Goal: Task Accomplishment & Management: Manage account settings

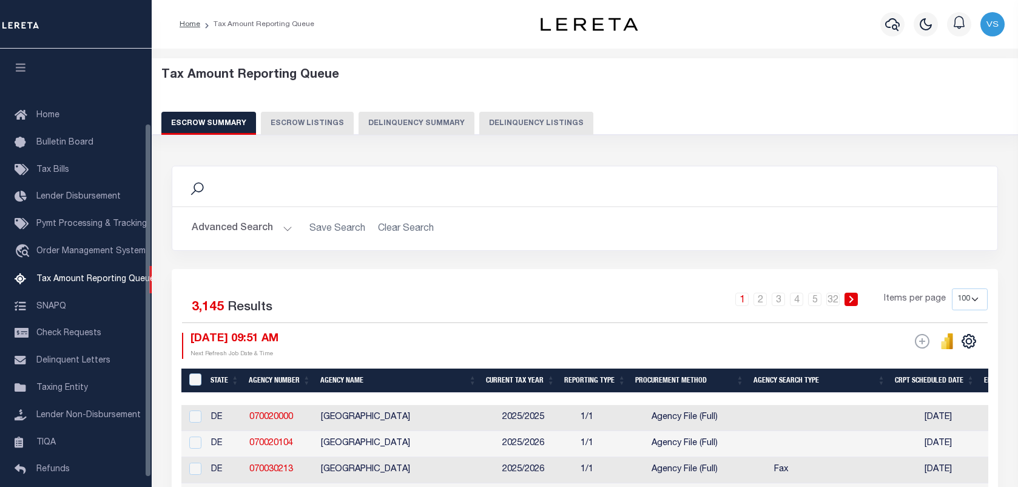
select select "100"
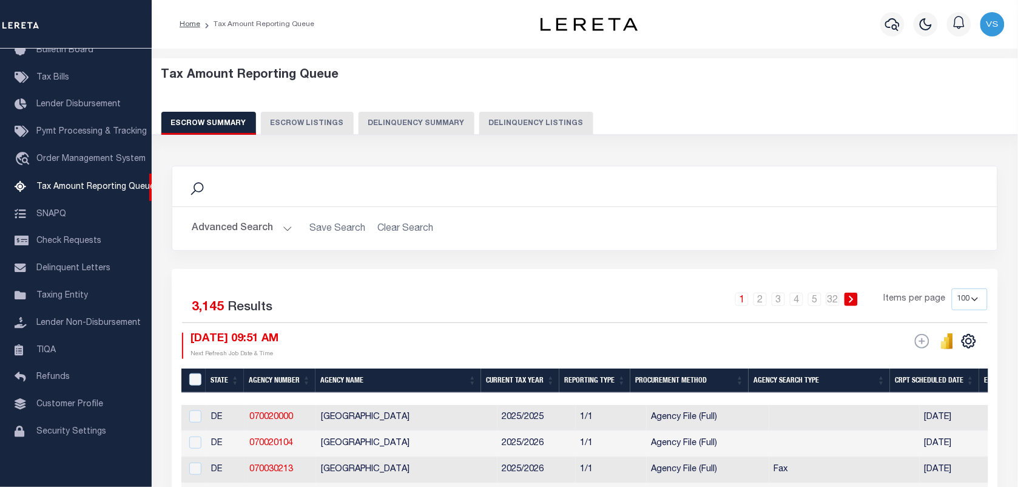
click at [513, 131] on button "Delinquency Listings" at bounding box center [536, 123] width 114 height 23
select select
select select "100"
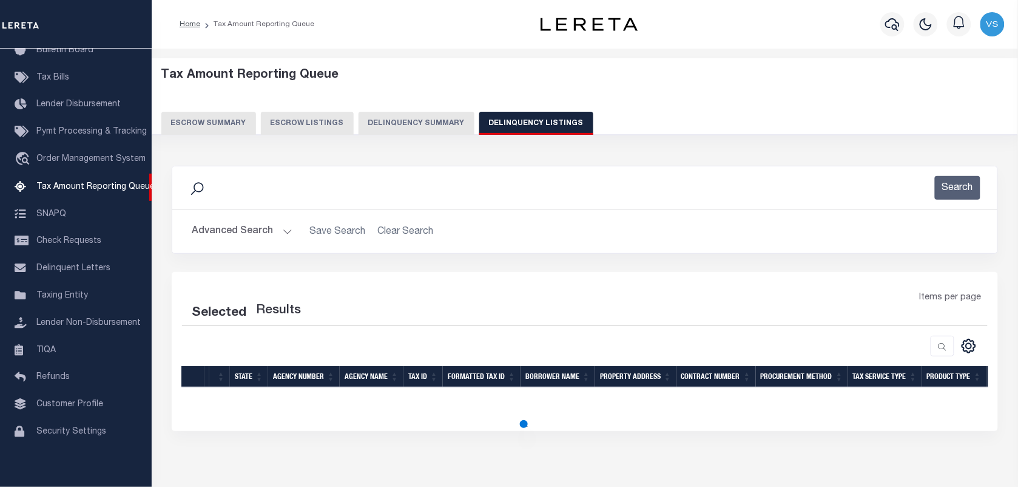
select select "100"
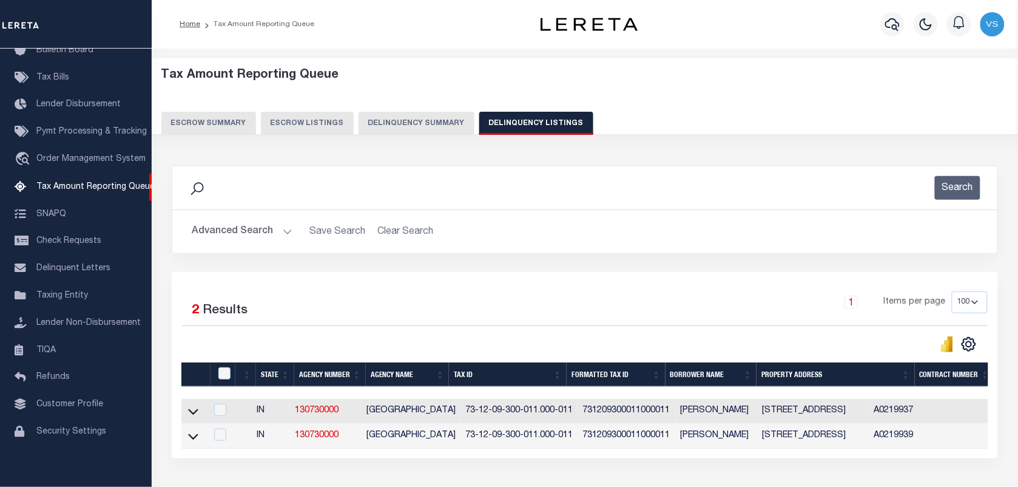
click at [229, 237] on button "Advanced Search" at bounding box center [242, 232] width 101 height 24
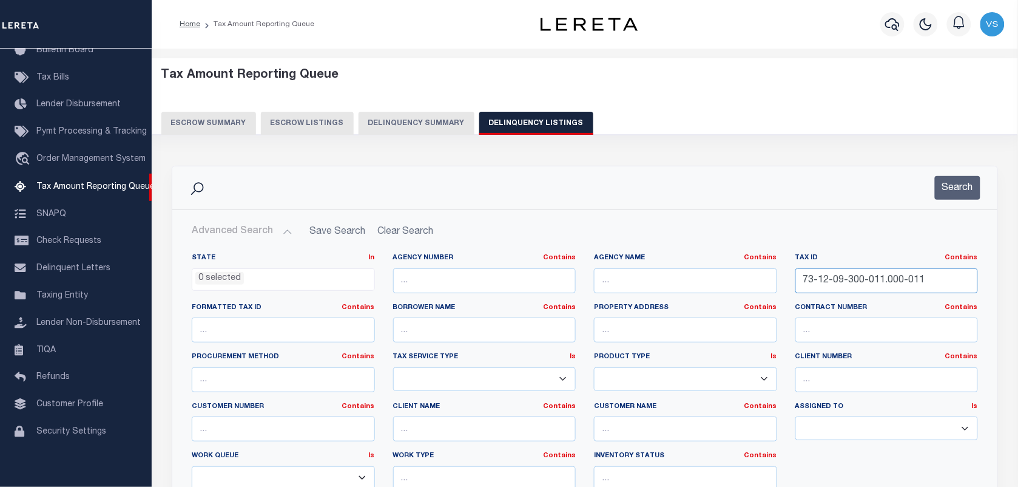
click at [930, 280] on input "73-12-09-300-011.000-011" at bounding box center [886, 280] width 183 height 25
type input "7"
click at [820, 274] on input "text" at bounding box center [886, 280] width 183 height 25
paste input "15-06-23-101-026.000-020"
type input "15-06-23-101-026.000-020"
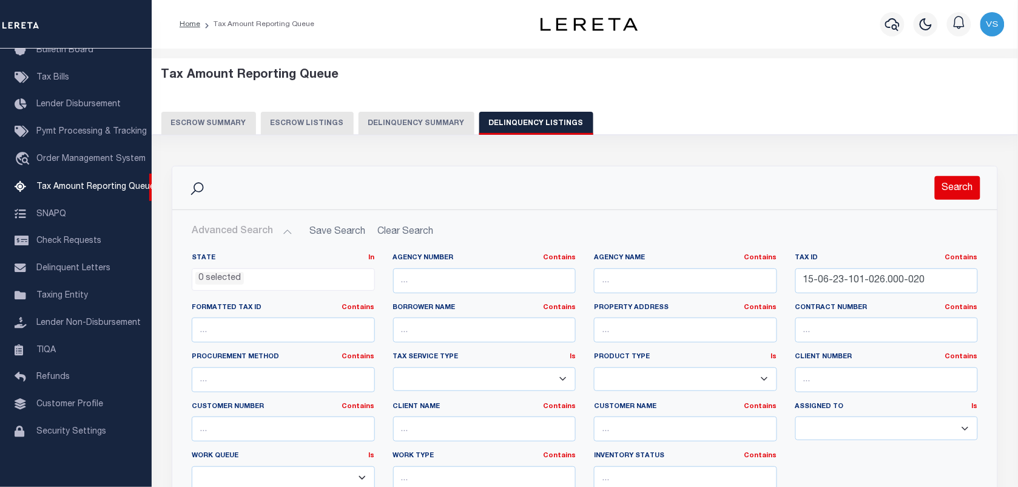
click at [959, 183] on button "Search" at bounding box center [958, 188] width 46 height 24
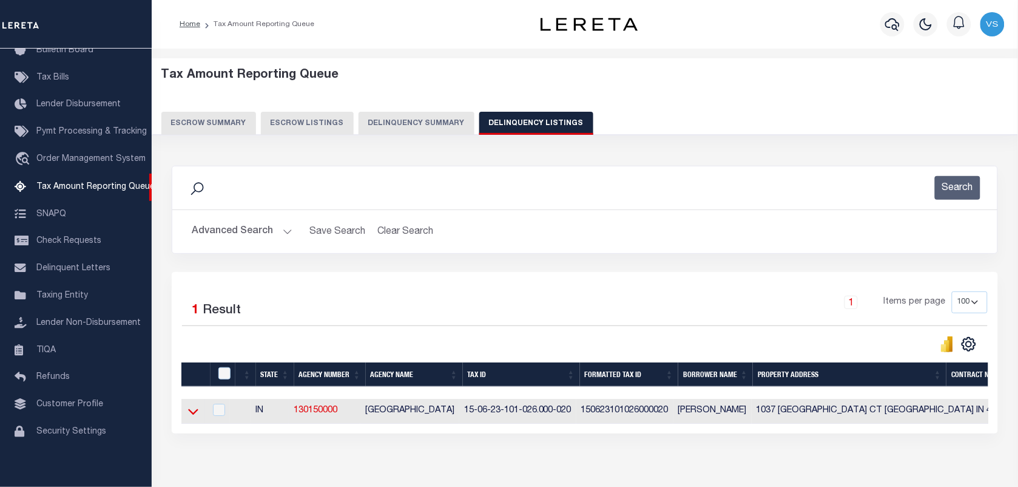
click at [194, 413] on icon at bounding box center [193, 411] width 10 height 13
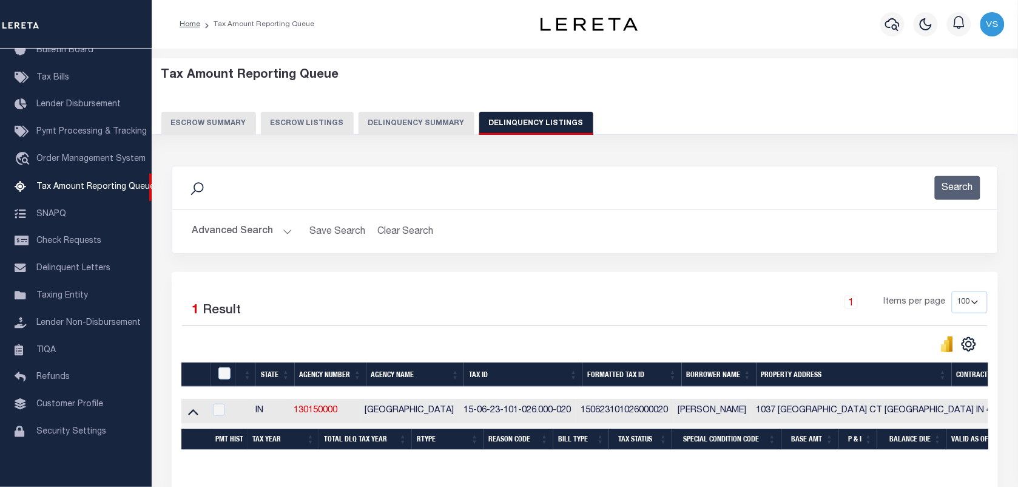
scroll to position [67, 0]
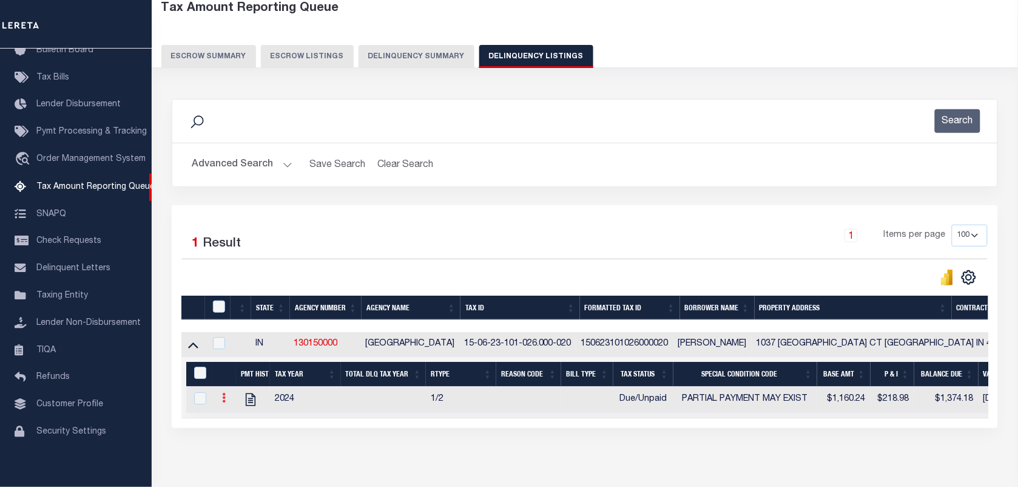
click at [223, 402] on icon at bounding box center [224, 398] width 4 height 10
click at [235, 424] on img "" at bounding box center [238, 417] width 12 height 12
checkbox input "true"
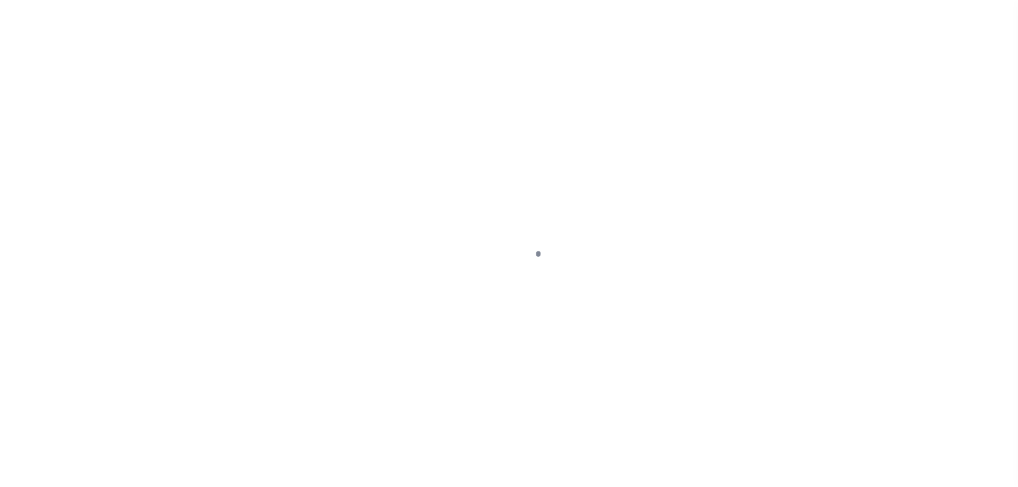
select select "DUE"
select select "15"
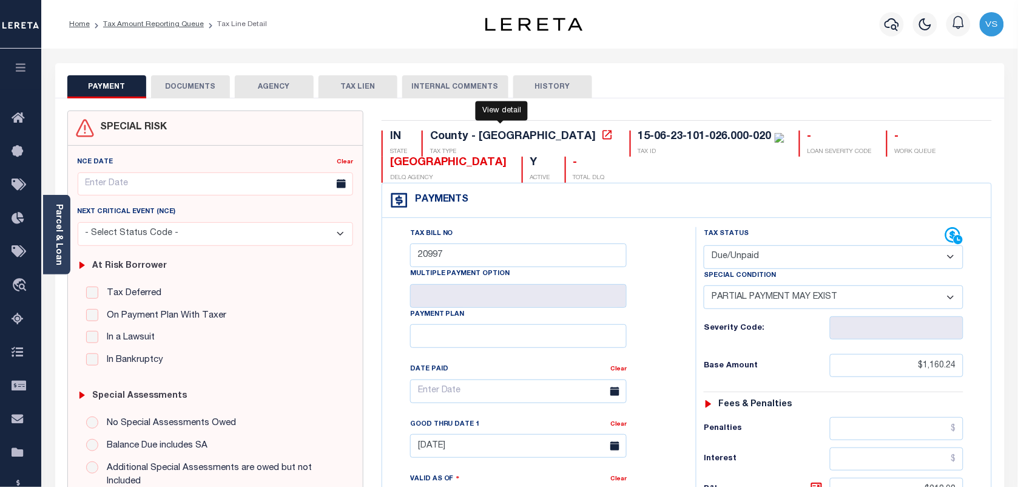
click at [601, 138] on icon at bounding box center [607, 135] width 12 height 12
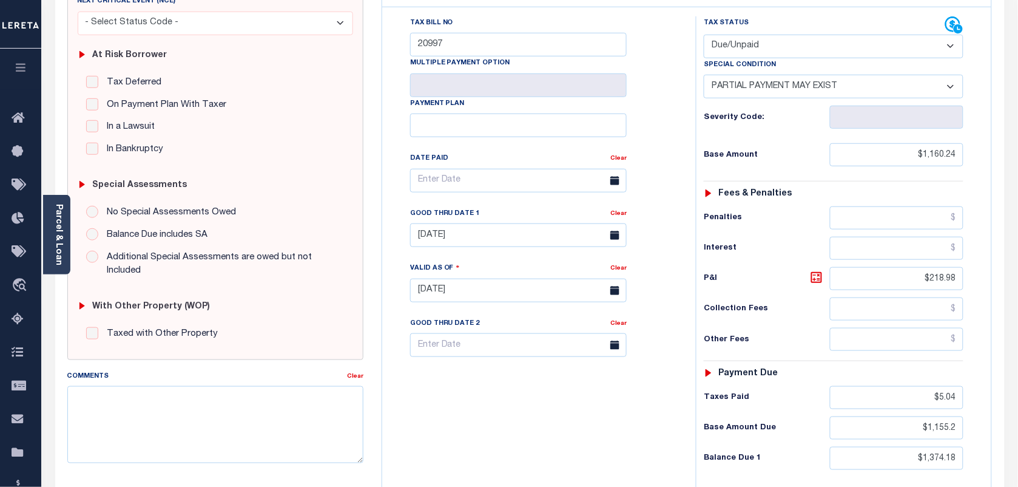
scroll to position [228, 0]
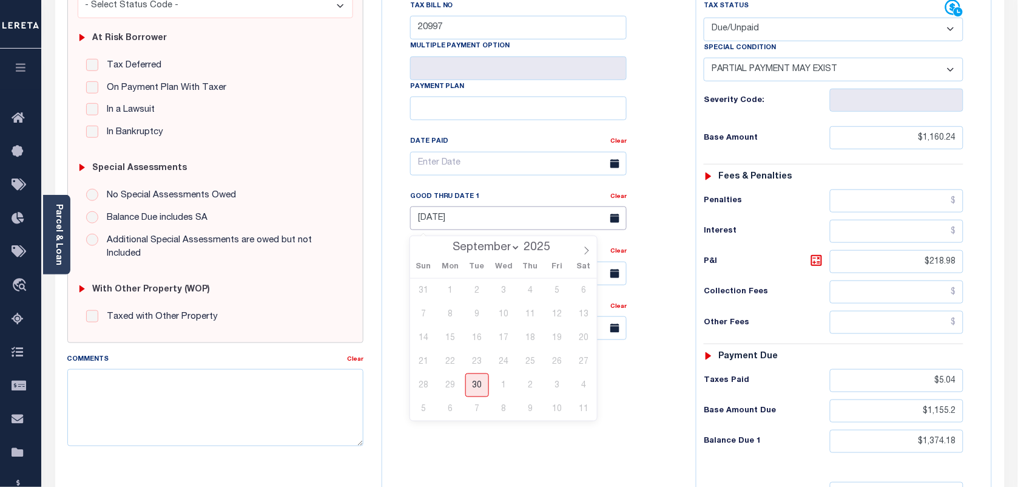
click at [460, 225] on input "[DATE]" at bounding box center [518, 218] width 217 height 24
click at [479, 379] on span "30" at bounding box center [477, 385] width 24 height 24
type input "[DATE]"
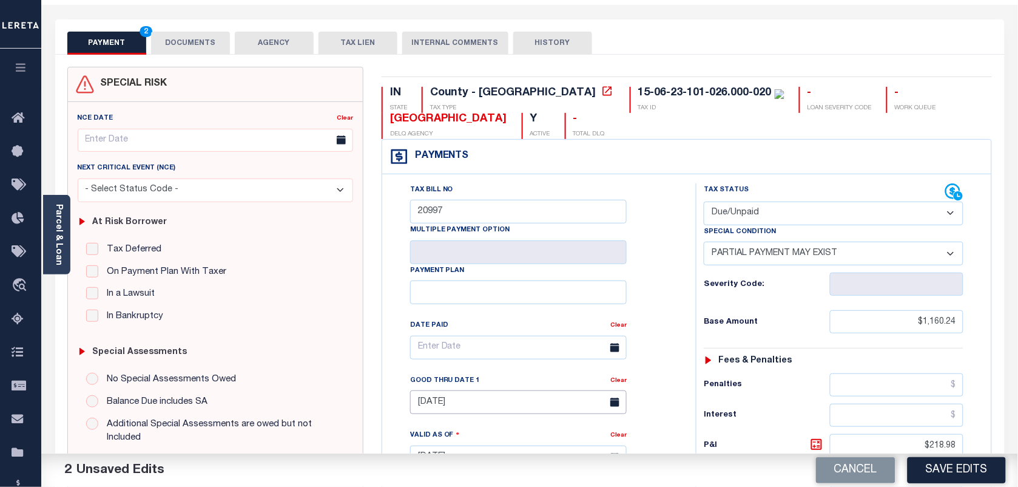
scroll to position [0, 0]
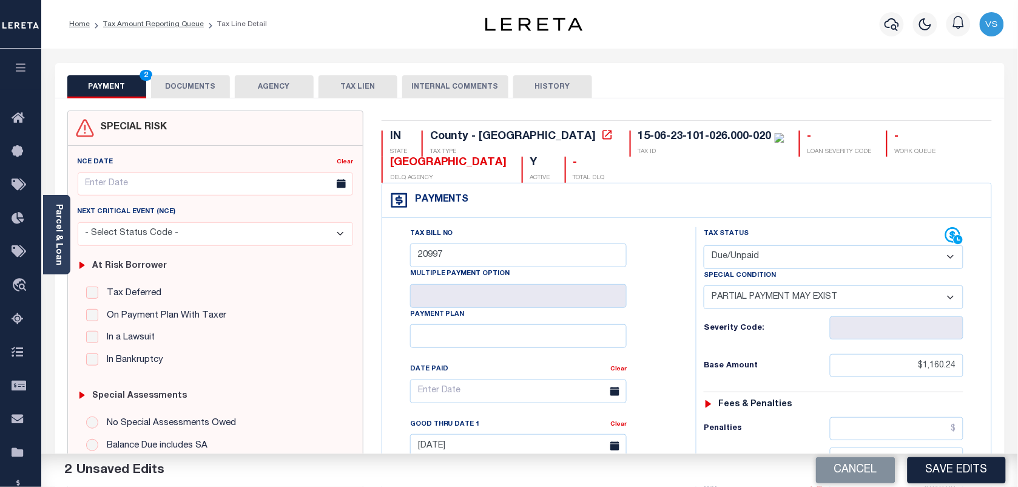
click at [182, 89] on button "DOCUMENTS" at bounding box center [190, 86] width 79 height 23
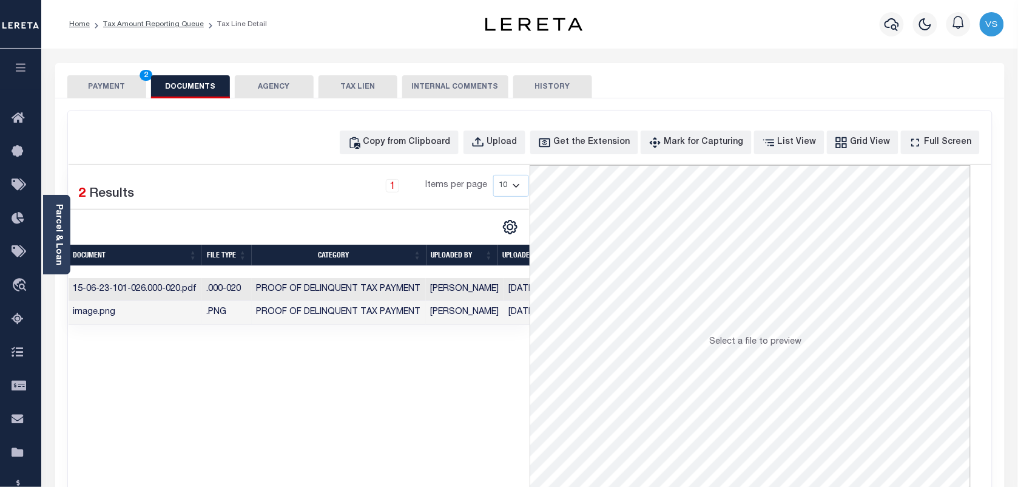
click at [144, 317] on td "image.png" at bounding box center [135, 313] width 133 height 24
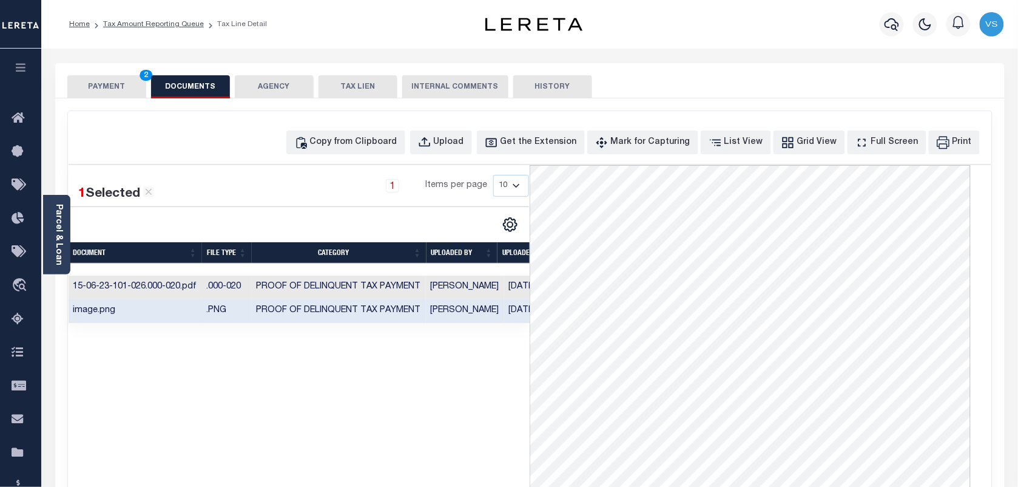
scroll to position [95, 0]
click at [104, 88] on button "PAYMENT 2" at bounding box center [106, 86] width 79 height 23
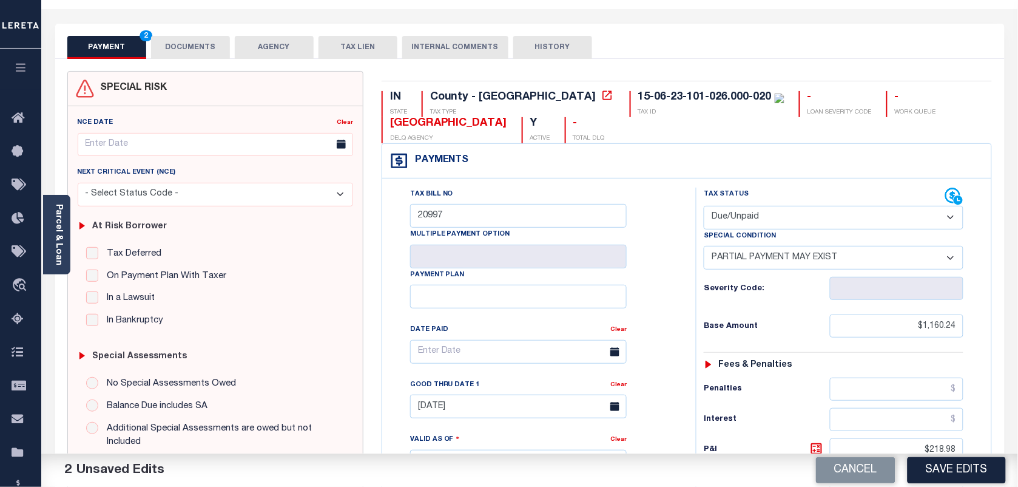
scroll to position [0, 0]
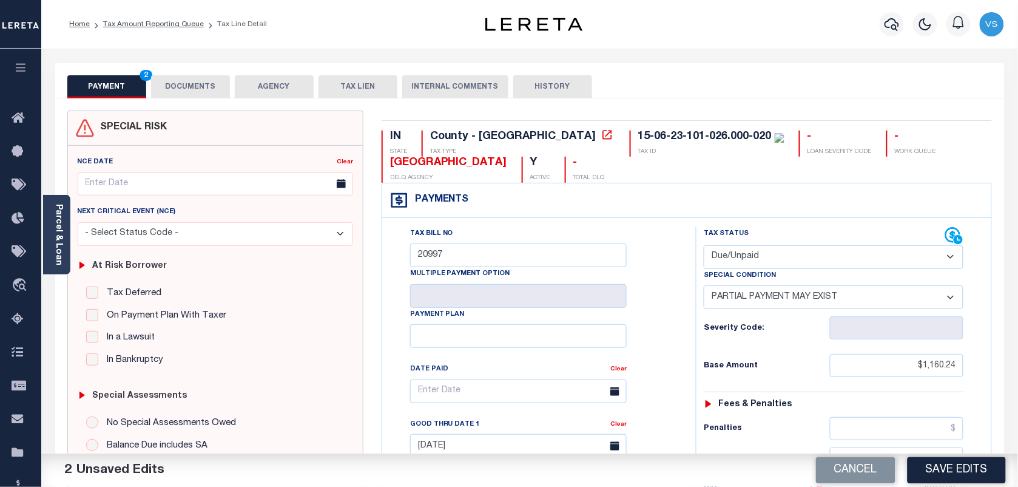
click at [185, 90] on button "DOCUMENTS" at bounding box center [190, 86] width 79 height 23
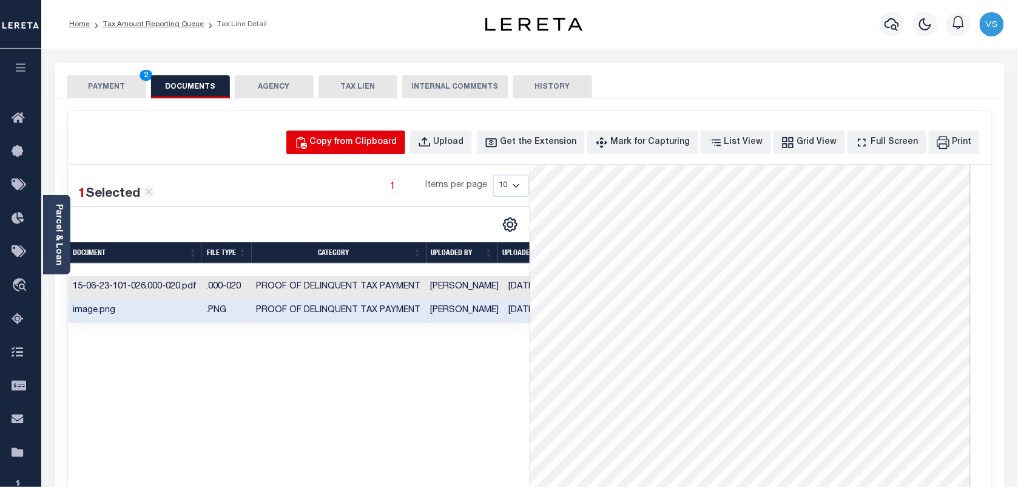
click at [344, 136] on div "Copy from Clipboard" at bounding box center [353, 142] width 87 height 13
select select "POP"
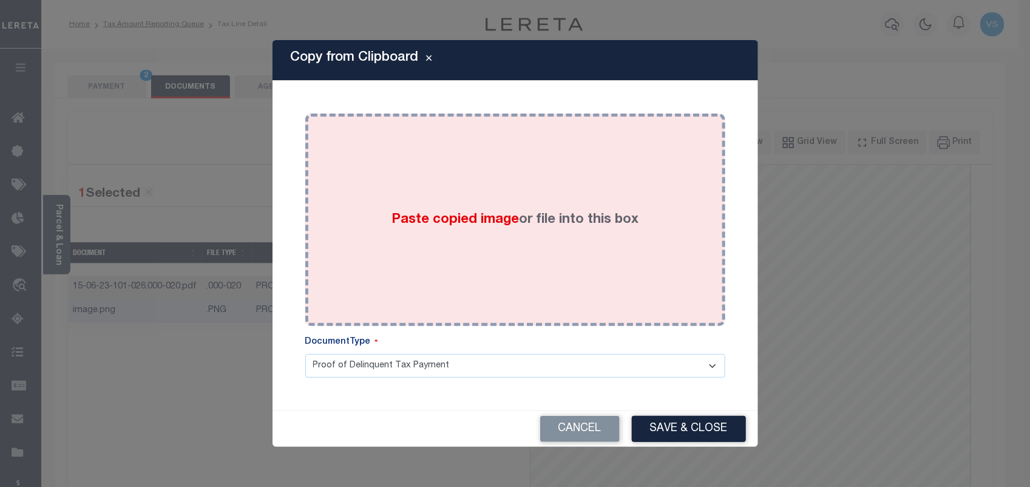
click at [486, 237] on div "Paste copied image or file into this box" at bounding box center [515, 220] width 402 height 194
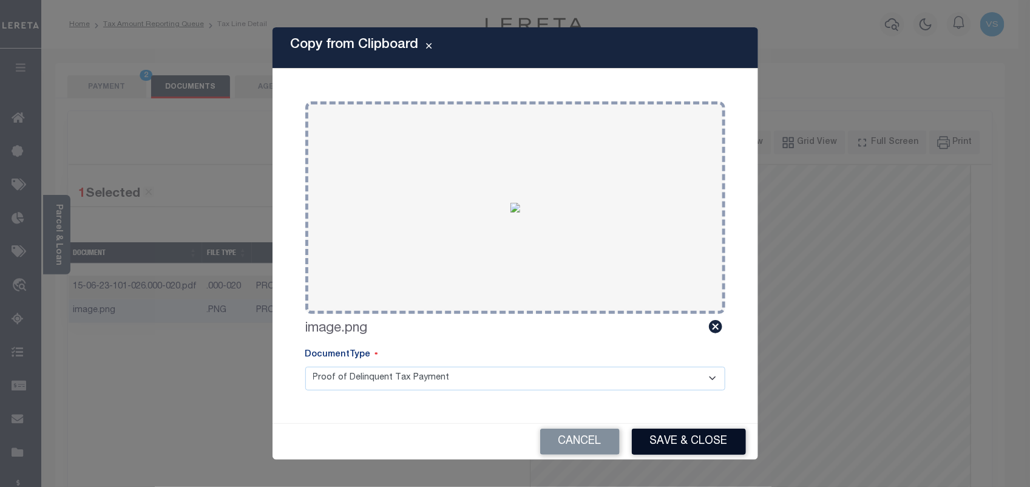
click at [701, 450] on button "Save & Close" at bounding box center [689, 441] width 114 height 26
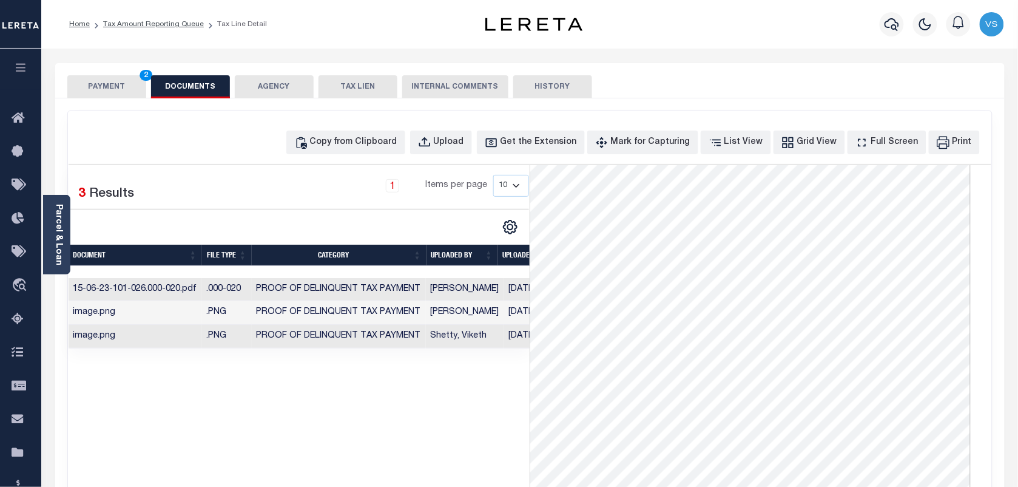
click at [101, 86] on button "PAYMENT 2" at bounding box center [106, 86] width 79 height 23
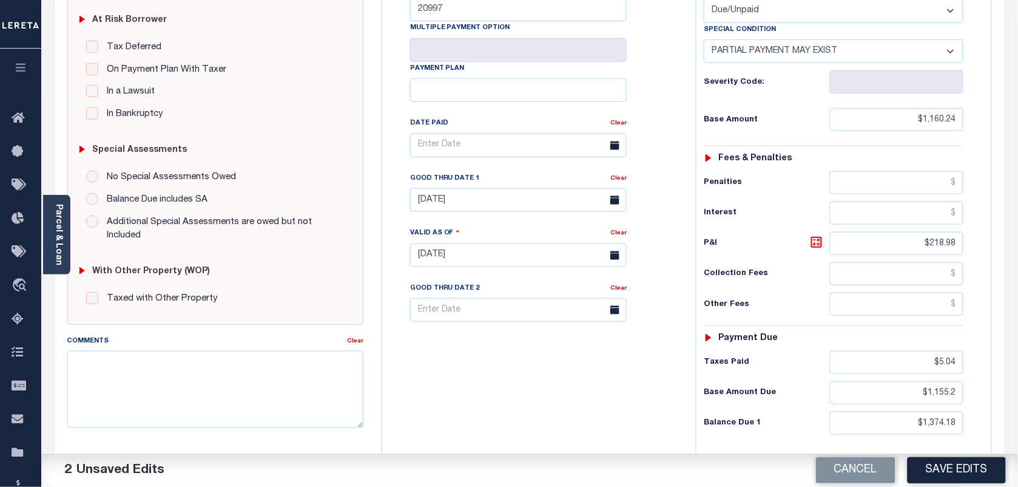
scroll to position [379, 0]
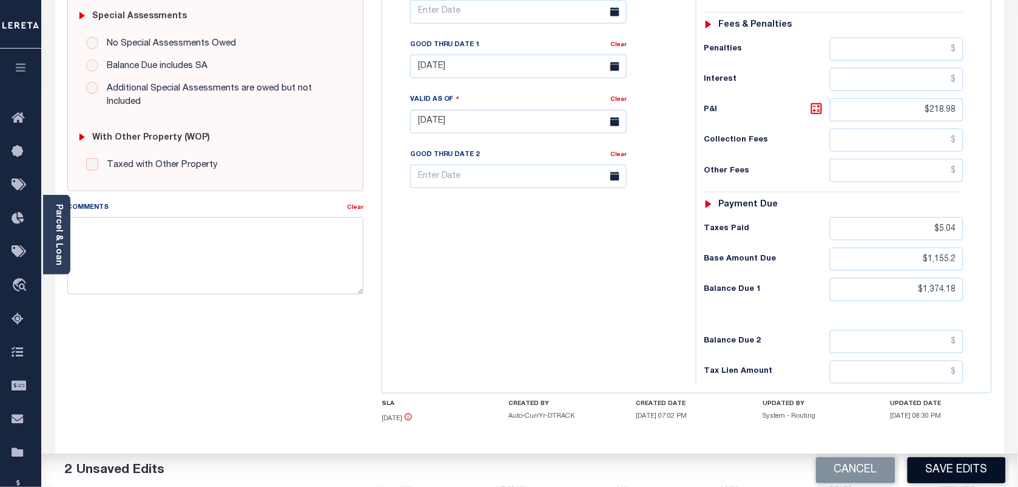
click at [951, 471] on button "Save Edits" at bounding box center [957, 470] width 98 height 26
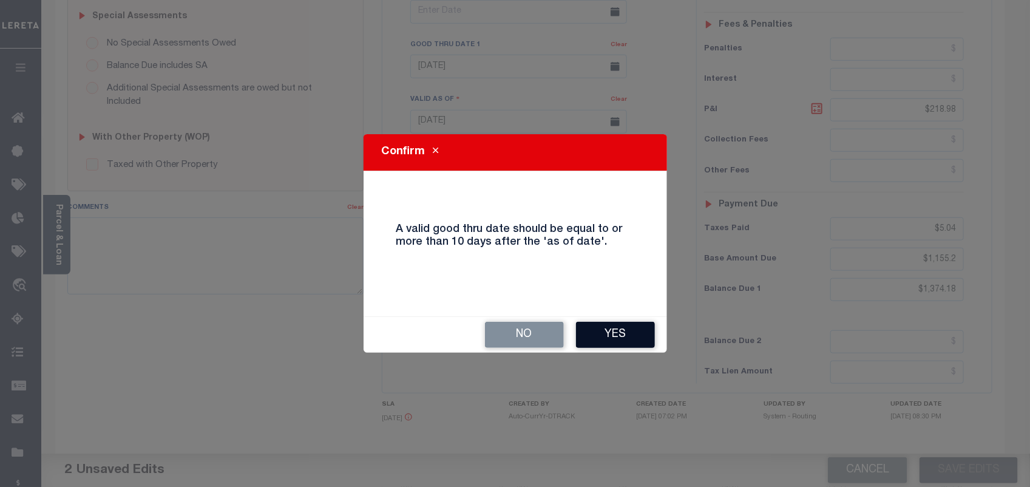
click at [620, 337] on button "Yes" at bounding box center [615, 335] width 79 height 26
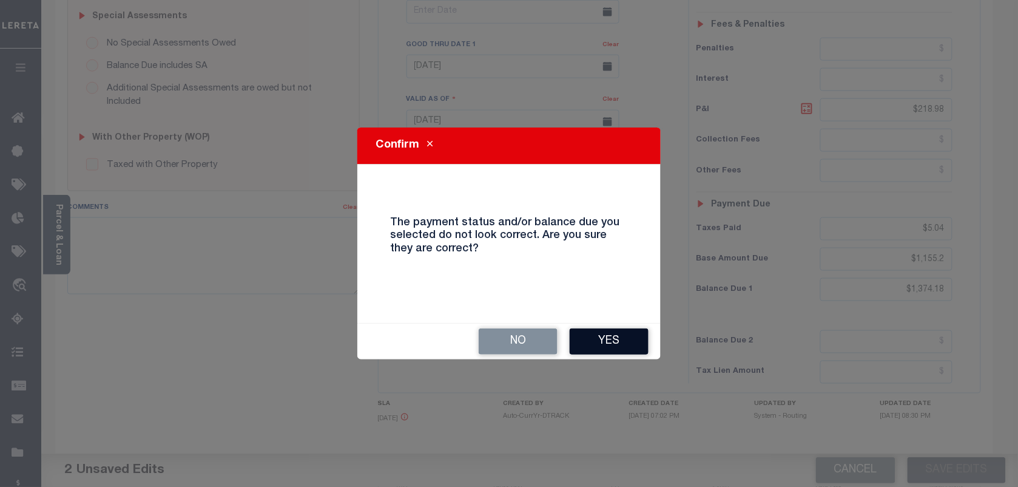
click at [621, 339] on button "Yes" at bounding box center [609, 341] width 79 height 26
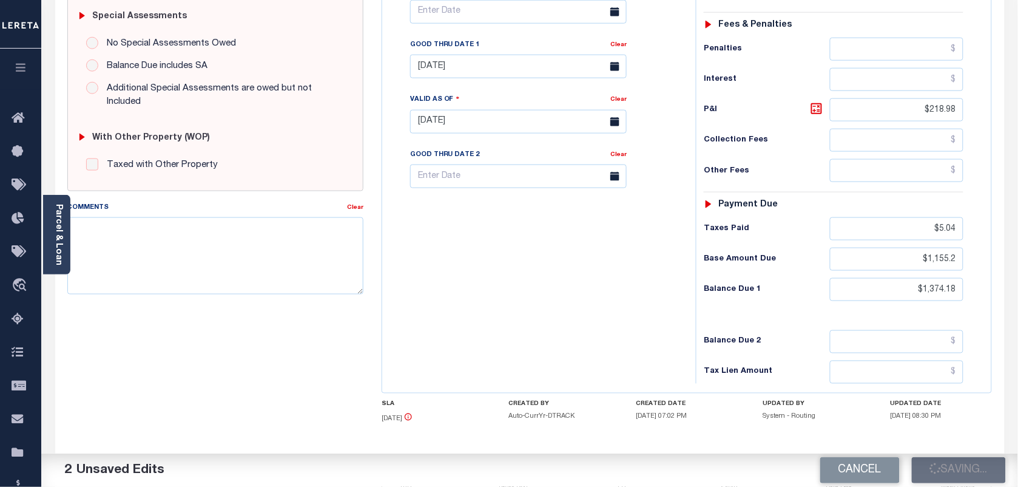
checkbox input "false"
type input "$1,160.24"
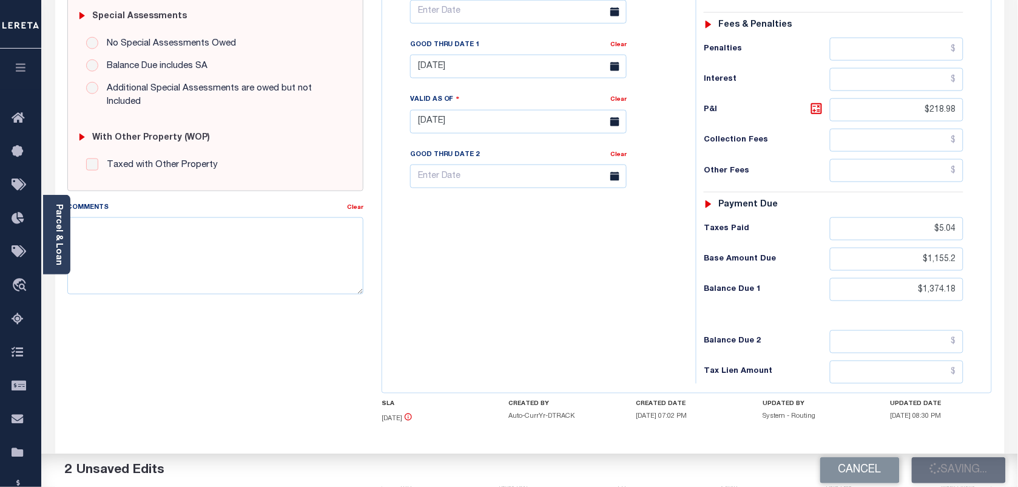
type input "$218.98"
type input "$5.04"
type input "$1,155.2"
type input "$1,374.18"
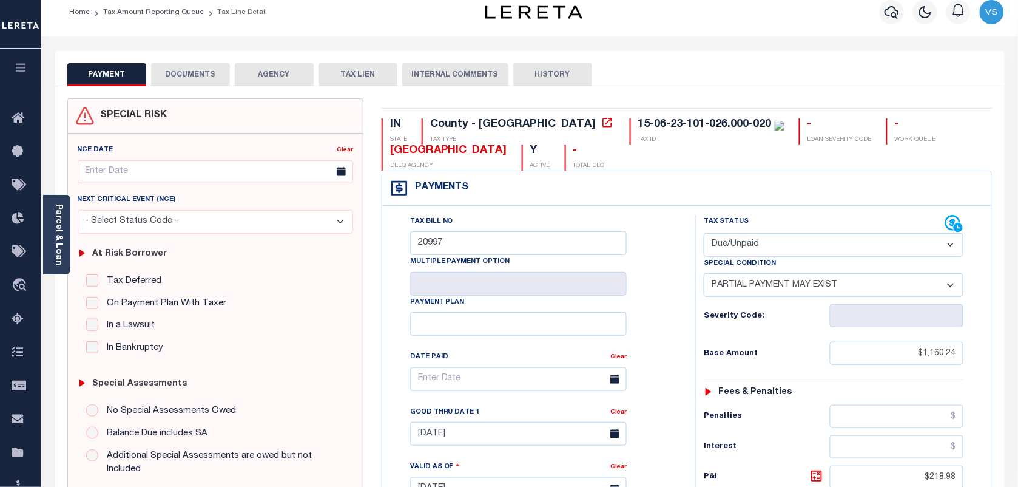
scroll to position [0, 0]
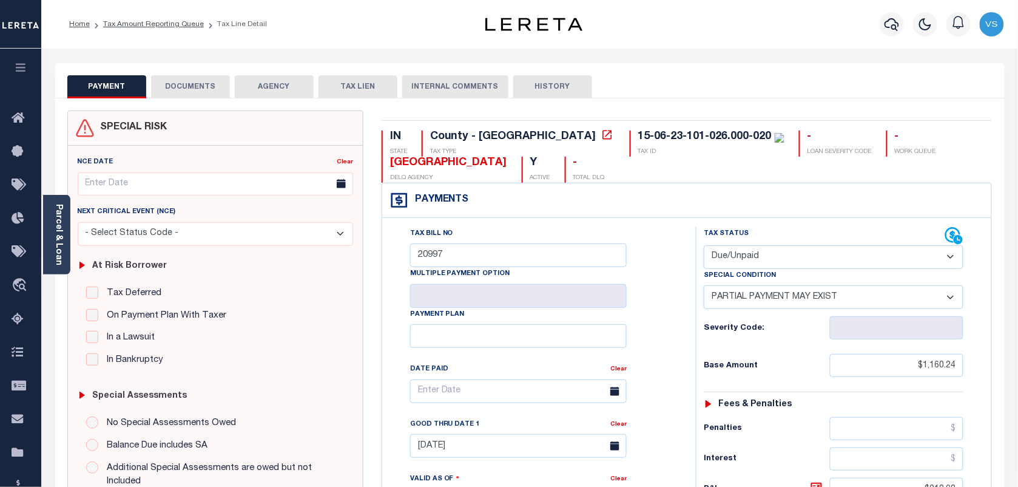
click at [126, 28] on li "Tax Amount Reporting Queue" at bounding box center [147, 24] width 114 height 11
click at [127, 23] on link "Tax Amount Reporting Queue" at bounding box center [153, 24] width 101 height 7
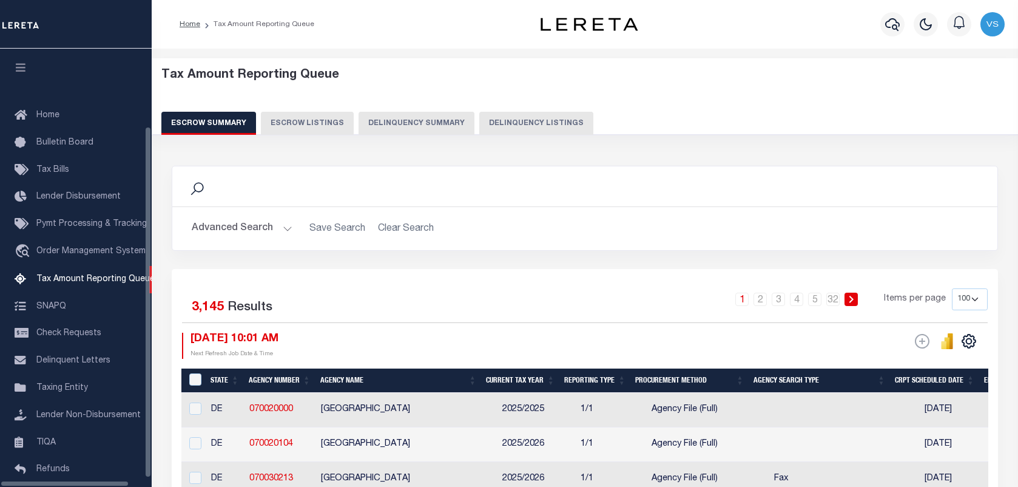
select select "100"
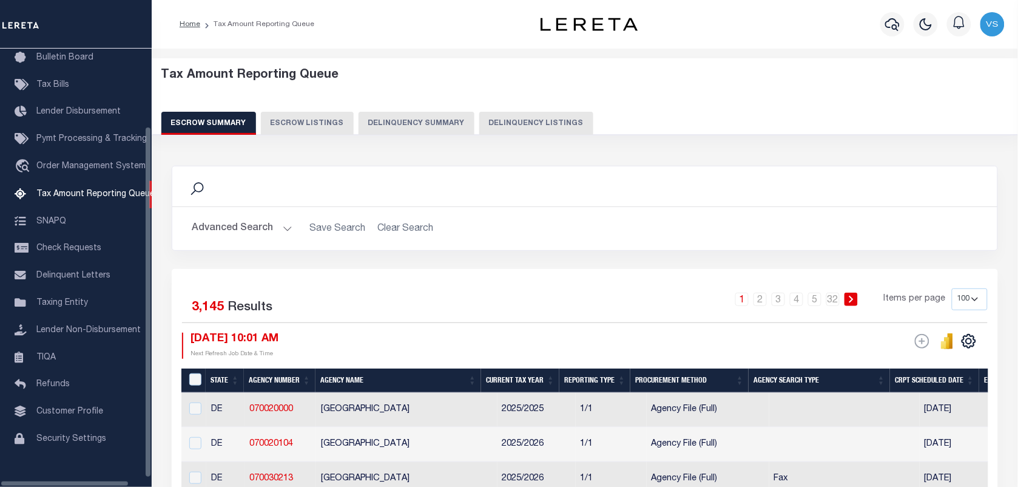
scroll to position [92, 0]
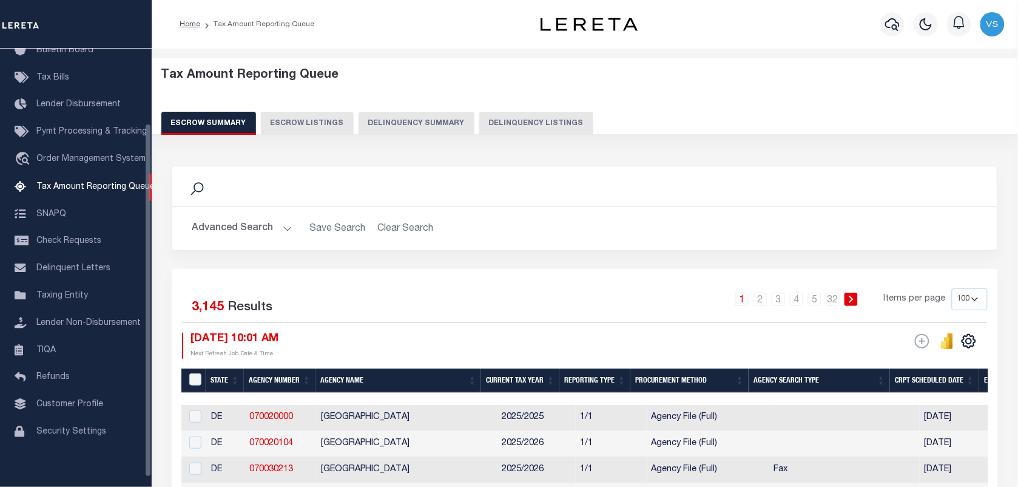
click at [479, 126] on button "Delinquency Listings" at bounding box center [536, 123] width 114 height 23
select select "100"
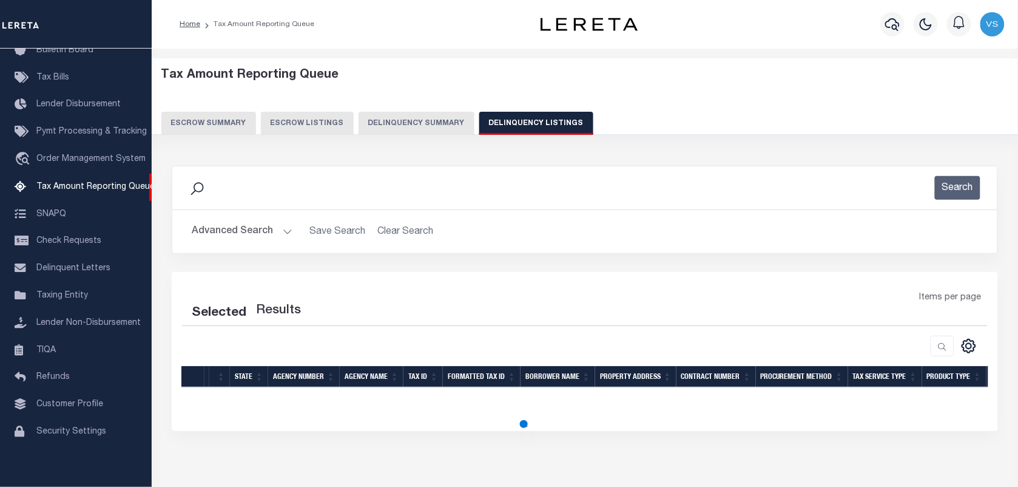
select select "100"
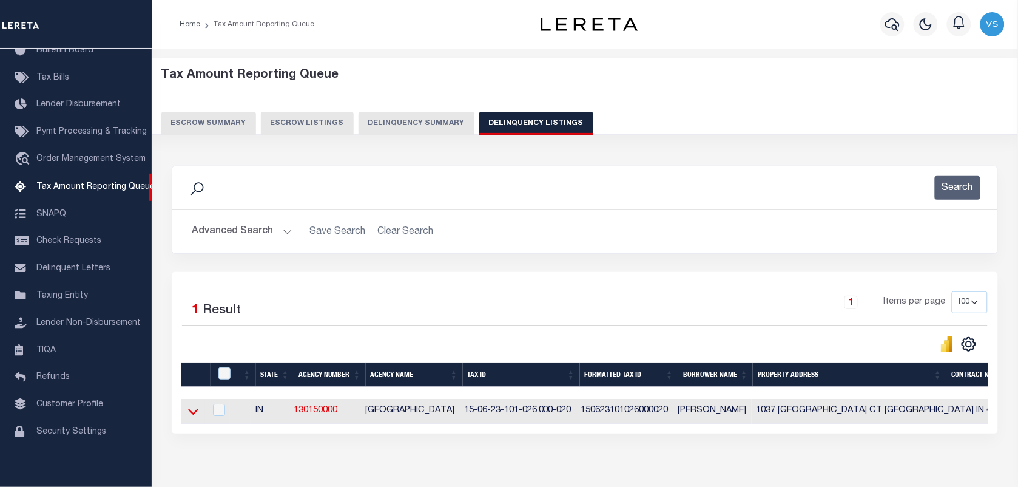
click at [194, 414] on icon at bounding box center [193, 411] width 10 height 13
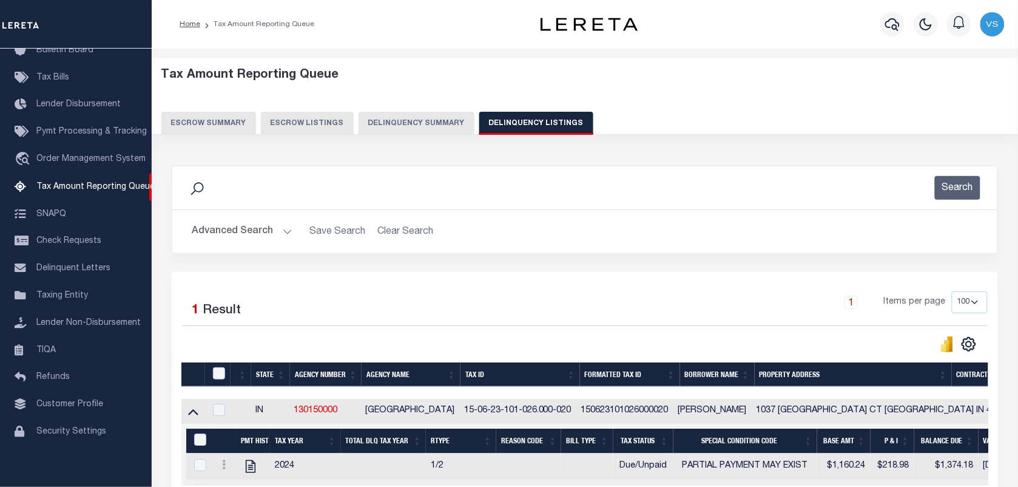
scroll to position [129, 0]
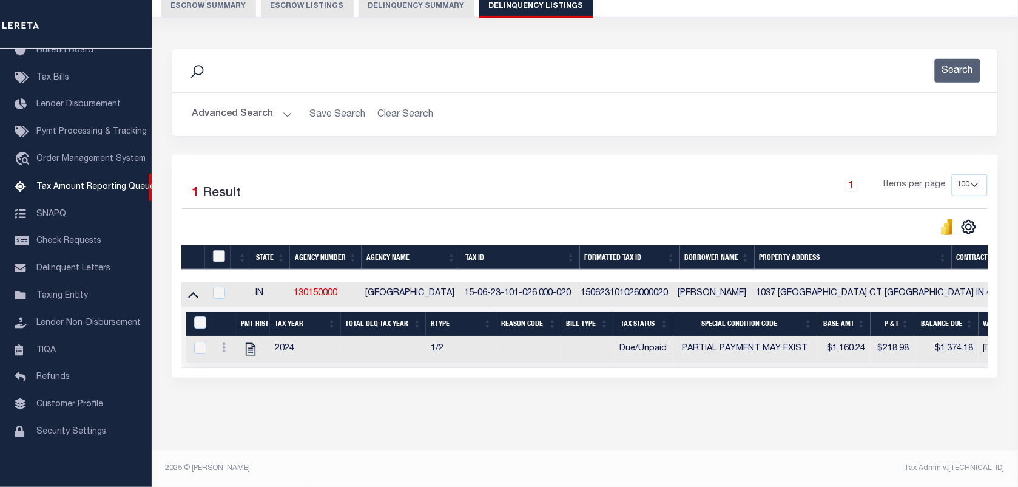
click at [217, 250] on input "checkbox" at bounding box center [219, 256] width 12 height 12
checkbox input "true"
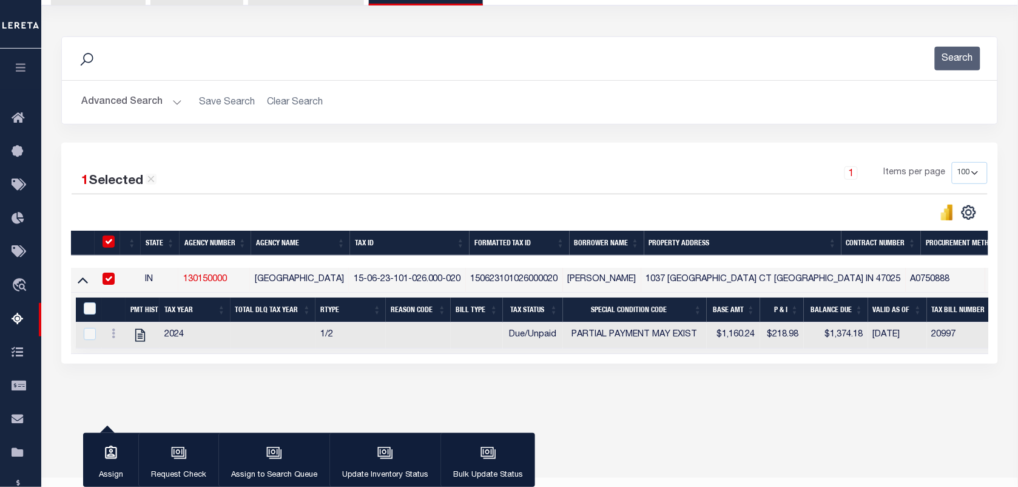
scroll to position [127, 0]
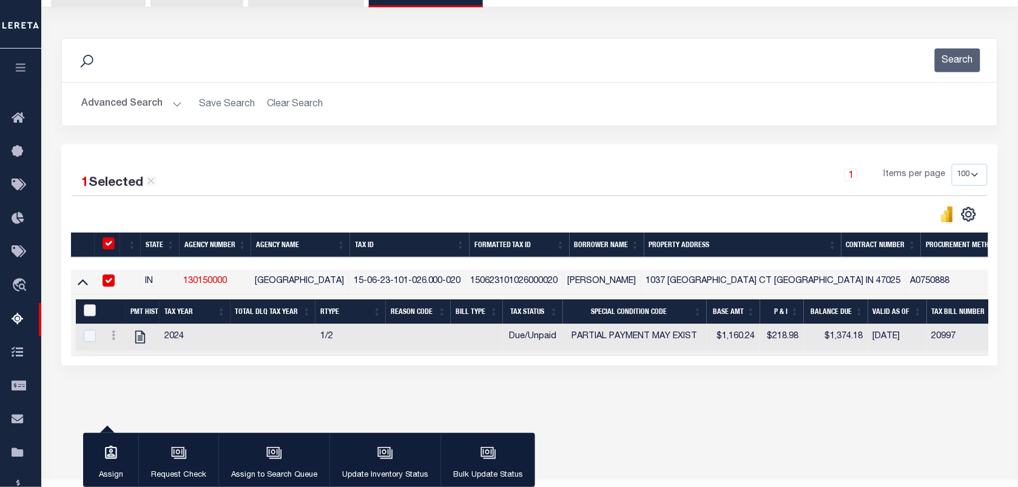
click at [89, 314] on input "&nbsp;" at bounding box center [90, 310] width 12 height 12
checkbox input "true"
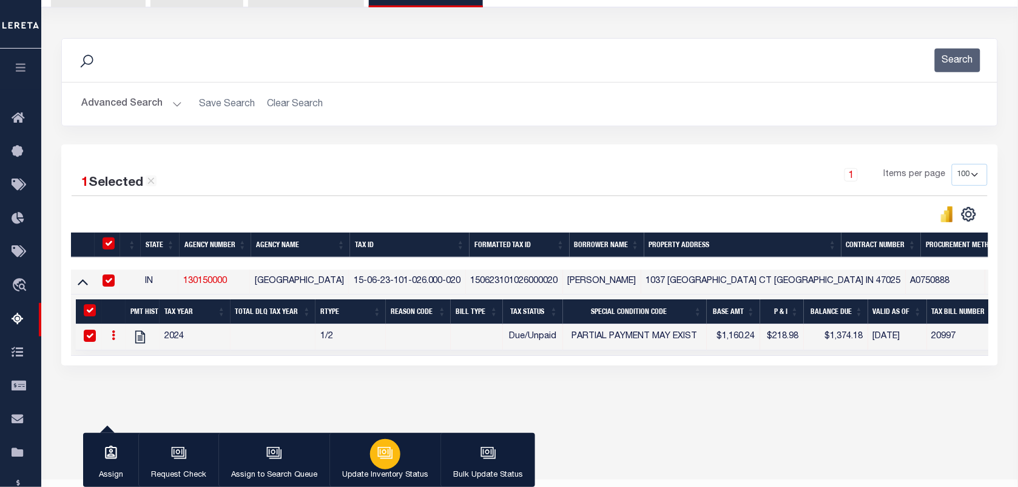
click at [382, 454] on icon "button" at bounding box center [384, 451] width 9 height 5
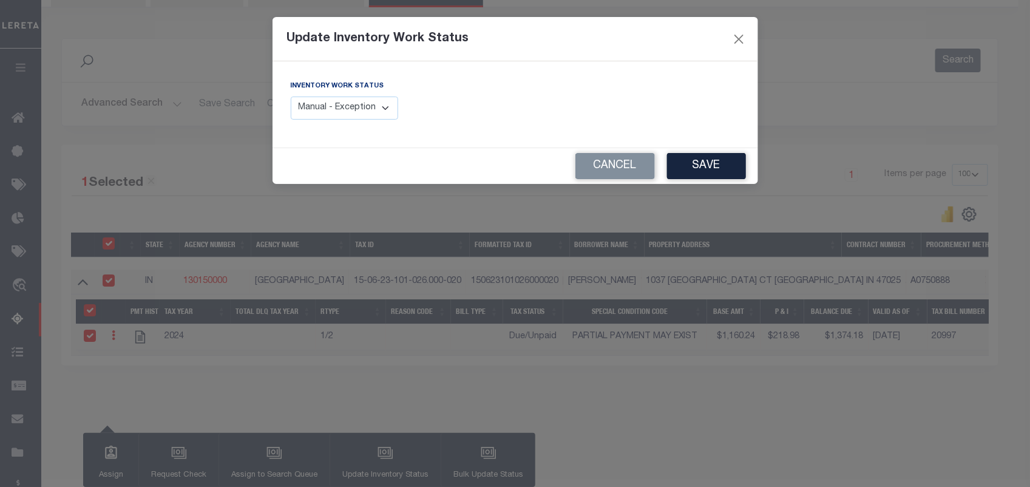
click at [313, 111] on select "Manual - Exception Pended - Awaiting Search Late Add Exception Completed" at bounding box center [345, 108] width 108 height 24
select select "4"
click at [291, 96] on select "Manual - Exception Pended - Awaiting Search Late Add Exception Completed" at bounding box center [345, 108] width 108 height 24
click at [698, 165] on button "Save" at bounding box center [706, 166] width 79 height 26
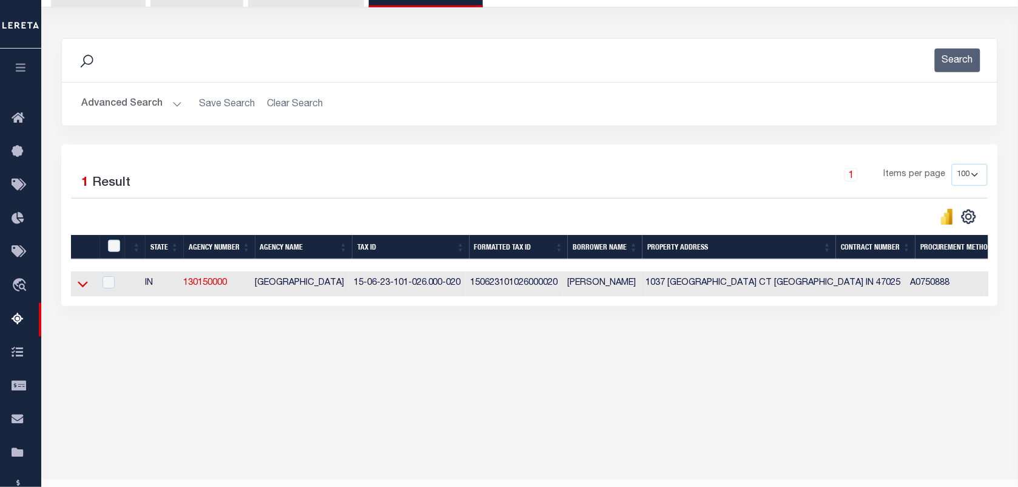
click at [79, 287] on icon at bounding box center [83, 285] width 10 height 6
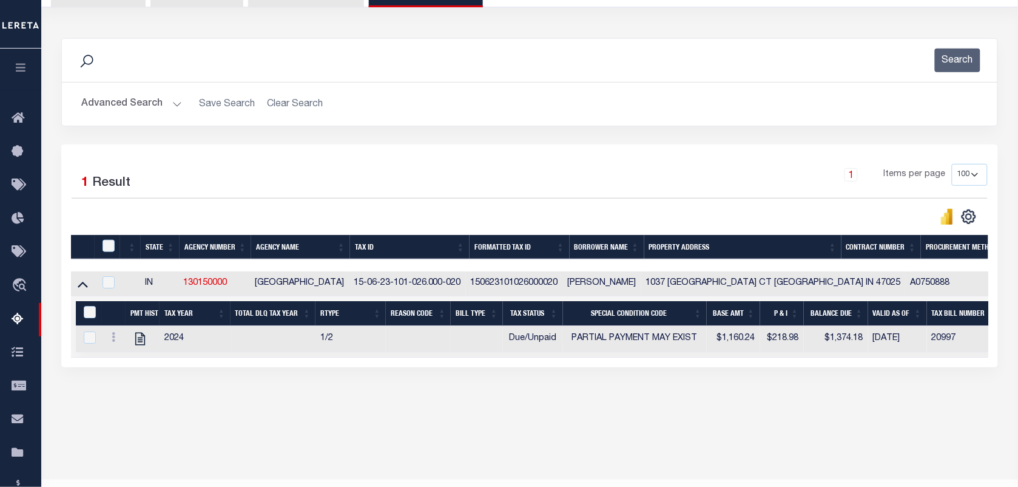
click at [141, 107] on button "Advanced Search" at bounding box center [131, 104] width 101 height 24
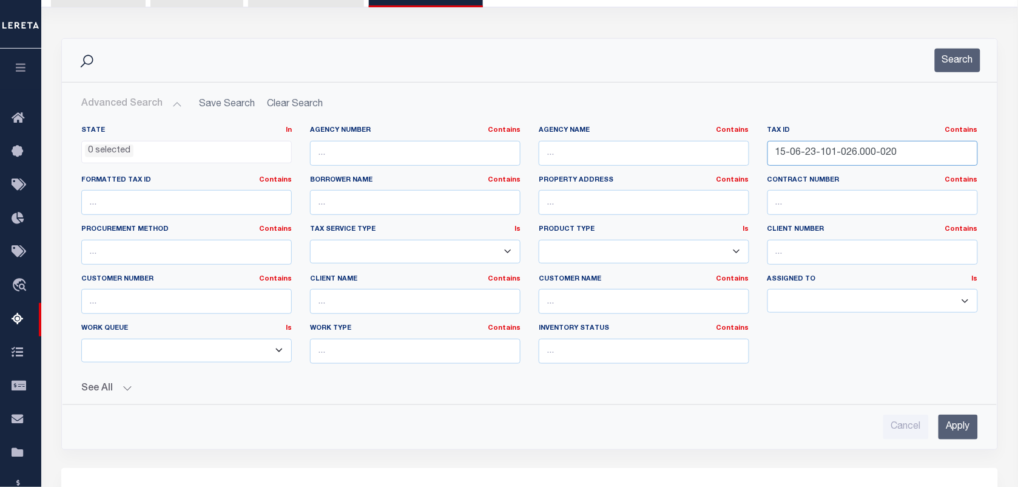
click at [897, 147] on input "15-06-23-101-026.000-020" at bounding box center [873, 153] width 211 height 25
paste input "15-06-23-101-076.000-020"
type input "15-06-23-101-076.000-020"
click at [953, 64] on button "Search" at bounding box center [958, 61] width 46 height 24
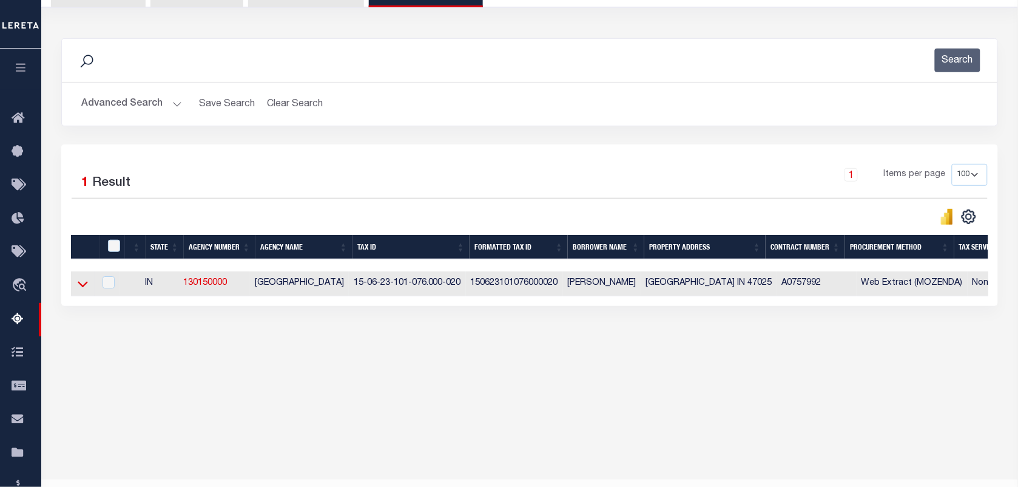
click at [83, 288] on icon at bounding box center [83, 285] width 10 height 6
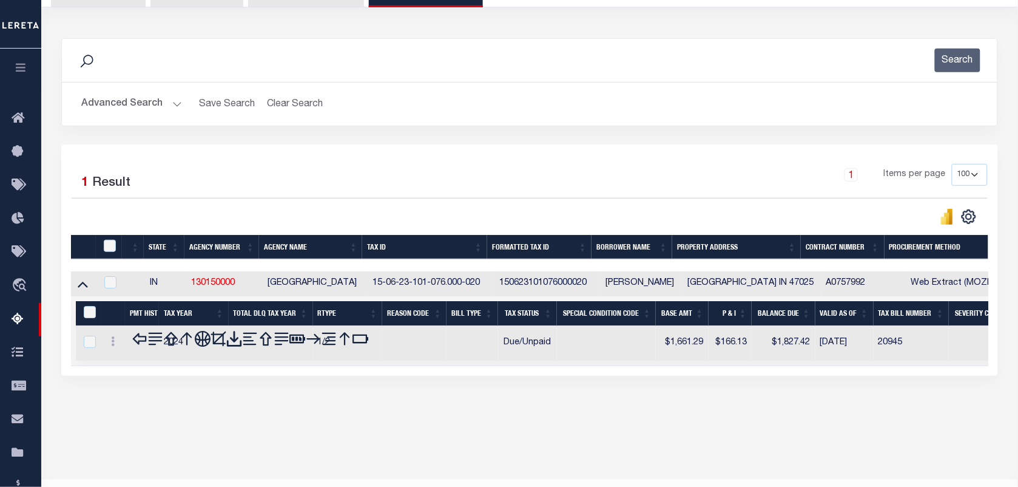
scroll to position [123, 0]
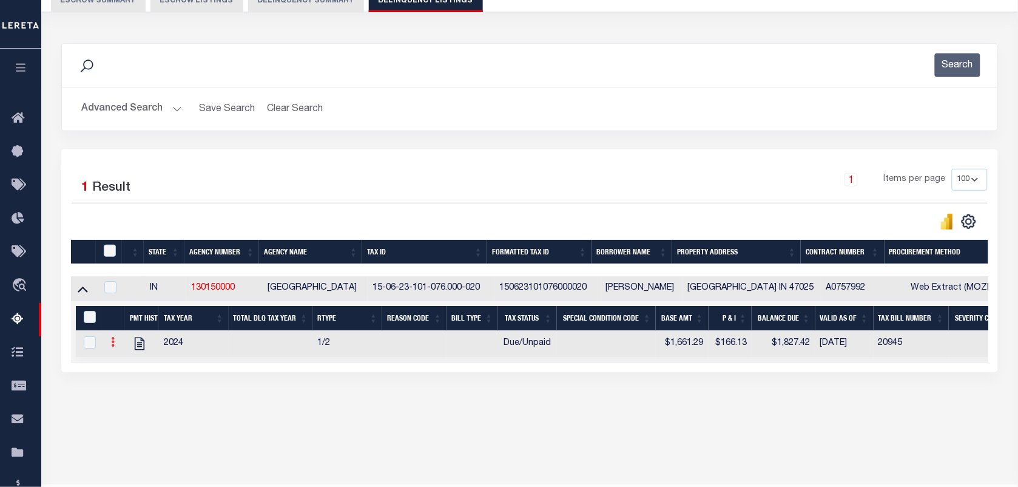
click at [110, 342] on link at bounding box center [112, 344] width 13 height 10
click at [126, 368] on img "" at bounding box center [127, 362] width 12 height 12
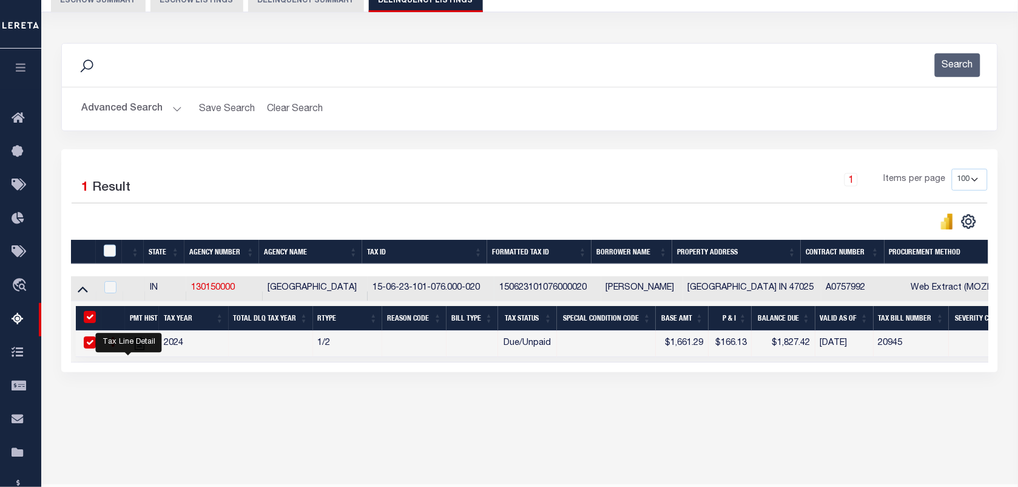
checkbox input "true"
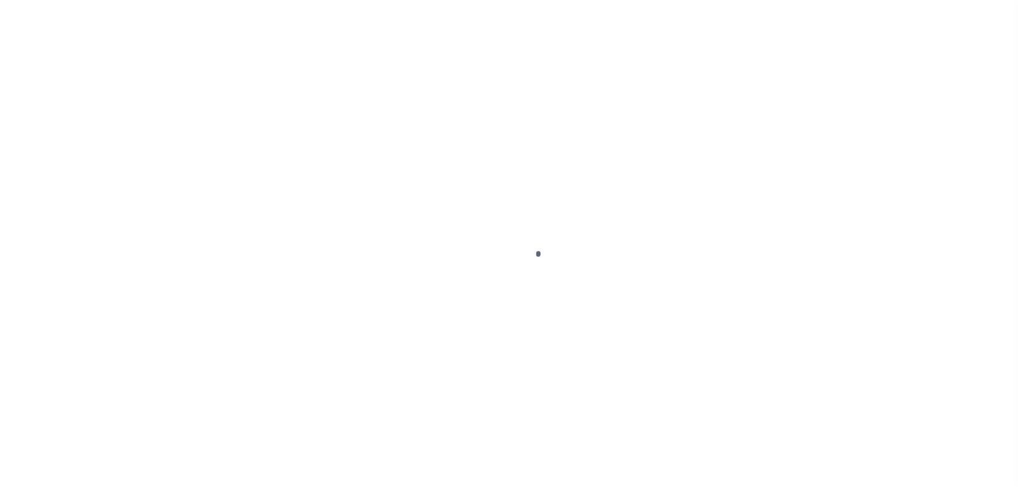
select select "DUE"
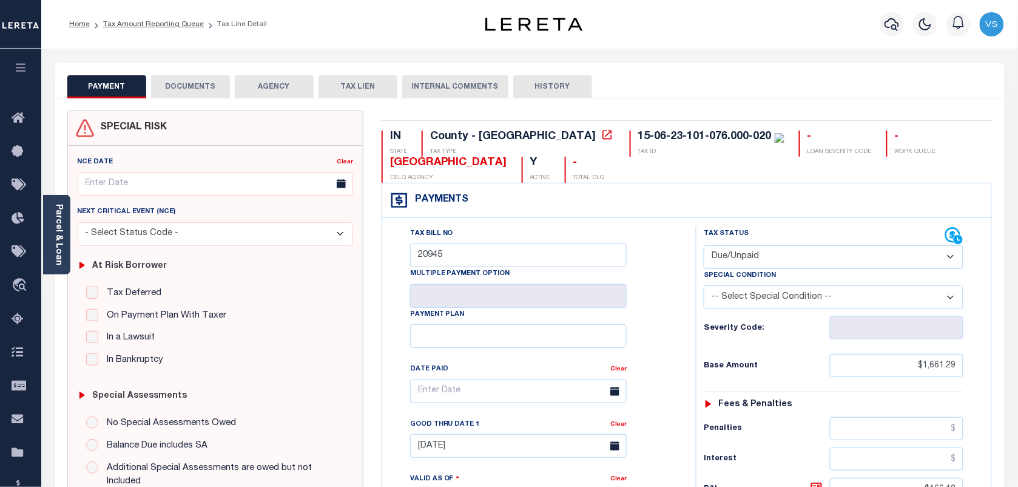
click at [194, 74] on div "PAYMENT DOCUMENTS AGENCY DELINQUENT PAYEE TAX LIEN" at bounding box center [530, 80] width 950 height 35
click at [192, 82] on button "DOCUMENTS" at bounding box center [190, 86] width 79 height 23
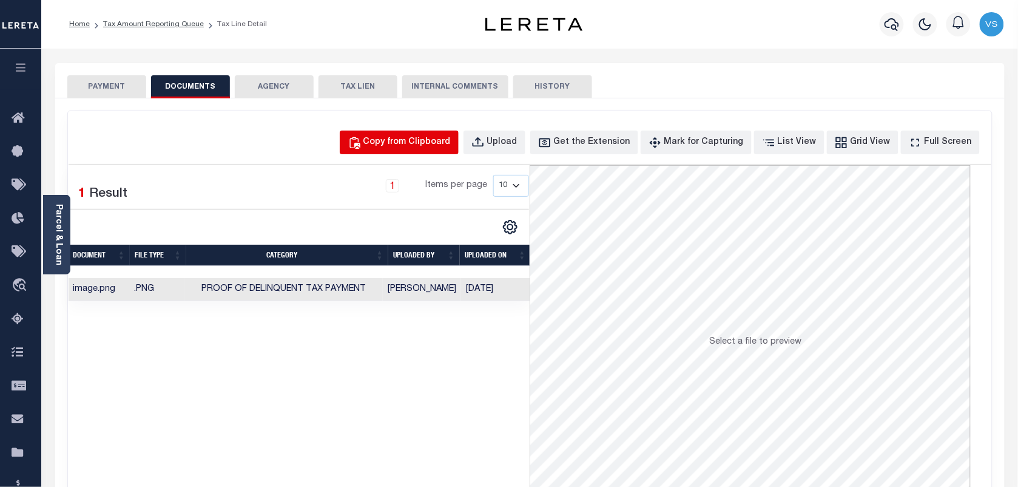
click at [393, 144] on div "Copy from Clipboard" at bounding box center [406, 142] width 87 height 13
select select "POP"
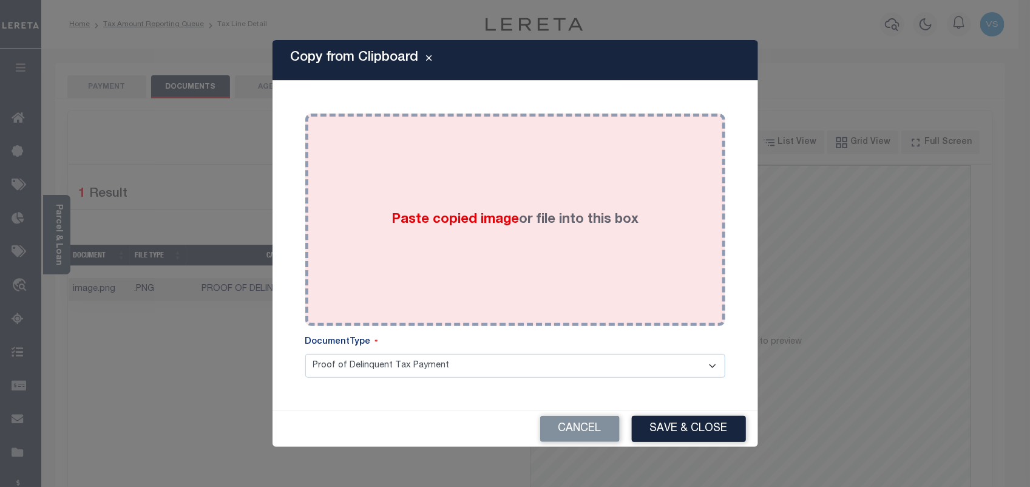
click at [473, 215] on span "Paste copied image" at bounding box center [454, 219] width 127 height 13
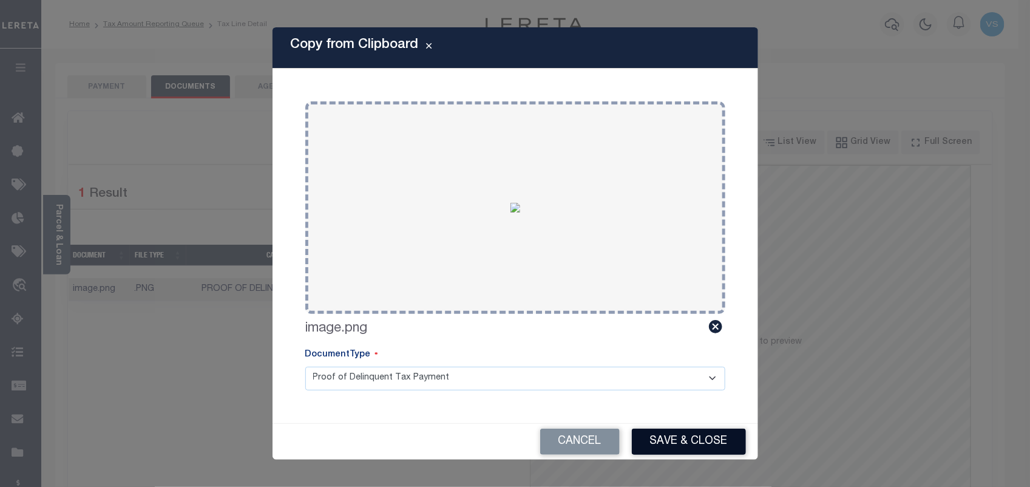
click at [667, 439] on button "Save & Close" at bounding box center [689, 441] width 114 height 26
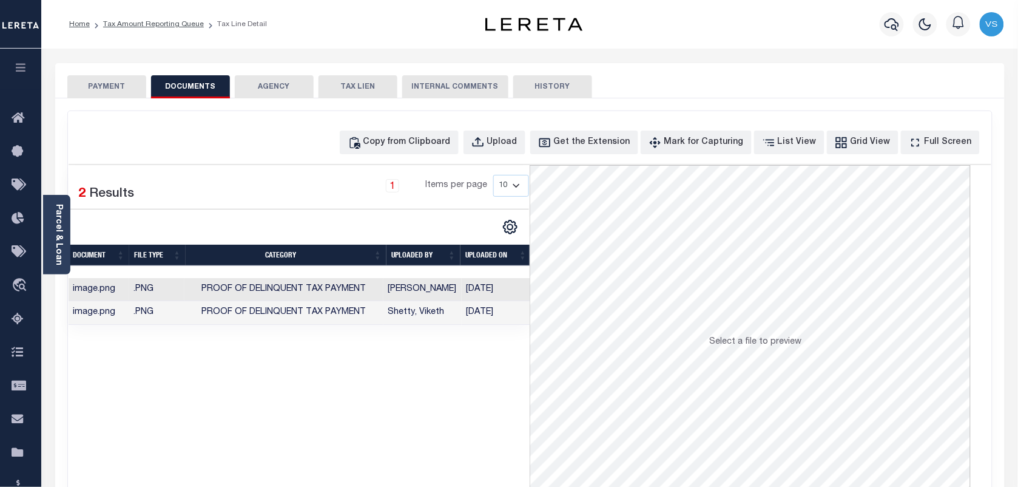
click at [92, 88] on button "PAYMENT" at bounding box center [106, 86] width 79 height 23
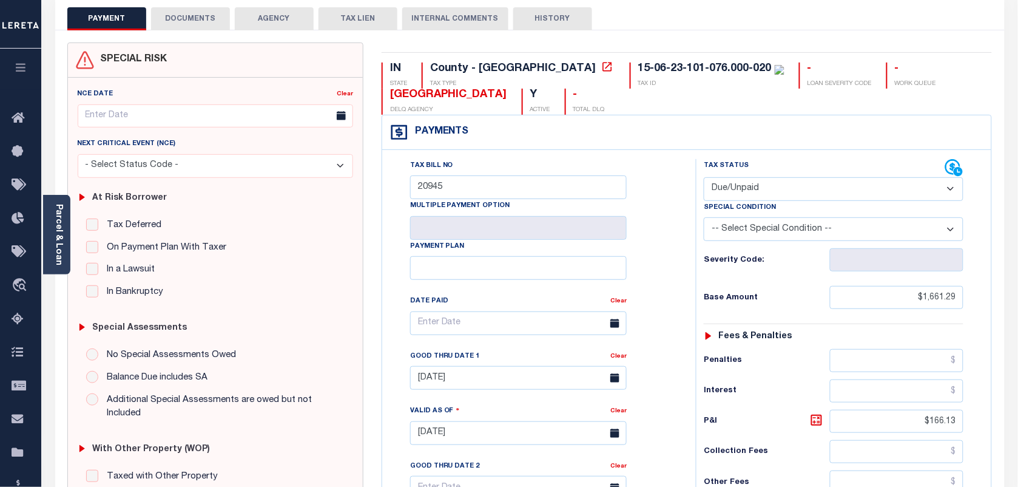
scroll to position [152, 0]
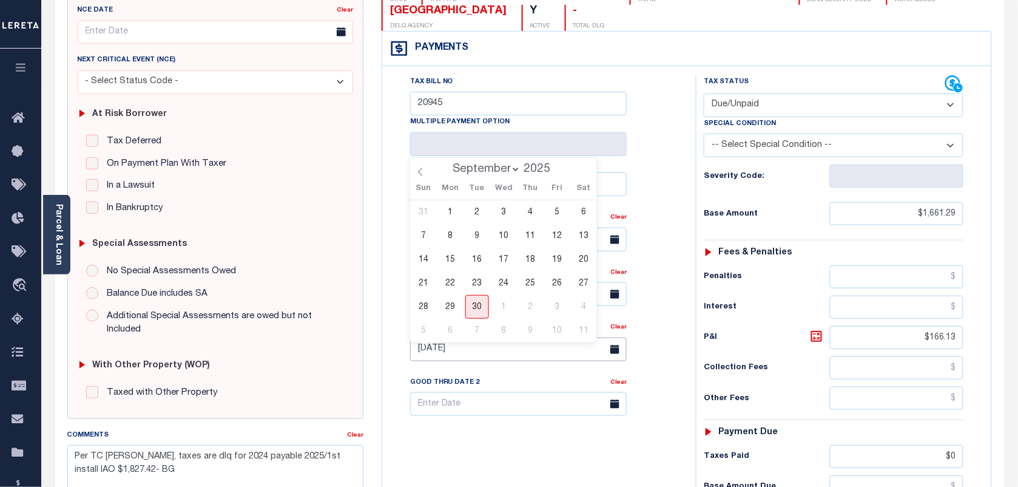
click at [435, 355] on input "[DATE]" at bounding box center [518, 349] width 217 height 24
click at [475, 299] on span "30" at bounding box center [477, 307] width 24 height 24
type input "[DATE]"
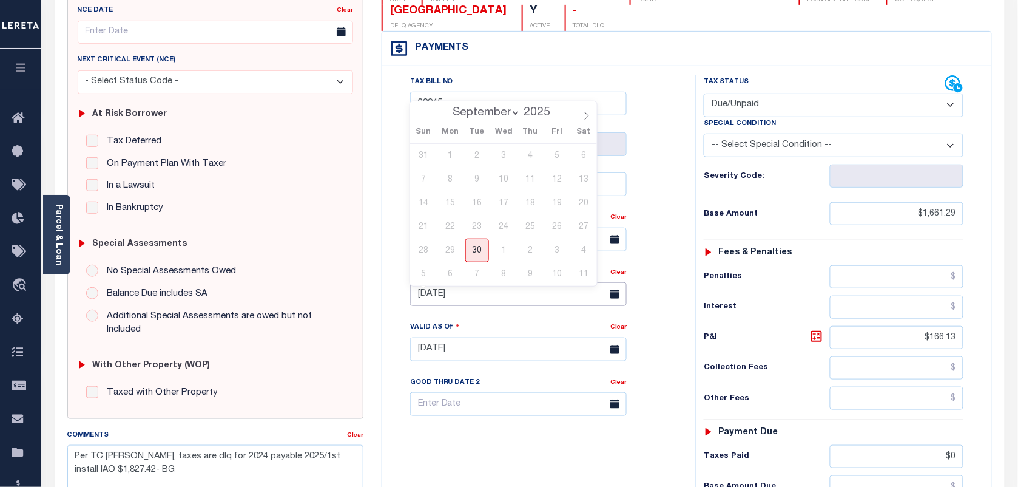
click at [439, 303] on input "[DATE]" at bounding box center [518, 294] width 217 height 24
click at [474, 244] on span "30" at bounding box center [477, 250] width 24 height 24
type input "[DATE]"
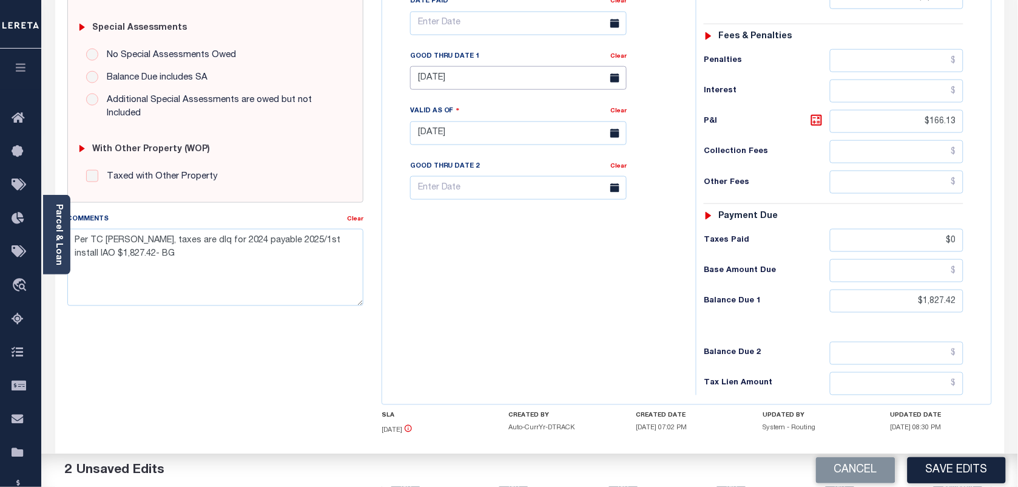
scroll to position [379, 0]
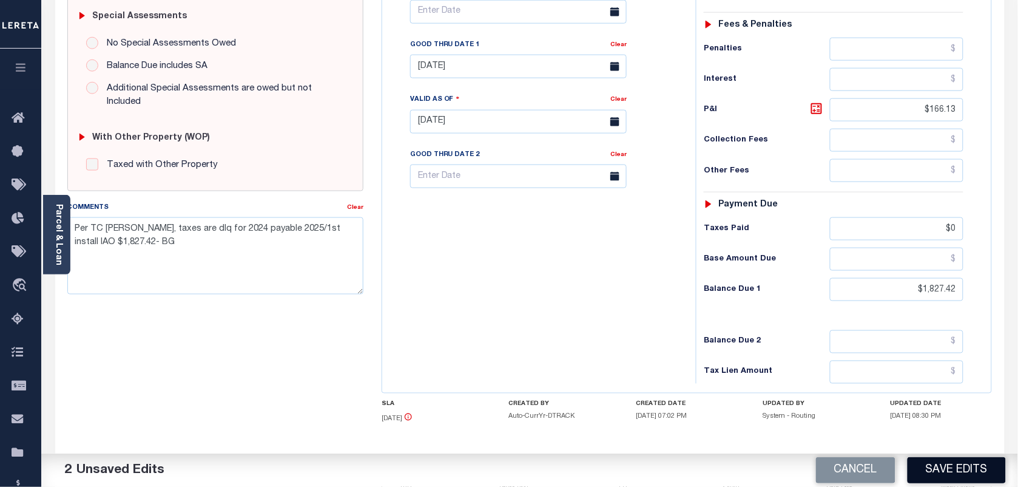
click at [960, 469] on button "Save Edits" at bounding box center [957, 470] width 98 height 26
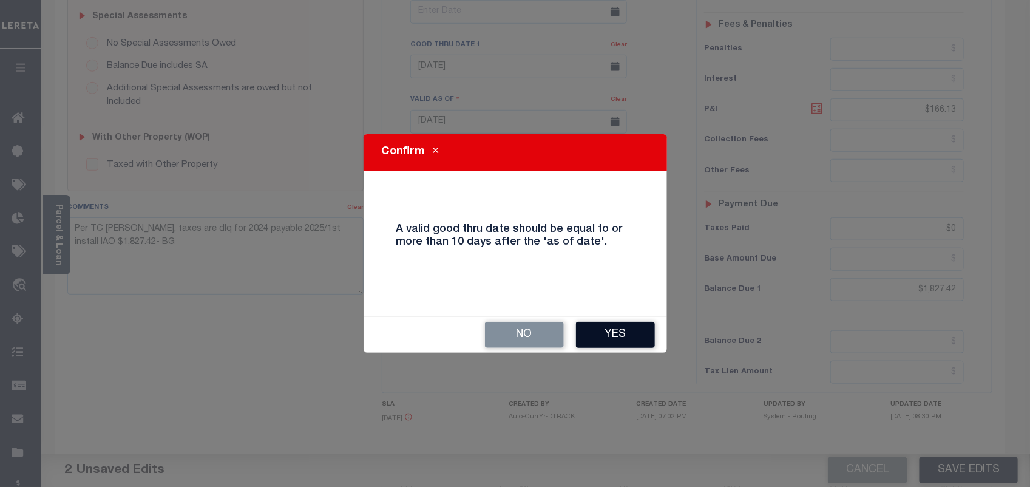
click at [626, 341] on button "Yes" at bounding box center [615, 335] width 79 height 26
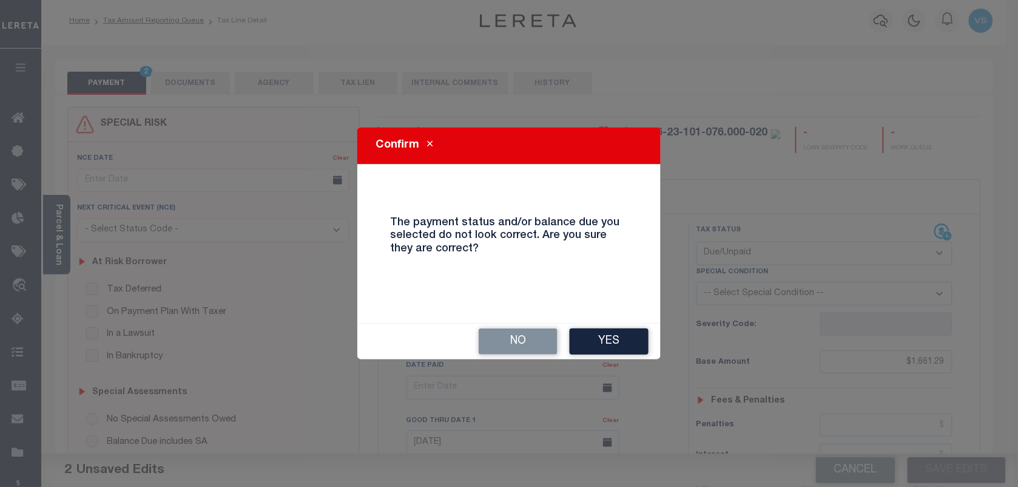
scroll to position [0, 0]
click at [614, 350] on button "Yes" at bounding box center [609, 341] width 79 height 26
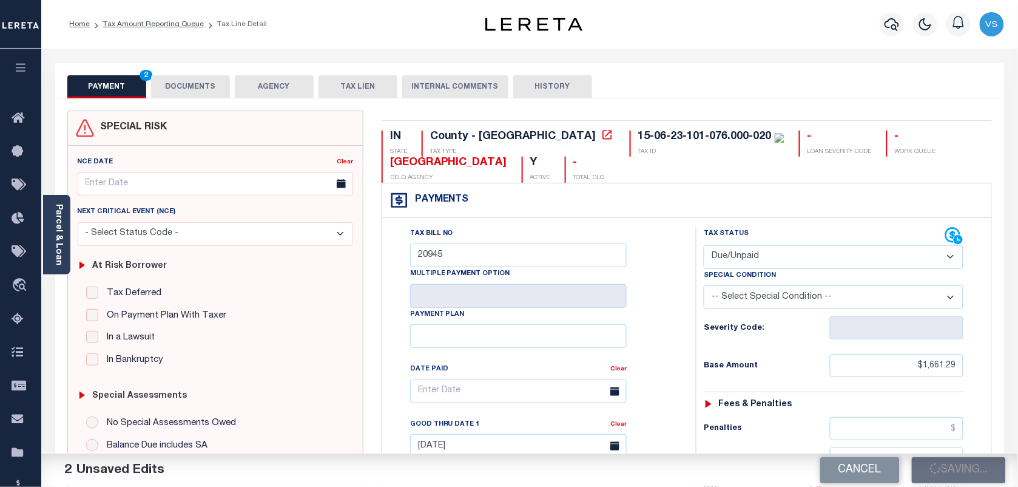
checkbox input "false"
type input "$1,661.29"
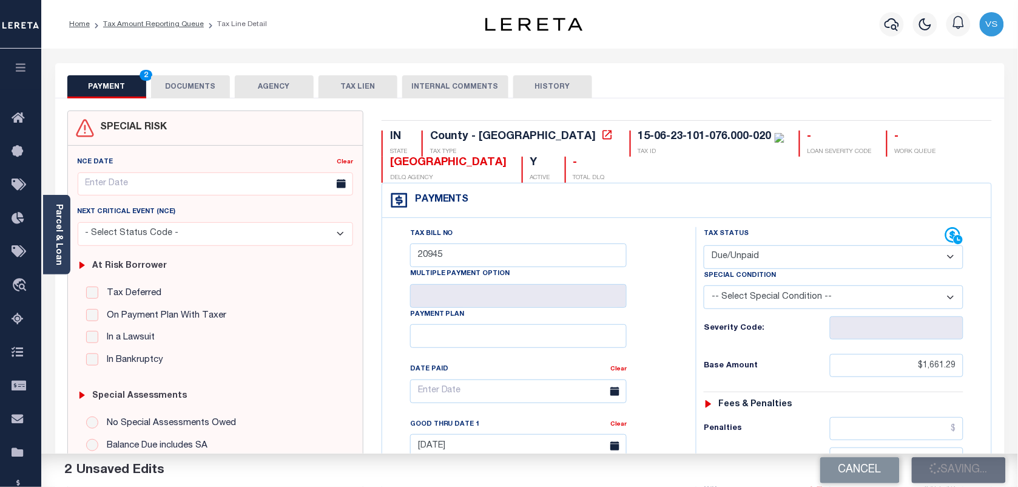
type input "$166.13"
type input "$0"
type input "$1,827.42"
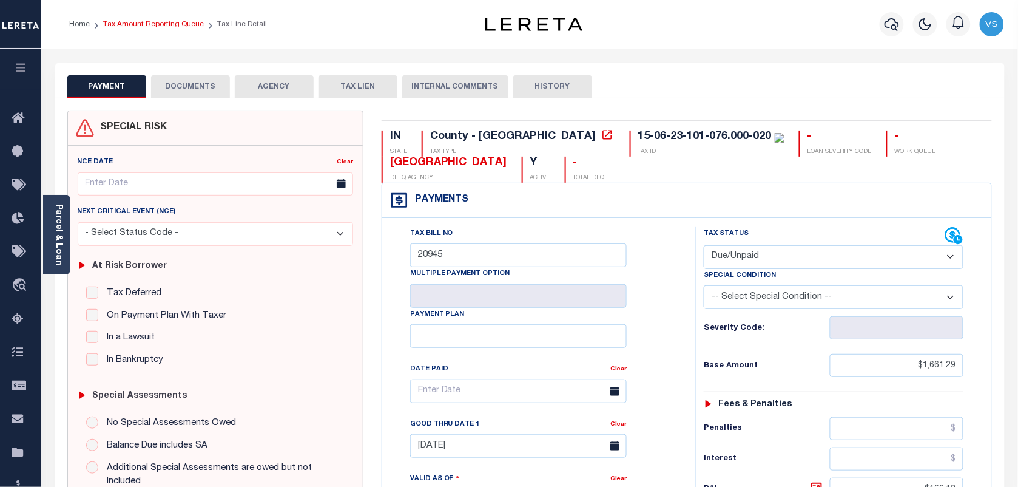
click at [146, 21] on link "Tax Amount Reporting Queue" at bounding box center [153, 24] width 101 height 7
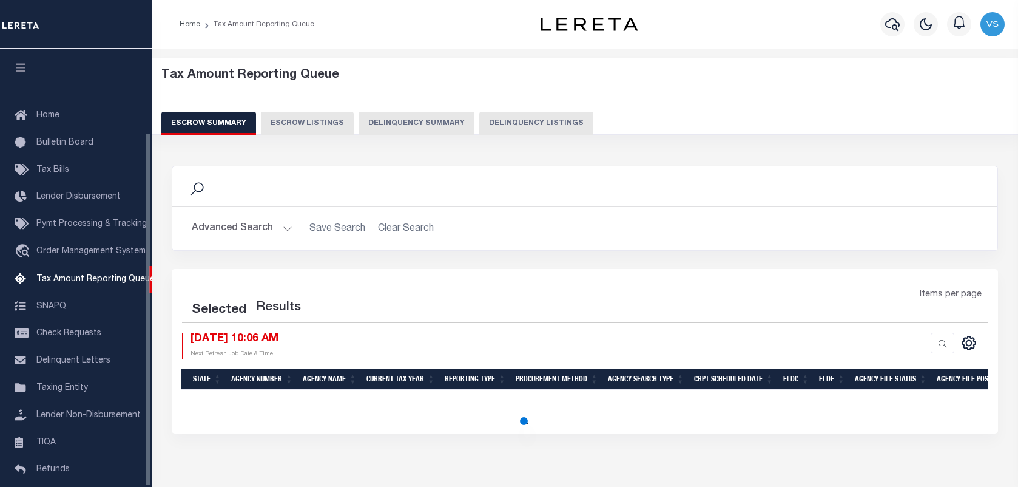
click at [527, 123] on button "Delinquency Listings" at bounding box center [536, 123] width 114 height 23
select select "100"
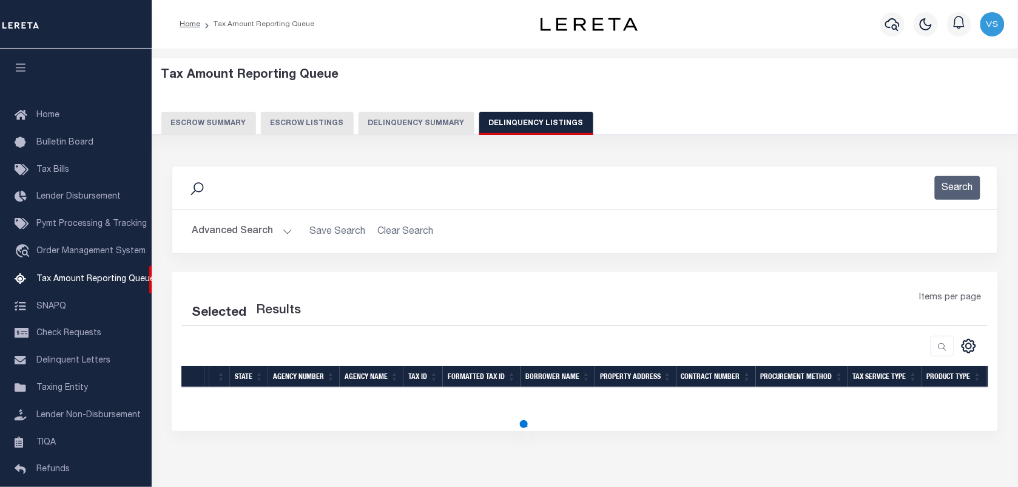
scroll to position [104, 0]
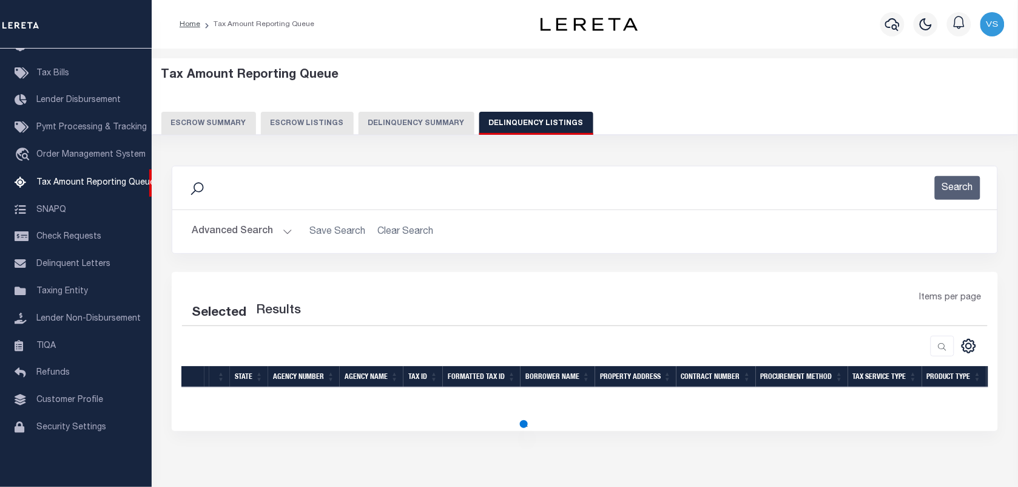
select select "100"
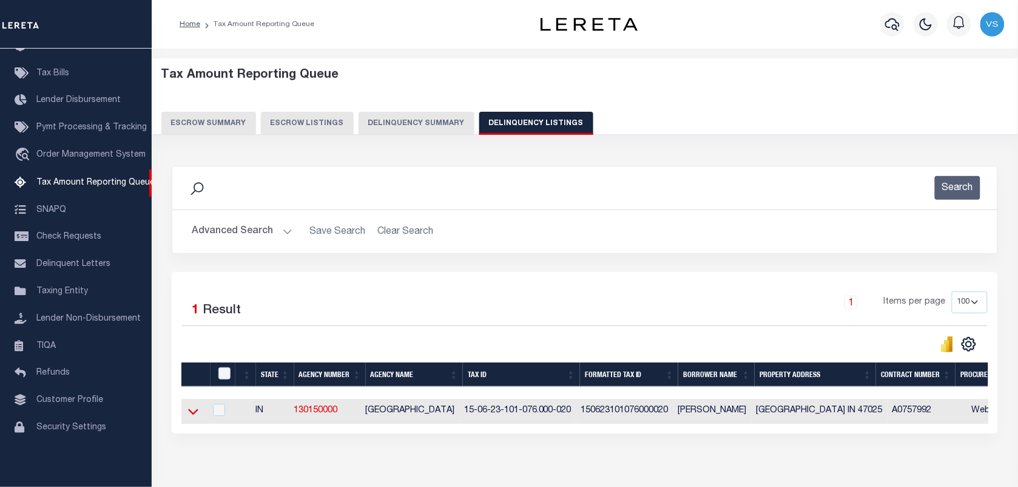
click at [192, 416] on icon at bounding box center [193, 411] width 10 height 13
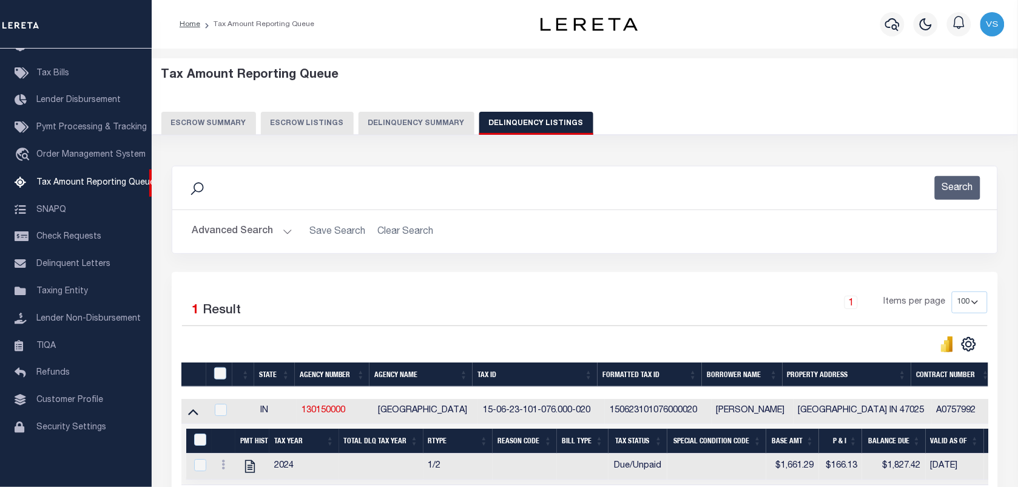
scroll to position [76, 0]
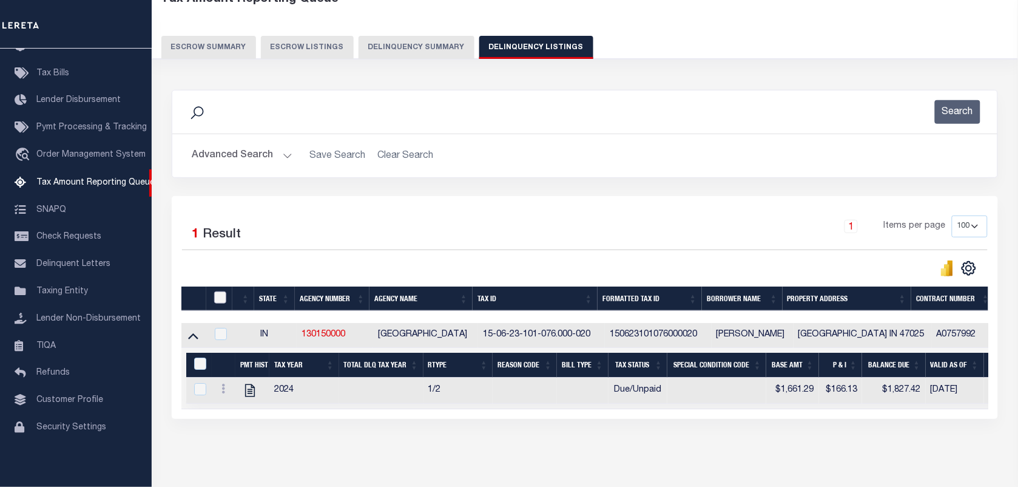
click at [215, 296] on input "checkbox" at bounding box center [220, 297] width 12 height 12
checkbox input "true"
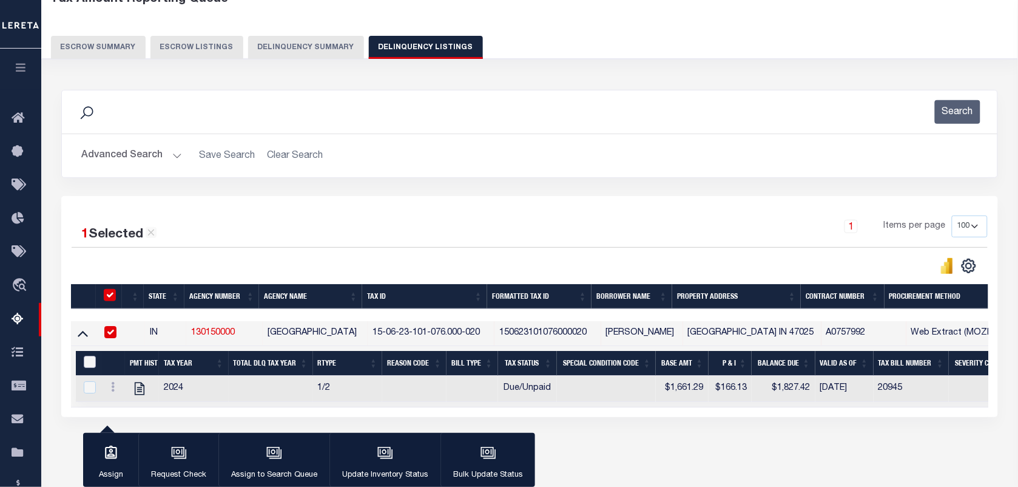
click at [91, 362] on input "&nbsp;" at bounding box center [90, 362] width 12 height 12
checkbox input "true"
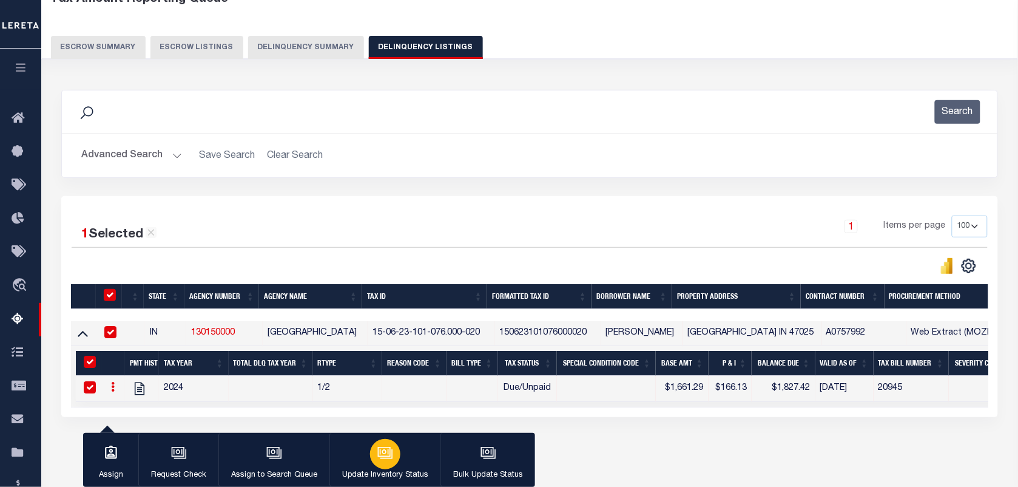
click at [372, 447] on div "button" at bounding box center [385, 454] width 30 height 30
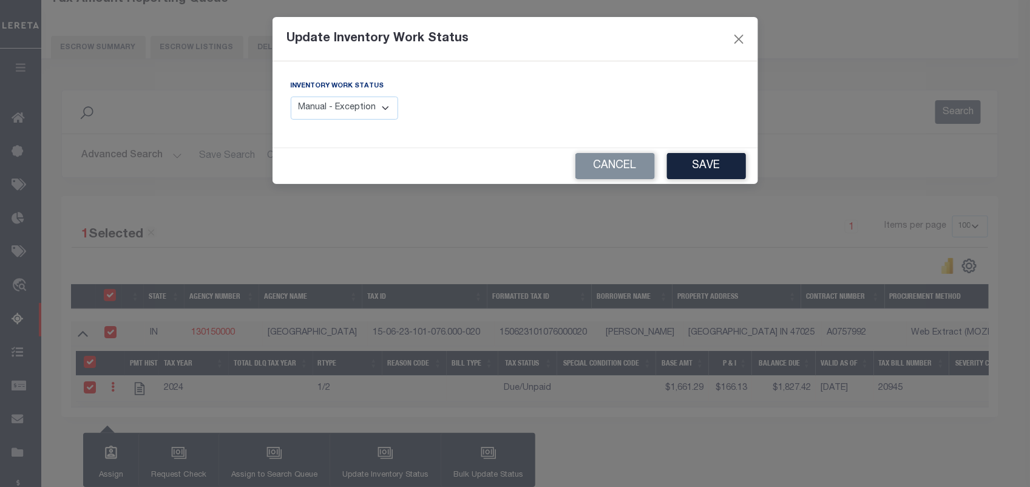
click at [350, 102] on select "Manual - Exception Pended - Awaiting Search Late Add Exception Completed" at bounding box center [345, 108] width 108 height 24
select select "4"
click at [291, 96] on select "Manual - Exception Pended - Awaiting Search Late Add Exception Completed" at bounding box center [345, 108] width 108 height 24
click at [704, 171] on button "Save" at bounding box center [706, 166] width 79 height 26
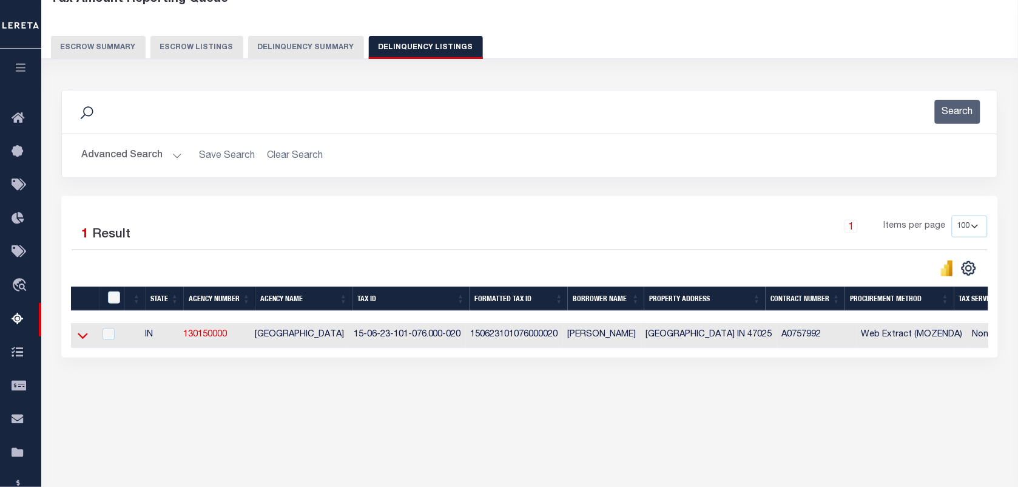
click at [83, 339] on icon at bounding box center [83, 336] width 10 height 6
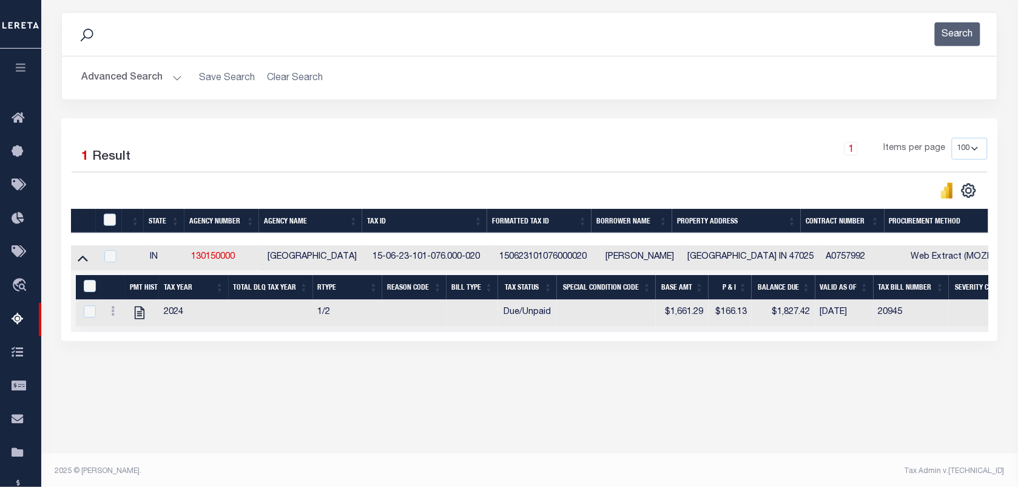
scroll to position [156, 0]
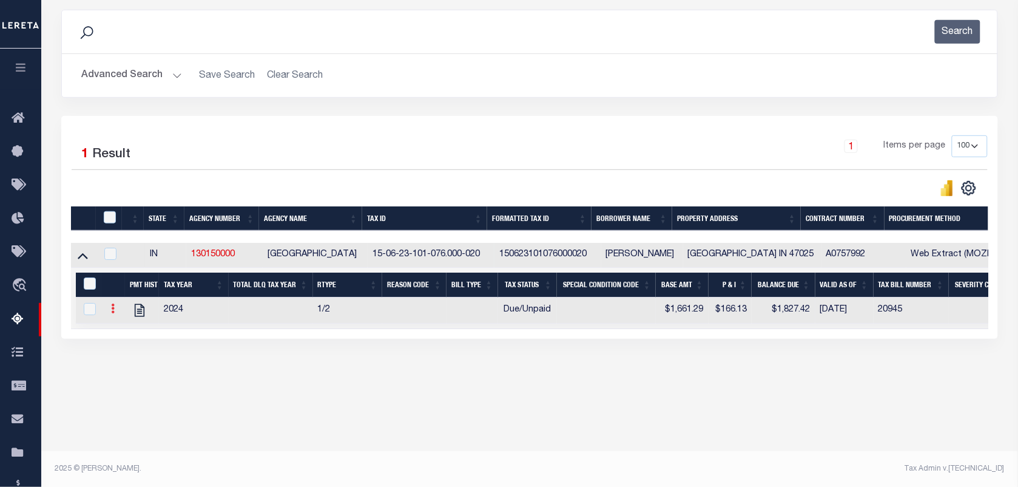
click at [111, 313] on icon at bounding box center [113, 308] width 4 height 10
click at [123, 334] on img "" at bounding box center [127, 328] width 12 height 12
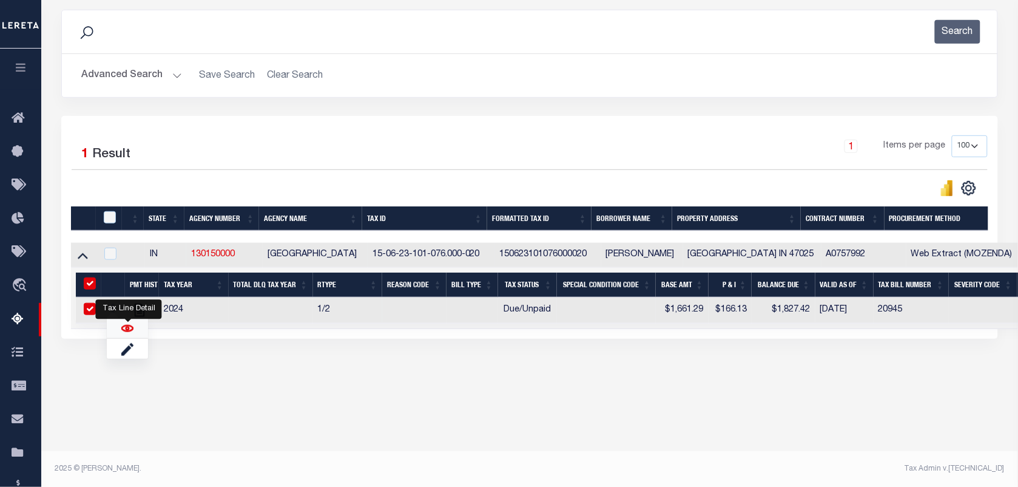
checkbox input "true"
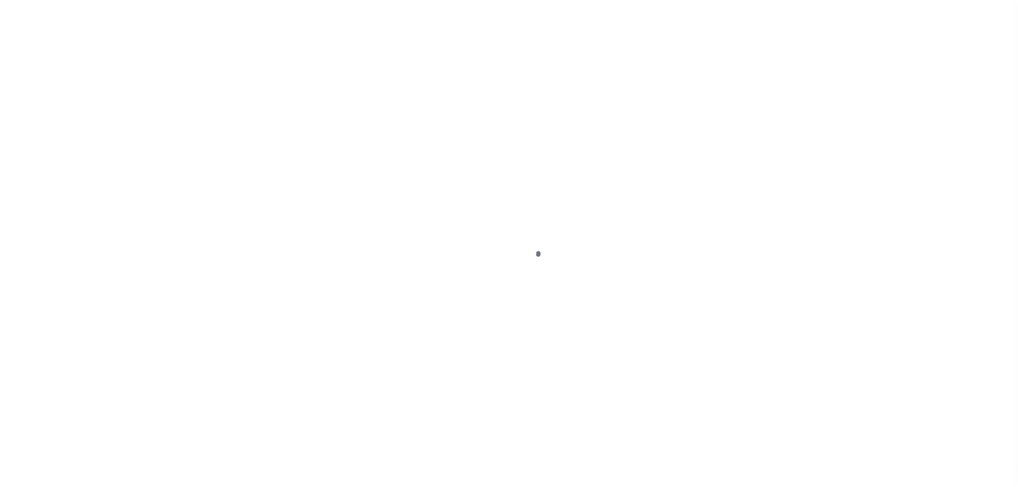
select select "DUE"
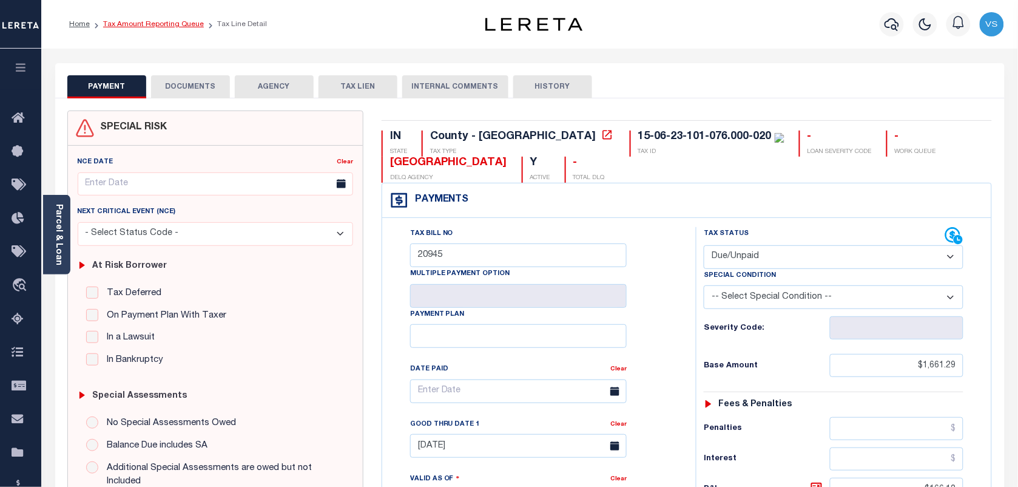
click at [146, 22] on link "Tax Amount Reporting Queue" at bounding box center [153, 24] width 101 height 7
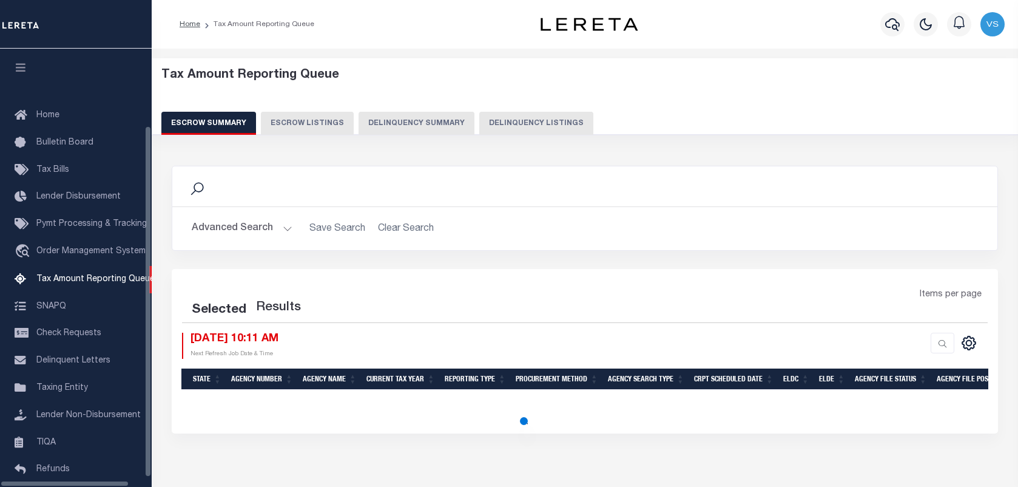
select select "100"
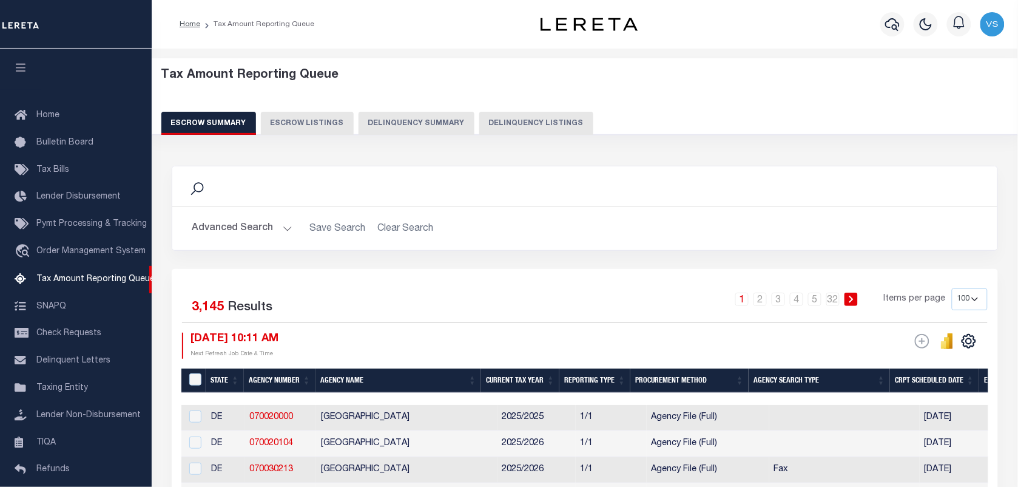
scroll to position [92, 0]
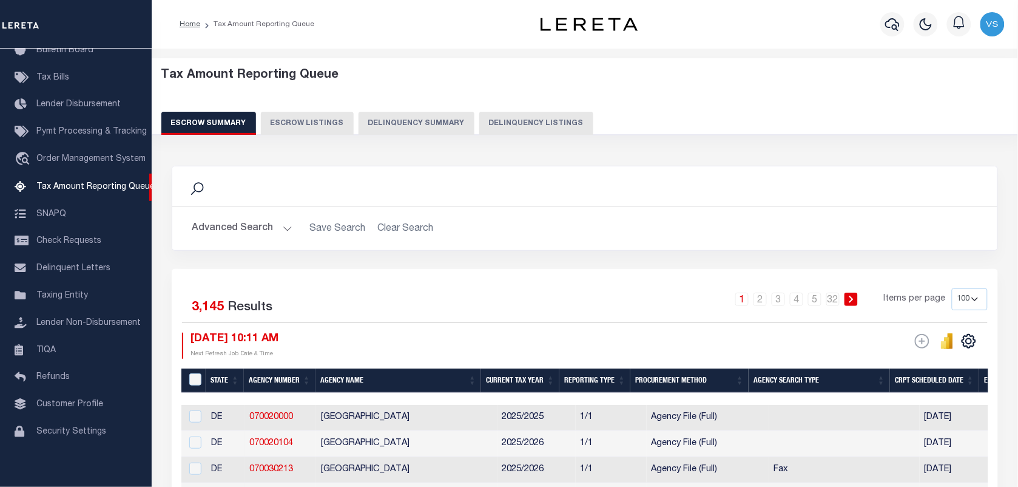
click at [518, 122] on button "Delinquency Listings" at bounding box center [536, 123] width 114 height 23
select select "100"
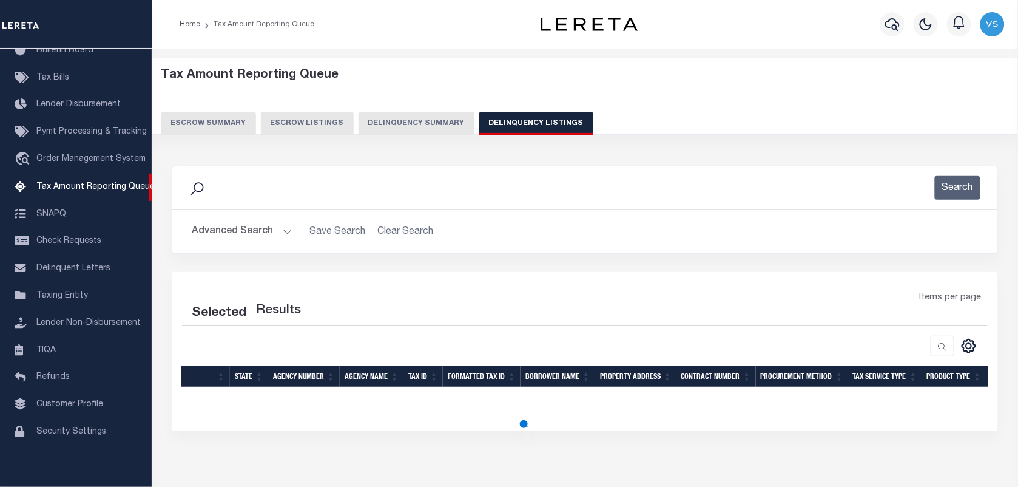
select select "100"
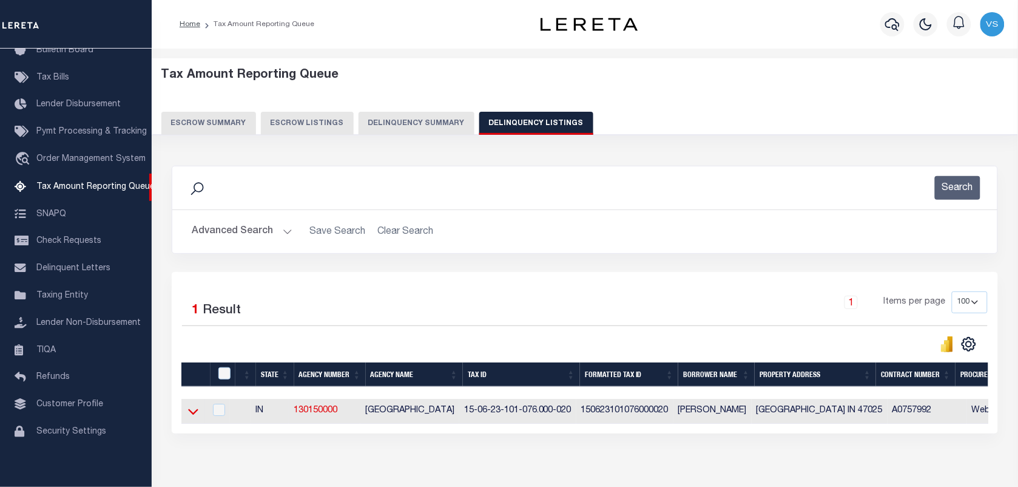
click at [190, 417] on icon at bounding box center [193, 411] width 10 height 13
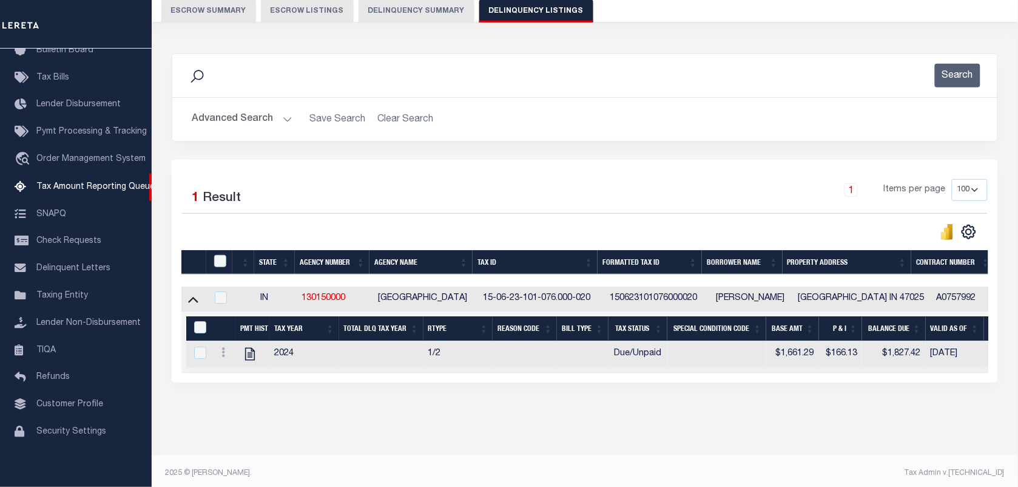
scroll to position [129, 0]
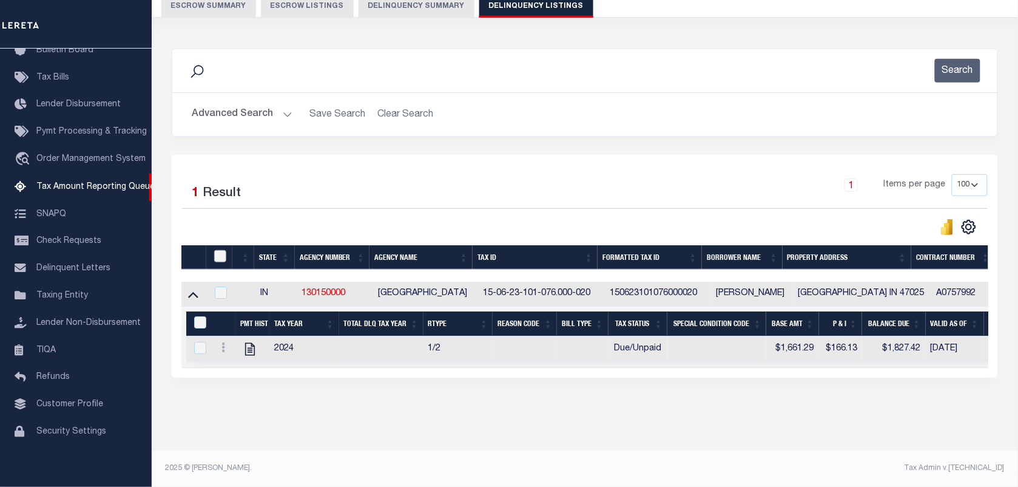
click at [218, 252] on input "checkbox" at bounding box center [220, 256] width 12 height 12
checkbox input "true"
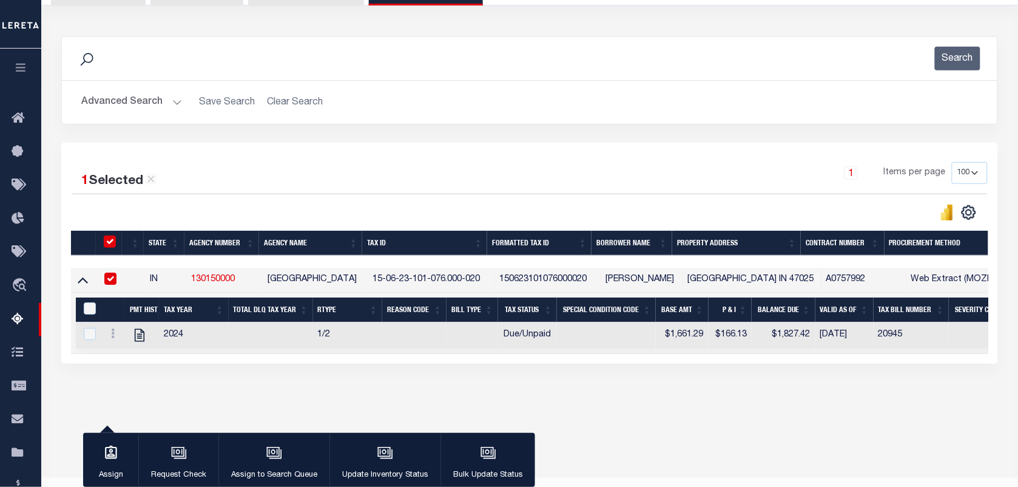
scroll to position [127, 0]
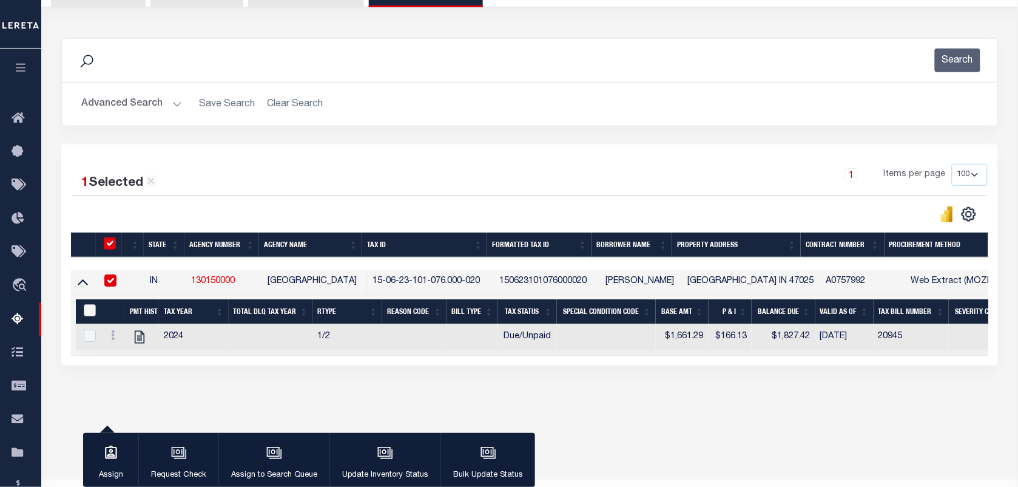
click at [89, 316] on input "&nbsp;" at bounding box center [90, 310] width 12 height 12
checkbox input "true"
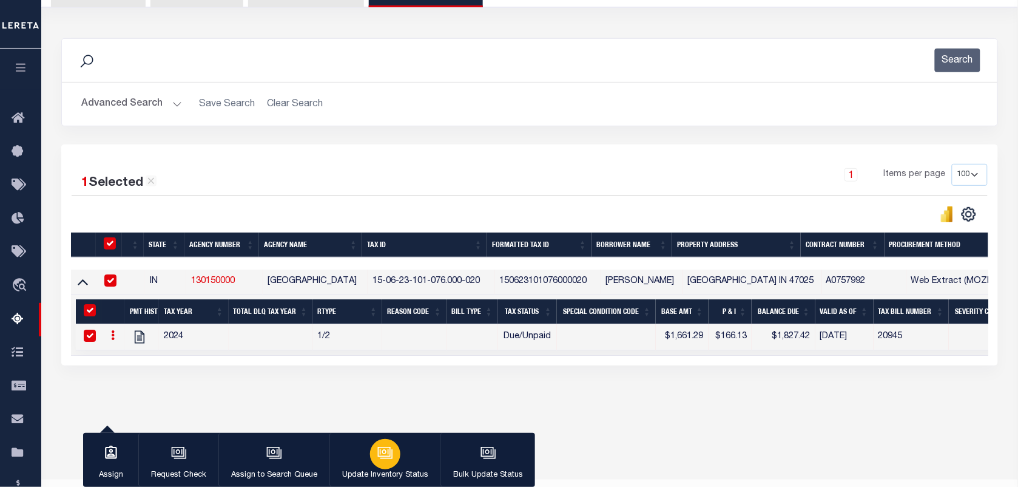
click at [393, 447] on div "button" at bounding box center [385, 454] width 30 height 30
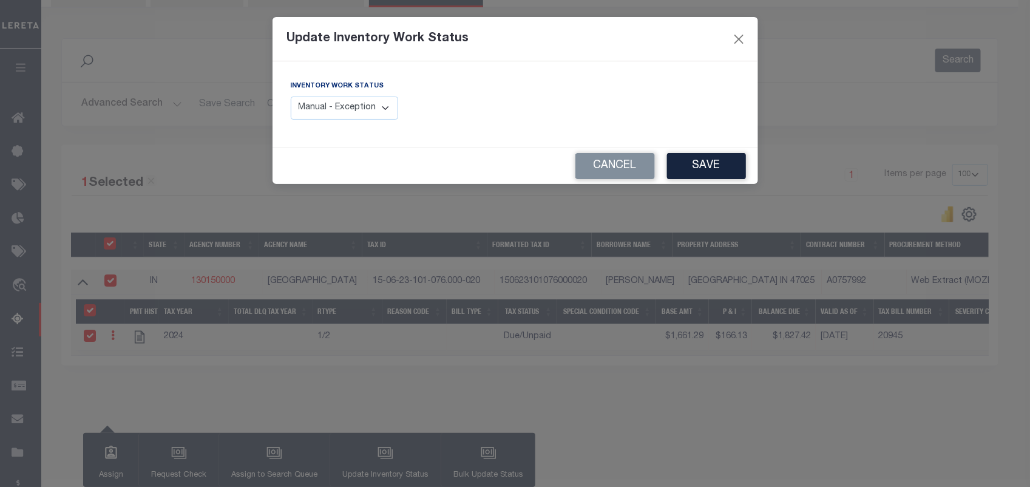
click at [376, 104] on select "Manual - Exception Pended - Awaiting Search Late Add Exception Completed" at bounding box center [345, 108] width 108 height 24
select select "4"
click at [291, 96] on select "Manual - Exception Pended - Awaiting Search Late Add Exception Completed" at bounding box center [345, 108] width 108 height 24
click at [708, 159] on button "Save" at bounding box center [706, 166] width 79 height 26
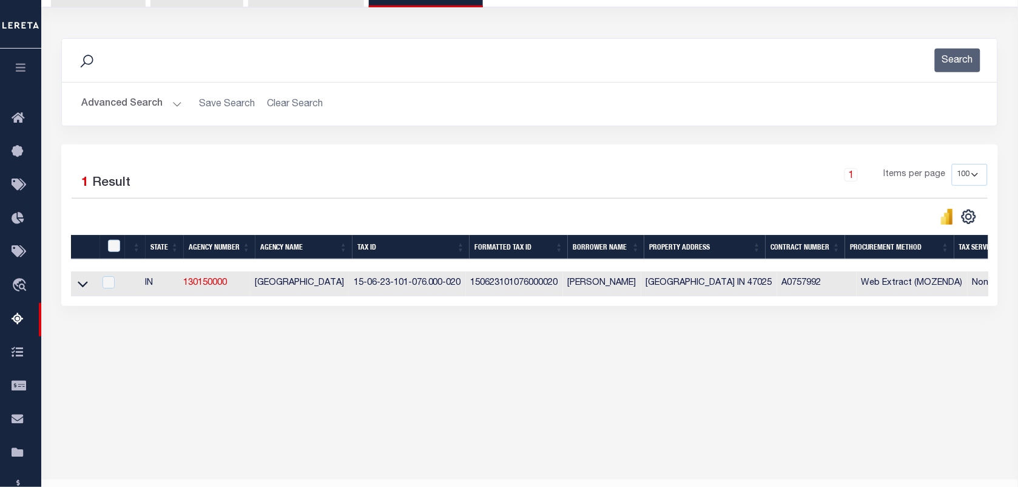
click at [358, 212] on div at bounding box center [301, 216] width 458 height 17
click at [120, 110] on button "Advanced Search" at bounding box center [131, 104] width 101 height 24
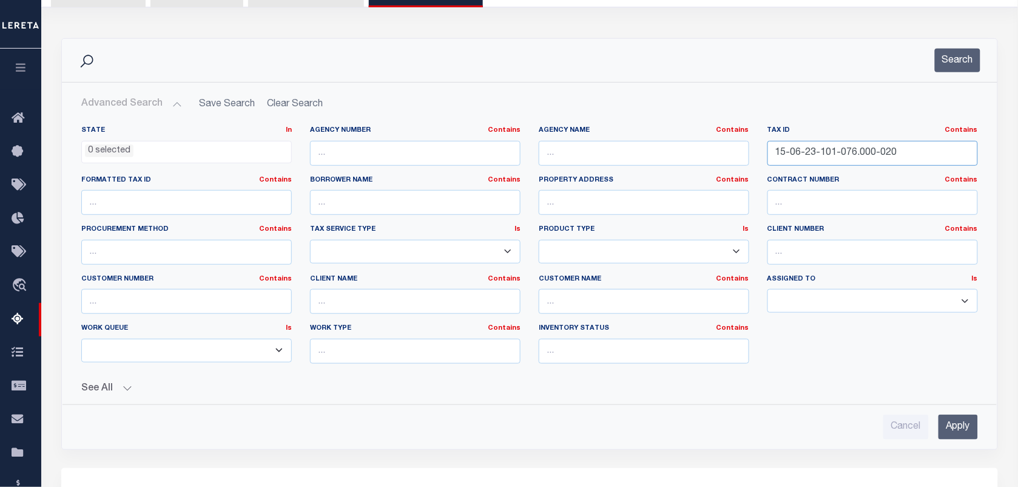
click at [911, 156] on input "15-06-23-101-076.000-020" at bounding box center [873, 153] width 211 height 25
type input "1"
paste input "15-06-24-400-018.000-020"
type input "15-06-24-400-018.000-020"
click at [962, 61] on button "Search" at bounding box center [958, 61] width 46 height 24
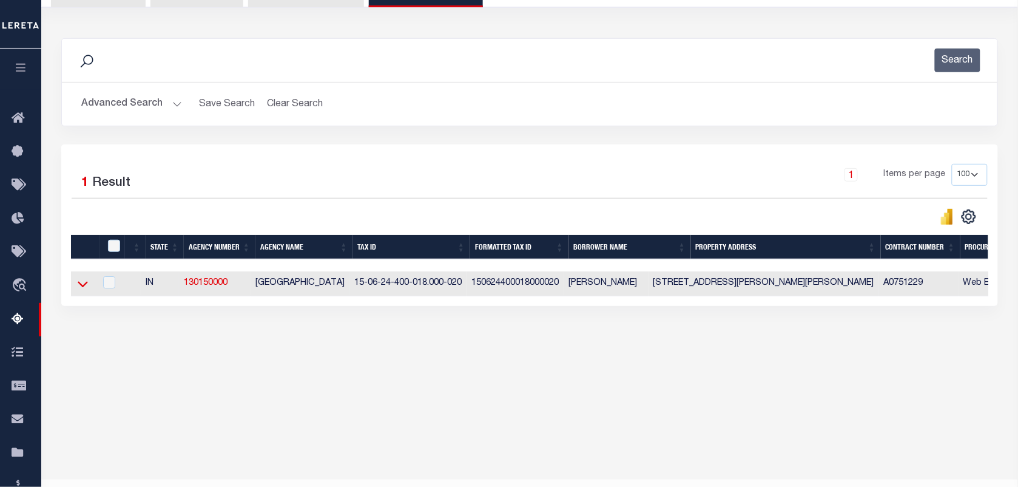
click at [79, 290] on icon at bounding box center [83, 283] width 10 height 13
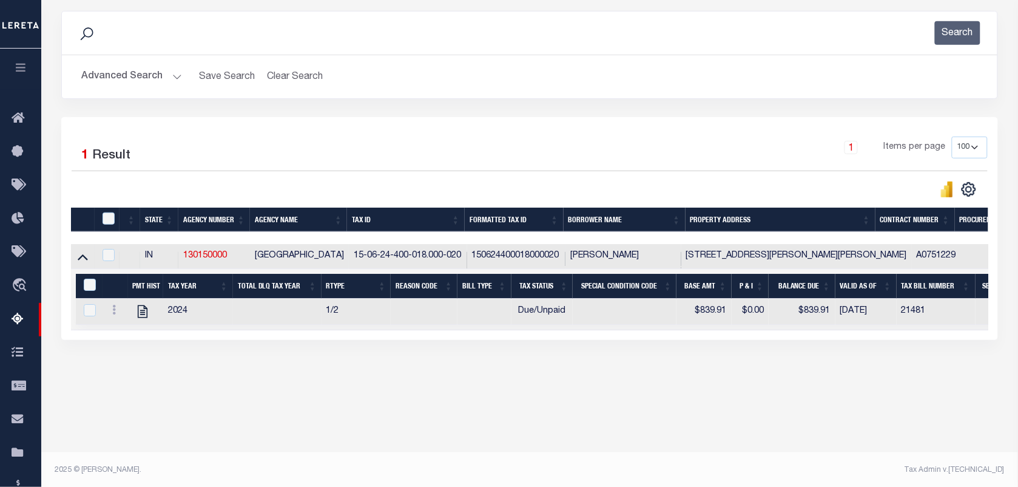
scroll to position [156, 0]
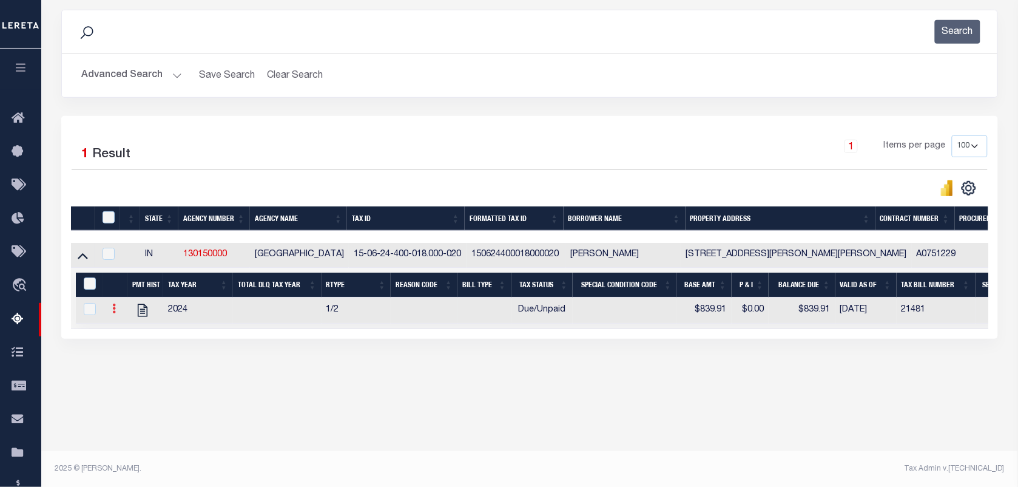
click at [113, 313] on icon at bounding box center [114, 308] width 4 height 10
click at [129, 334] on img "" at bounding box center [129, 328] width 12 height 12
checkbox input "true"
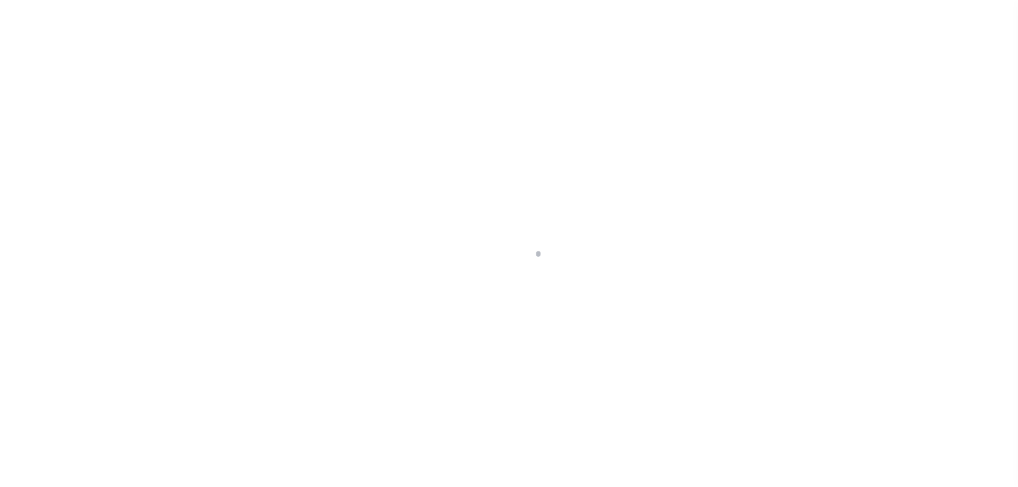
select select "DUE"
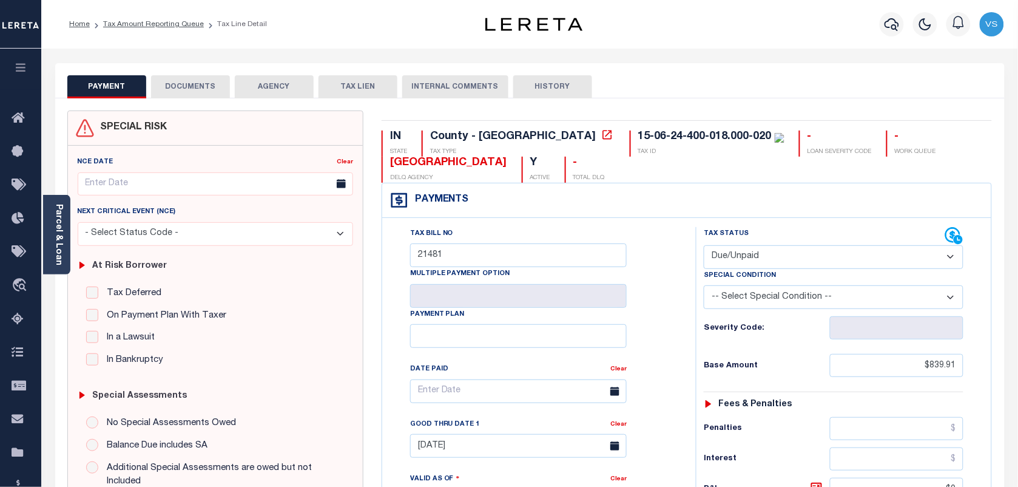
click at [188, 85] on button "DOCUMENTS" at bounding box center [190, 86] width 79 height 23
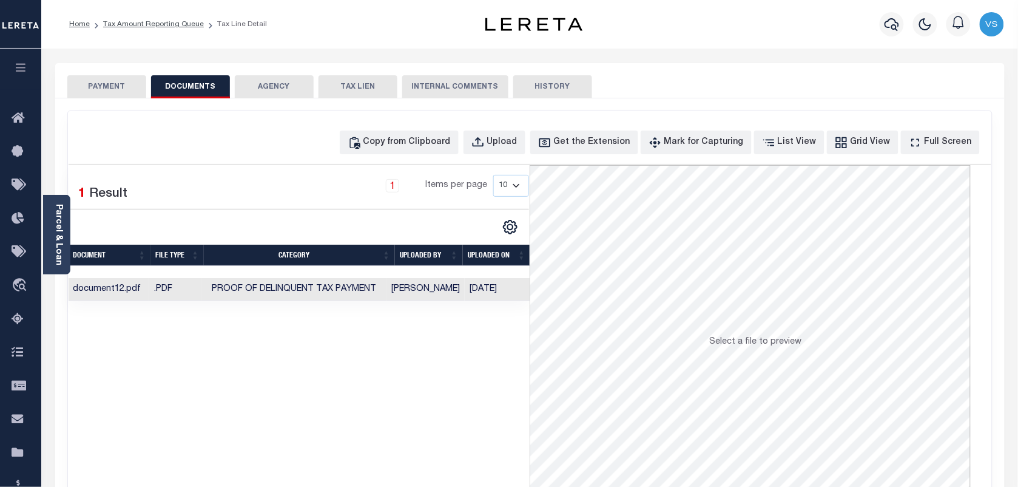
click at [125, 83] on button "PAYMENT" at bounding box center [106, 86] width 79 height 23
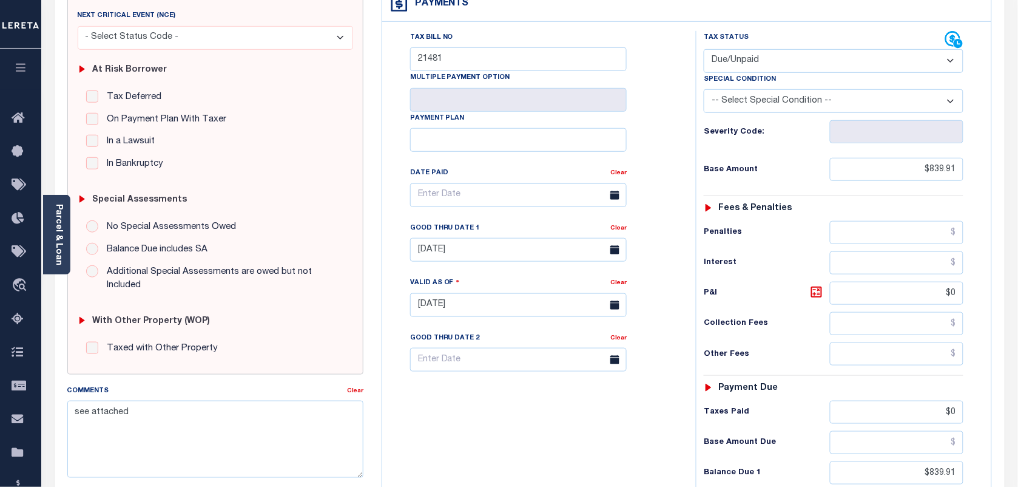
scroll to position [228, 0]
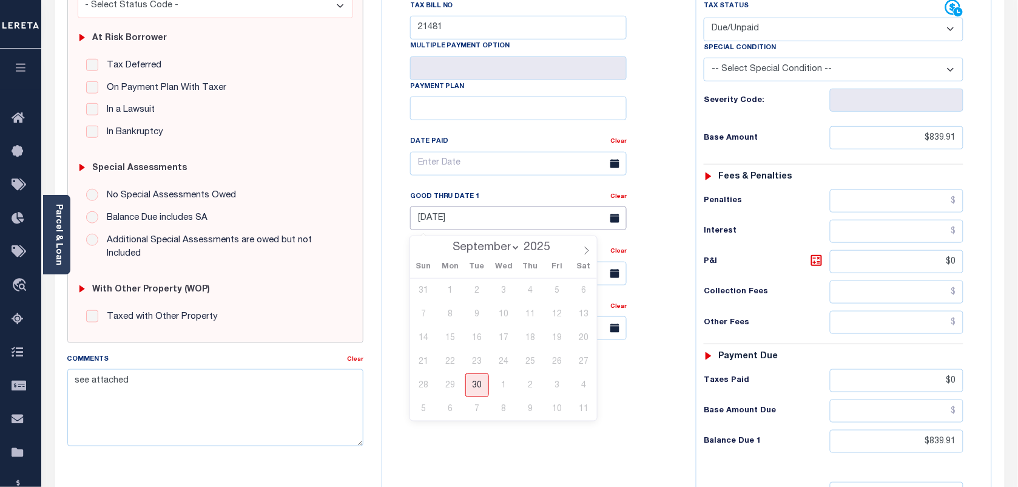
click at [433, 223] on input "[DATE]" at bounding box center [518, 218] width 217 height 24
click at [481, 378] on span "30" at bounding box center [477, 385] width 24 height 24
type input "[DATE]"
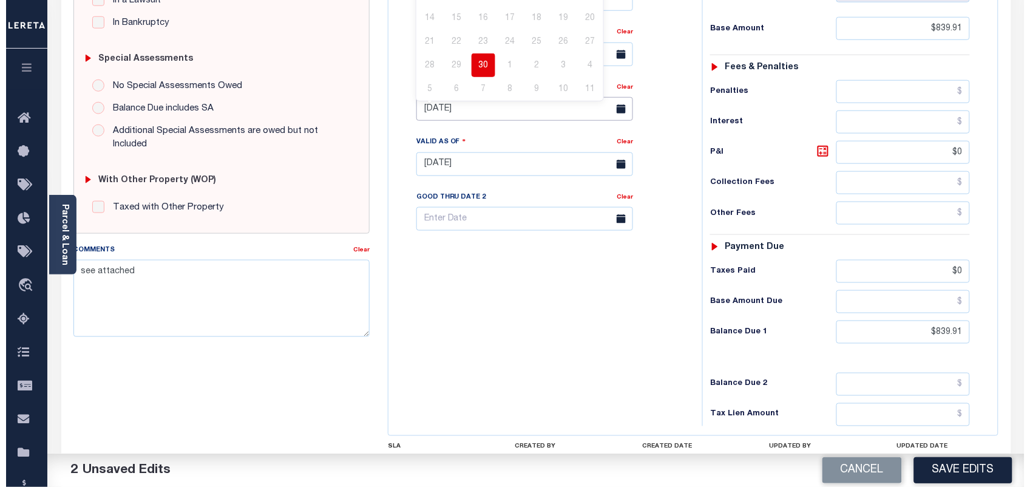
scroll to position [303, 0]
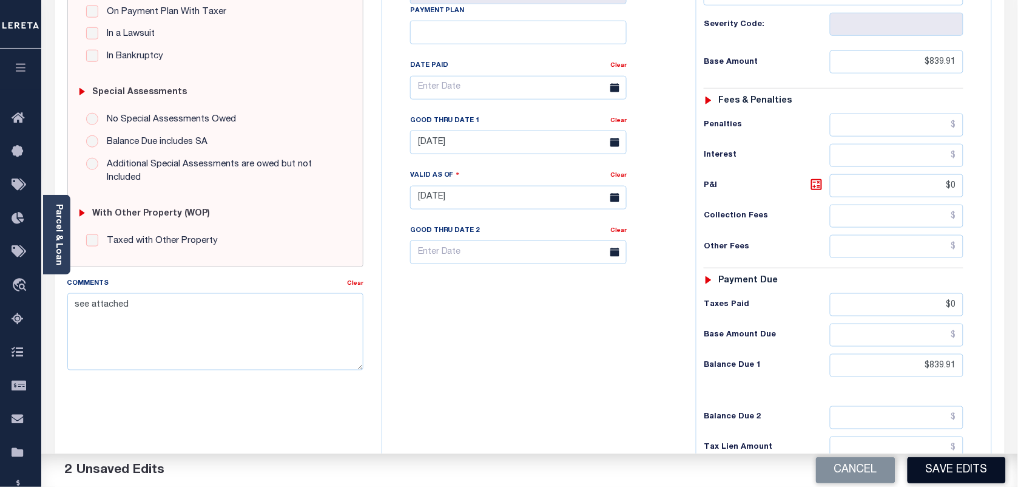
click at [959, 467] on button "Save Edits" at bounding box center [957, 470] width 98 height 26
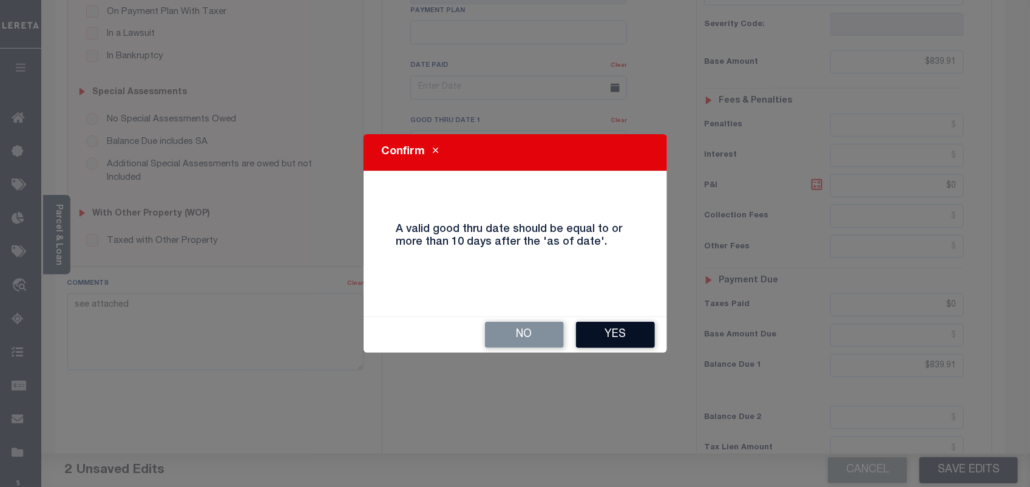
click at [631, 334] on button "Yes" at bounding box center [615, 335] width 79 height 26
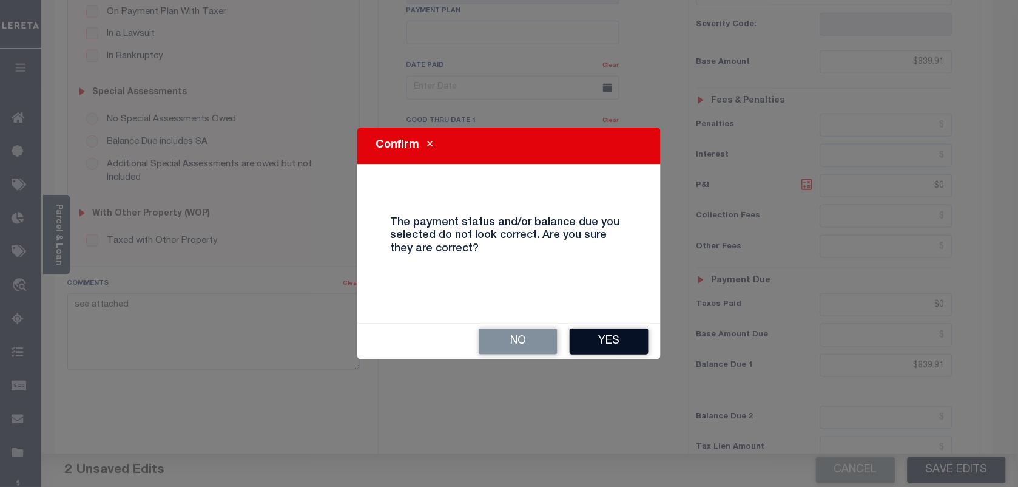
click at [618, 338] on button "Yes" at bounding box center [609, 341] width 79 height 26
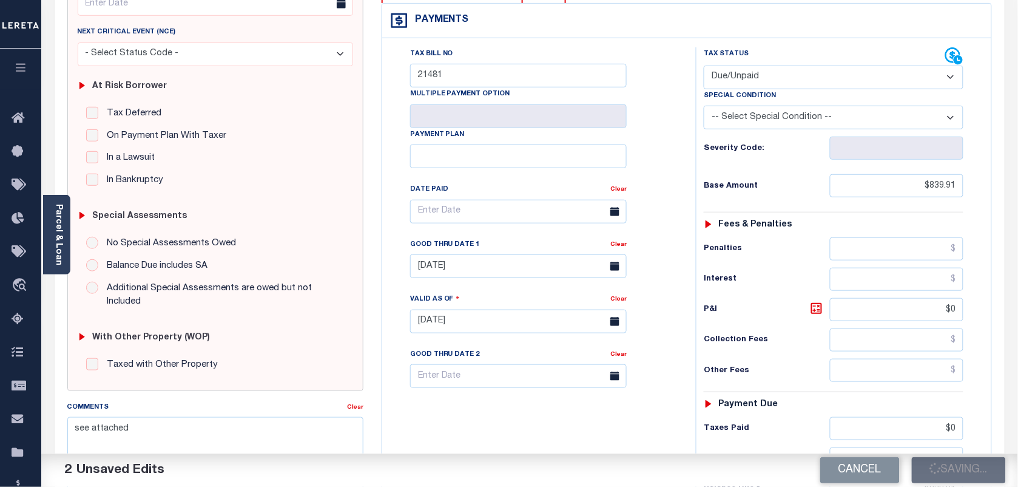
scroll to position [0, 0]
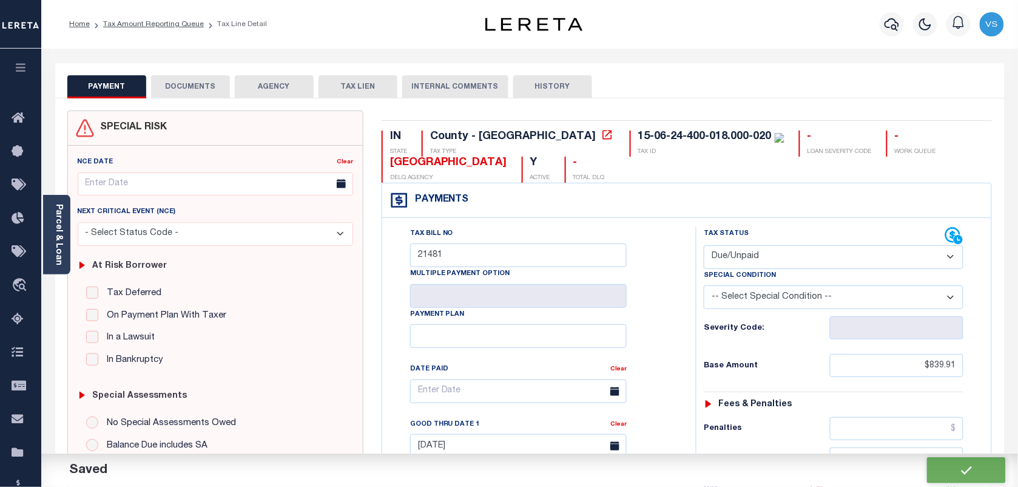
checkbox input "false"
type input "$839.91"
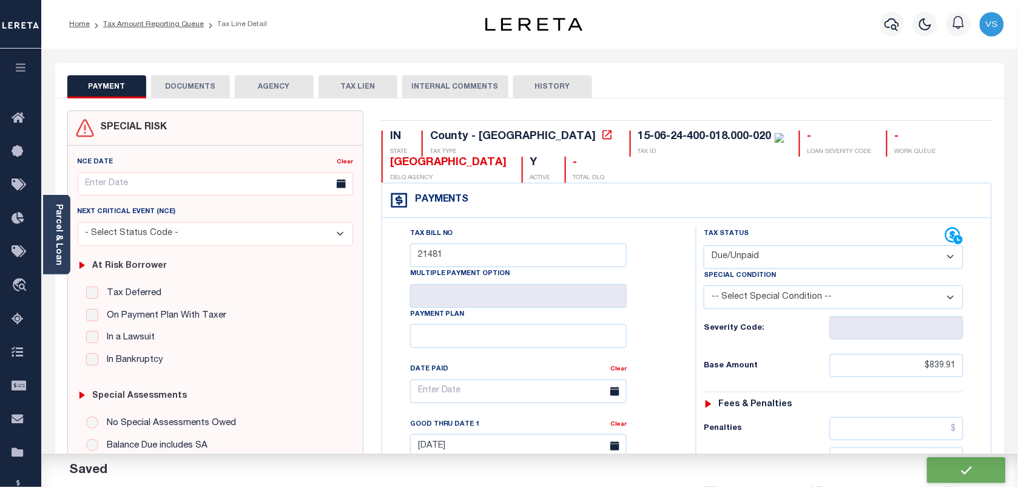
type input "$0"
type input "$839.91"
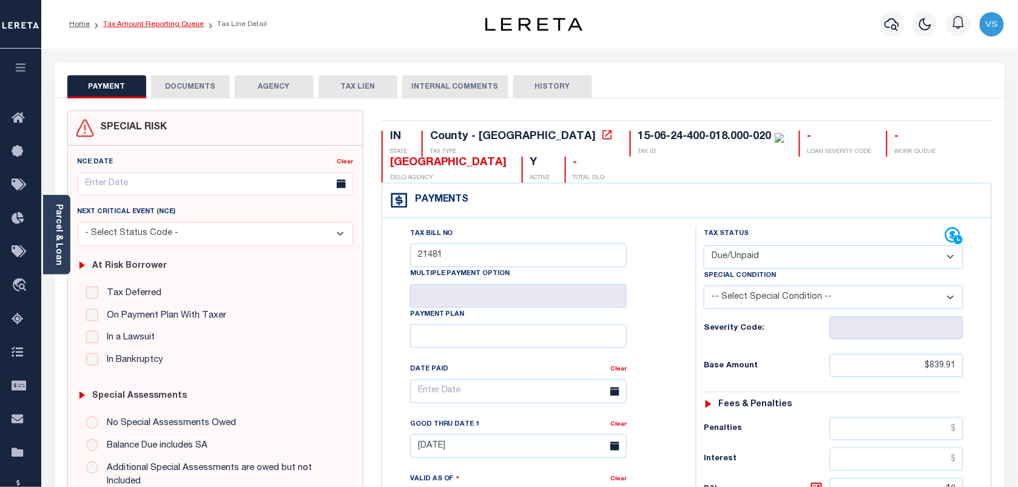
click at [126, 21] on link "Tax Amount Reporting Queue" at bounding box center [153, 24] width 101 height 7
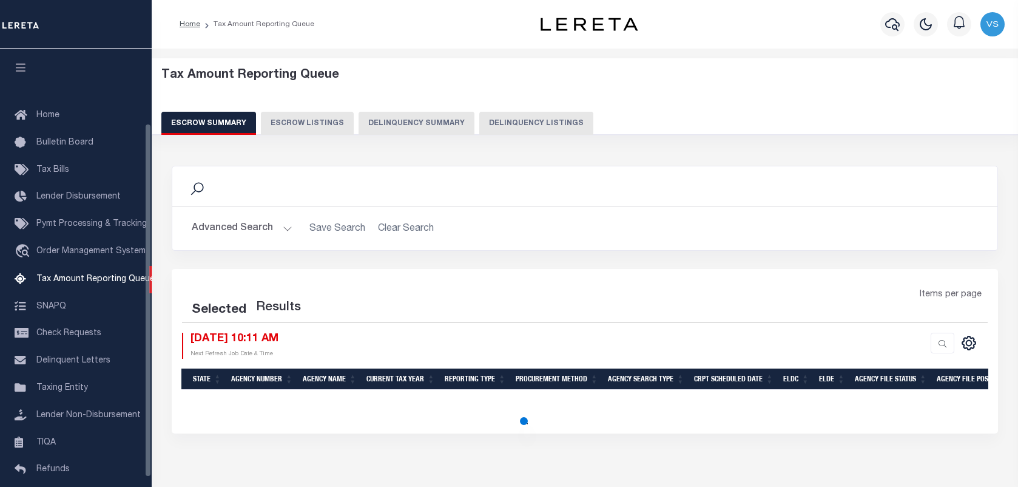
click at [512, 124] on button "Delinquency Listings" at bounding box center [536, 123] width 114 height 23
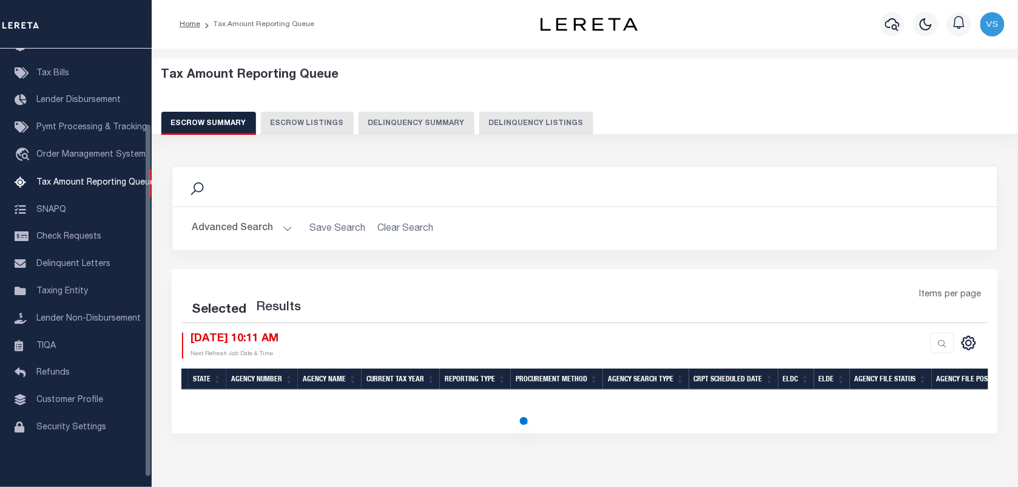
select select "100"
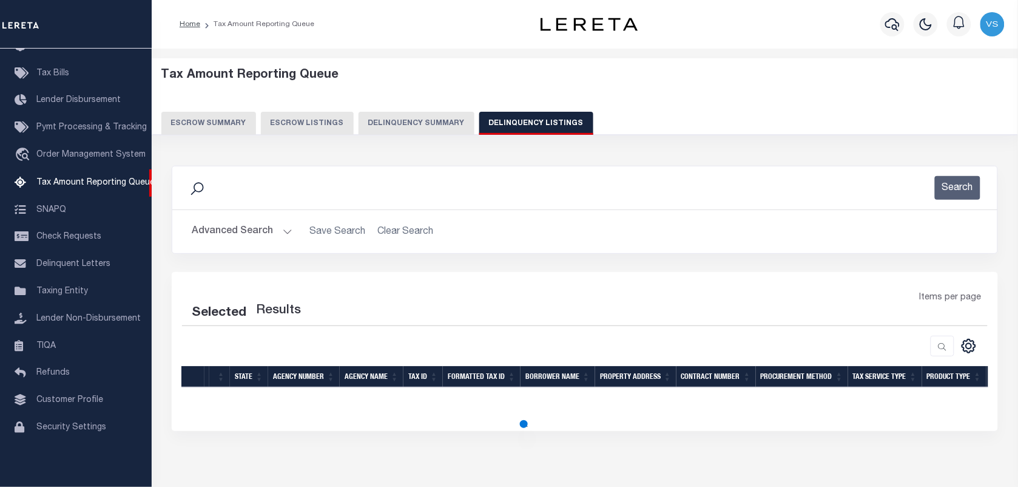
select select "100"
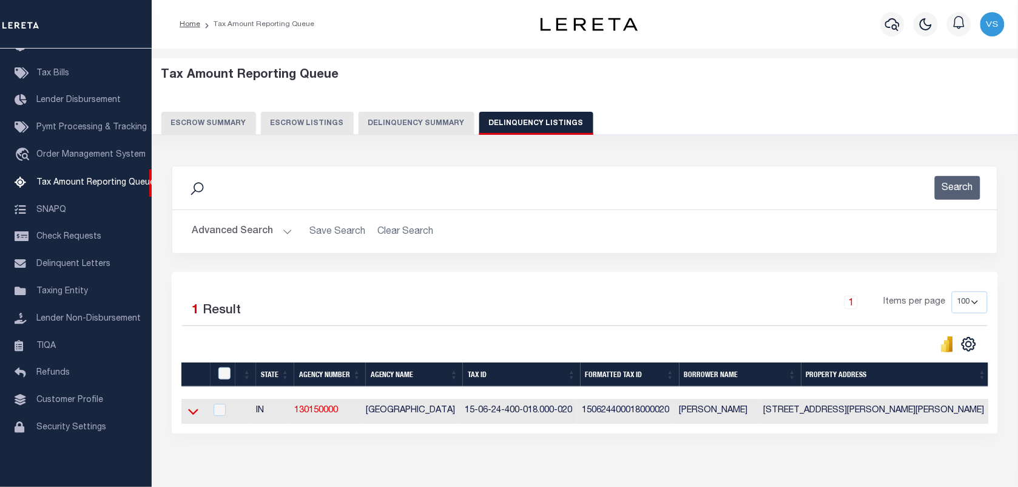
click at [189, 417] on icon at bounding box center [193, 411] width 10 height 13
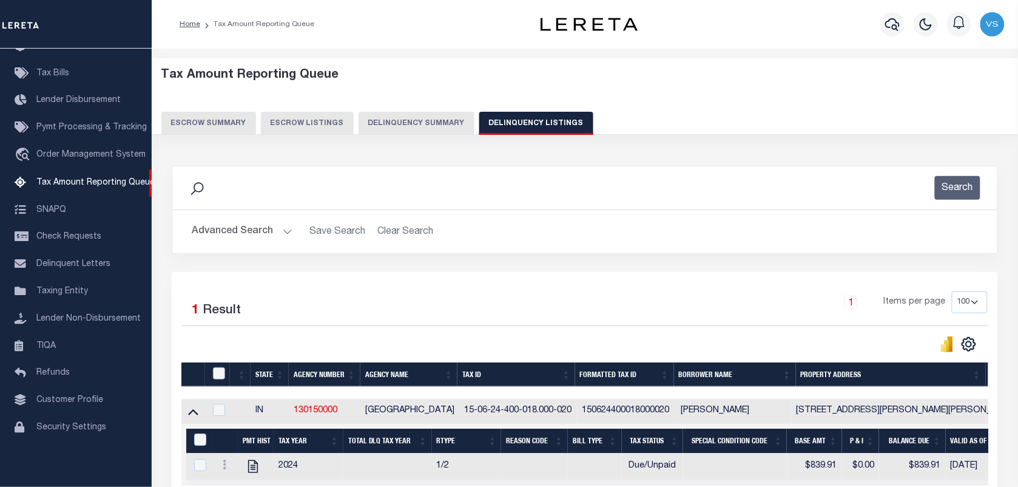
click at [218, 376] on input "checkbox" at bounding box center [219, 373] width 12 height 12
checkbox input "true"
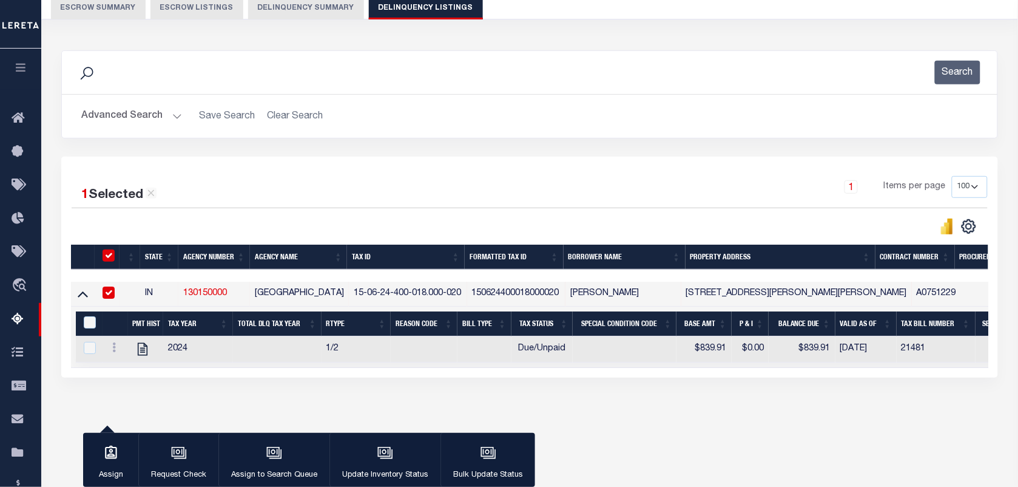
scroll to position [152, 0]
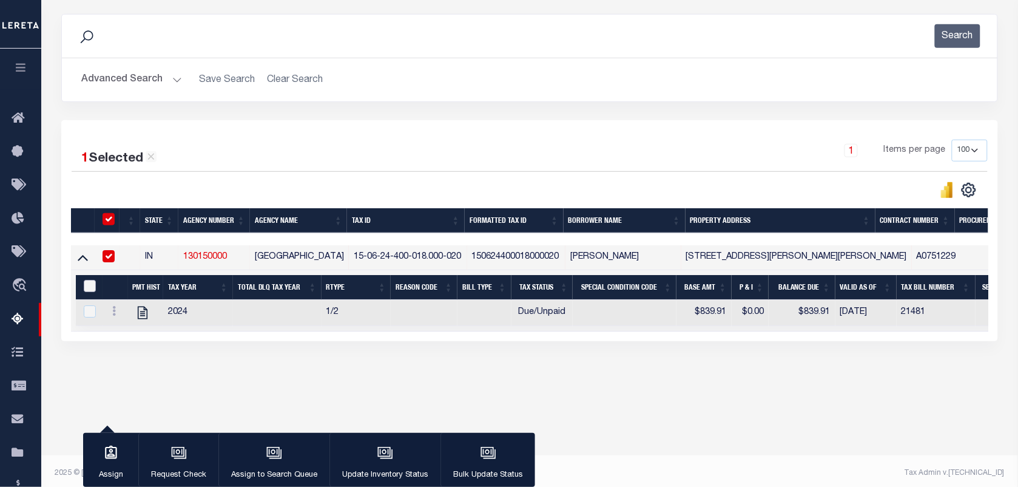
click at [91, 287] on input "&nbsp;" at bounding box center [90, 286] width 12 height 12
checkbox input "true"
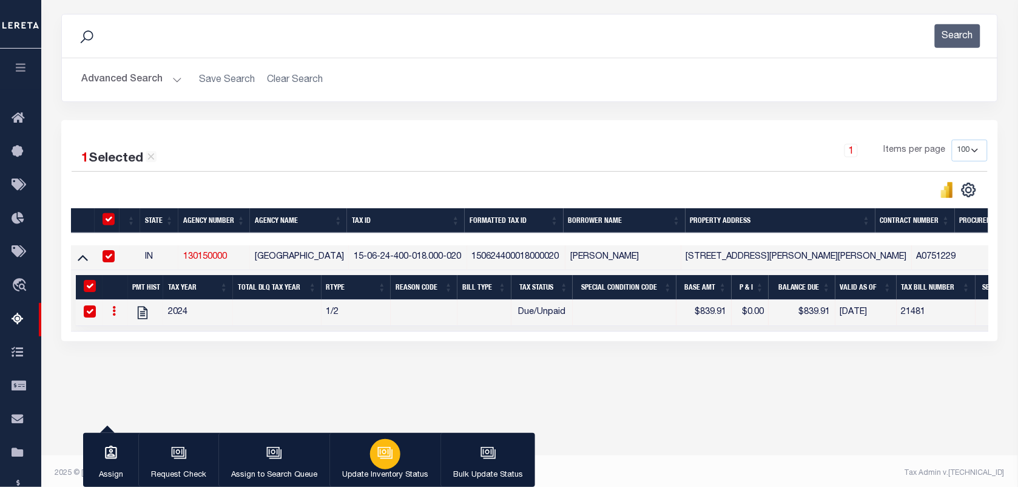
click at [389, 461] on icon "button" at bounding box center [385, 453] width 16 height 16
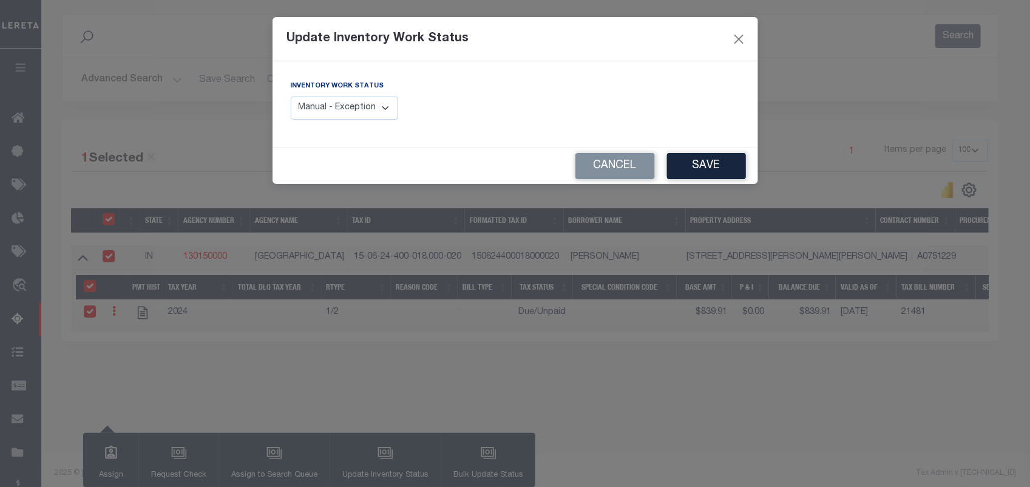
click at [356, 110] on select "Manual - Exception Pended - Awaiting Search Late Add Exception Completed" at bounding box center [345, 108] width 108 height 24
select select "4"
click at [291, 96] on select "Manual - Exception Pended - Awaiting Search Late Add Exception Completed" at bounding box center [345, 108] width 108 height 24
click at [711, 164] on button "Save" at bounding box center [706, 166] width 79 height 26
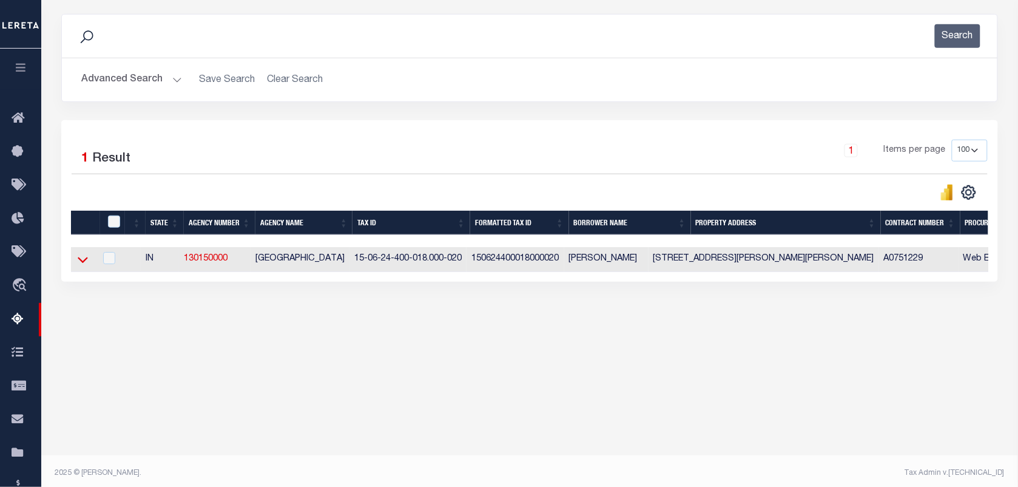
click at [83, 262] on icon at bounding box center [83, 259] width 10 height 13
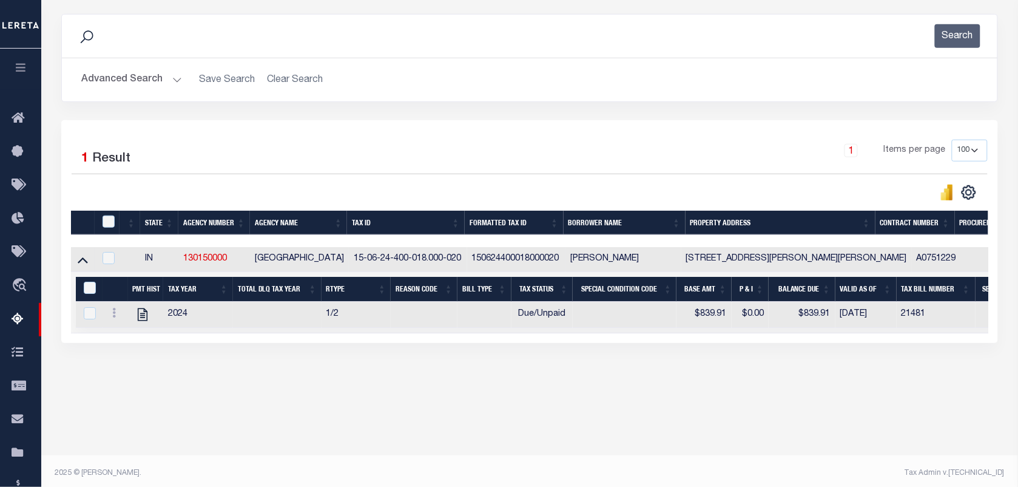
click at [110, 88] on button "Advanced Search" at bounding box center [131, 80] width 101 height 24
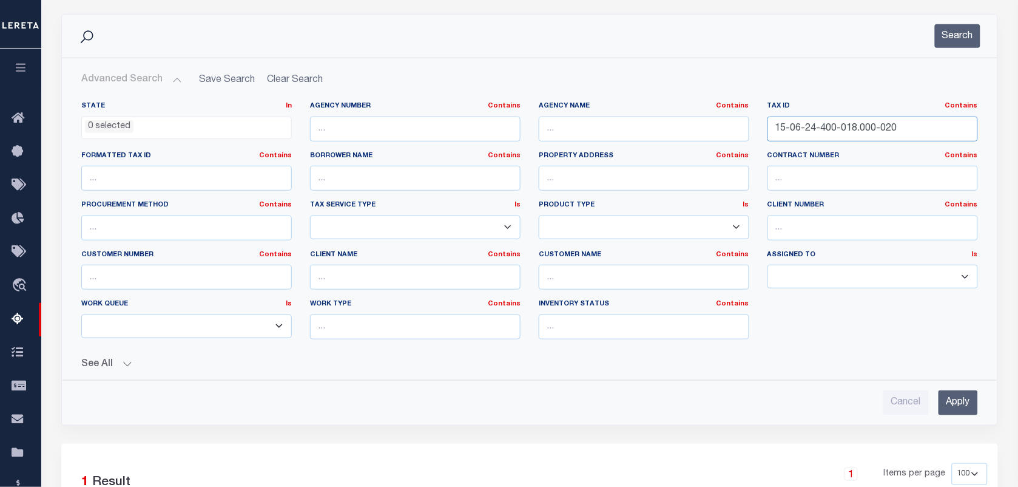
click at [899, 123] on input "15-06-24-400-018.000-020" at bounding box center [873, 129] width 211 height 25
type input "1"
paste input "15-07-09-404-024.000-013"
type input "15-07-09-404-024.000-013"
click at [959, 44] on button "Search" at bounding box center [958, 36] width 46 height 24
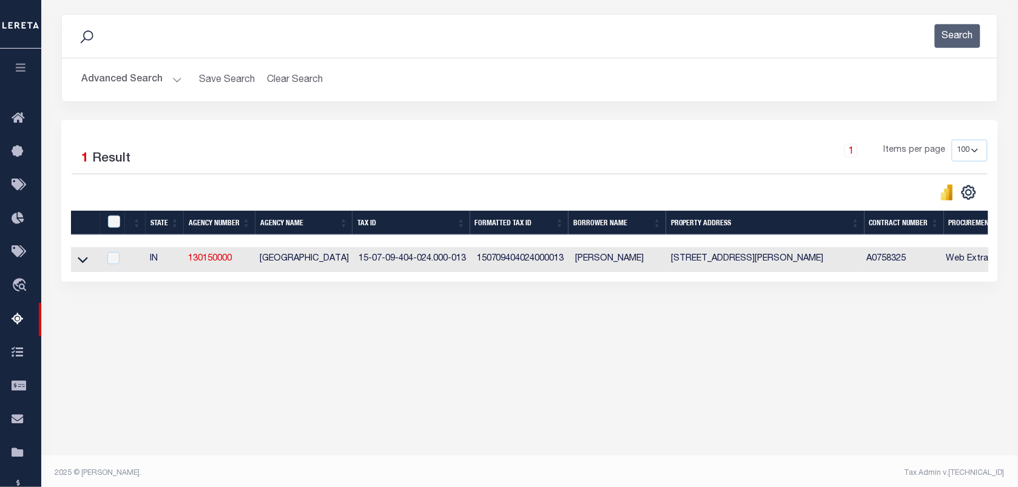
click at [76, 260] on link at bounding box center [83, 258] width 14 height 8
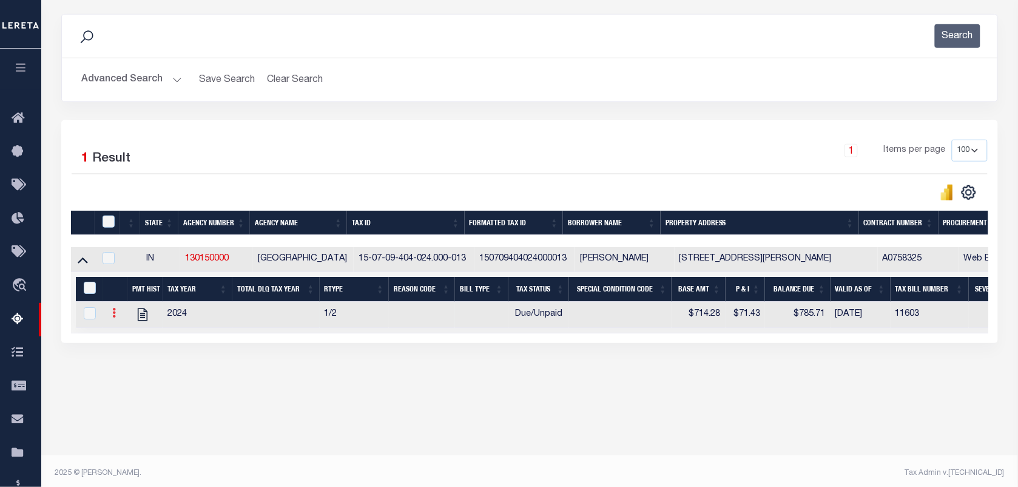
click at [117, 319] on link at bounding box center [113, 314] width 13 height 10
click at [121, 342] on link "" at bounding box center [128, 332] width 41 height 20
checkbox input "true"
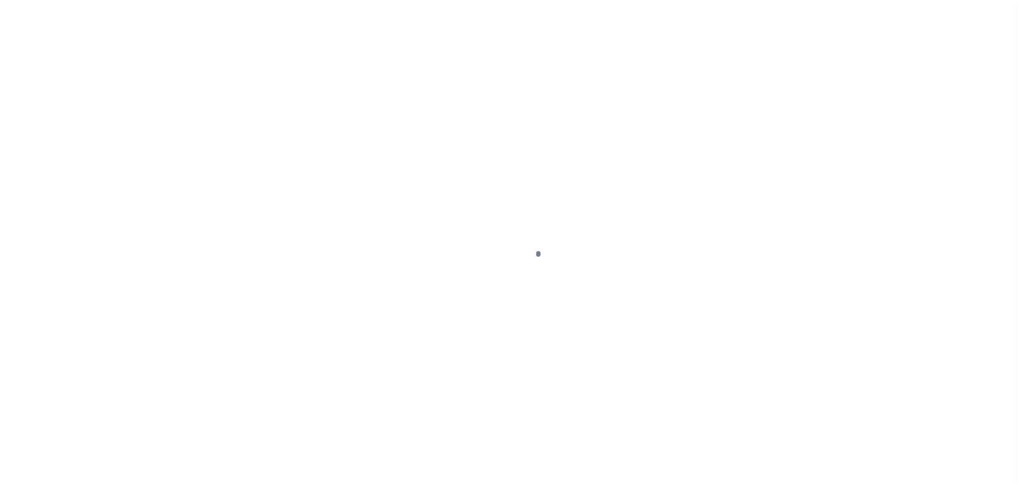
select select "DUE"
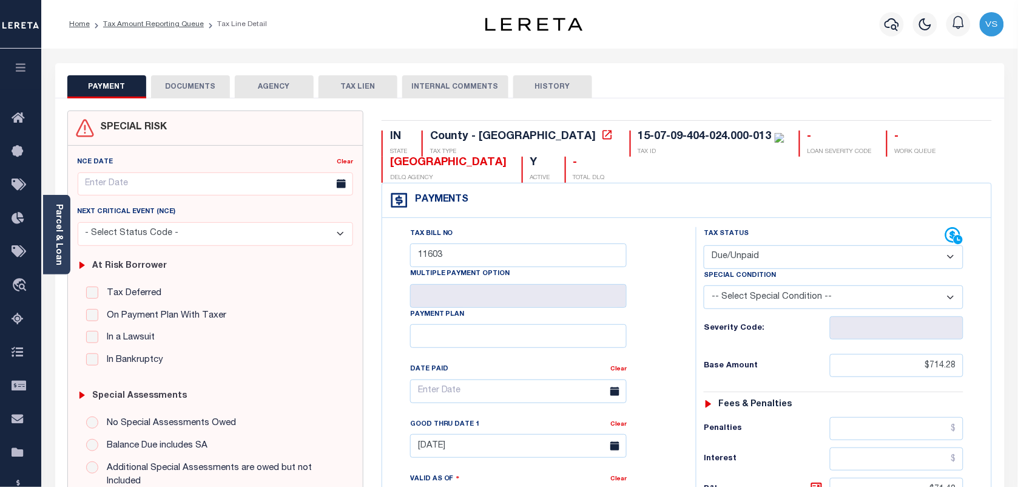
click at [180, 86] on button "DOCUMENTS" at bounding box center [190, 86] width 79 height 23
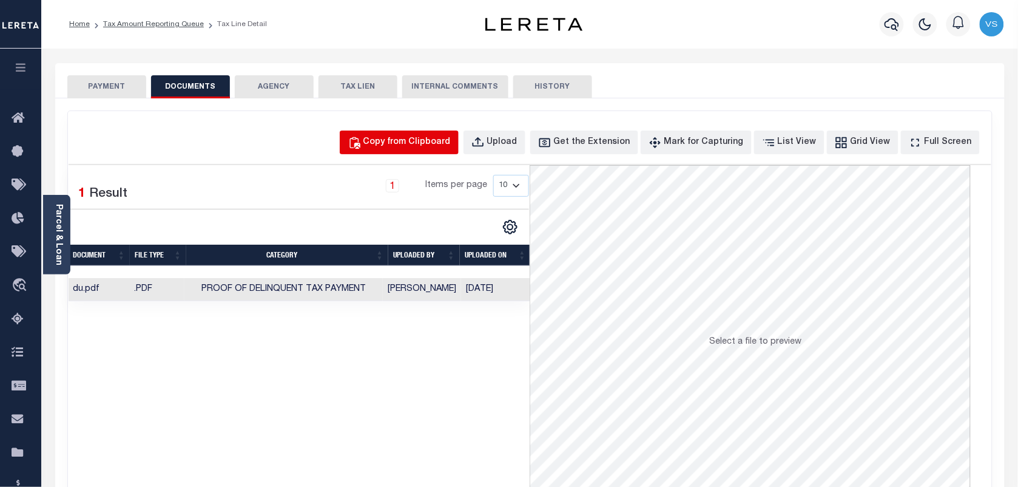
click at [413, 147] on div "Copy from Clipboard" at bounding box center [406, 142] width 87 height 13
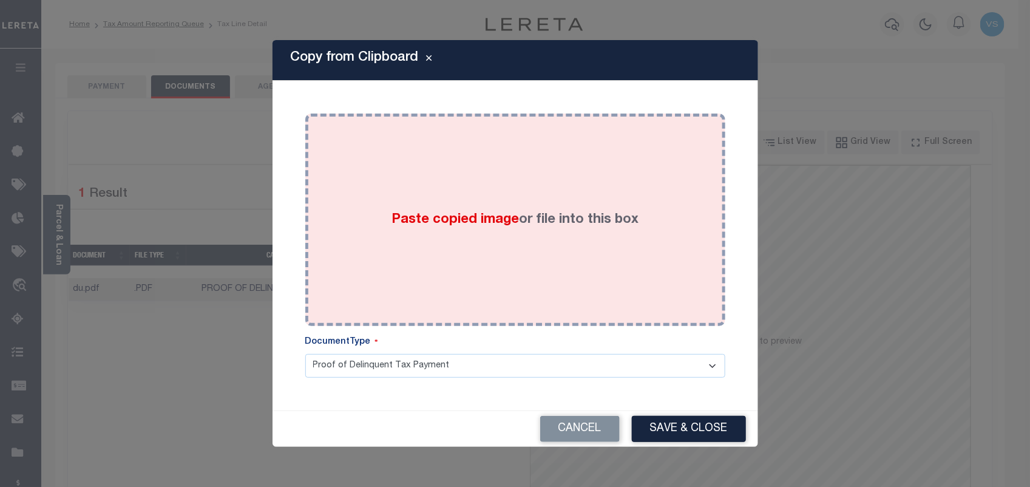
click at [416, 238] on div "Paste copied image or file into this box" at bounding box center [515, 220] width 402 height 194
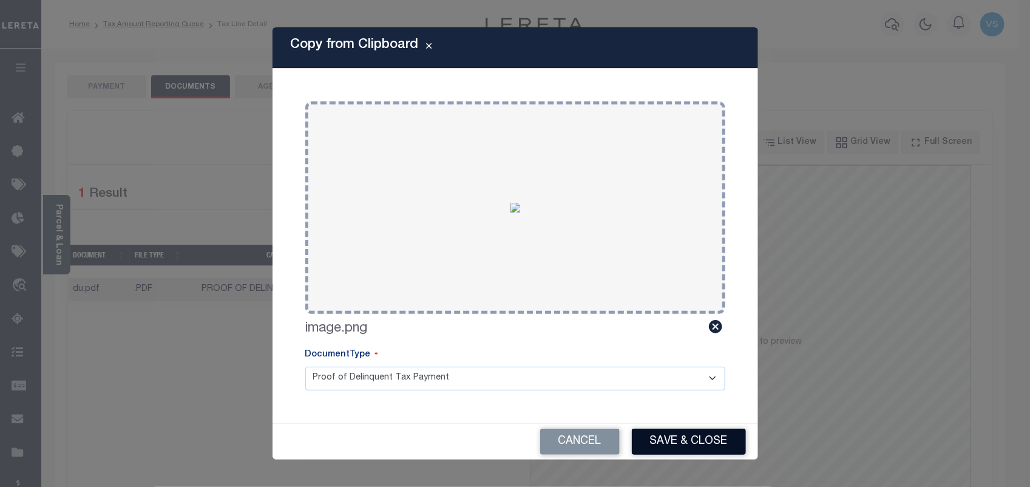
click at [680, 436] on button "Save & Close" at bounding box center [689, 441] width 114 height 26
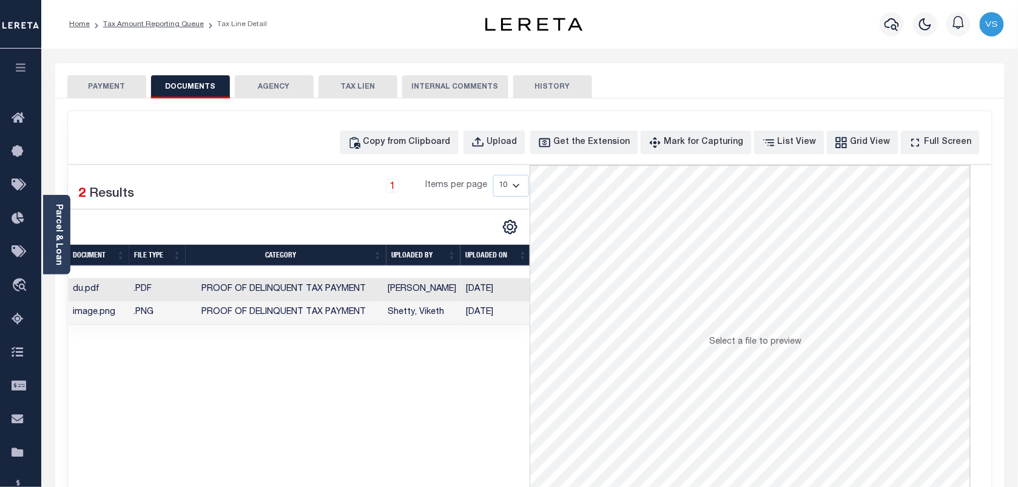
click at [114, 89] on button "PAYMENT" at bounding box center [106, 86] width 79 height 23
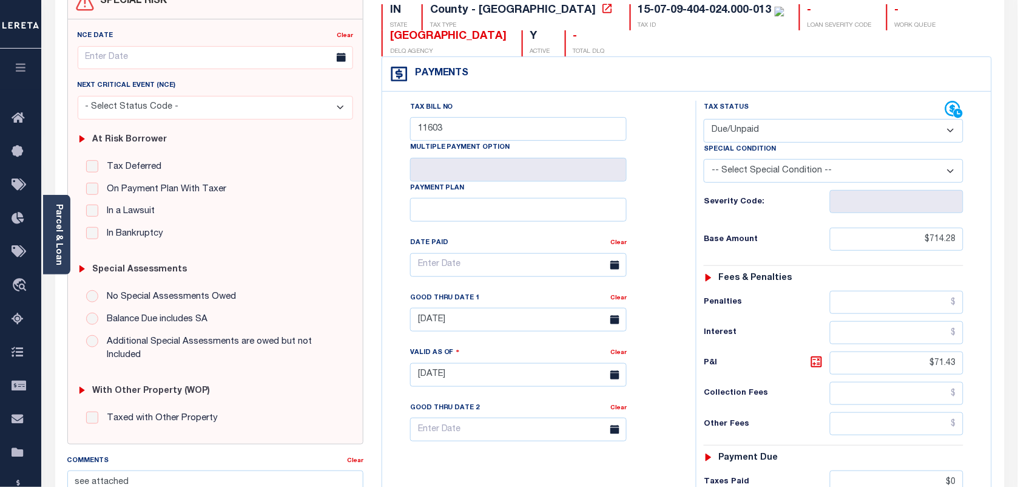
scroll to position [228, 0]
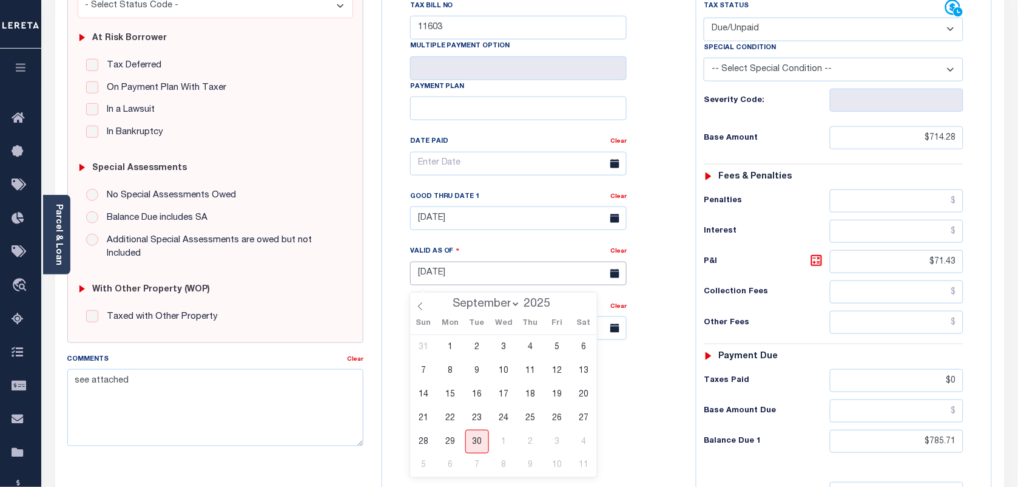
click at [450, 274] on input "[DATE]" at bounding box center [518, 274] width 217 height 24
click at [475, 446] on span "30" at bounding box center [477, 442] width 24 height 24
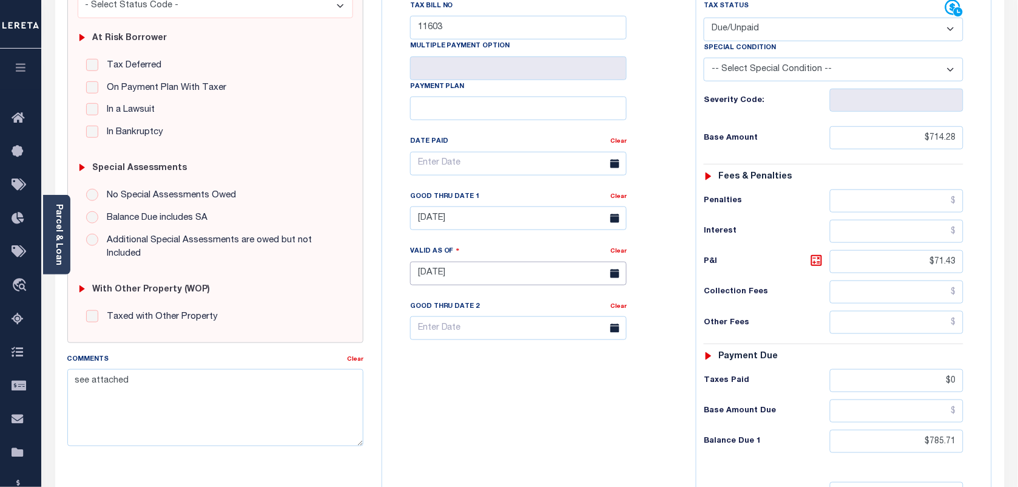
type input "[DATE]"
click at [444, 226] on input "[DATE]" at bounding box center [518, 218] width 217 height 24
click at [475, 382] on span "30" at bounding box center [477, 385] width 24 height 24
type input "[DATE]"
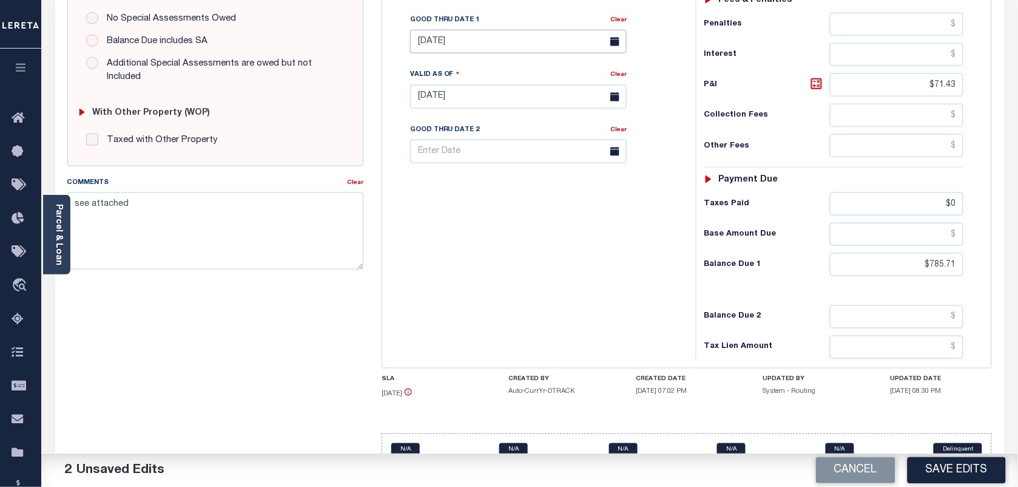
scroll to position [436, 0]
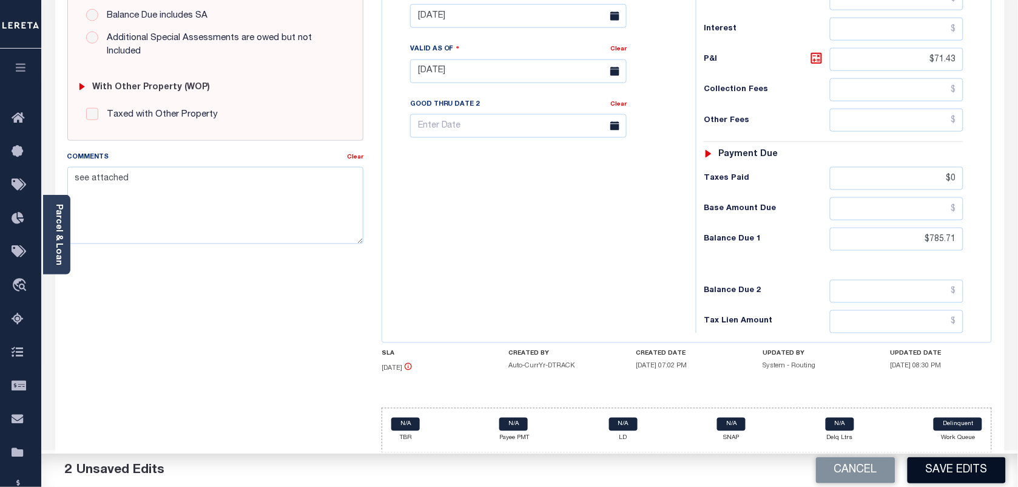
click at [950, 474] on button "Save Edits" at bounding box center [957, 470] width 98 height 26
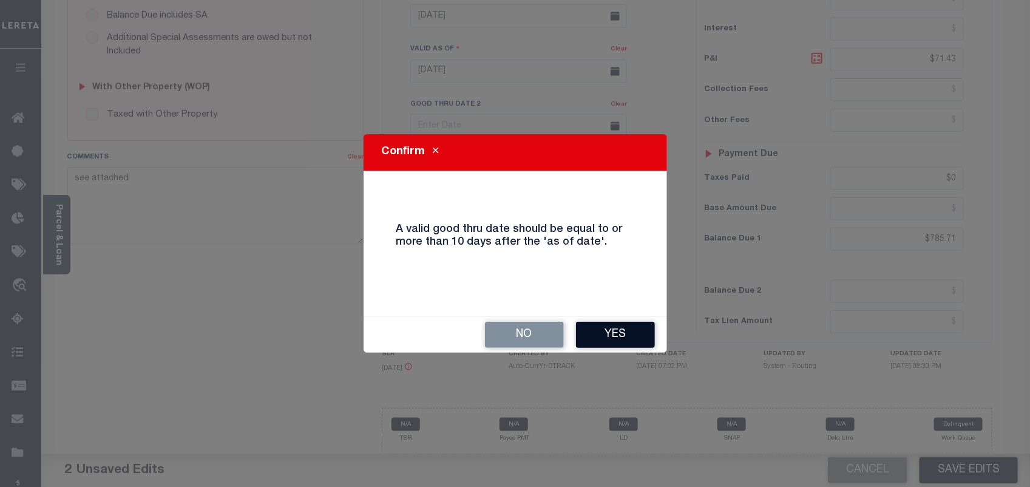
click at [604, 334] on button "Yes" at bounding box center [615, 335] width 79 height 26
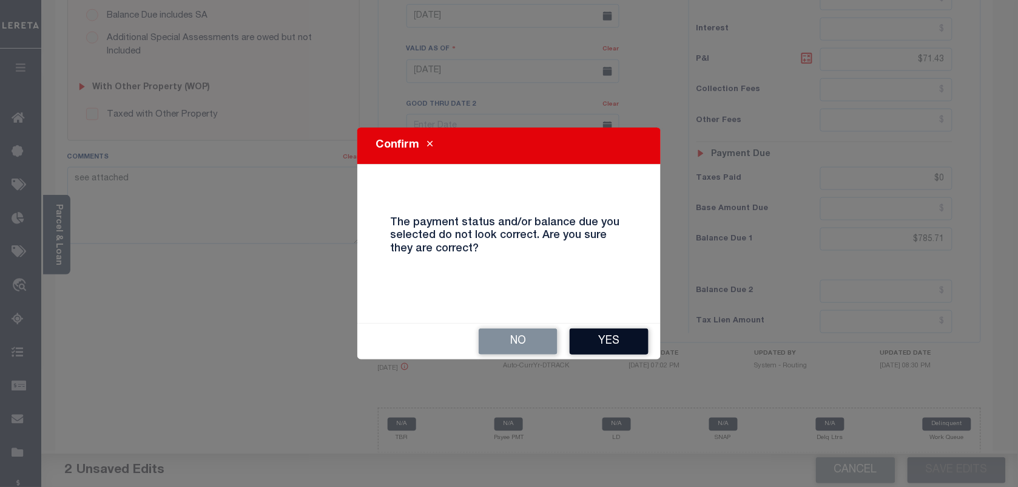
click at [602, 340] on button "Yes" at bounding box center [609, 341] width 79 height 26
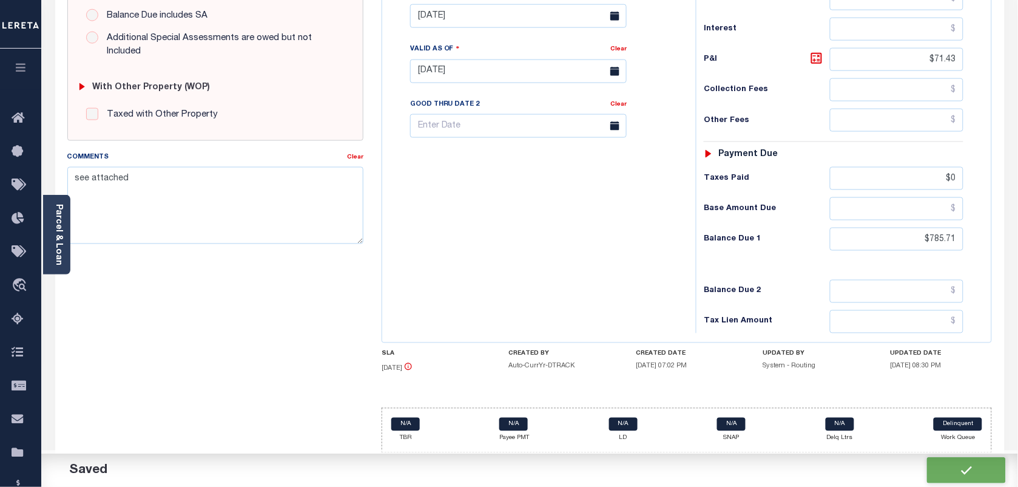
checkbox input "false"
type input "$714.28"
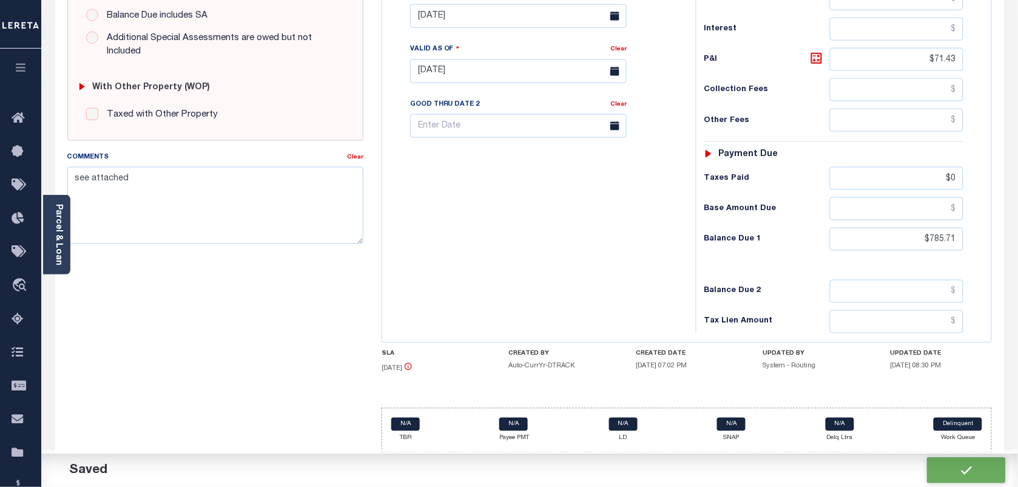
type input "$71.43"
type input "$0"
type input "$785.71"
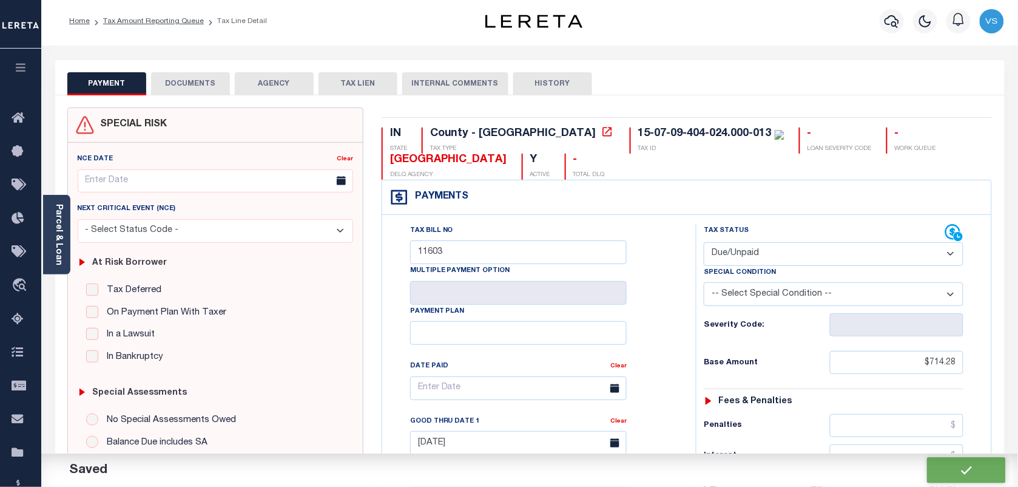
scroll to position [0, 0]
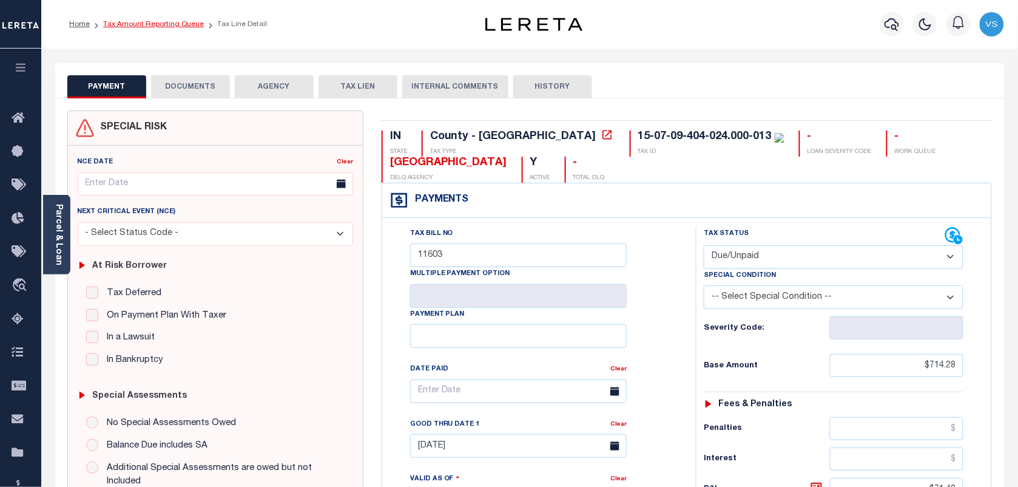
click at [140, 25] on link "Tax Amount Reporting Queue" at bounding box center [153, 24] width 101 height 7
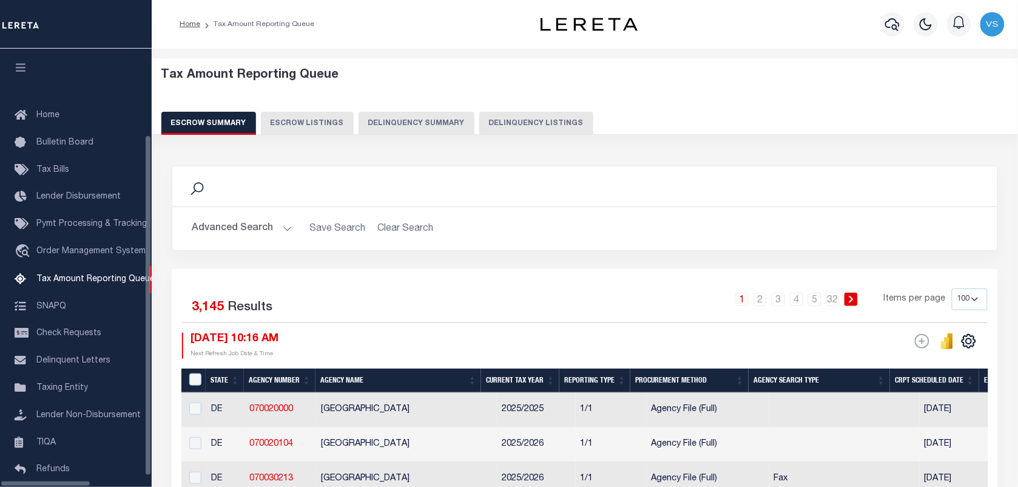
click at [523, 120] on button "Delinquency Listings" at bounding box center [536, 123] width 114 height 23
select select "100"
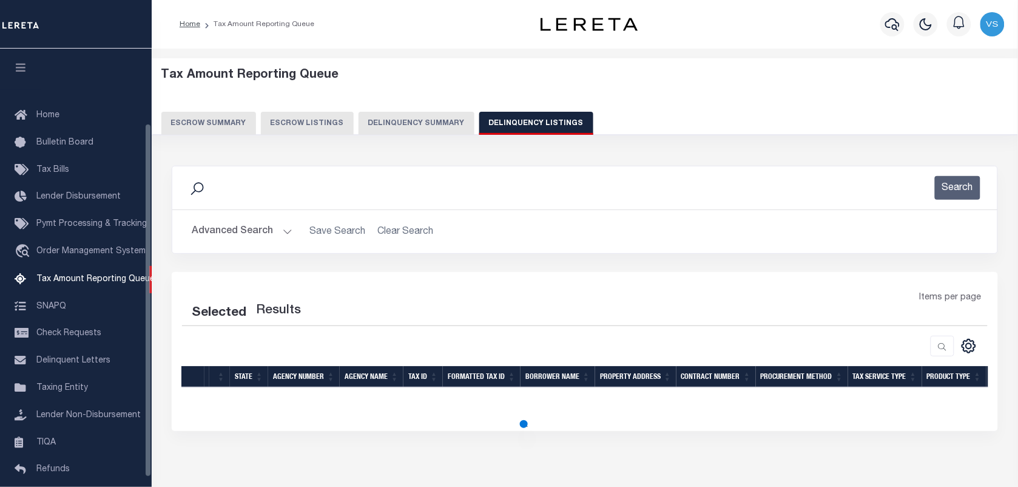
scroll to position [92, 0]
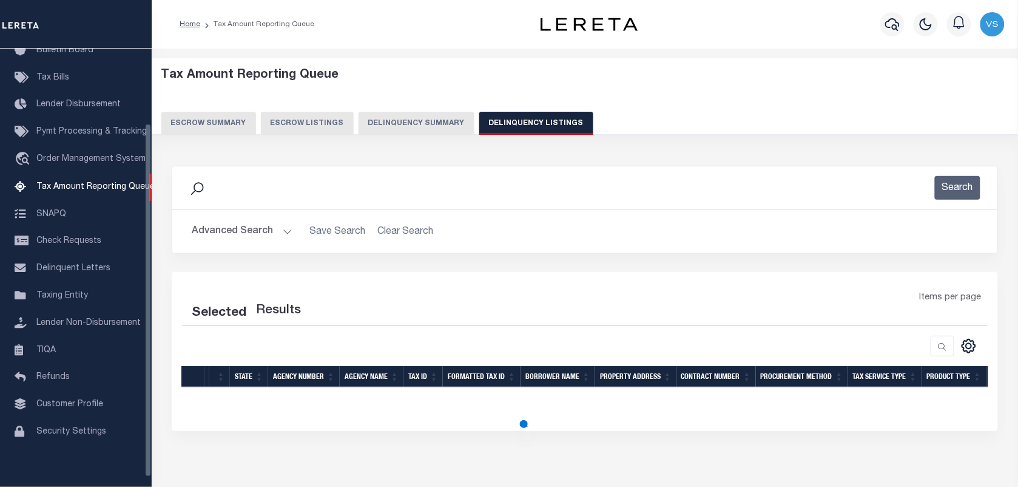
select select "100"
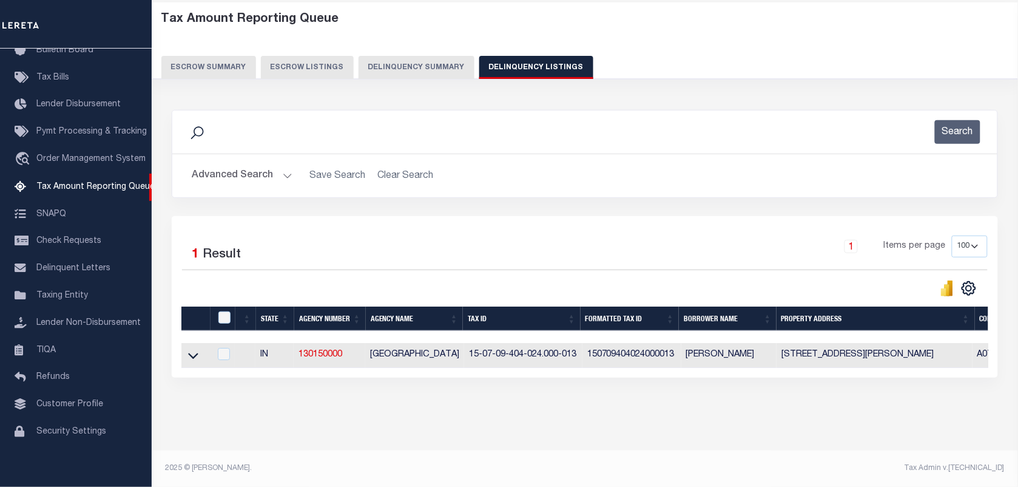
scroll to position [67, 0]
click at [188, 349] on icon at bounding box center [193, 355] width 10 height 13
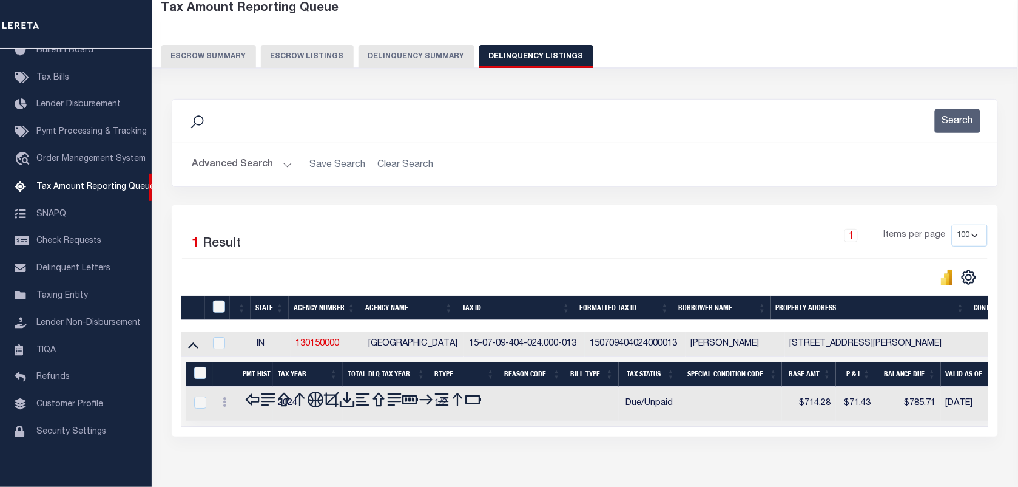
scroll to position [129, 0]
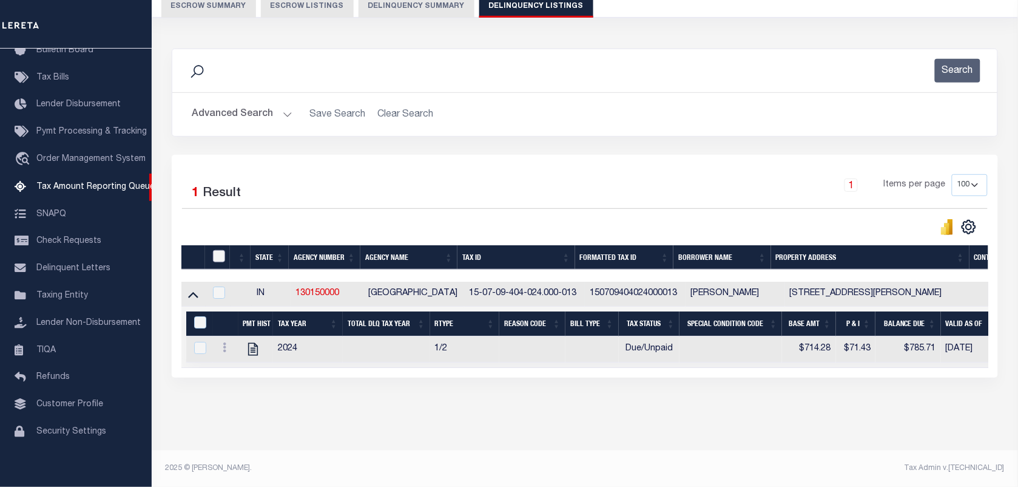
click at [217, 250] on input "checkbox" at bounding box center [219, 256] width 12 height 12
checkbox input "true"
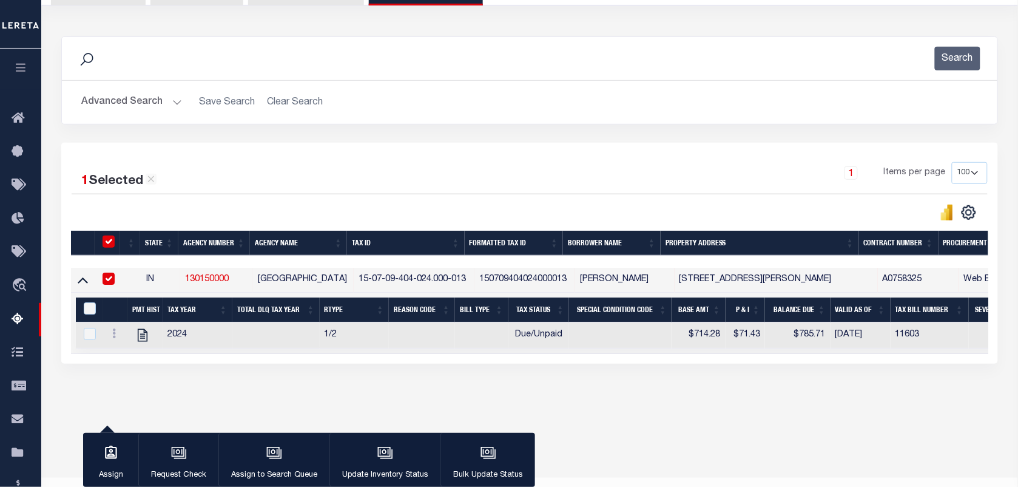
scroll to position [127, 0]
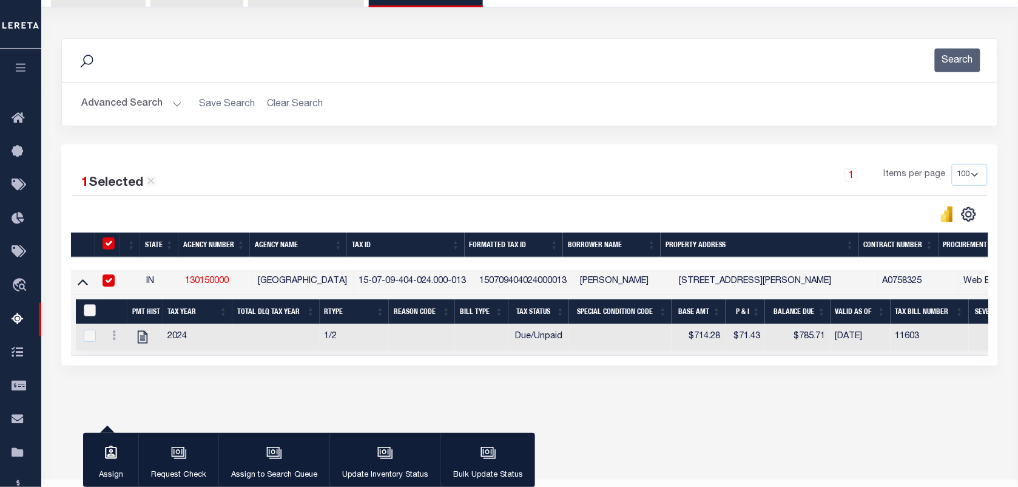
click at [87, 314] on input "&nbsp;" at bounding box center [90, 310] width 12 height 12
checkbox input "true"
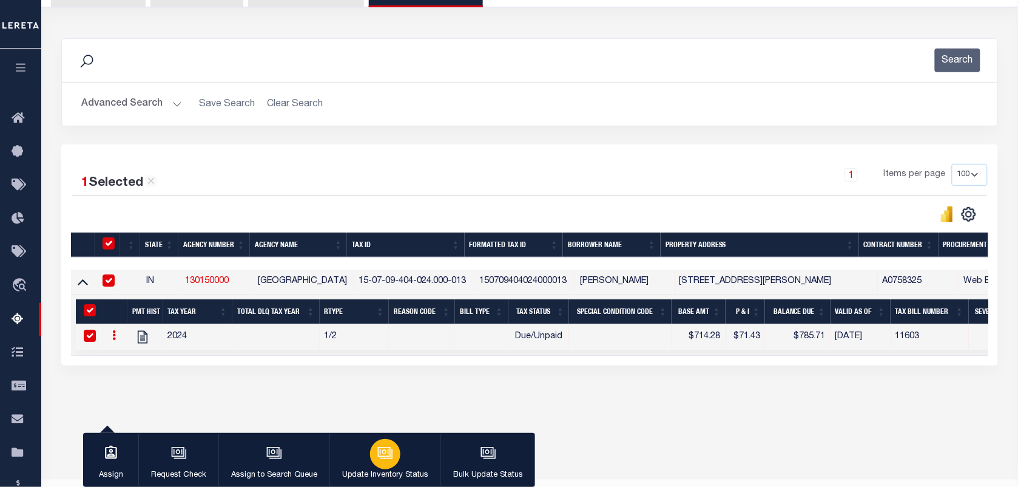
click at [389, 458] on icon "button" at bounding box center [386, 453] width 12 height 9
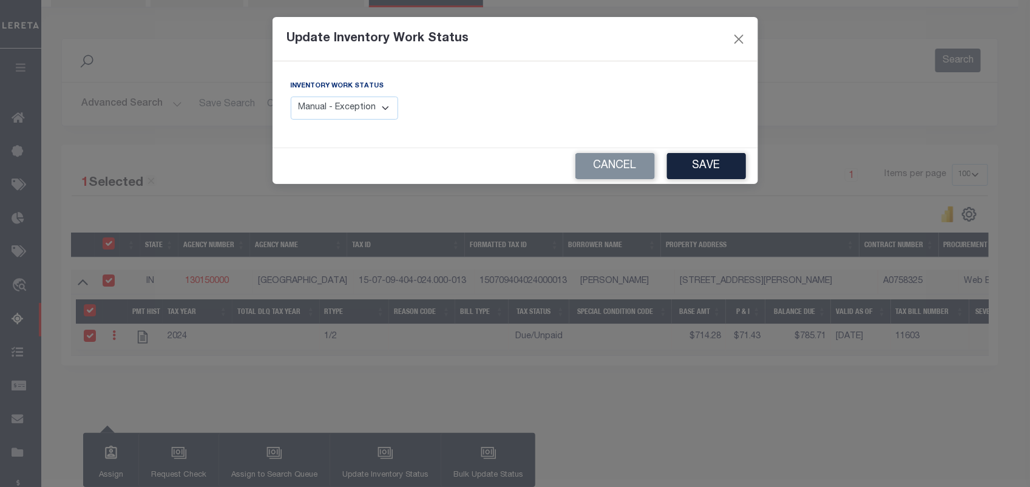
click at [365, 107] on select "Manual - Exception Pended - Awaiting Search Late Add Exception Completed" at bounding box center [345, 108] width 108 height 24
select select "4"
click at [291, 96] on select "Manual - Exception Pended - Awaiting Search Late Add Exception Completed" at bounding box center [345, 108] width 108 height 24
click at [693, 162] on button "Save" at bounding box center [706, 166] width 79 height 26
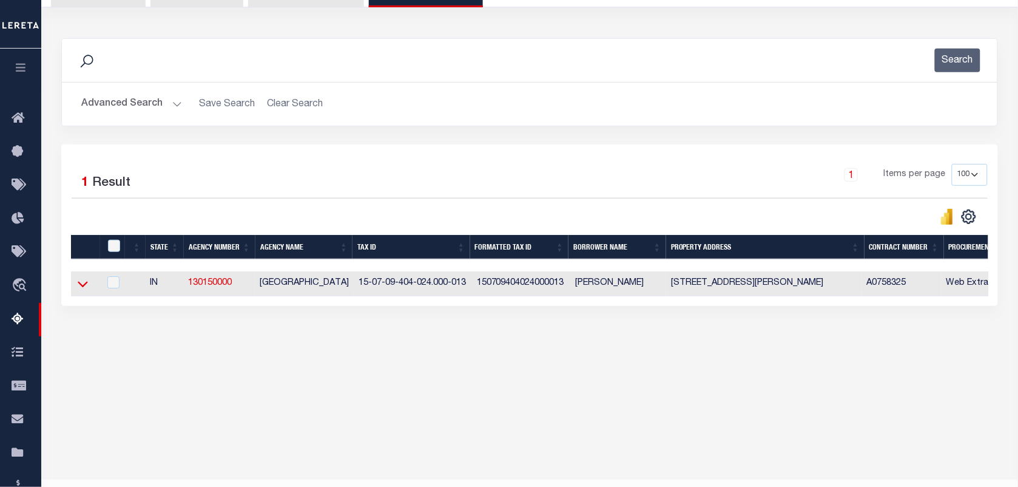
click at [79, 288] on icon at bounding box center [83, 285] width 10 height 6
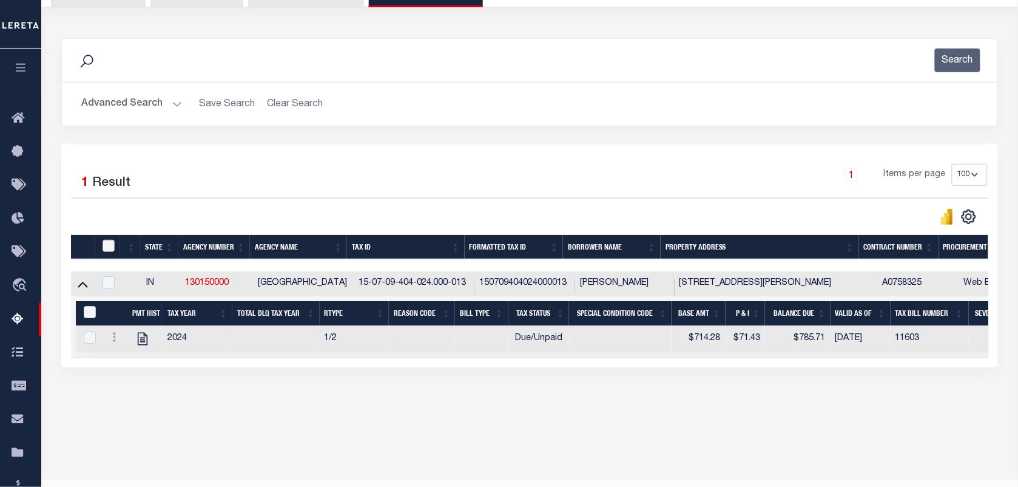
click at [110, 243] on input "checkbox" at bounding box center [109, 246] width 12 height 12
checkbox input "true"
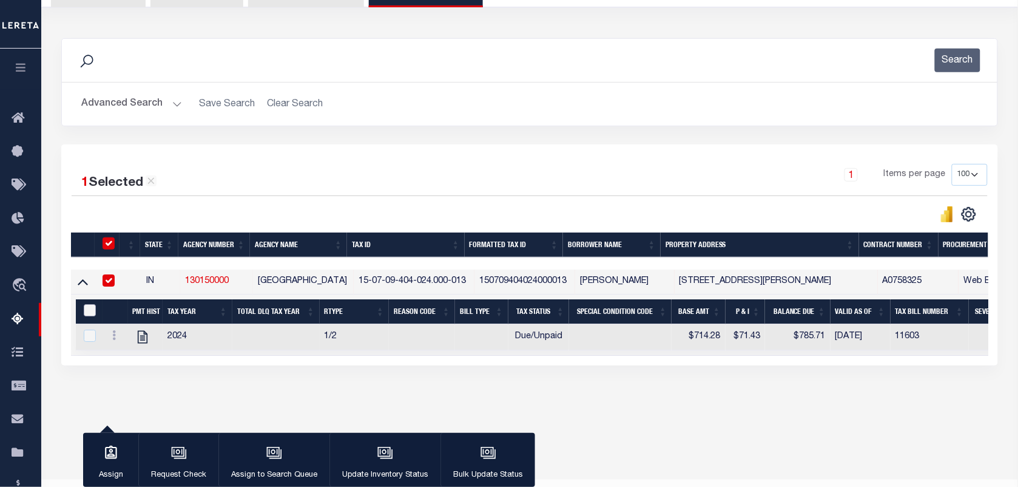
click at [90, 311] on input "&nbsp;" at bounding box center [90, 310] width 12 height 12
checkbox input "true"
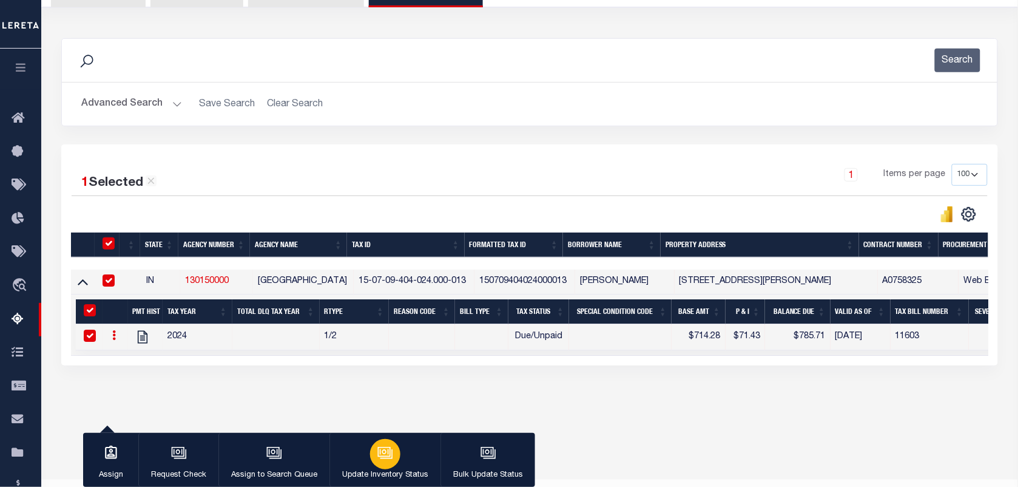
click at [384, 466] on div "button" at bounding box center [385, 454] width 30 height 30
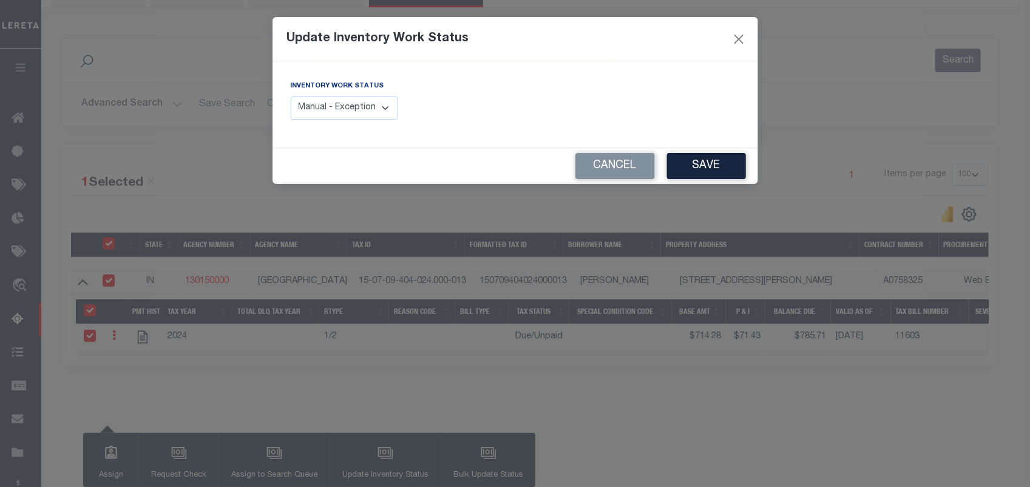
click at [328, 110] on select "Manual - Exception Pended - Awaiting Search Late Add Exception Completed" at bounding box center [345, 108] width 108 height 24
select select "4"
click at [291, 96] on select "Manual - Exception Pended - Awaiting Search Late Add Exception Completed" at bounding box center [345, 108] width 108 height 24
click at [706, 161] on button "Save" at bounding box center [706, 166] width 79 height 26
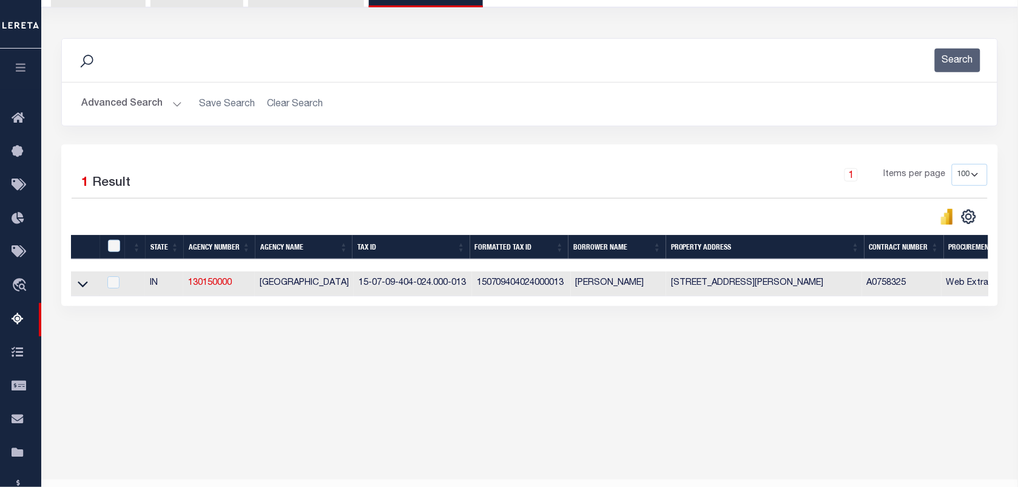
click at [140, 106] on button "Advanced Search" at bounding box center [131, 104] width 101 height 24
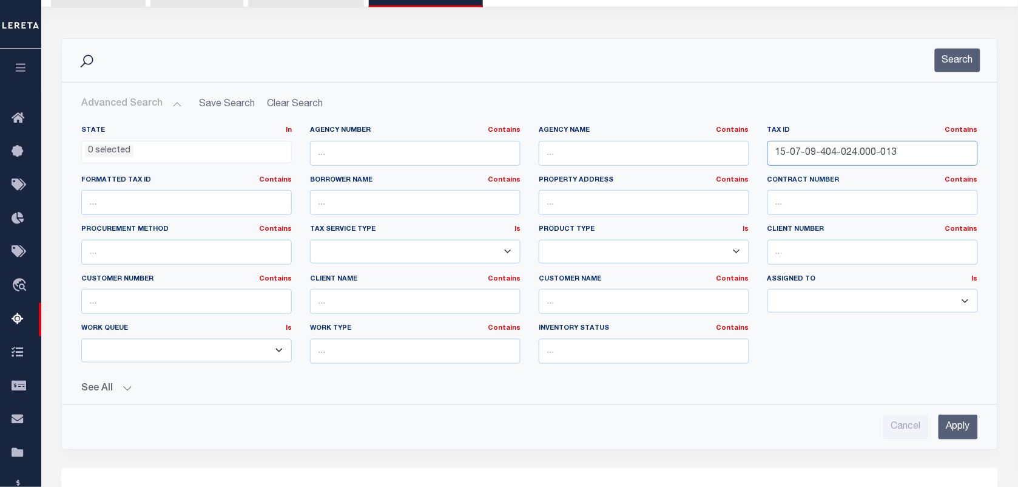
click at [920, 160] on input "15-07-09-404-024.000-013" at bounding box center [873, 153] width 211 height 25
paste input "text"
paste input "15-07-10-201-004.000-016"
type input "15-07-10-201-004.000-016"
click at [962, 59] on button "Search" at bounding box center [958, 61] width 46 height 24
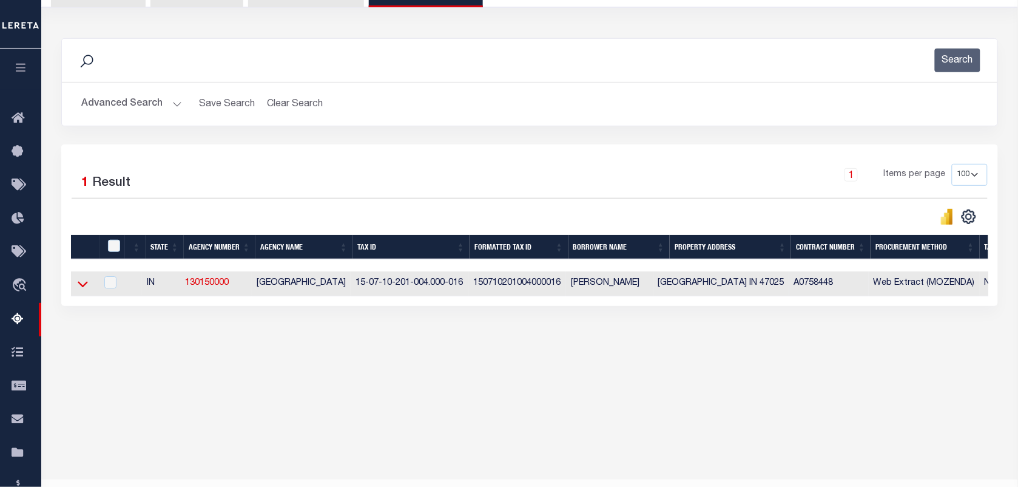
click at [82, 290] on icon at bounding box center [83, 283] width 10 height 13
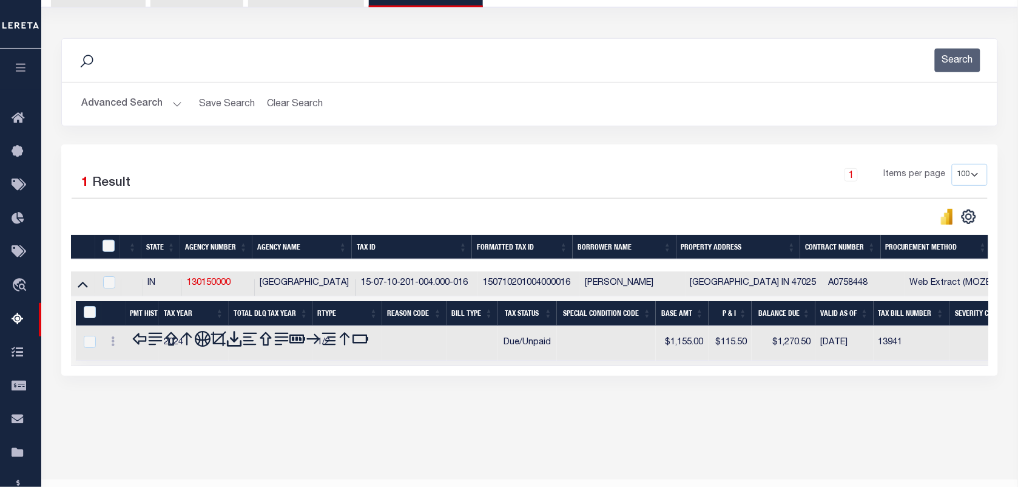
scroll to position [156, 0]
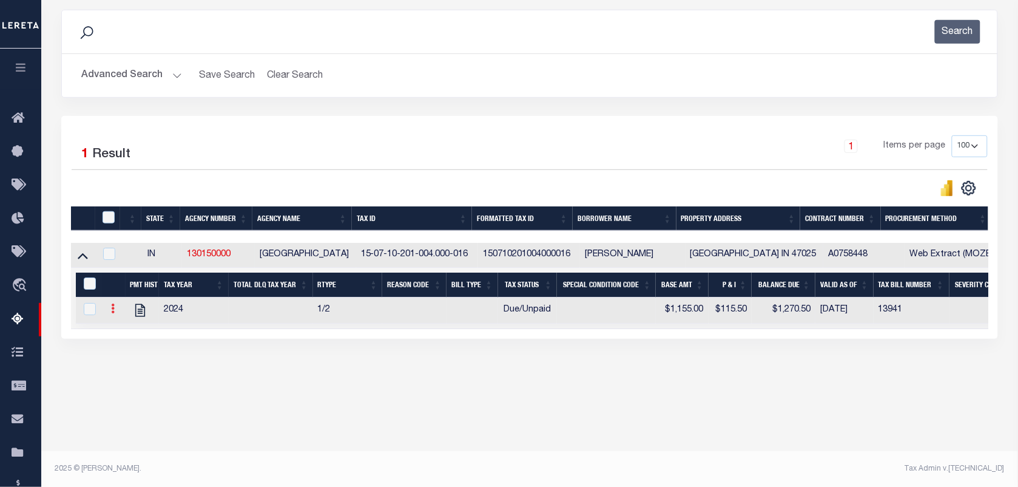
click at [114, 313] on icon at bounding box center [113, 308] width 4 height 10
click at [128, 334] on img "" at bounding box center [127, 328] width 12 height 12
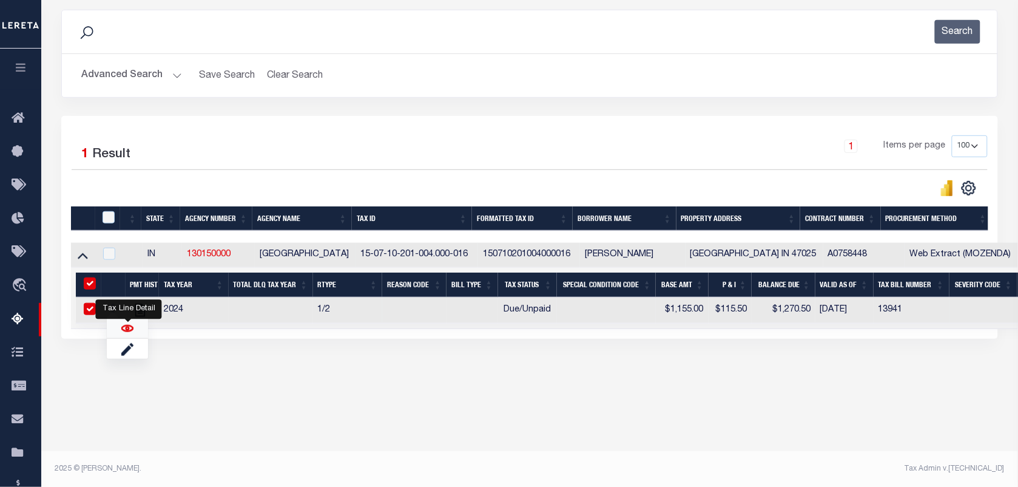
checkbox input "true"
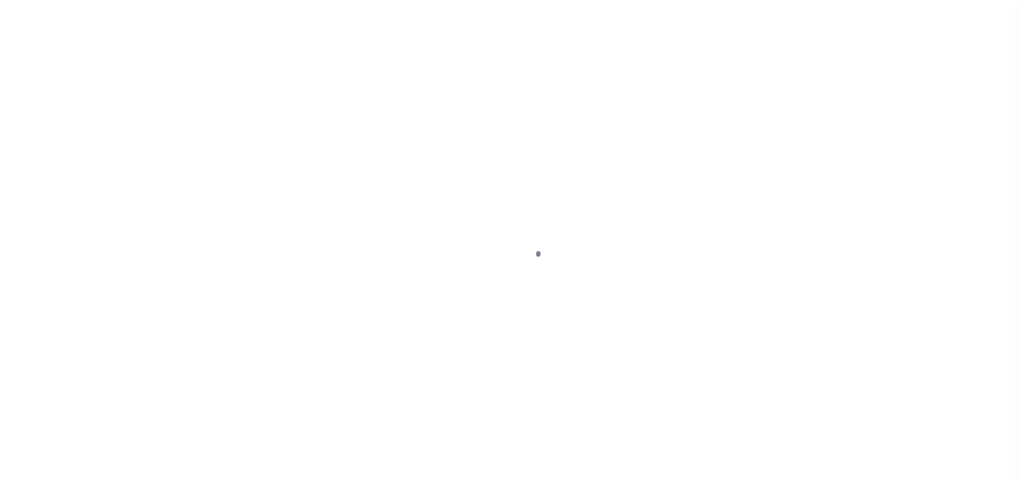
select select "DUE"
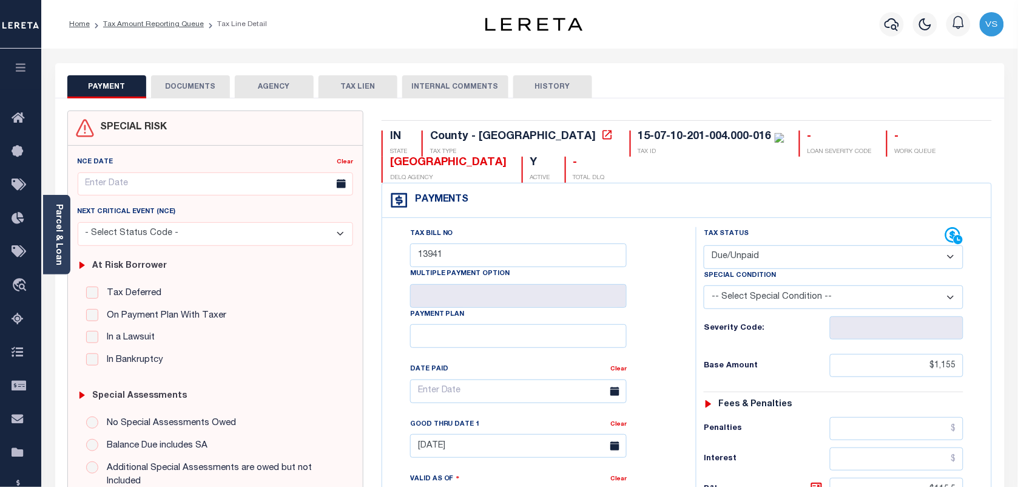
click at [188, 90] on button "DOCUMENTS" at bounding box center [190, 86] width 79 height 23
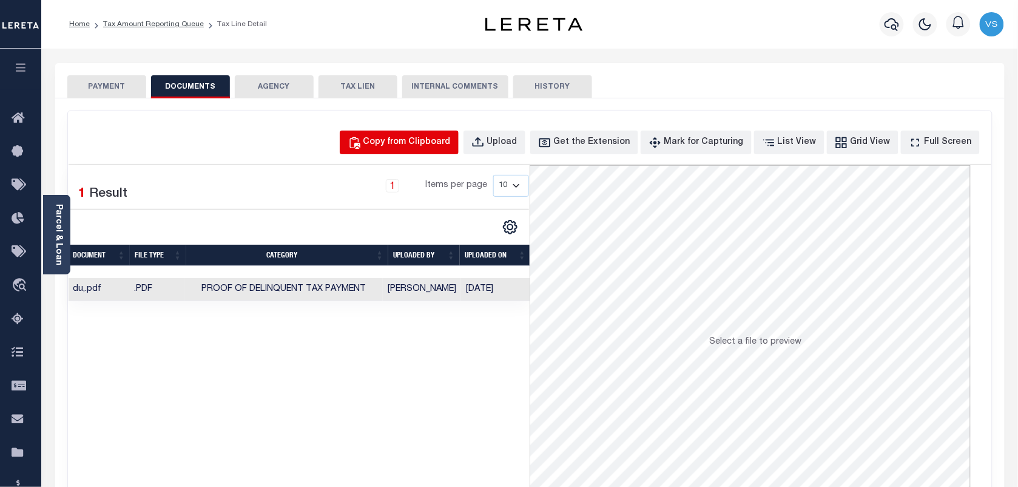
click at [413, 149] on div "Copy from Clipboard" at bounding box center [406, 142] width 87 height 13
select select "POP"
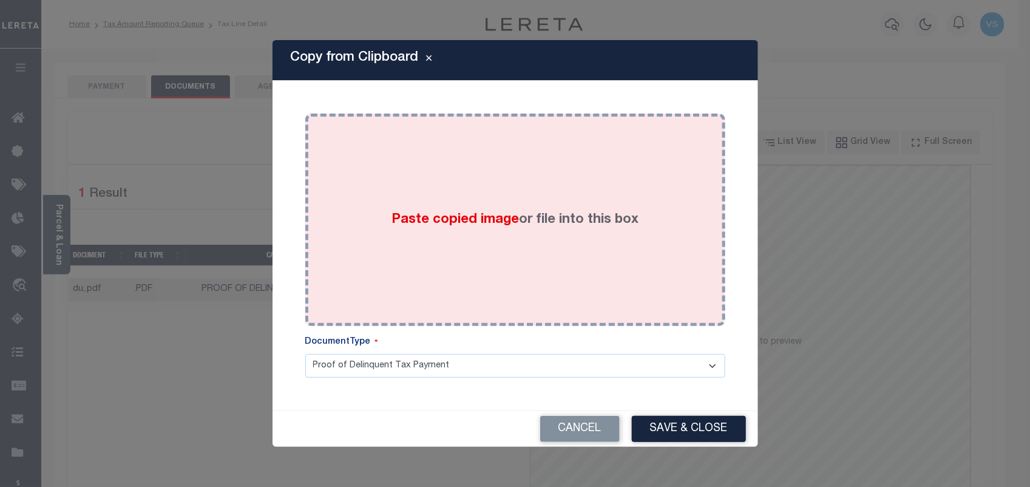
click at [410, 149] on div "Paste copied image or file into this box" at bounding box center [515, 220] width 402 height 194
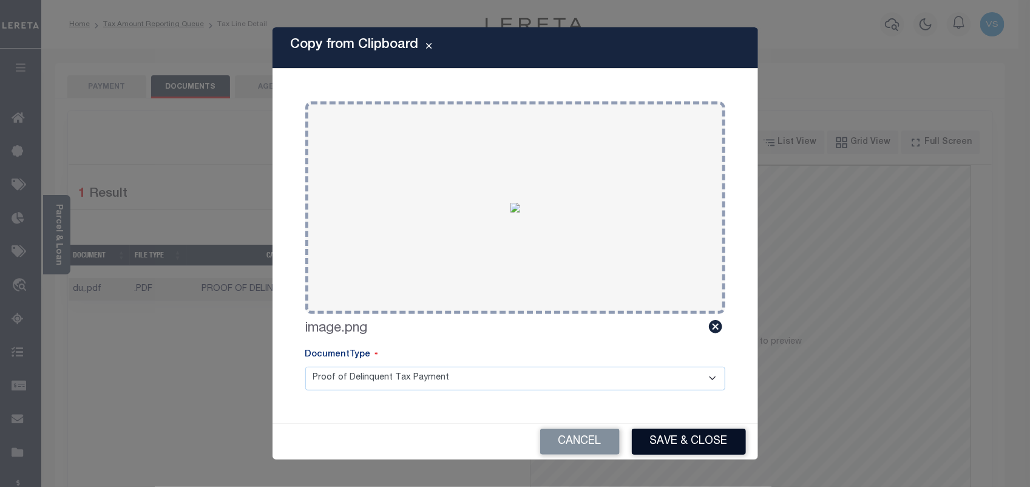
click at [677, 445] on button "Save & Close" at bounding box center [689, 441] width 114 height 26
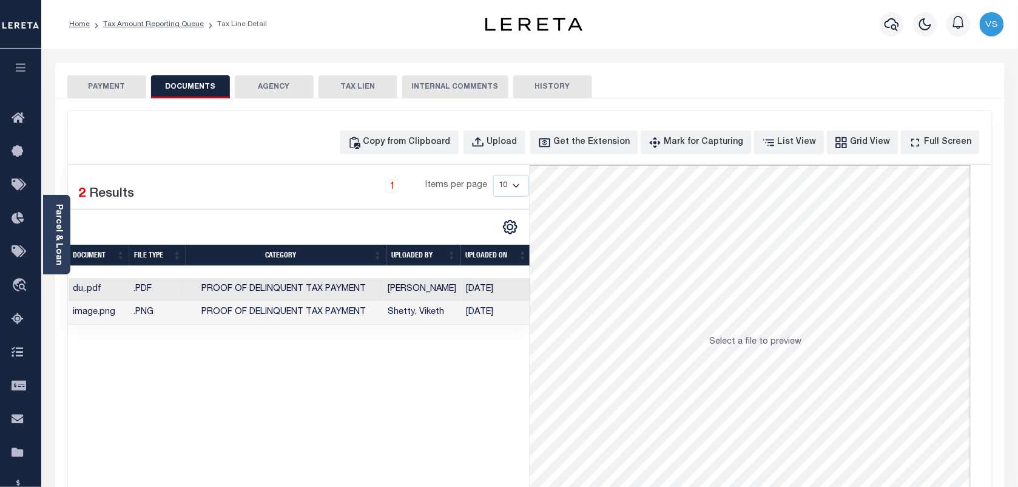
click at [95, 85] on button "PAYMENT" at bounding box center [106, 86] width 79 height 23
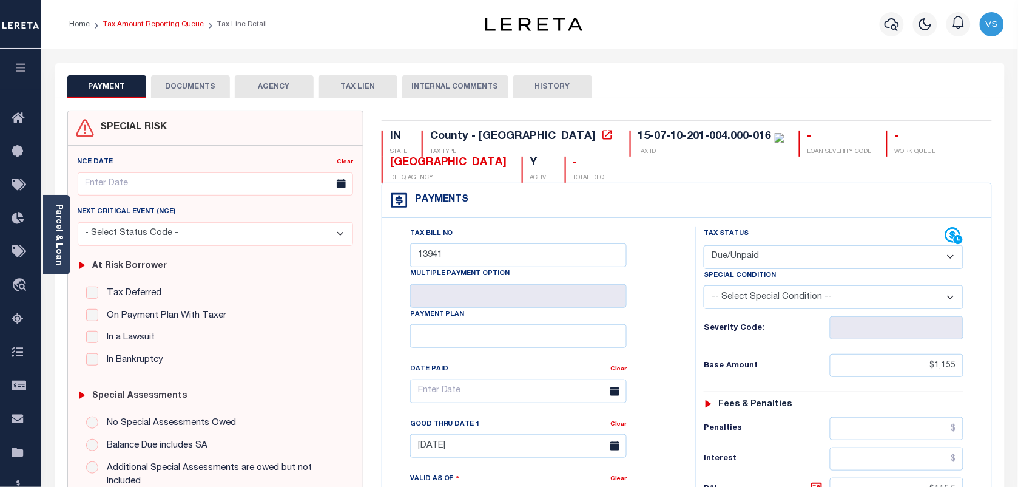
click at [109, 26] on link "Tax Amount Reporting Queue" at bounding box center [153, 24] width 101 height 7
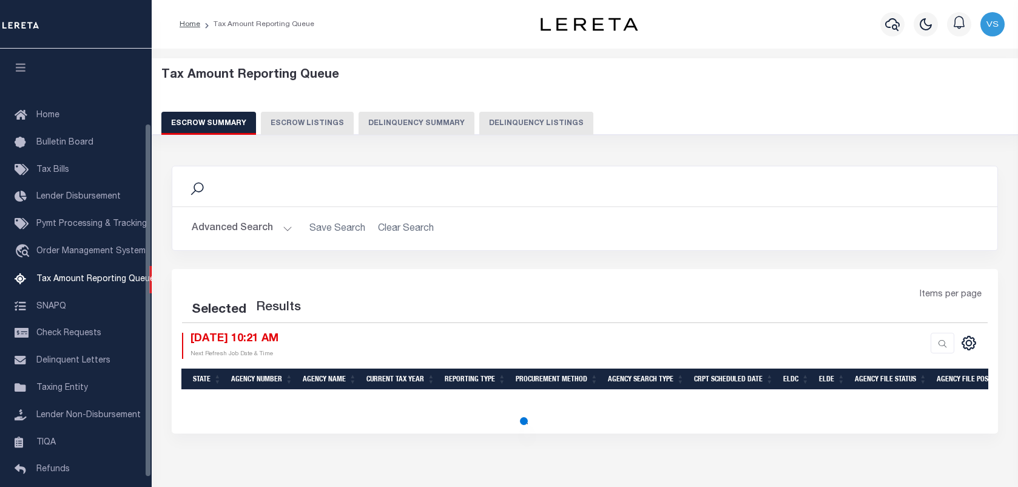
click at [508, 119] on button "Delinquency Listings" at bounding box center [536, 123] width 114 height 23
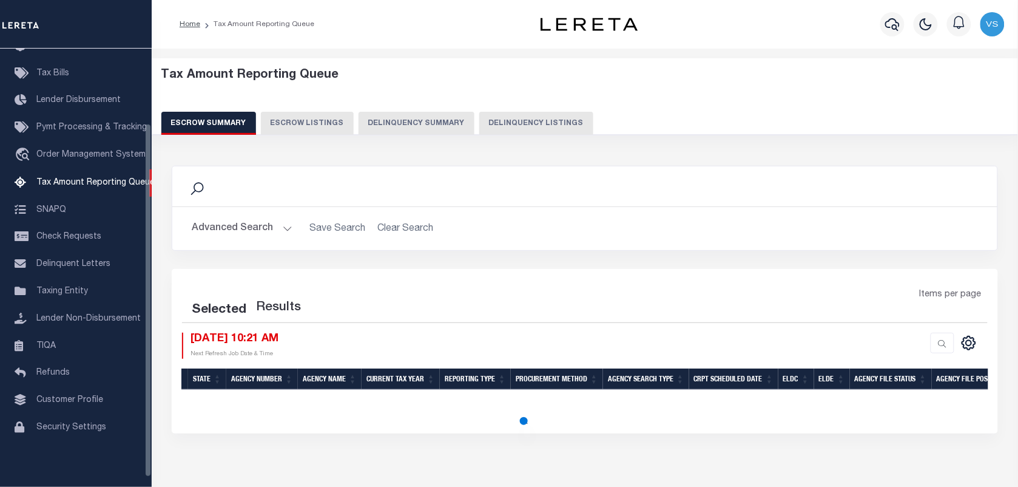
select select "100"
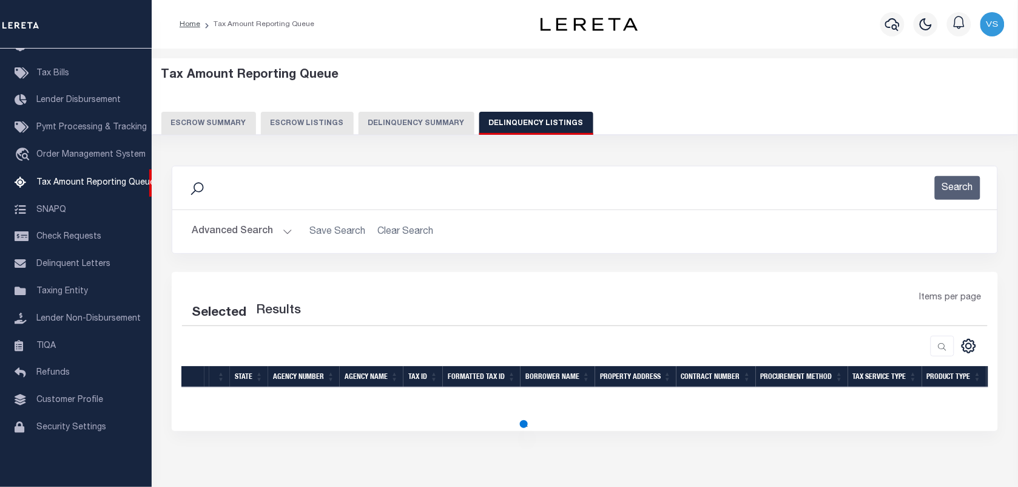
select select "100"
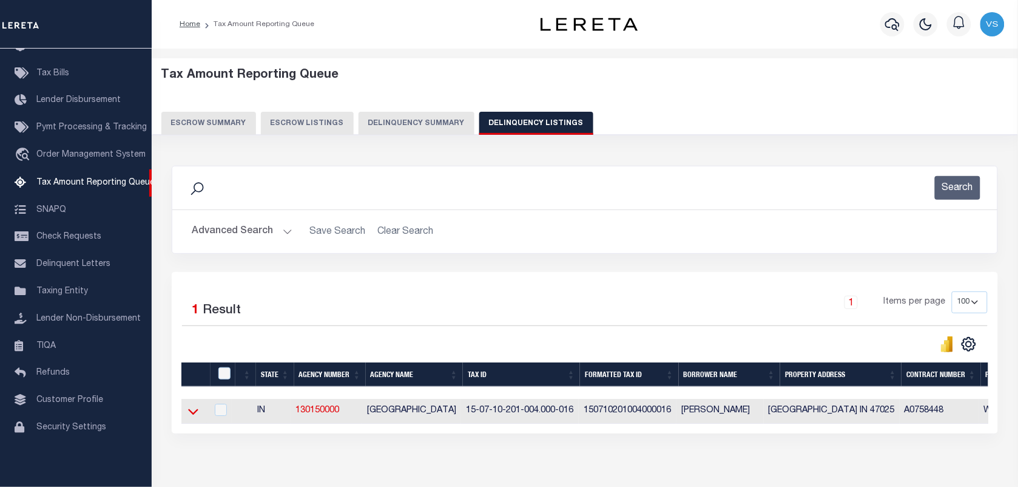
click at [192, 417] on icon at bounding box center [193, 411] width 10 height 13
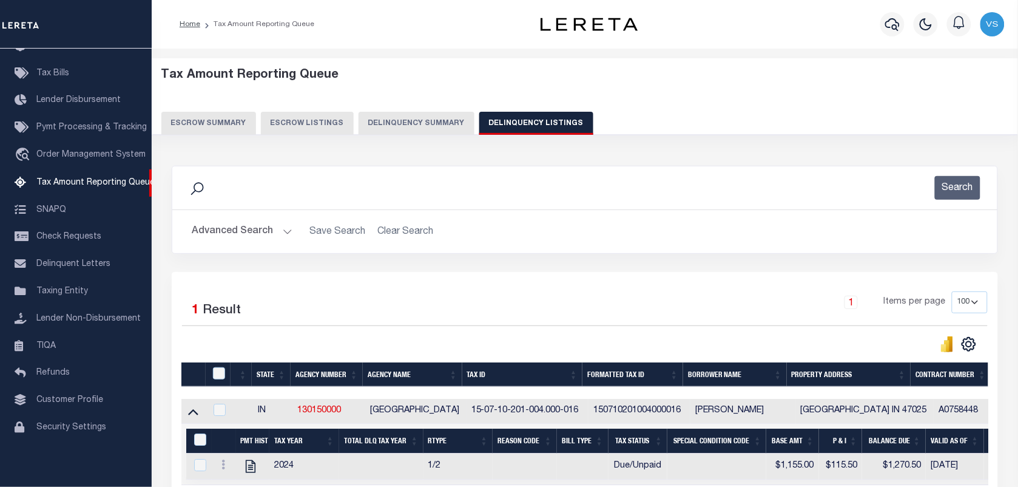
scroll to position [67, 0]
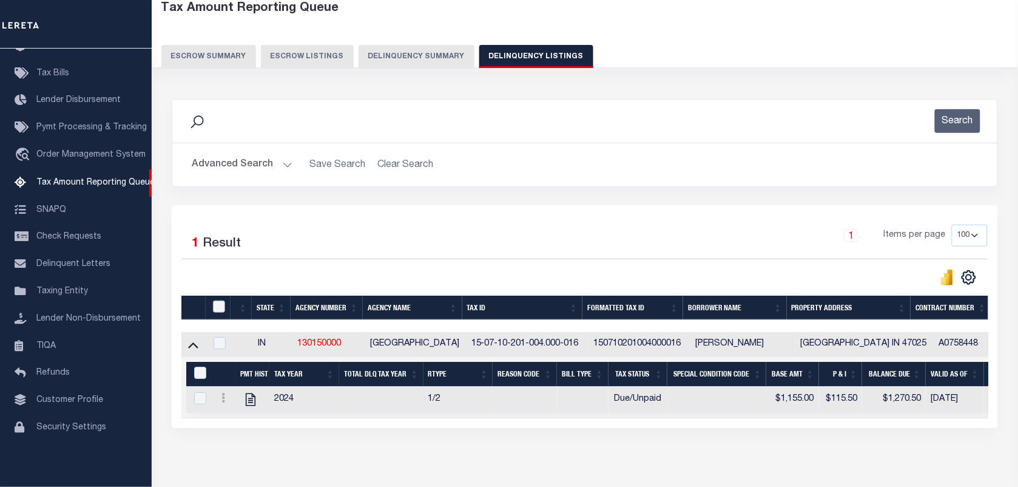
click at [215, 306] on input "checkbox" at bounding box center [219, 306] width 12 height 12
checkbox input "true"
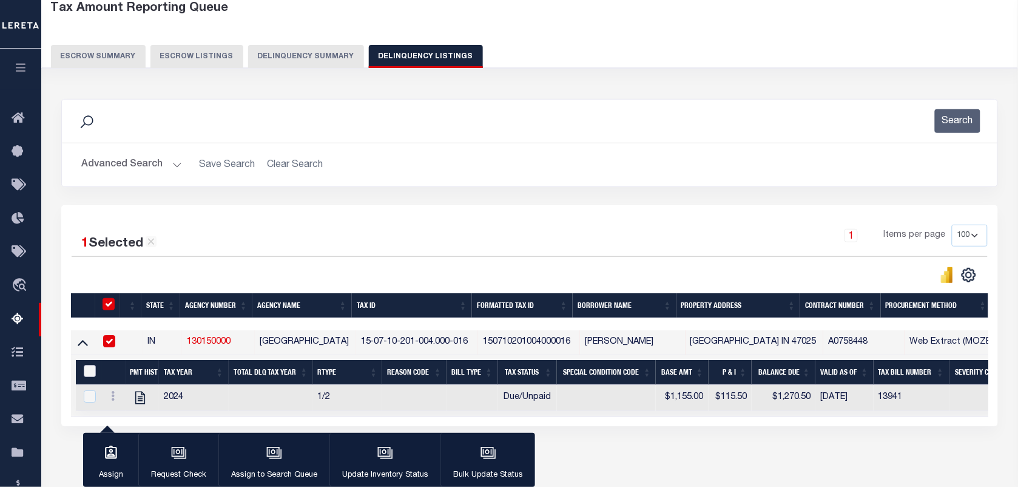
click at [95, 375] on input "&nbsp;" at bounding box center [90, 371] width 12 height 12
checkbox input "true"
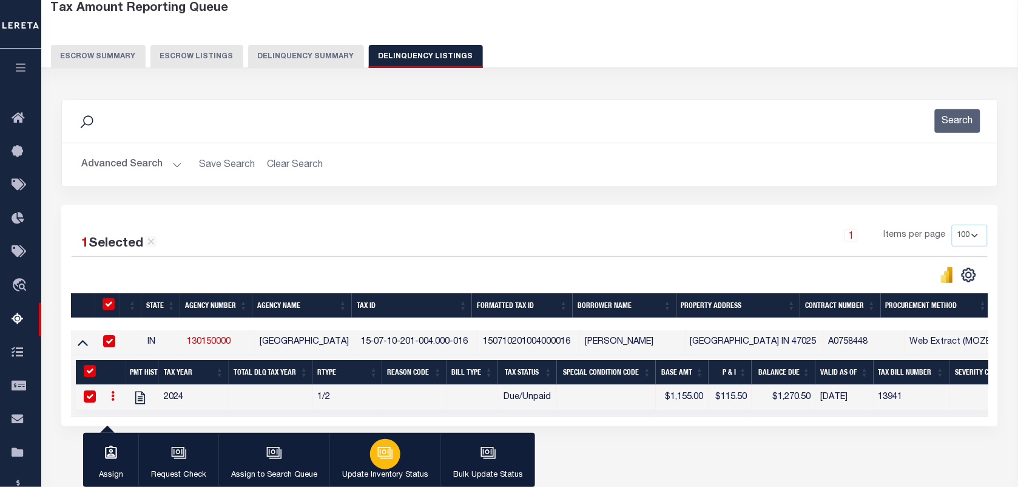
click at [388, 458] on icon "button" at bounding box center [386, 453] width 12 height 9
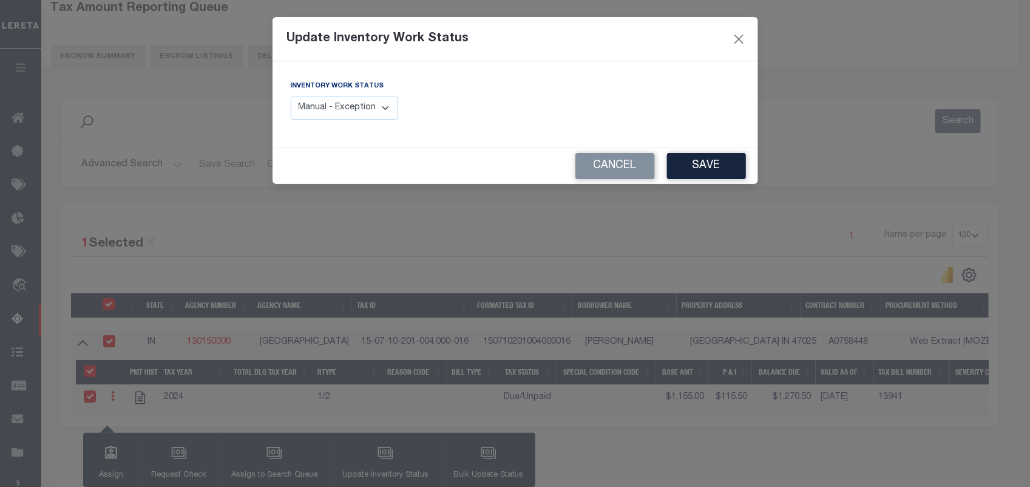
click at [366, 104] on select "Manual - Exception Pended - Awaiting Search Late Add Exception Completed" at bounding box center [345, 108] width 108 height 24
select select "4"
click at [291, 96] on select "Manual - Exception Pended - Awaiting Search Late Add Exception Completed" at bounding box center [345, 108] width 108 height 24
click at [708, 161] on button "Save" at bounding box center [706, 166] width 79 height 26
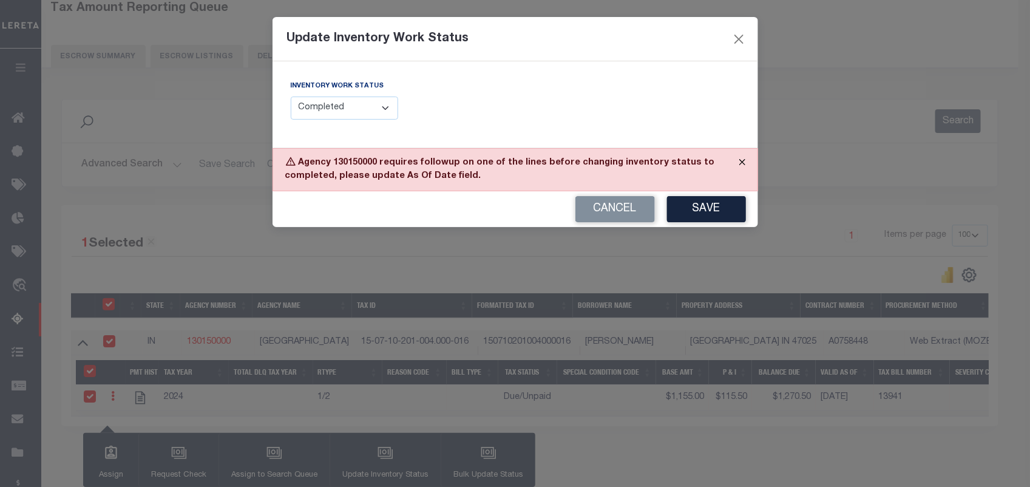
click at [744, 158] on button "Close" at bounding box center [742, 162] width 30 height 27
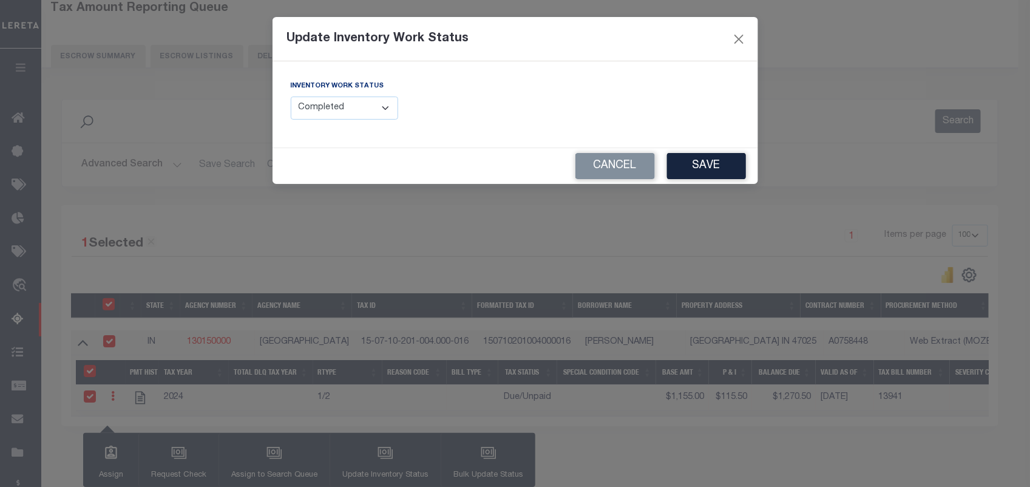
click at [737, 55] on div "Update Inventory Work Status" at bounding box center [514, 39] width 485 height 44
click at [735, 44] on button "Close" at bounding box center [739, 39] width 16 height 16
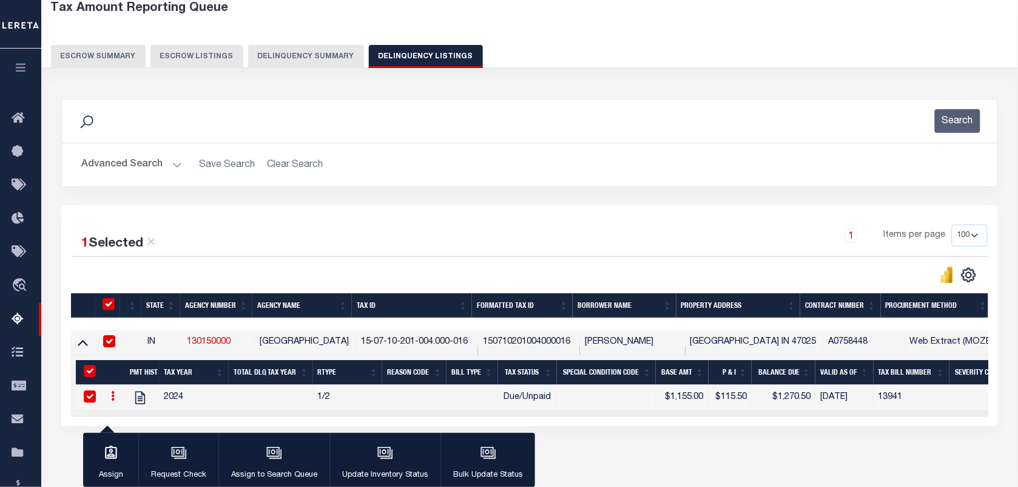
click at [113, 399] on icon at bounding box center [113, 396] width 4 height 10
click at [125, 420] on img "" at bounding box center [127, 415] width 12 height 12
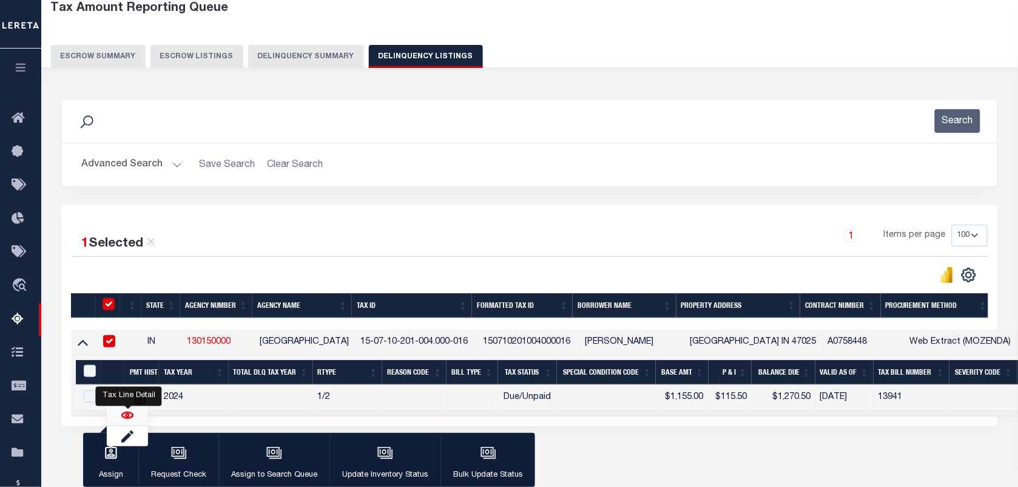
checkbox input "false"
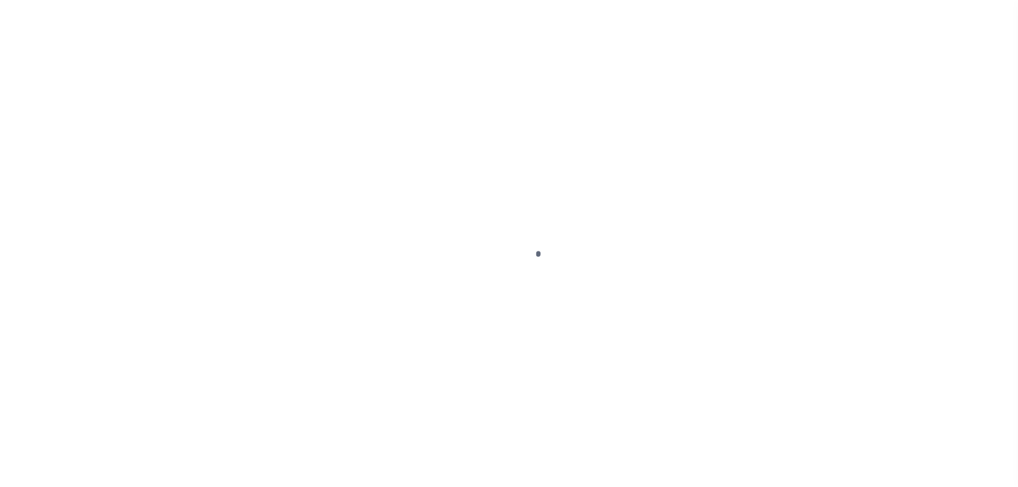
select select "DUE"
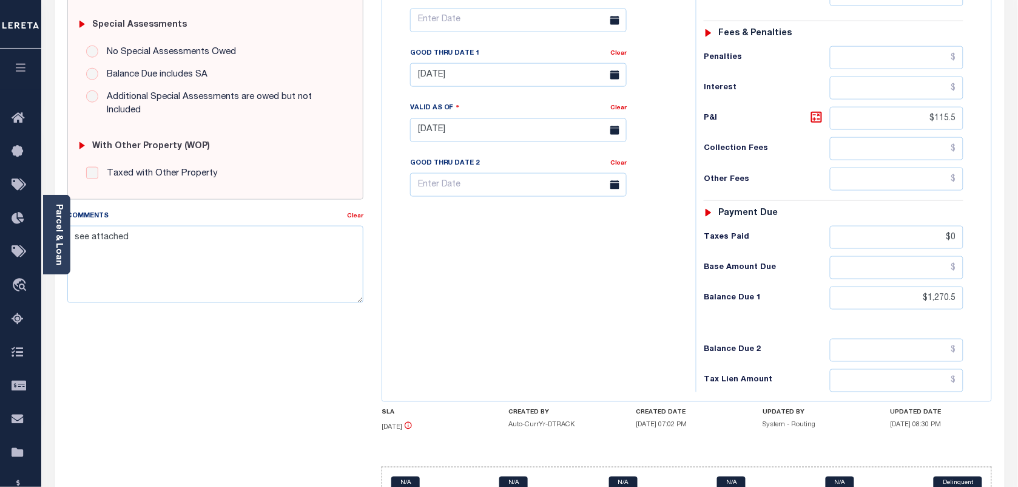
scroll to position [440, 0]
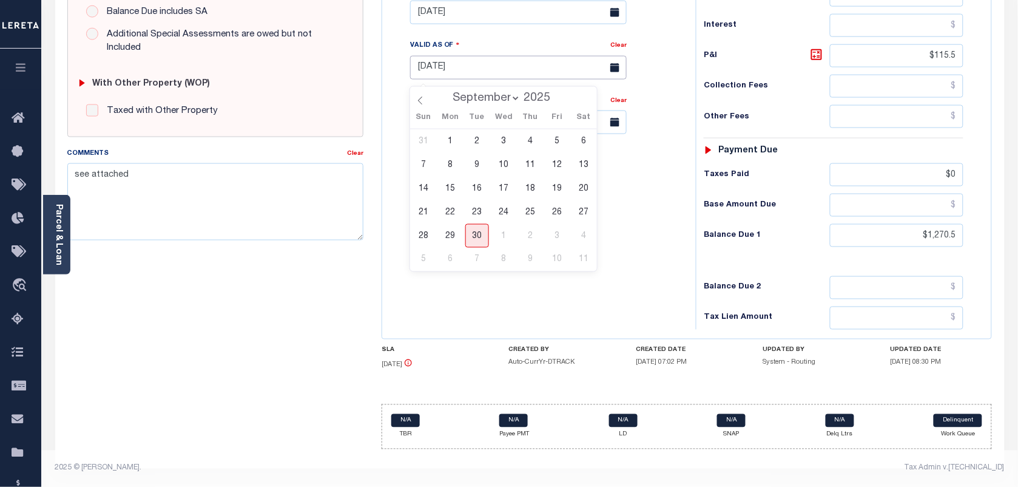
click at [457, 68] on input "[DATE]" at bounding box center [518, 68] width 217 height 24
click at [453, 8] on input "[DATE]" at bounding box center [518, 13] width 217 height 24
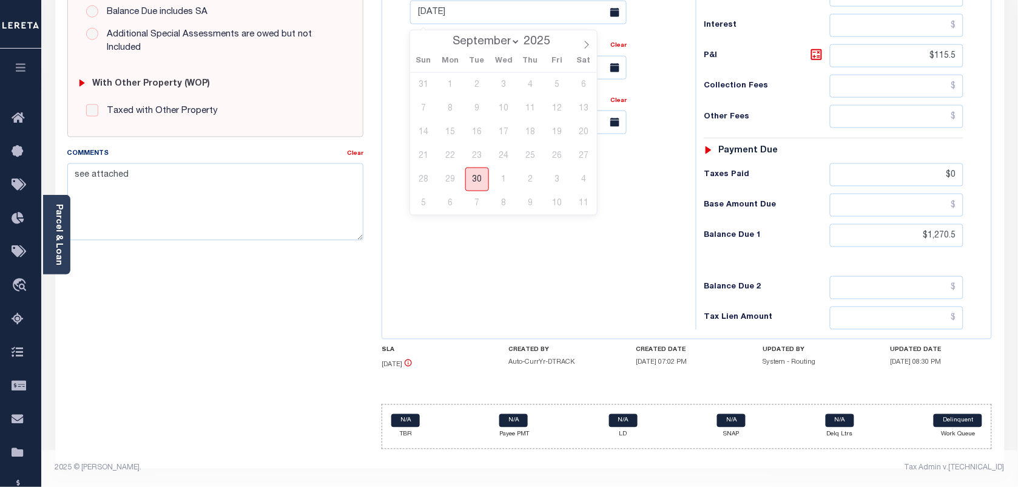
click at [482, 183] on span "30" at bounding box center [477, 179] width 24 height 24
type input "[DATE]"
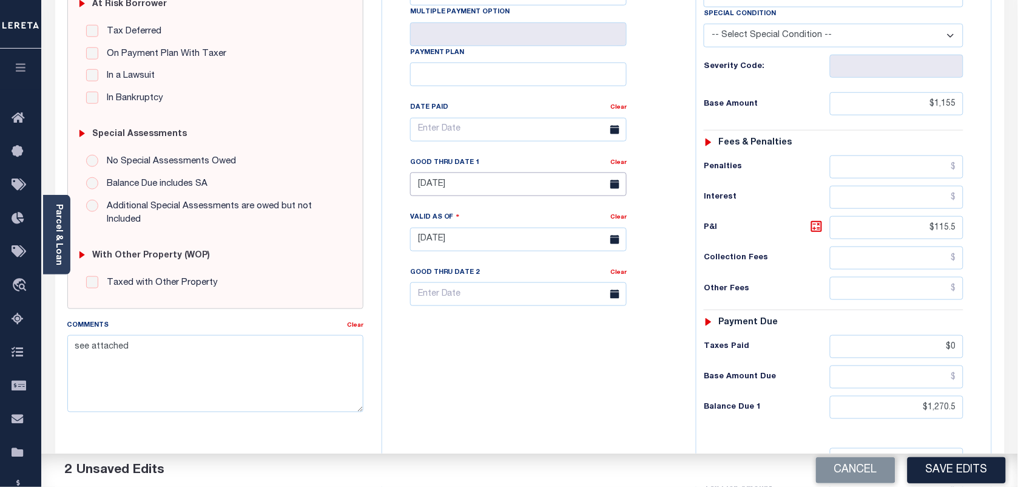
scroll to position [59, 0]
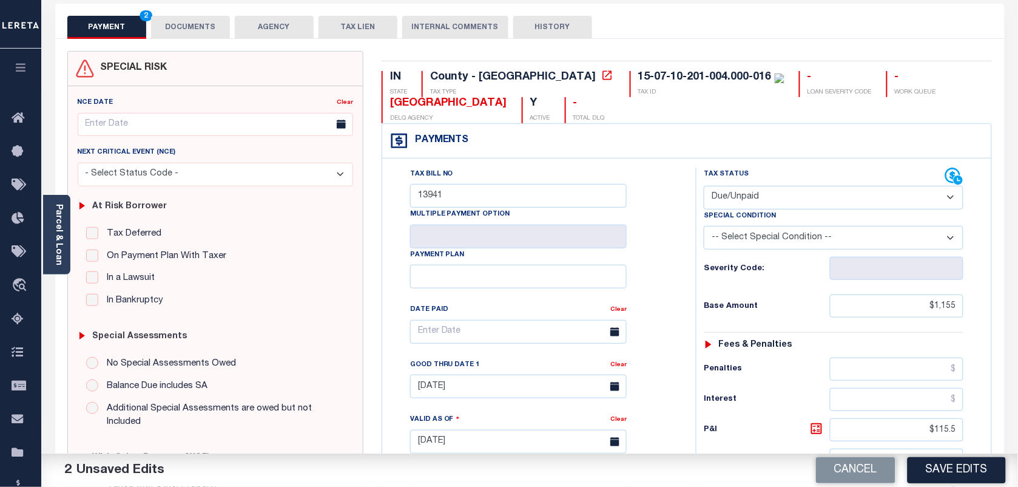
click at [842, 237] on select "-- Select Special Condition -- 3RD PARTY TAX LIEN AGENCY TAX LIEN (A.K.A Inside…" at bounding box center [834, 238] width 260 height 24
select select "17"
click at [704, 228] on select "-- Select Special Condition -- 3RD PARTY TAX LIEN AGENCY TAX LIEN (A.K.A Inside…" at bounding box center [834, 238] width 260 height 24
click at [959, 465] on button "Save Edits" at bounding box center [957, 470] width 98 height 26
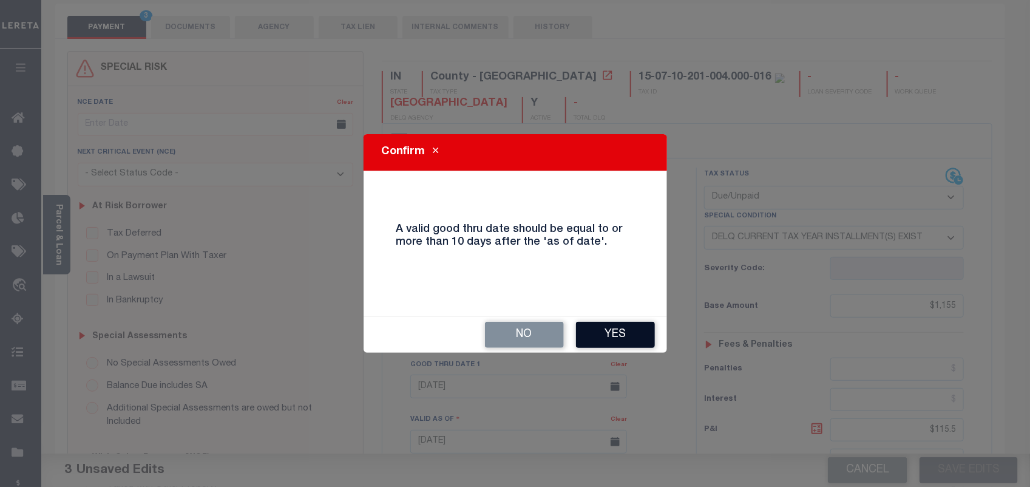
click at [627, 332] on button "Yes" at bounding box center [615, 335] width 79 height 26
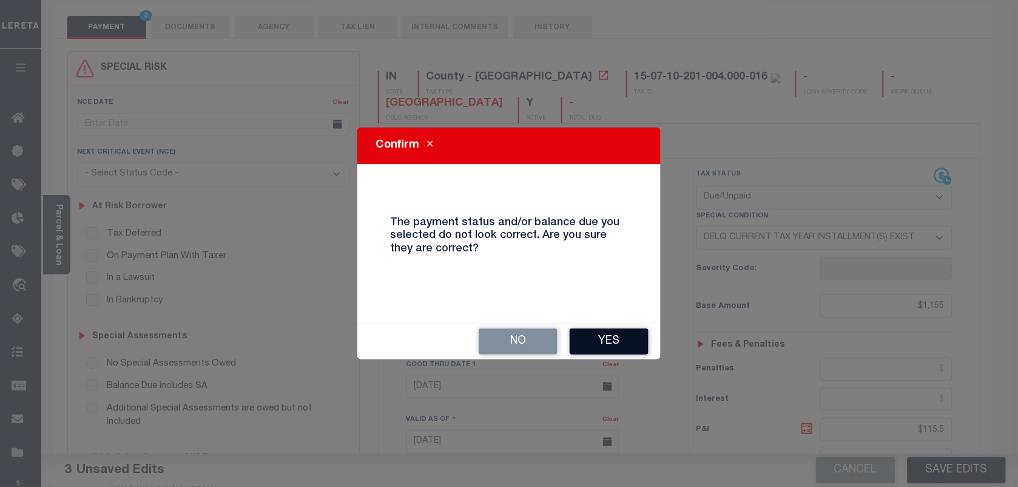
click at [606, 338] on button "Yes" at bounding box center [609, 341] width 79 height 26
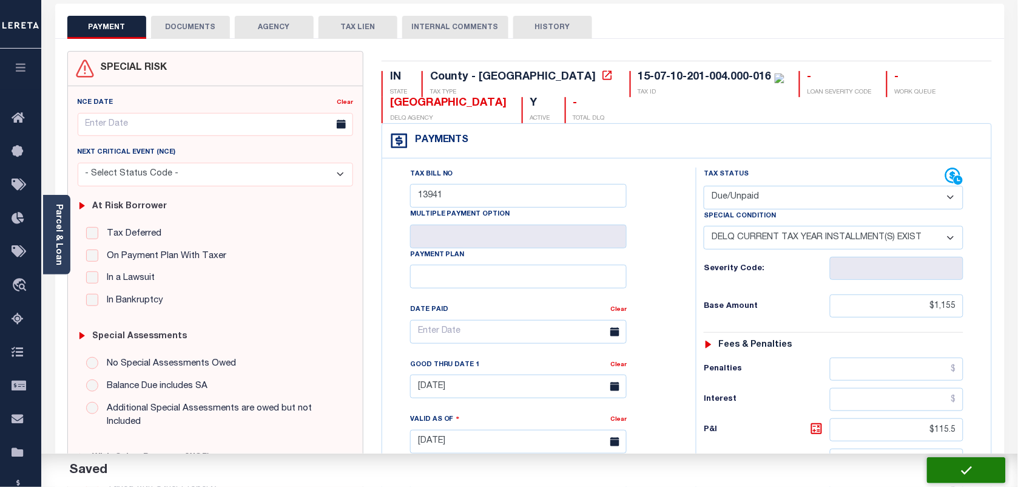
checkbox input "false"
type input "$1,155"
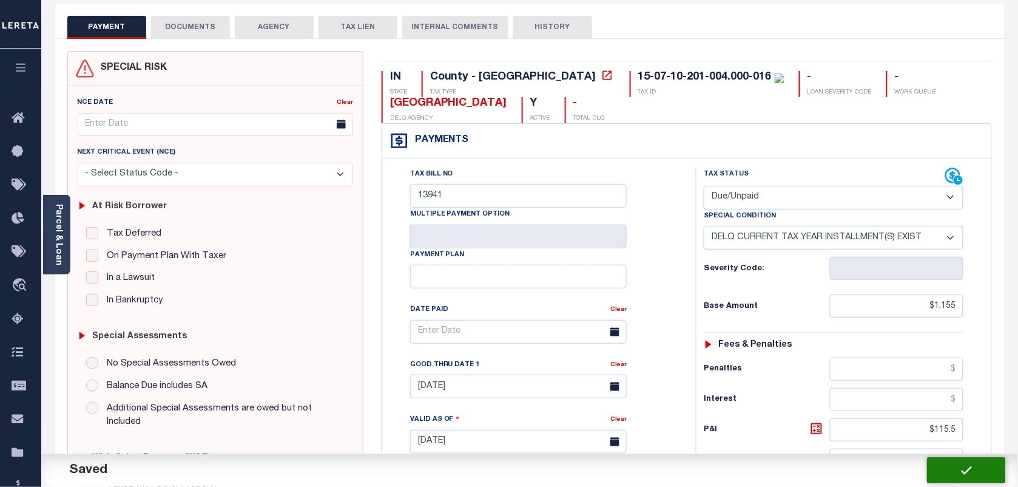
type input "$115.5"
type input "$0"
type input "$1,270.5"
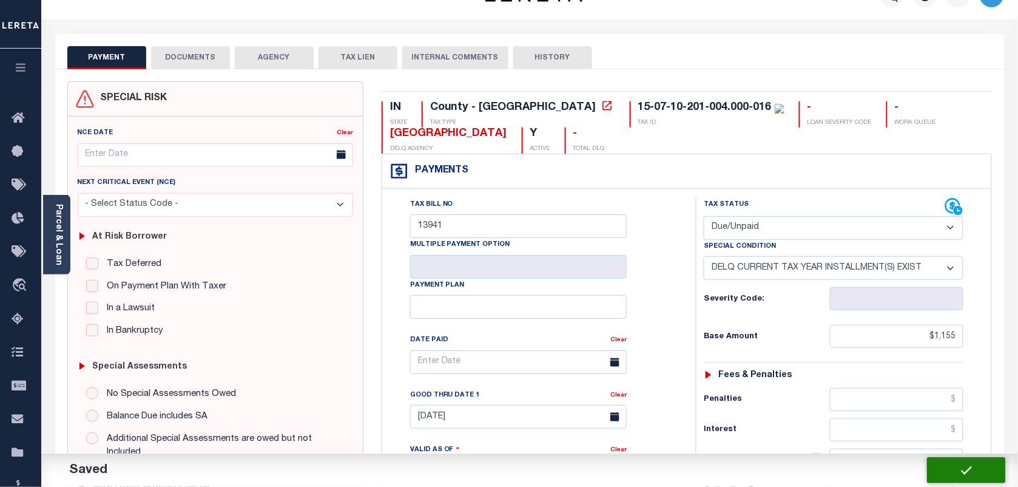
scroll to position [0, 0]
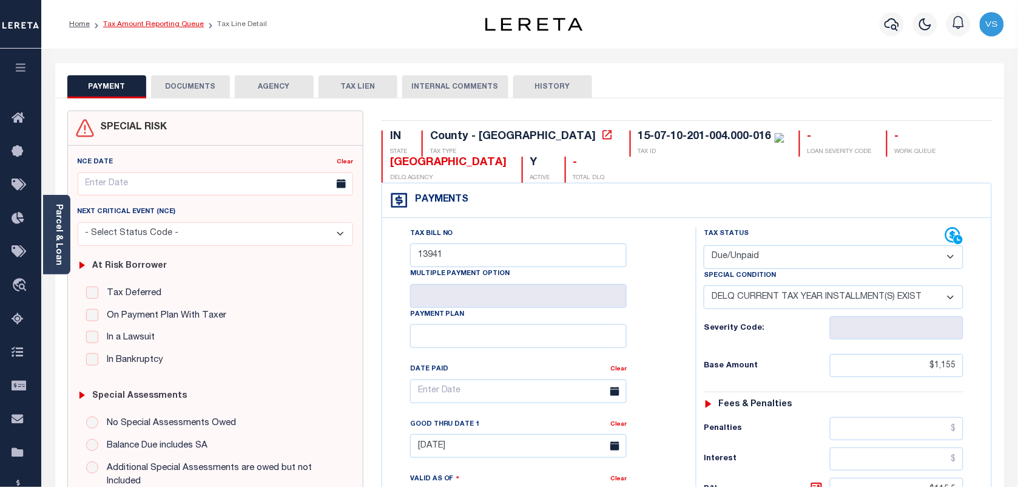
click at [126, 25] on link "Tax Amount Reporting Queue" at bounding box center [153, 24] width 101 height 7
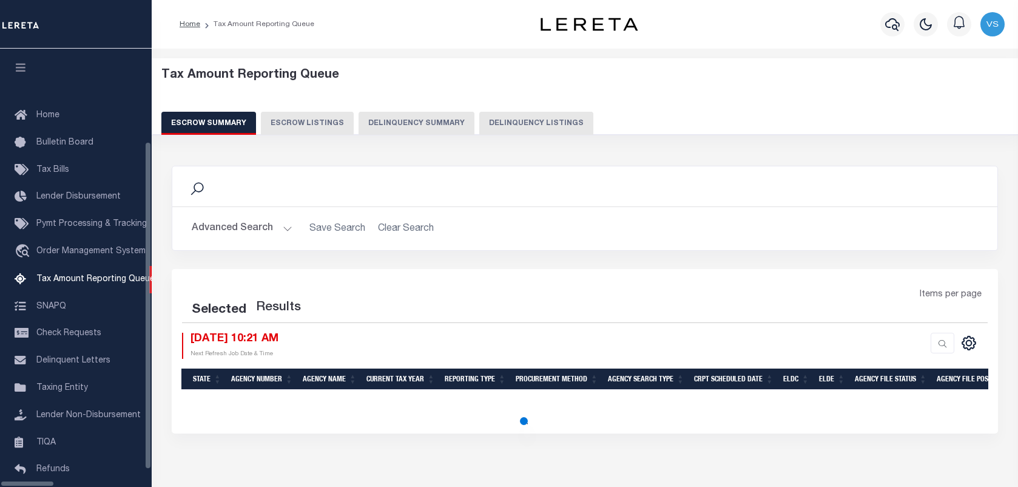
click at [496, 123] on button "Delinquency Listings" at bounding box center [536, 123] width 114 height 23
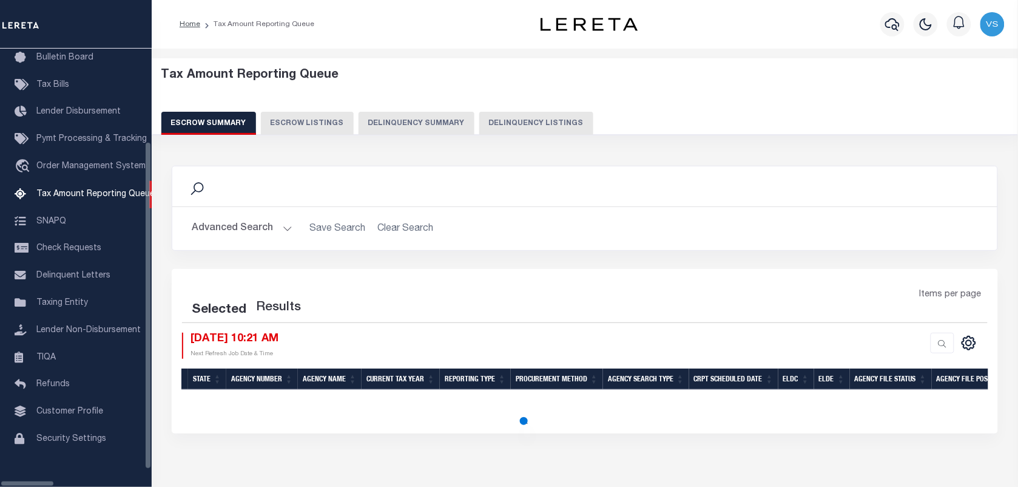
select select "100"
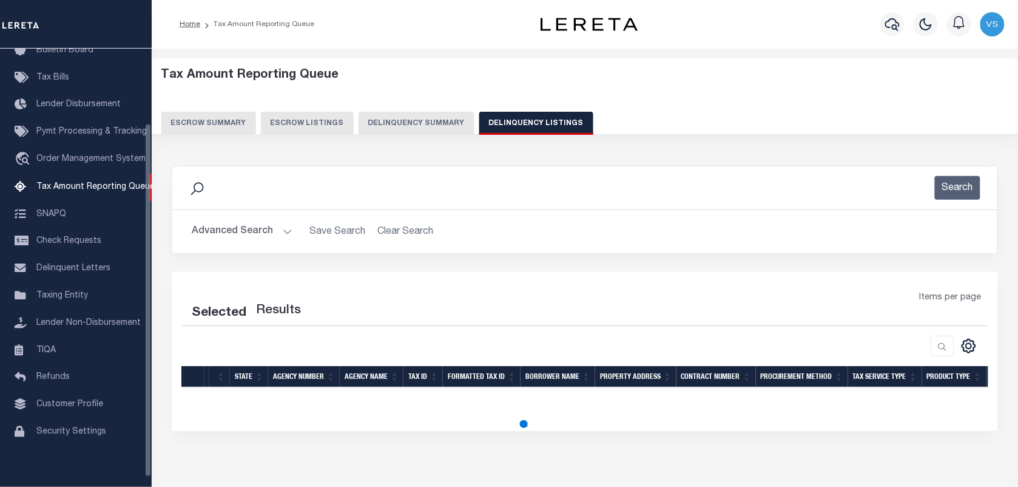
select select "100"
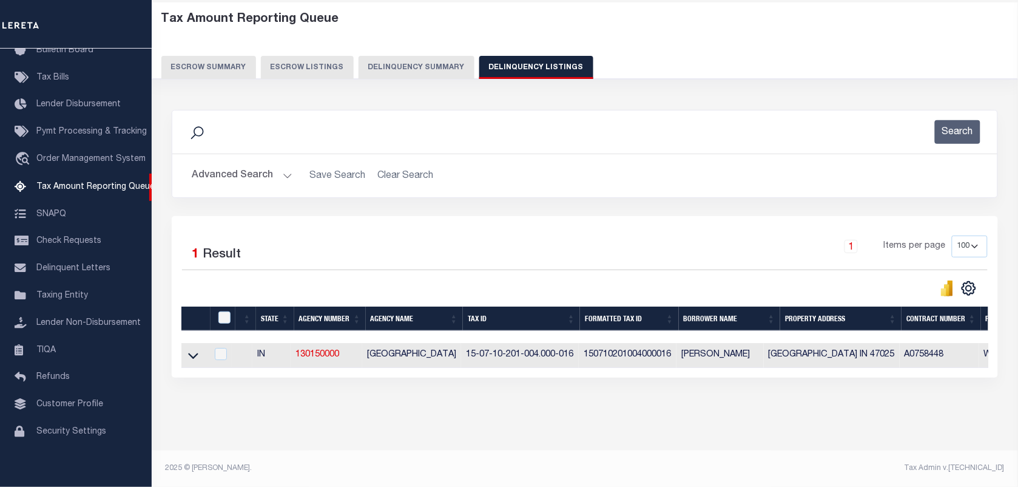
scroll to position [67, 0]
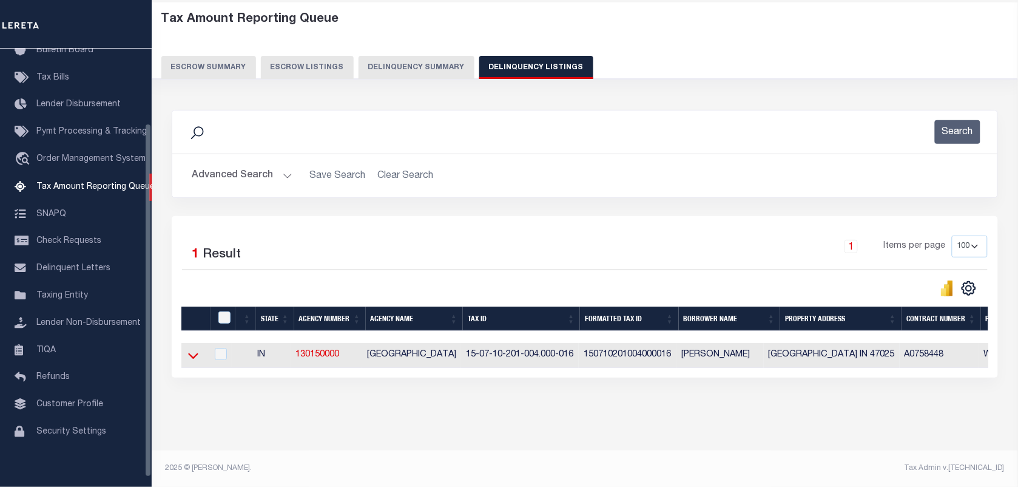
click at [192, 352] on icon at bounding box center [193, 355] width 10 height 13
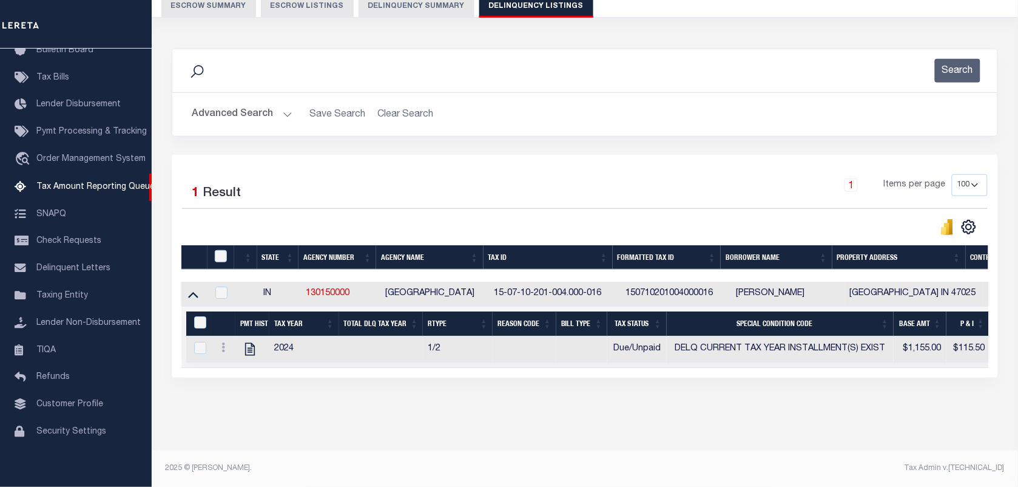
scroll to position [129, 0]
click at [225, 245] on th at bounding box center [221, 257] width 27 height 25
click at [225, 250] on input "checkbox" at bounding box center [221, 256] width 12 height 12
checkbox input "true"
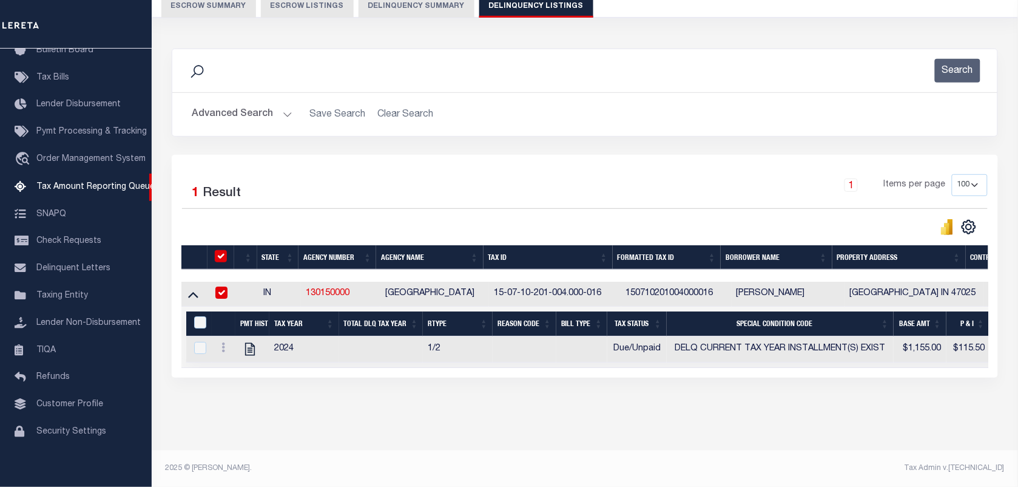
scroll to position [127, 0]
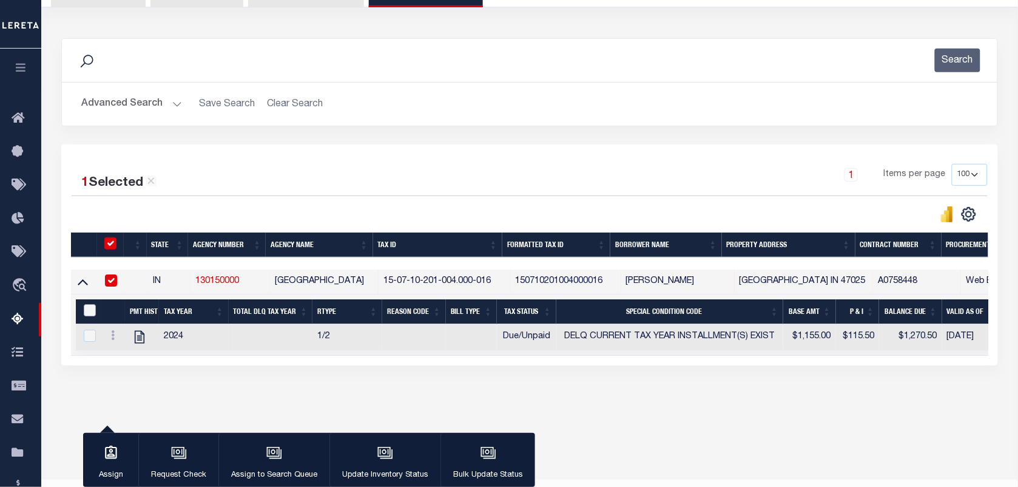
click at [88, 316] on input "&nbsp;" at bounding box center [90, 310] width 12 height 12
checkbox input "true"
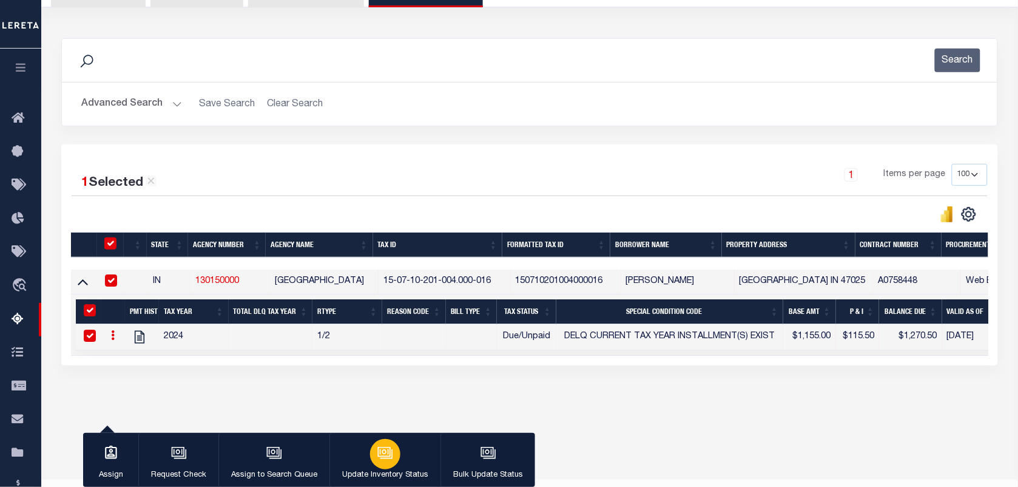
click at [381, 449] on icon "button" at bounding box center [385, 453] width 16 height 16
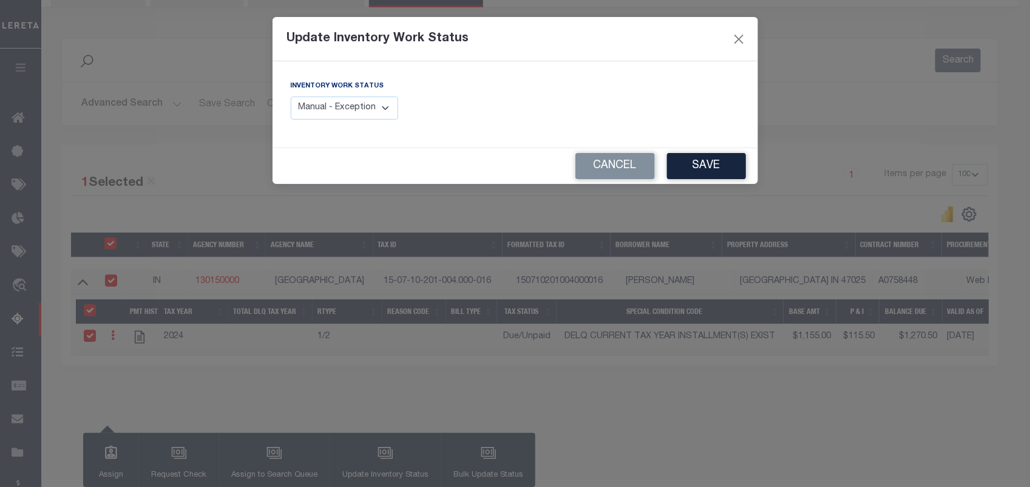
click at [350, 108] on select "Manual - Exception Pended - Awaiting Search Late Add Exception Completed" at bounding box center [345, 108] width 108 height 24
select select "4"
click at [291, 96] on select "Manual - Exception Pended - Awaiting Search Late Add Exception Completed" at bounding box center [345, 108] width 108 height 24
click at [693, 164] on button "Save" at bounding box center [706, 166] width 79 height 26
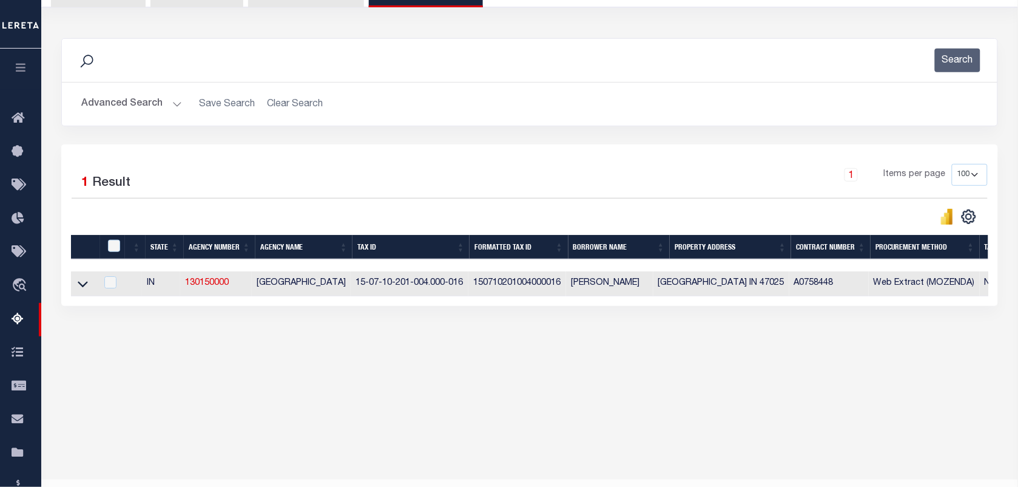
click at [137, 110] on button "Advanced Search" at bounding box center [131, 104] width 101 height 24
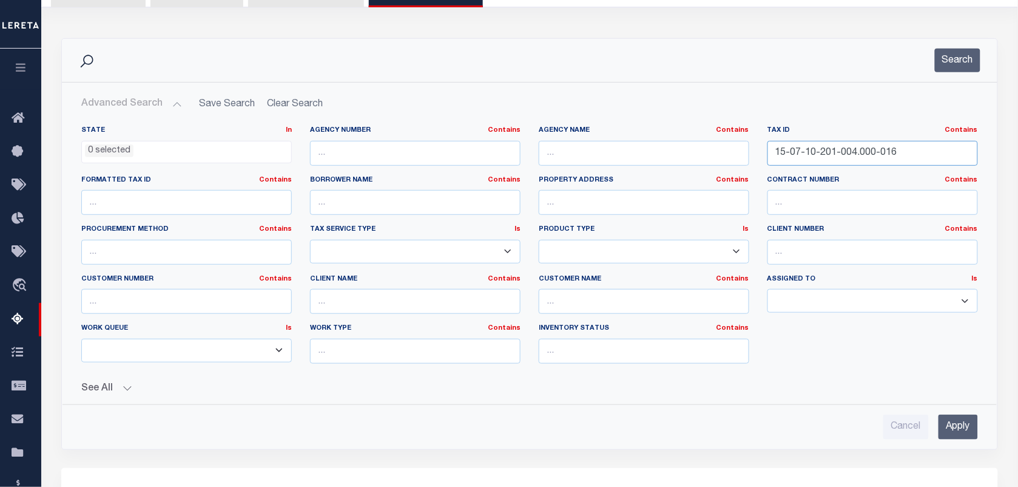
click at [904, 153] on input "15-07-10-201-004.000-016" at bounding box center [873, 153] width 211 height 25
paste input "15-07-10-201-009.000-016"
type input "15-07-10-201-009.000-016"
click at [959, 59] on button "Search" at bounding box center [958, 61] width 46 height 24
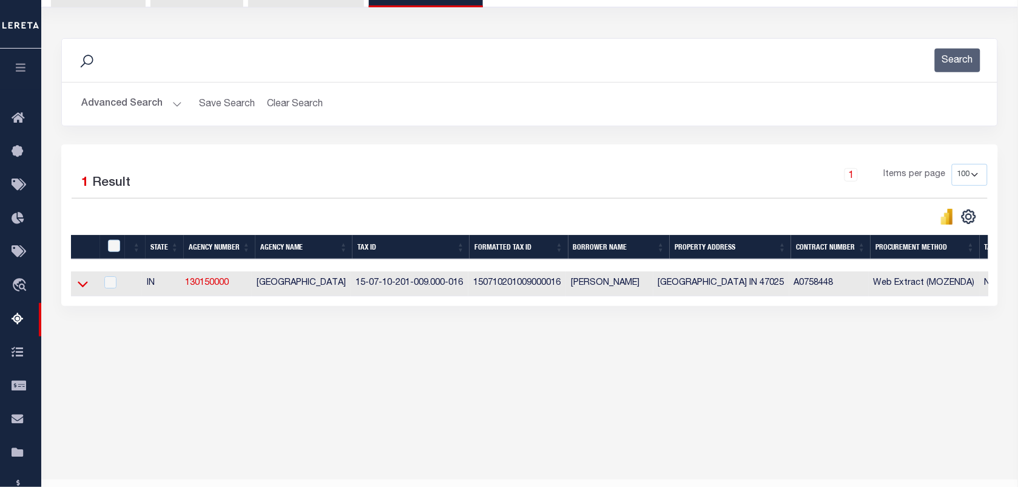
click at [81, 288] on icon at bounding box center [83, 285] width 10 height 6
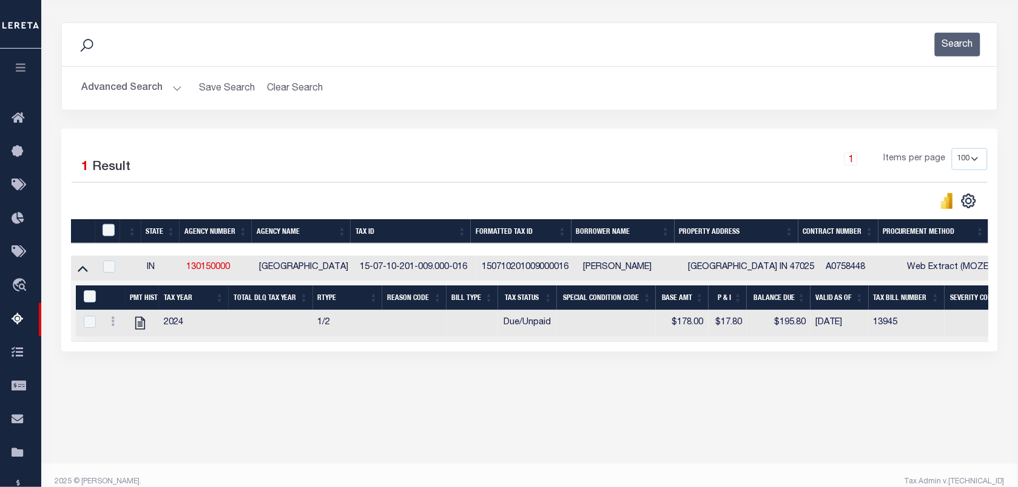
scroll to position [156, 0]
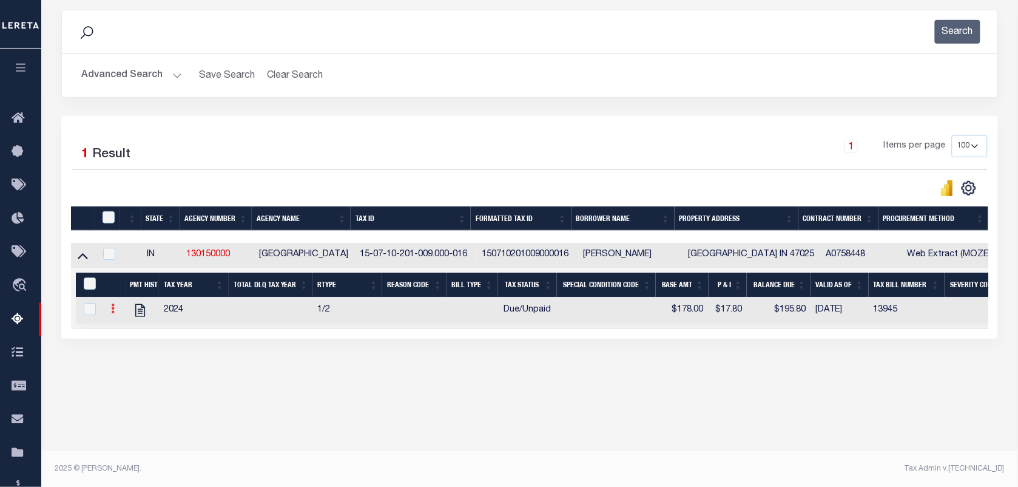
click at [111, 313] on icon at bounding box center [113, 308] width 4 height 10
click at [123, 338] on link "" at bounding box center [127, 328] width 41 height 20
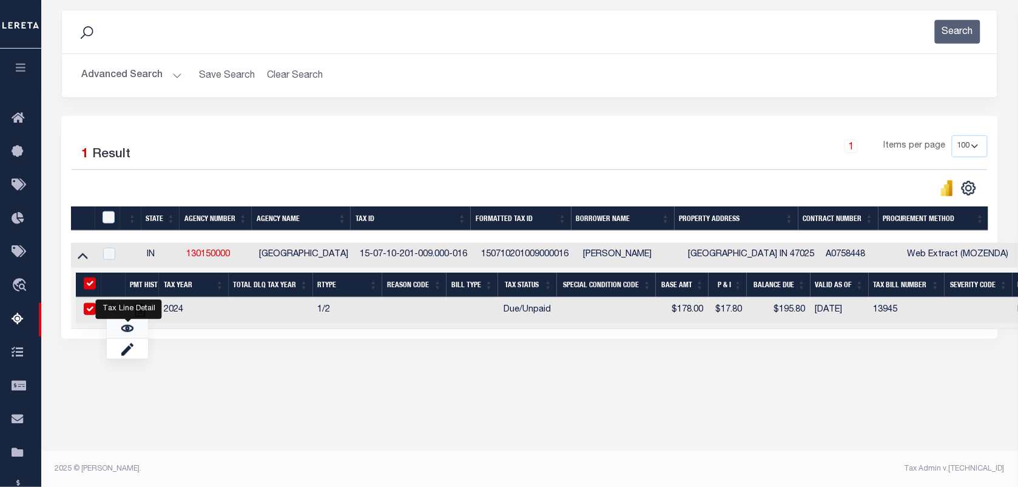
checkbox input "true"
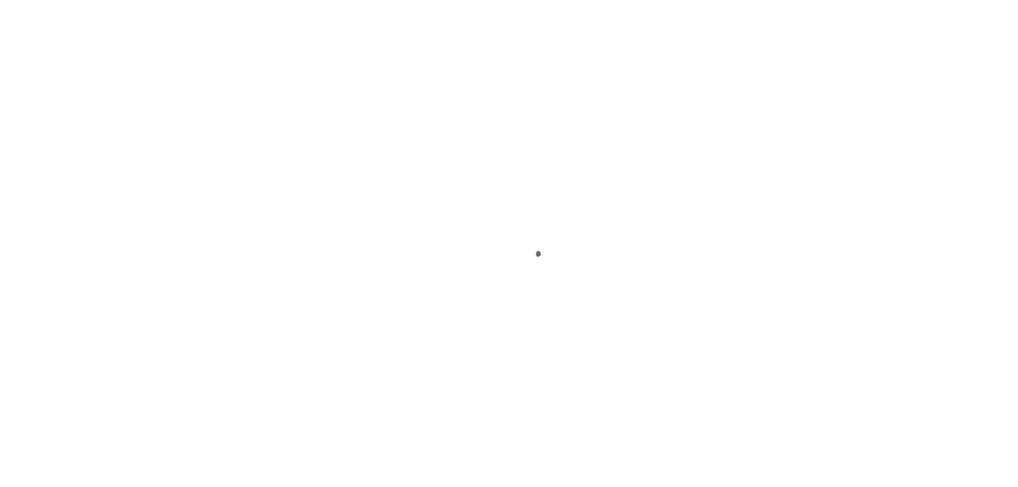
select select "DUE"
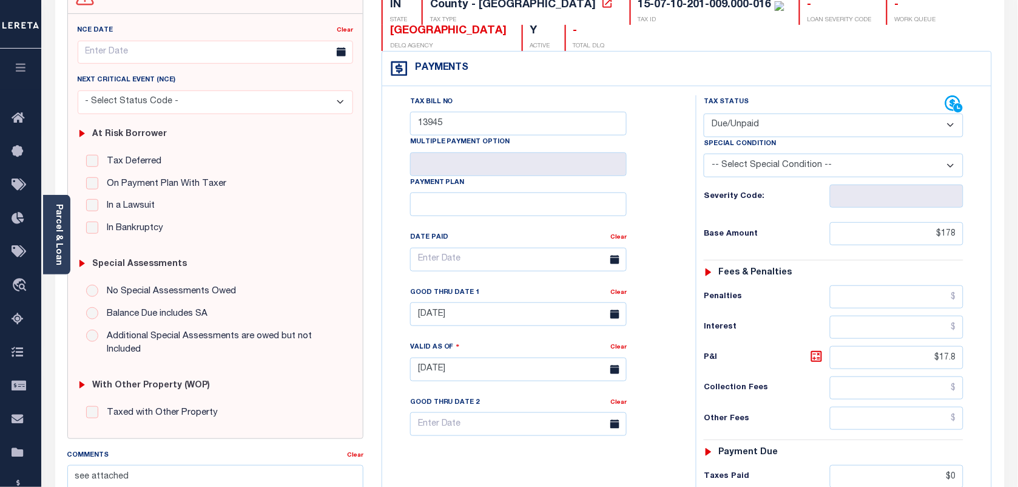
scroll to position [152, 0]
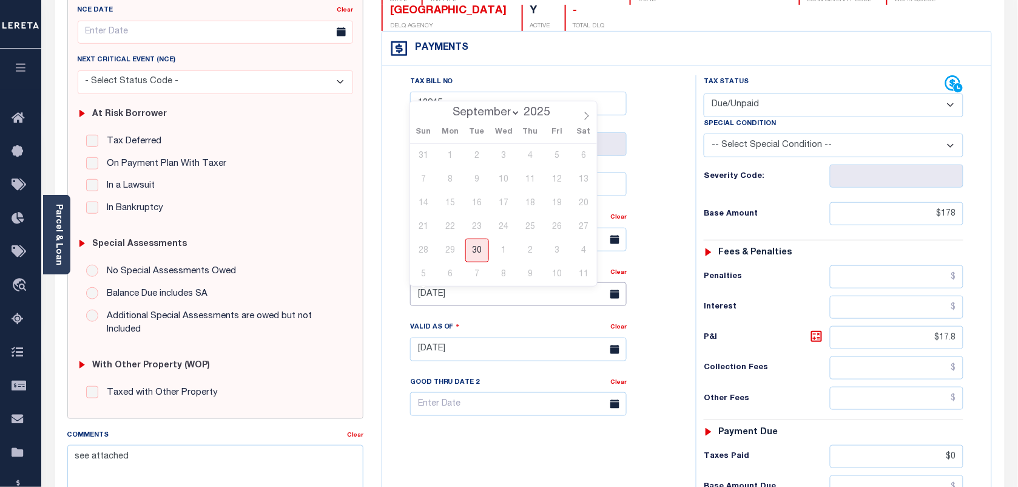
click at [435, 299] on input "[DATE]" at bounding box center [518, 294] width 217 height 24
click at [478, 252] on span "30" at bounding box center [477, 250] width 24 height 24
type input "[DATE]"
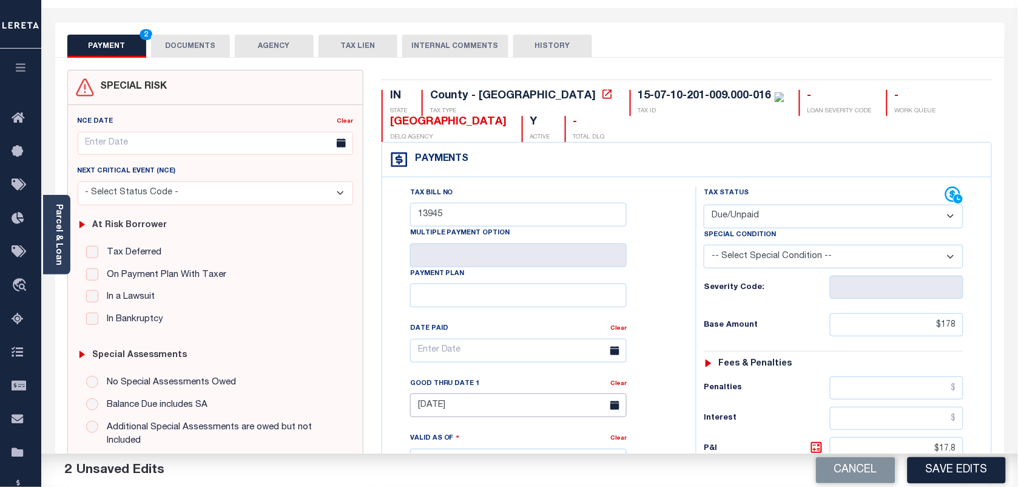
scroll to position [0, 0]
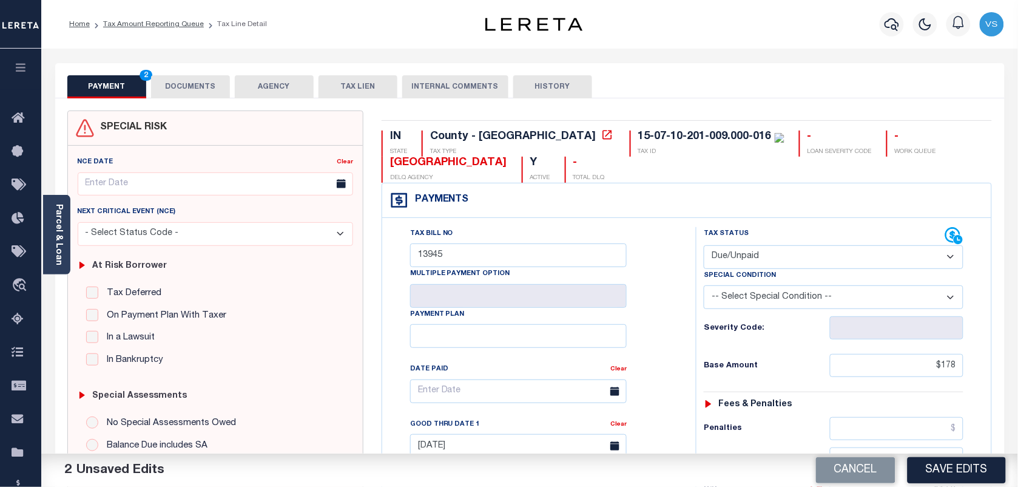
click at [185, 79] on button "DOCUMENTS" at bounding box center [190, 86] width 79 height 23
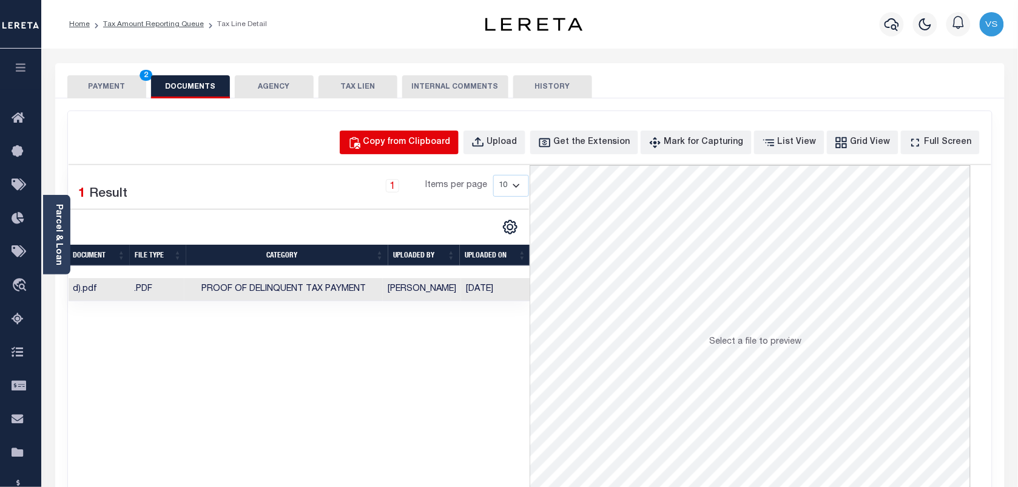
click at [420, 138] on div "Copy from Clipboard" at bounding box center [406, 142] width 87 height 13
select select "POP"
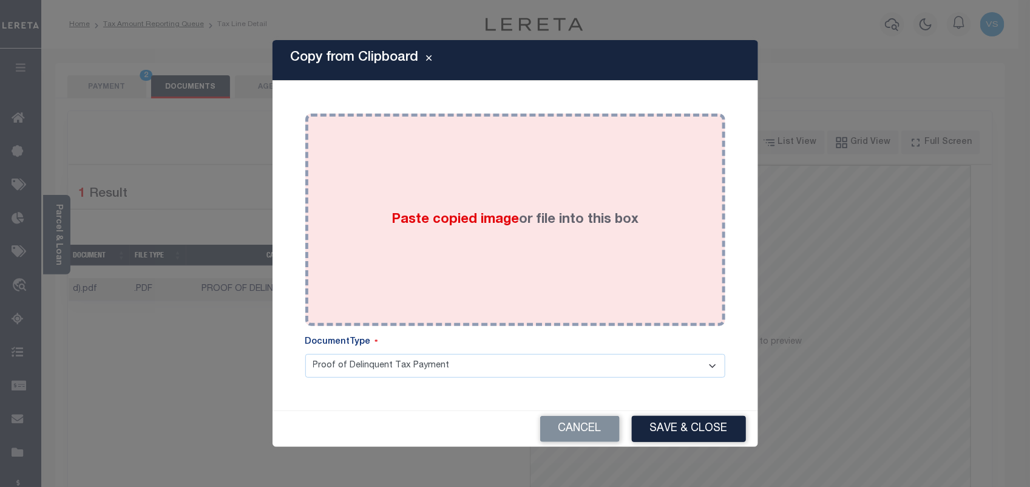
click at [425, 187] on div "Paste copied image or file into this box" at bounding box center [515, 220] width 402 height 194
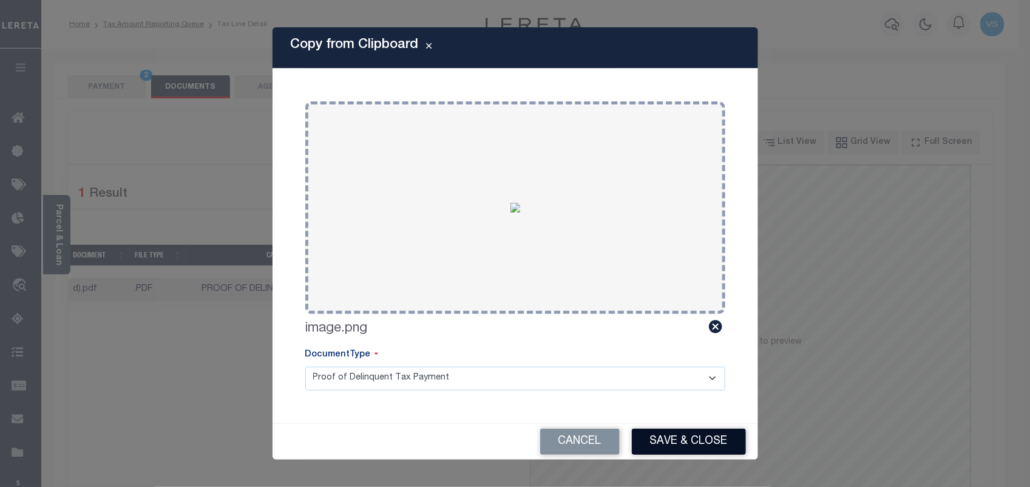
click at [663, 436] on button "Save & Close" at bounding box center [689, 441] width 114 height 26
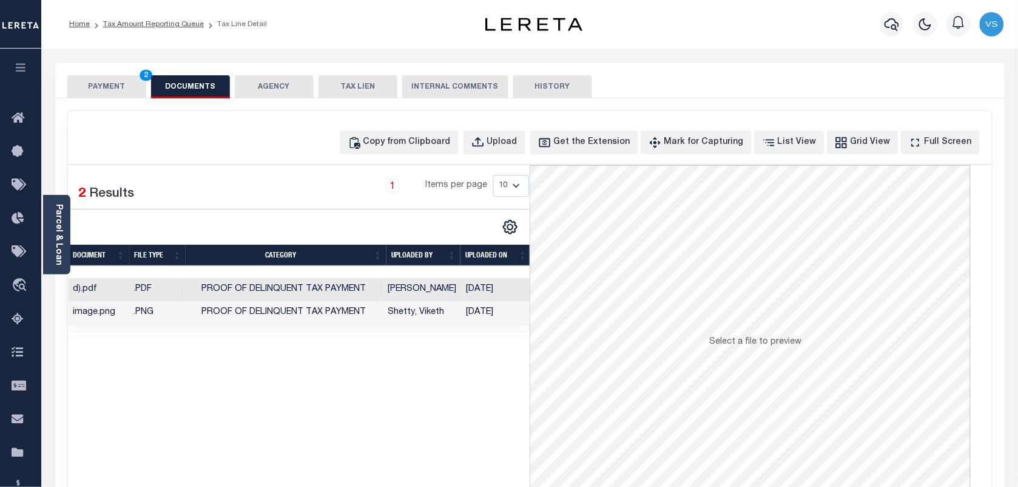
click at [107, 90] on button "PAYMENT 2" at bounding box center [106, 86] width 79 height 23
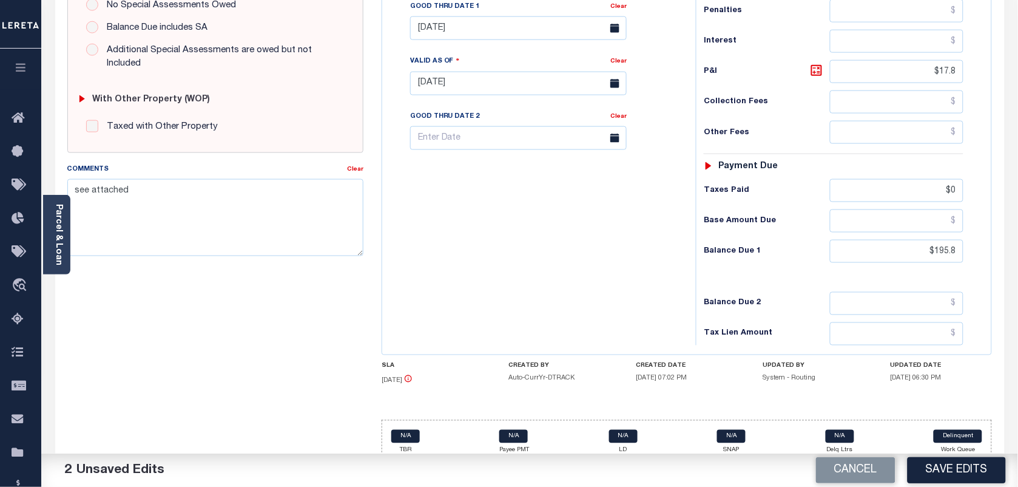
scroll to position [436, 0]
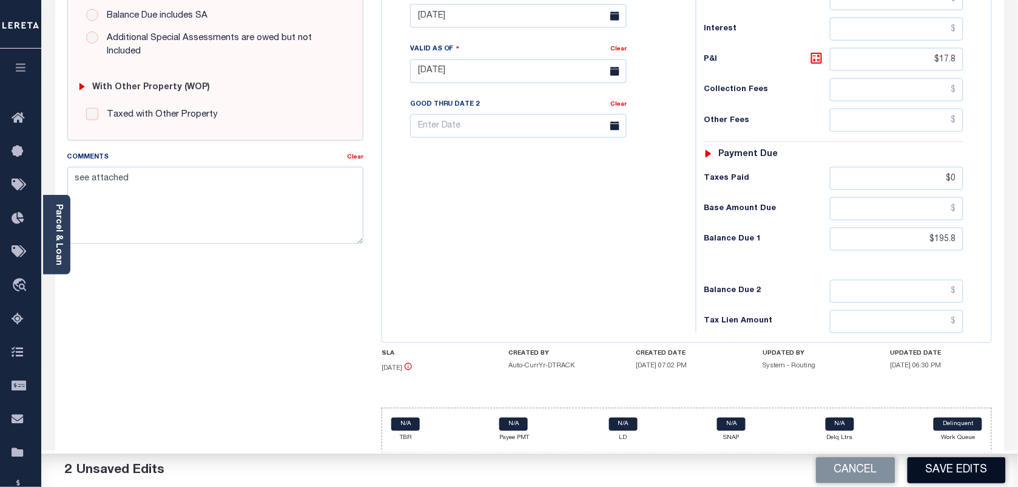
click at [953, 477] on button "Save Edits" at bounding box center [957, 470] width 98 height 26
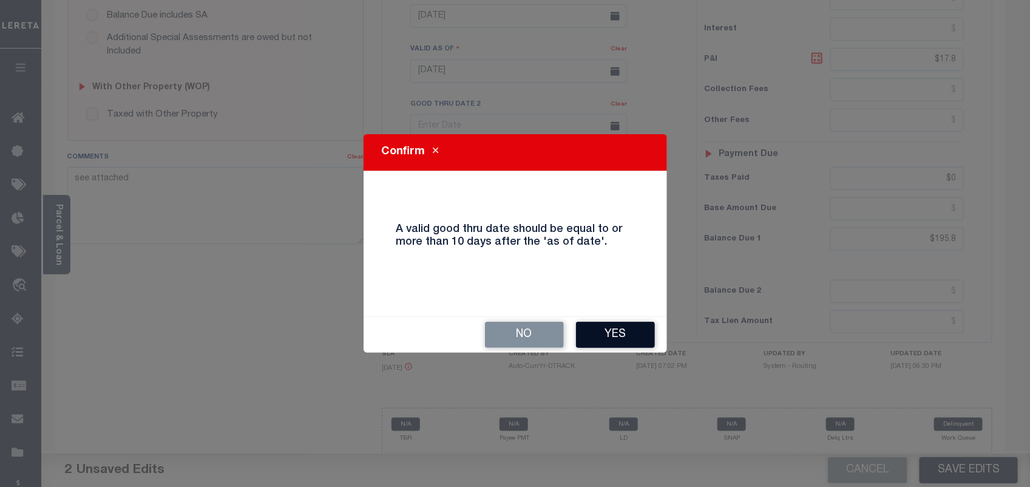
click at [635, 331] on button "Yes" at bounding box center [615, 335] width 79 height 26
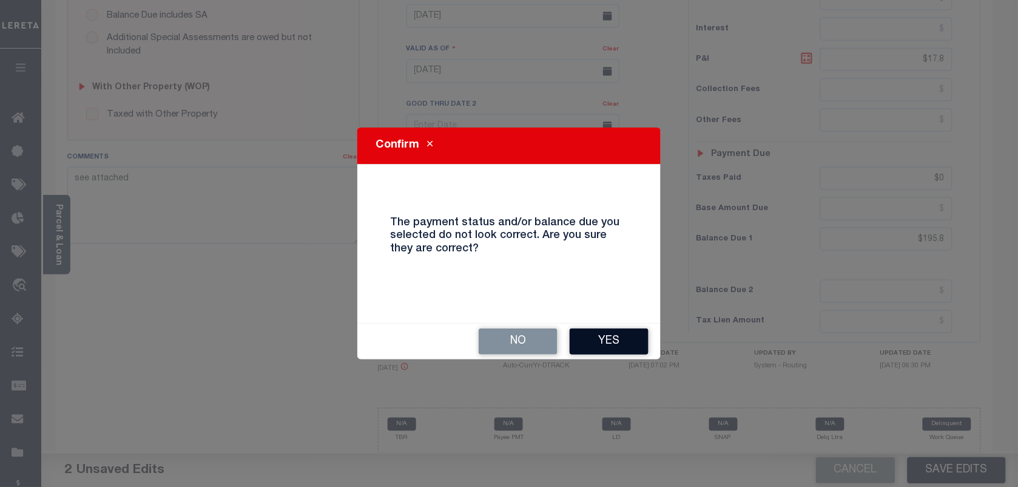
click at [610, 341] on button "Yes" at bounding box center [609, 341] width 79 height 26
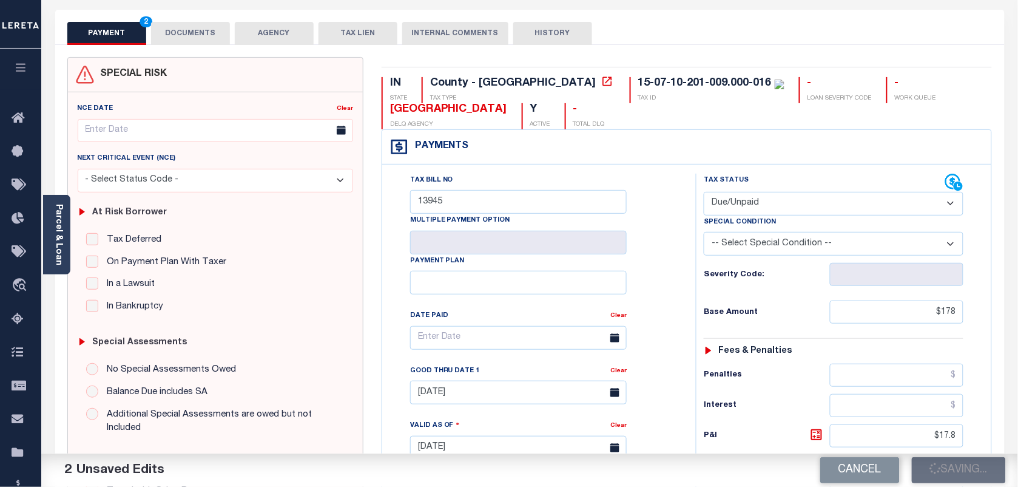
scroll to position [0, 0]
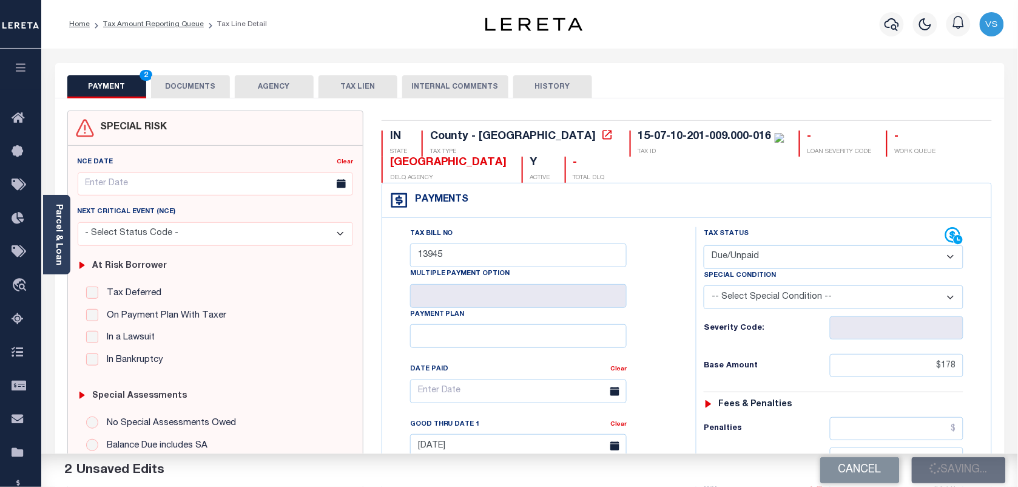
checkbox input "false"
type input "$178"
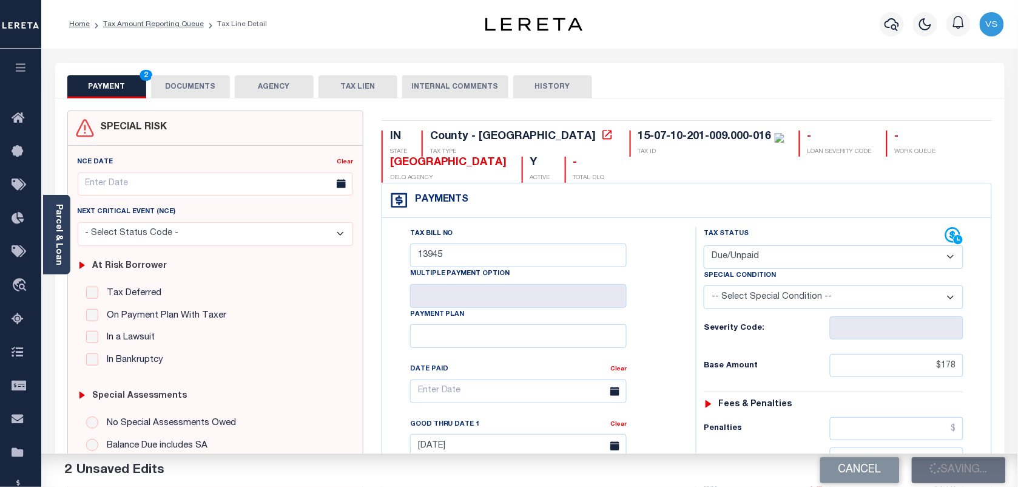
type input "$17.8"
type input "$0"
type input "$195.8"
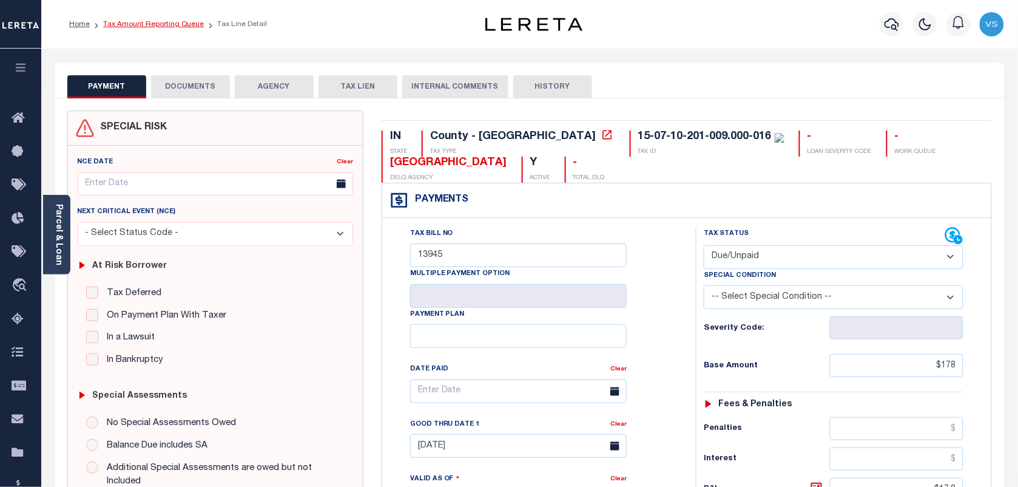
click at [128, 21] on link "Tax Amount Reporting Queue" at bounding box center [153, 24] width 101 height 7
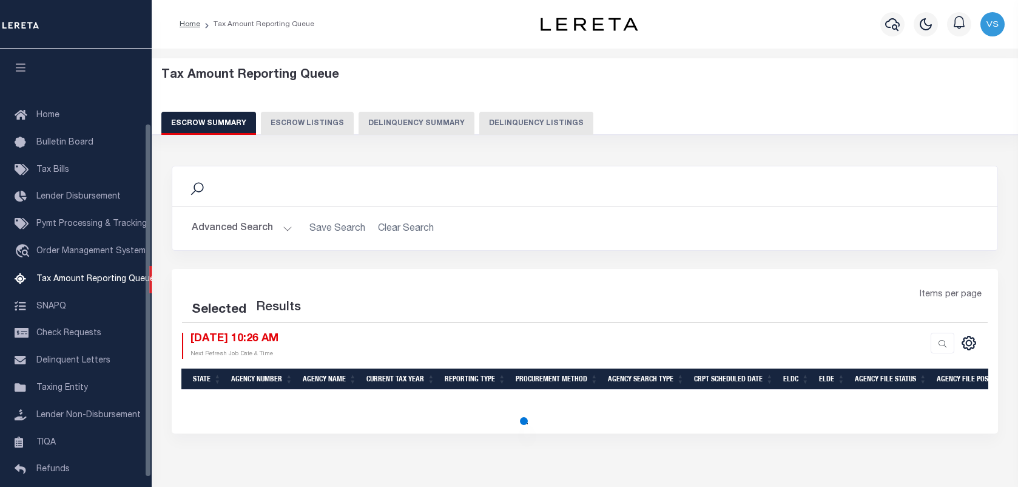
select select "100"
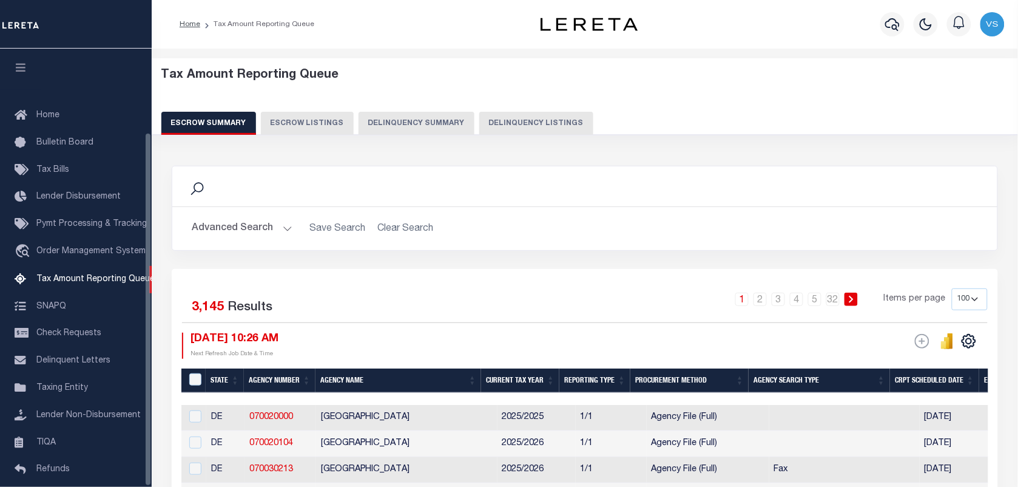
scroll to position [104, 0]
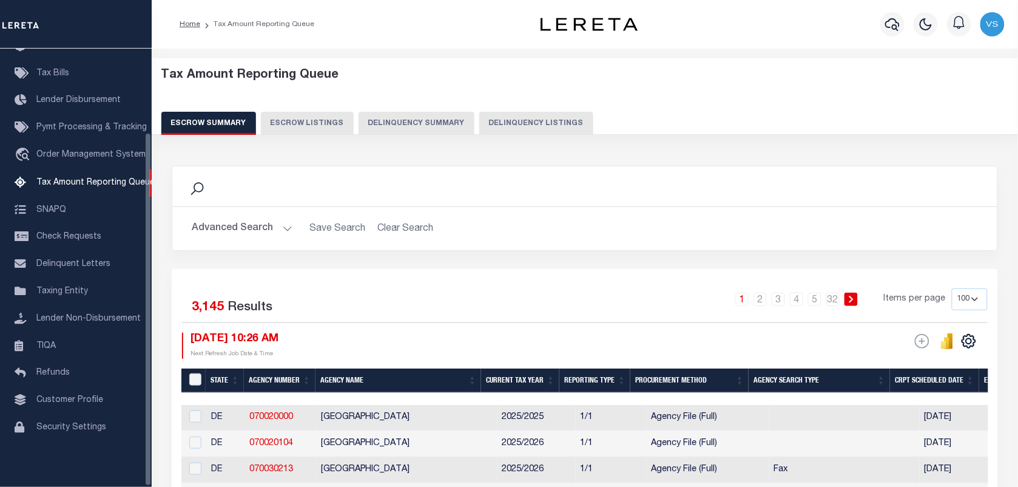
click at [511, 125] on button "Delinquency Listings" at bounding box center [536, 123] width 114 height 23
select select "100"
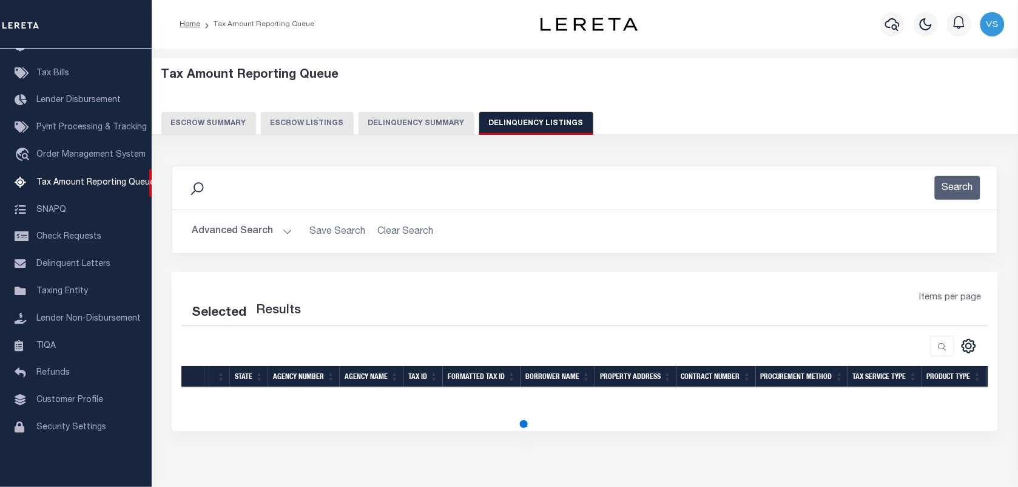
select select "100"
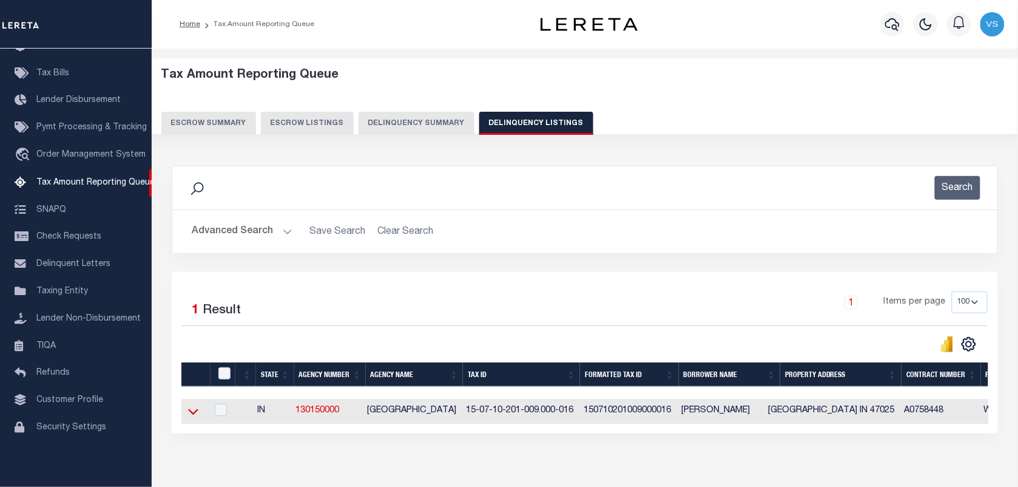
click at [194, 417] on icon at bounding box center [193, 411] width 10 height 13
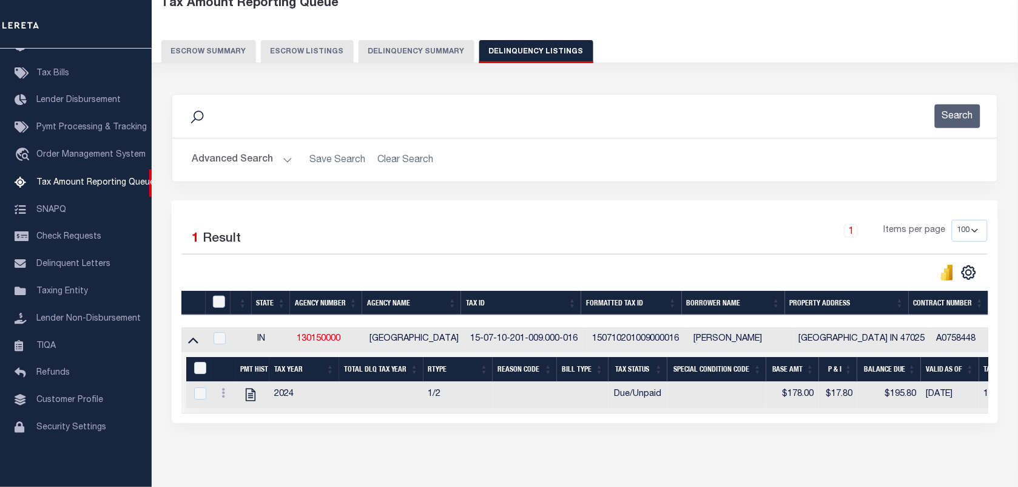
scroll to position [76, 0]
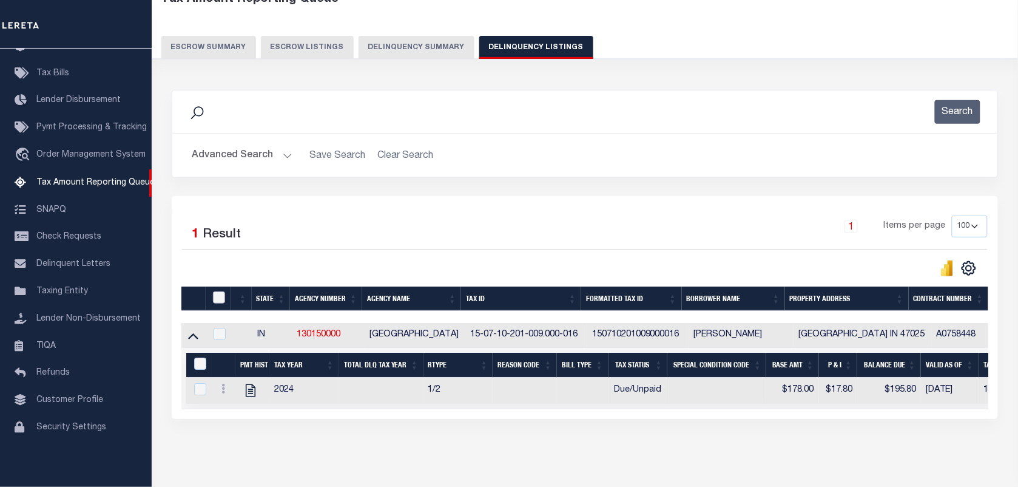
click at [221, 299] on input "checkbox" at bounding box center [219, 297] width 12 height 12
checkbox input "true"
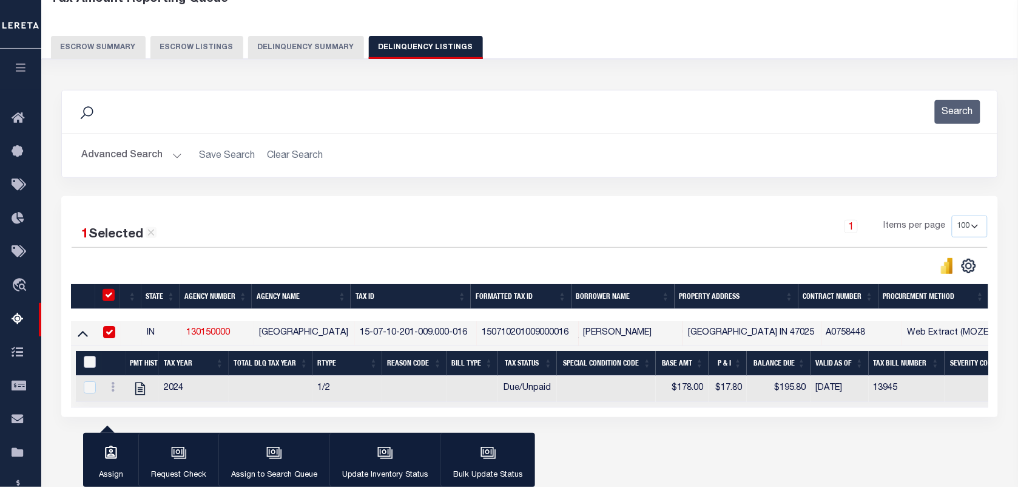
click at [86, 365] on input "&nbsp;" at bounding box center [90, 362] width 12 height 12
checkbox input "true"
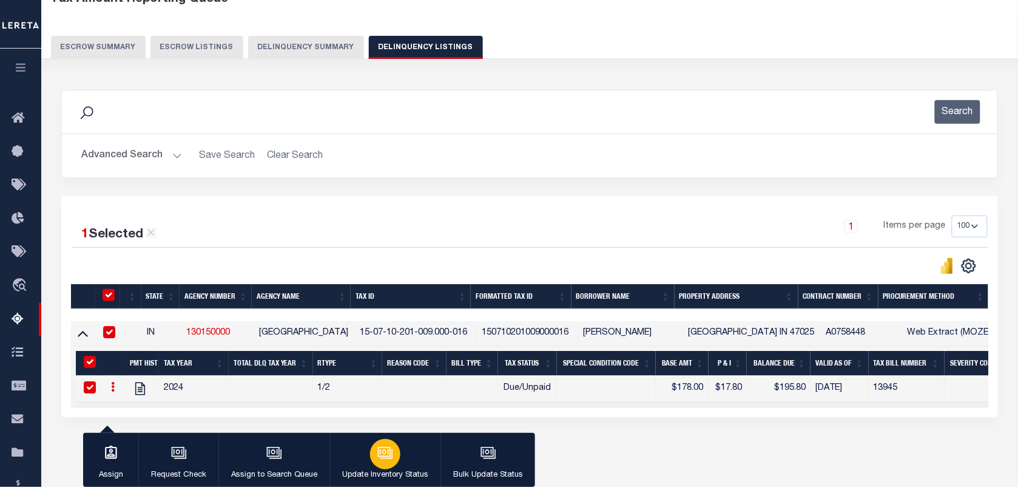
click at [386, 452] on icon "button" at bounding box center [385, 453] width 16 height 16
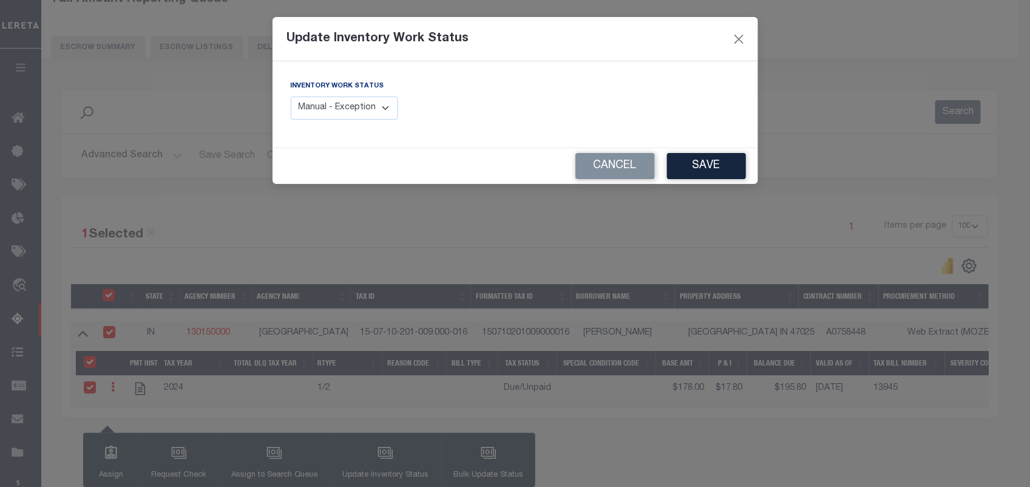
click at [368, 108] on select "Manual - Exception Pended - Awaiting Search Late Add Exception Completed" at bounding box center [345, 108] width 108 height 24
select select "4"
click at [291, 96] on select "Manual - Exception Pended - Awaiting Search Late Add Exception Completed" at bounding box center [345, 108] width 108 height 24
click at [701, 163] on button "Save" at bounding box center [706, 166] width 79 height 26
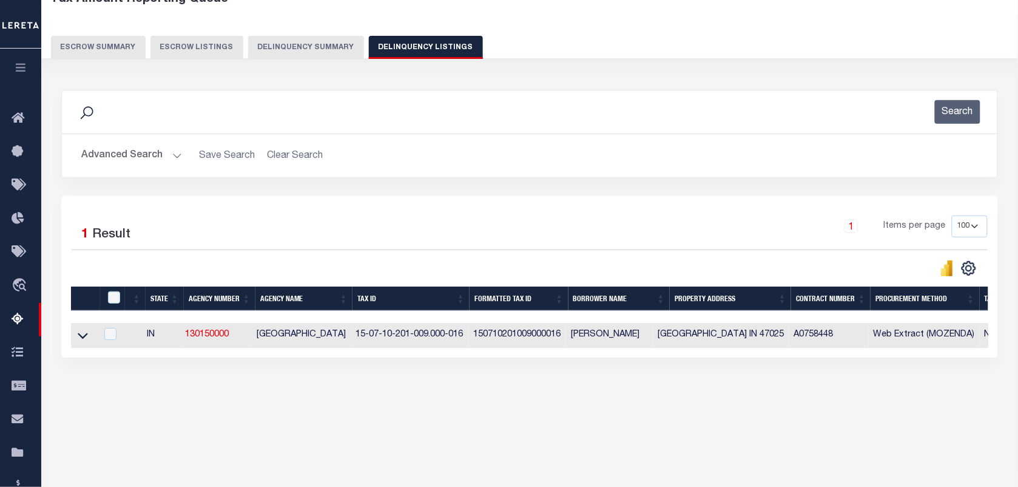
click at [113, 159] on button "Advanced Search" at bounding box center [131, 156] width 101 height 24
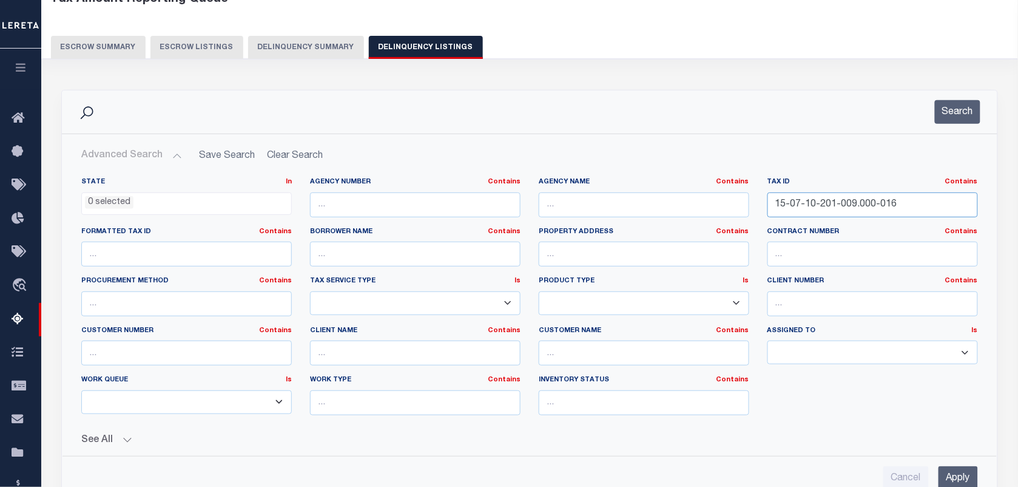
click at [902, 201] on input "15-07-10-201-009.000-016" at bounding box center [873, 204] width 211 height 25
paste input "15-07-10-402-013.000-016"
type input "15-07-10-402-013.000-016"
click at [951, 110] on button "Search" at bounding box center [958, 112] width 46 height 24
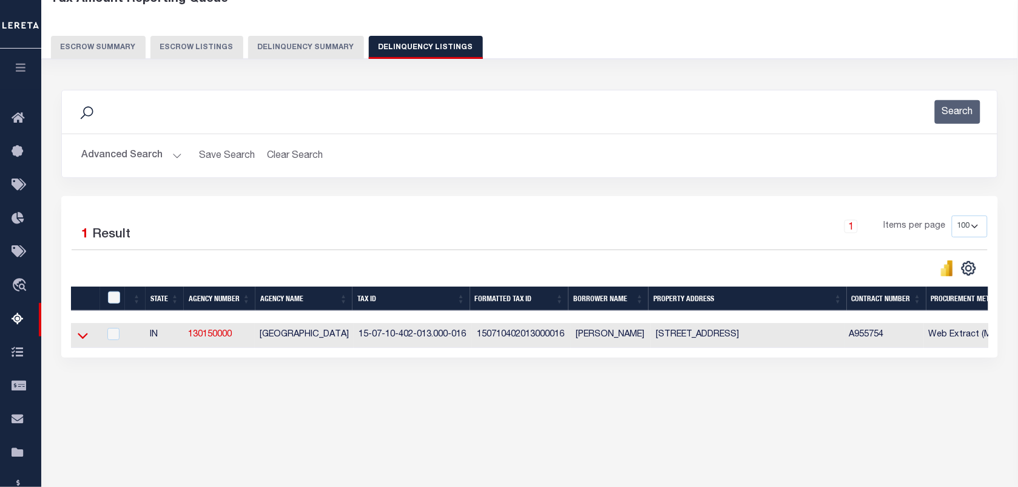
click at [84, 337] on icon at bounding box center [83, 335] width 10 height 13
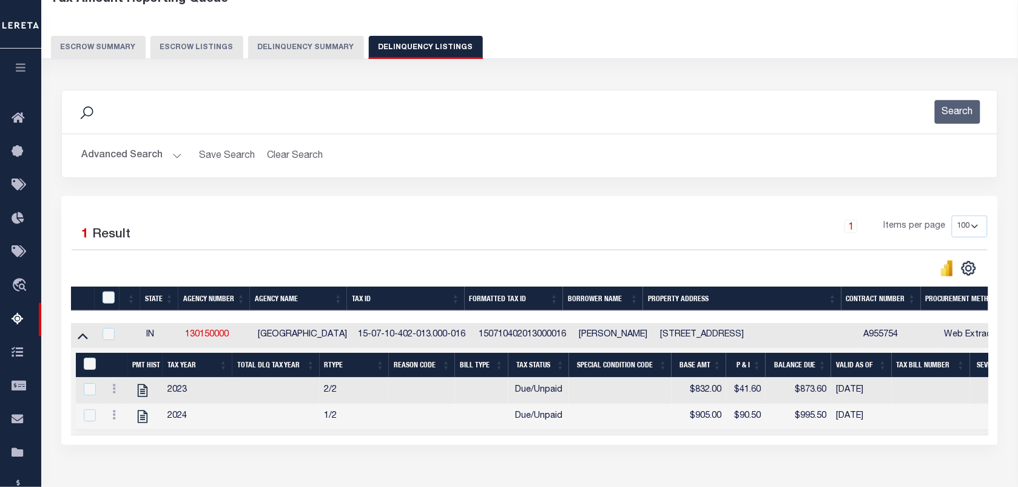
scroll to position [156, 0]
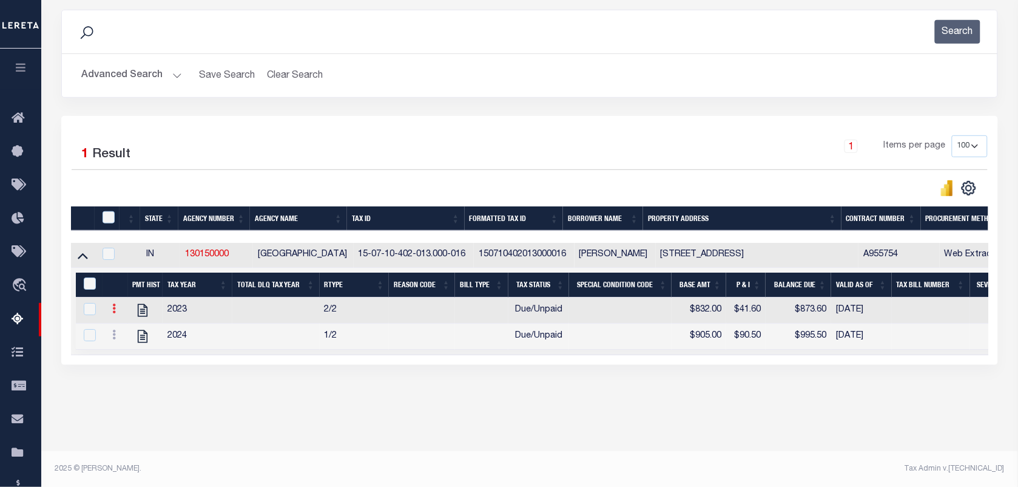
click at [114, 313] on icon at bounding box center [114, 308] width 4 height 10
click at [127, 334] on img "" at bounding box center [129, 328] width 12 height 12
checkbox input "false"
checkbox input "true"
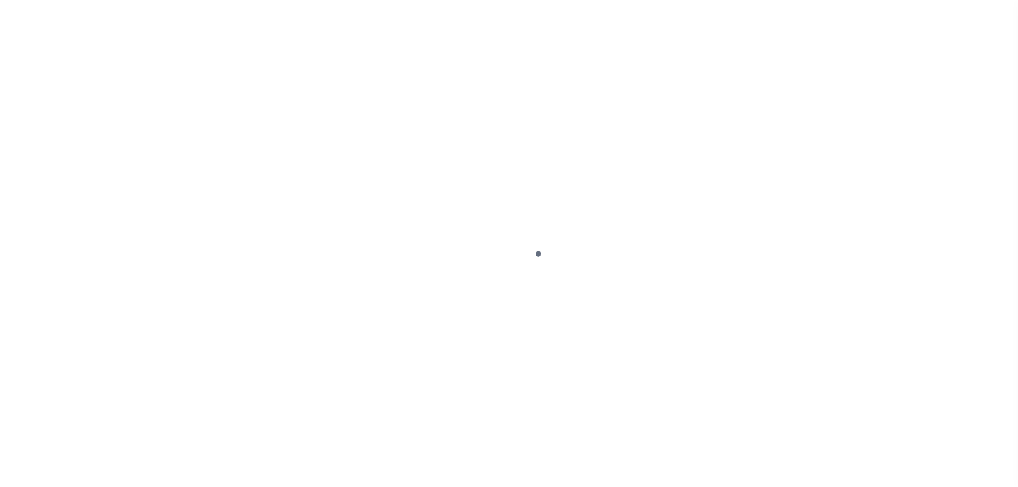
select select "DUE"
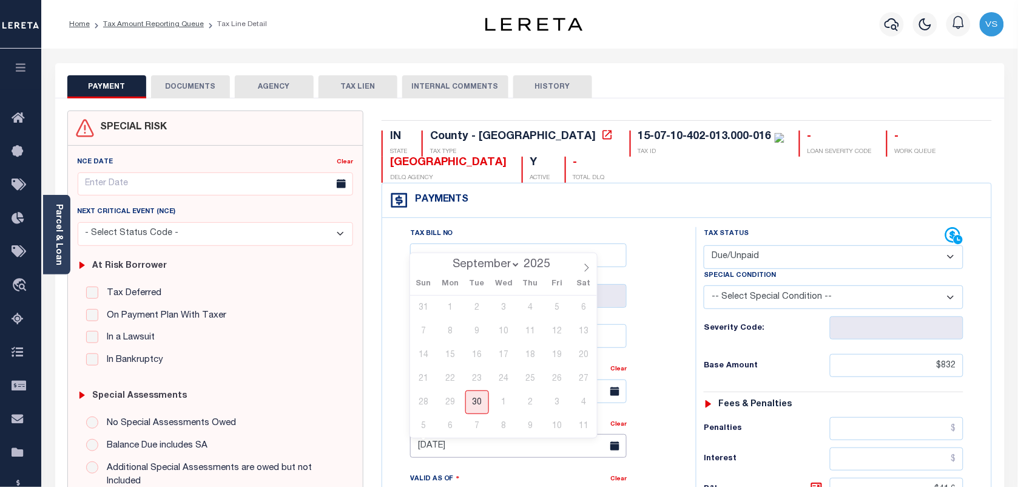
click at [428, 450] on input "[DATE]" at bounding box center [518, 446] width 217 height 24
click at [478, 402] on span "30" at bounding box center [477, 402] width 24 height 24
type input "[DATE]"
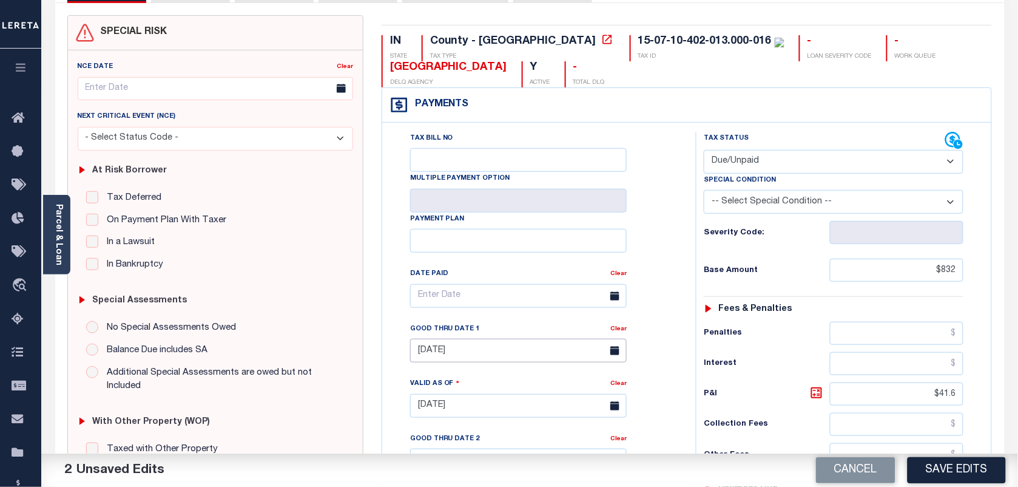
scroll to position [61, 0]
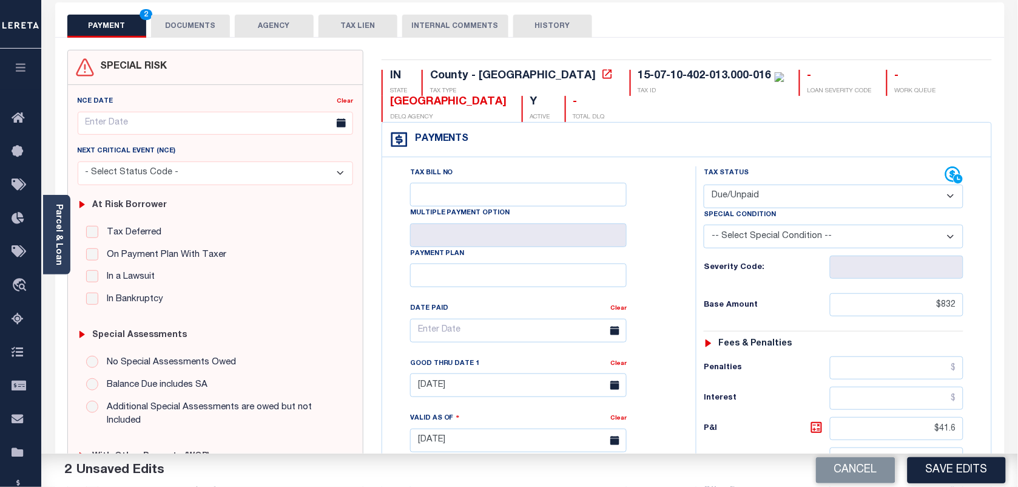
click at [170, 30] on button "DOCUMENTS" at bounding box center [190, 26] width 79 height 23
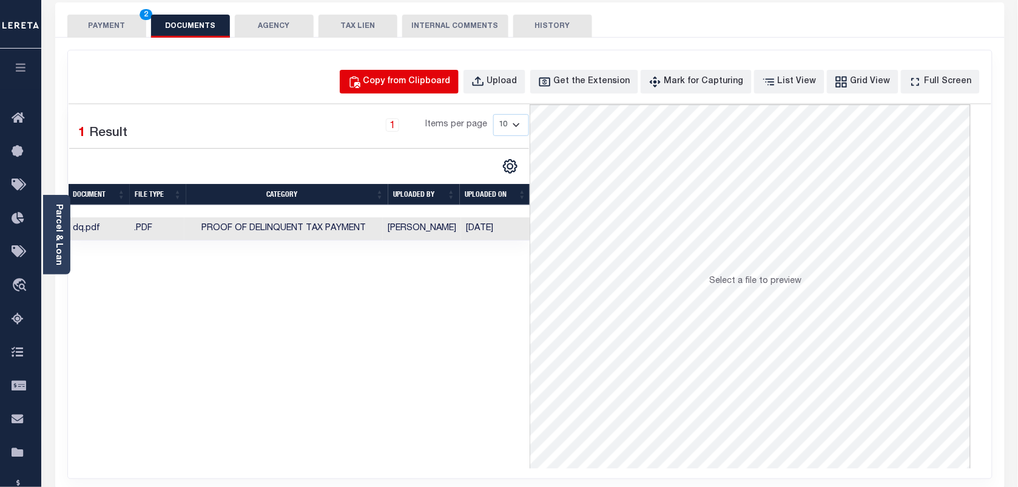
click at [425, 76] on div "Copy from Clipboard" at bounding box center [406, 81] width 87 height 13
select select "POP"
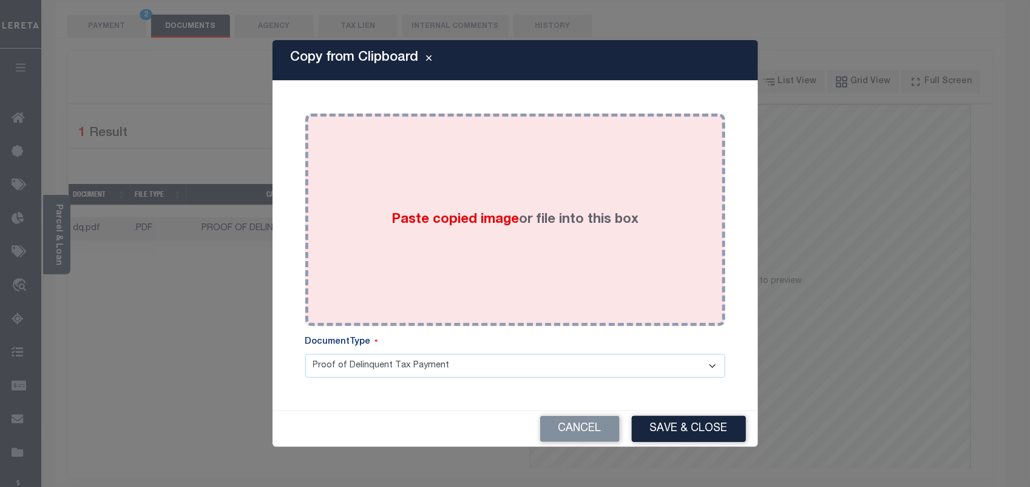
click at [447, 271] on div "Paste copied image or file into this box" at bounding box center [515, 220] width 402 height 194
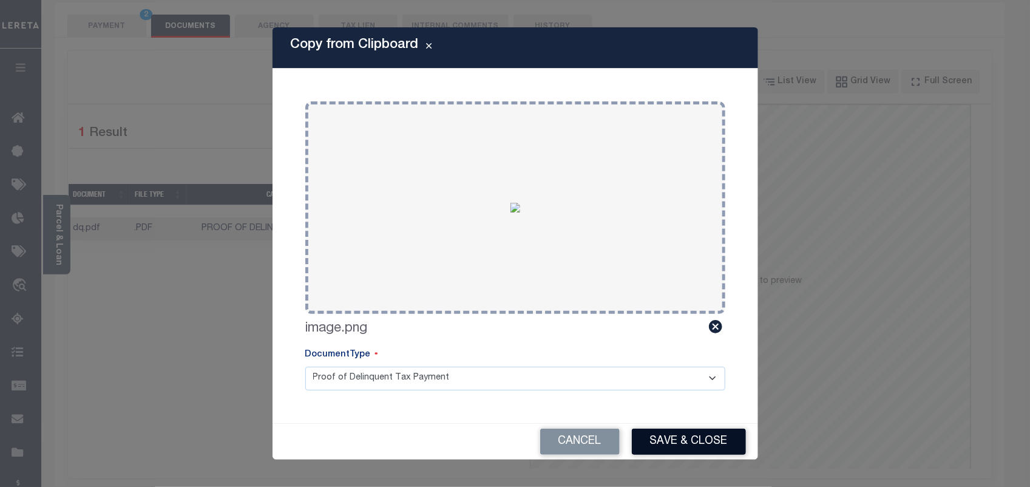
click at [670, 448] on button "Save & Close" at bounding box center [689, 441] width 114 height 26
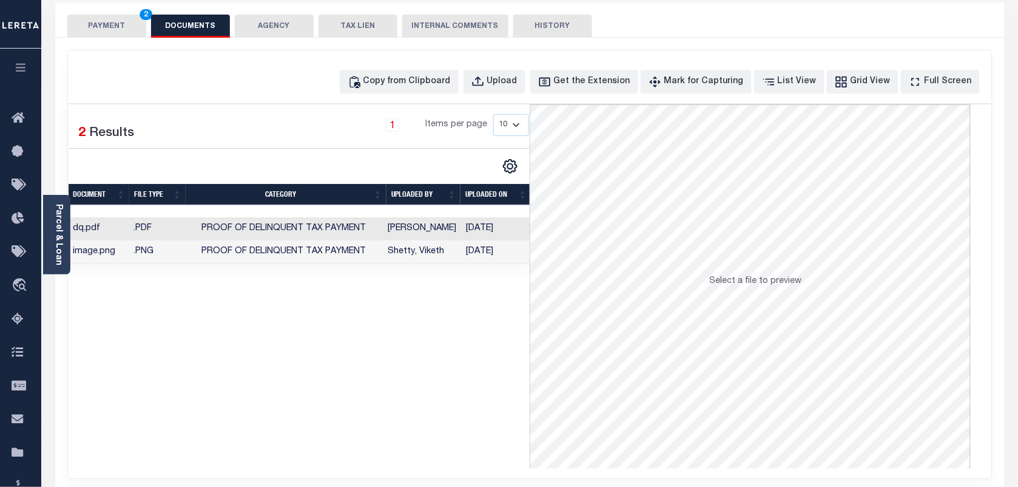
click at [92, 29] on button "PAYMENT 2" at bounding box center [106, 26] width 79 height 23
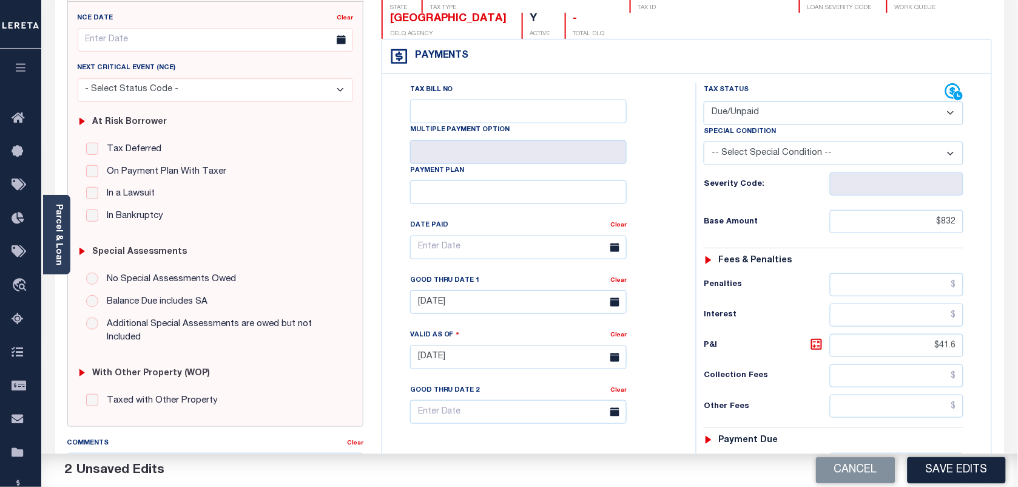
scroll to position [212, 0]
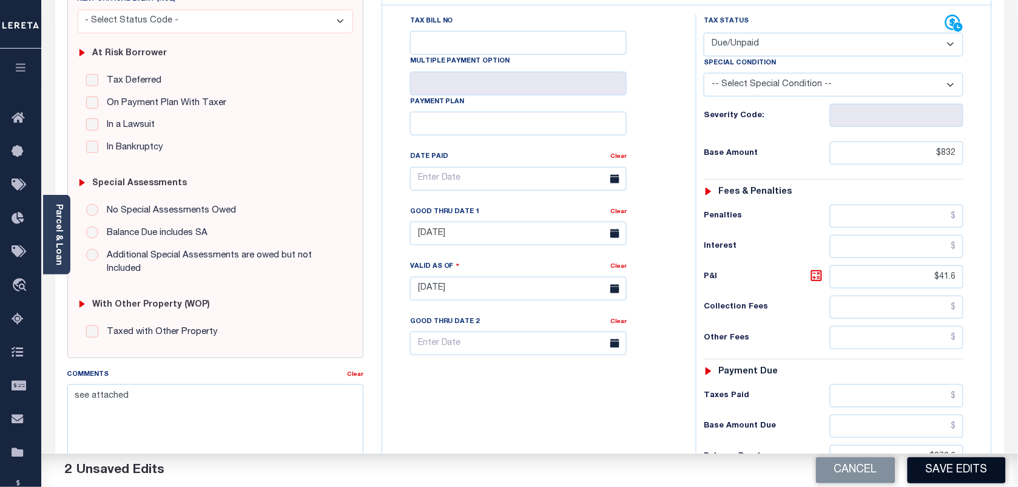
click at [942, 460] on button "Save Edits" at bounding box center [957, 470] width 98 height 26
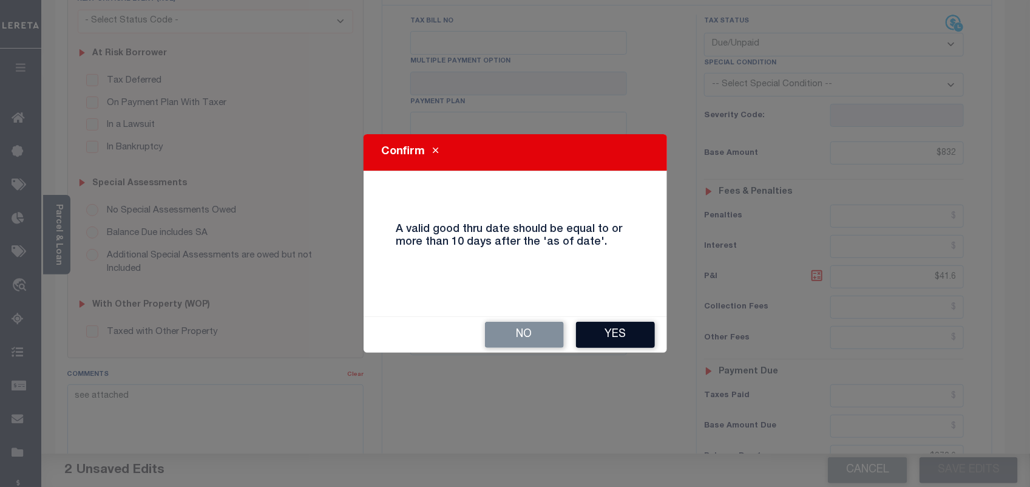
click at [610, 335] on button "Yes" at bounding box center [615, 335] width 79 height 26
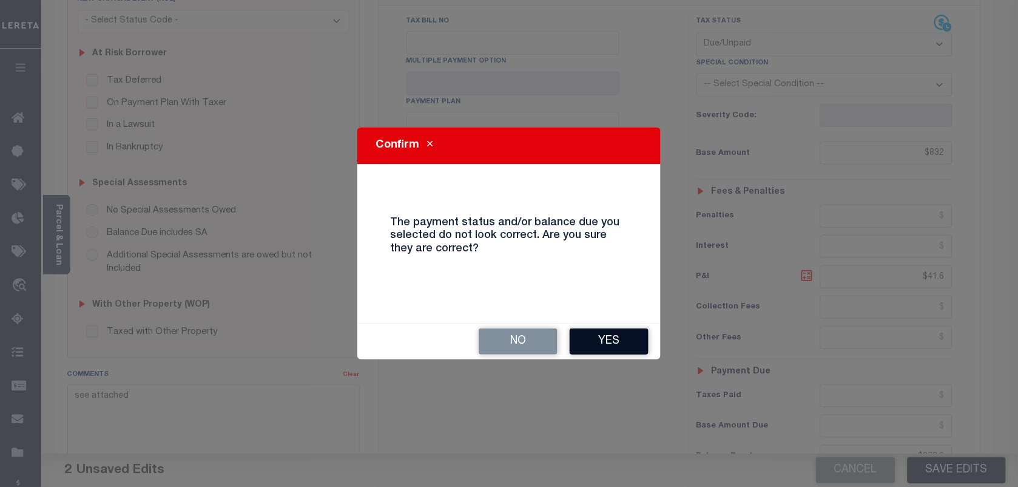
click at [608, 335] on button "Yes" at bounding box center [609, 341] width 79 height 26
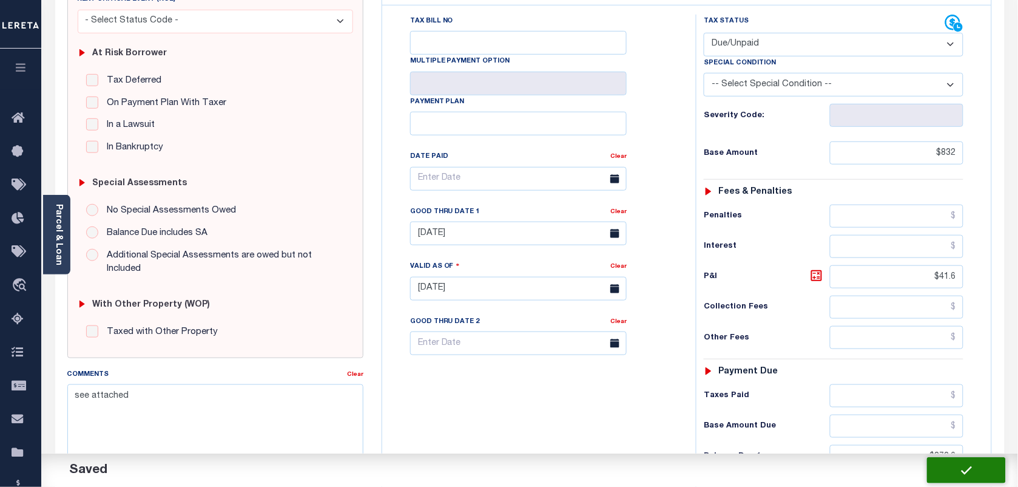
checkbox input "false"
type input "$832"
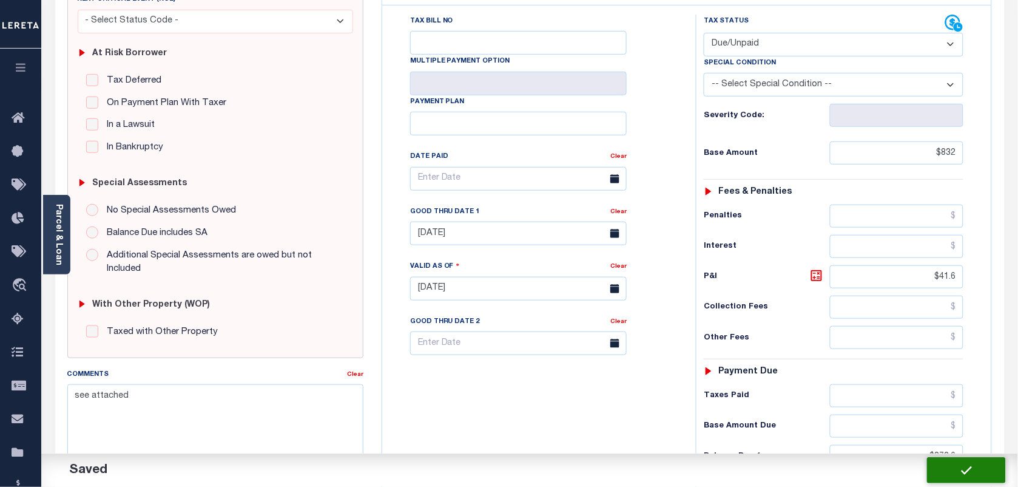
type input "$41.6"
type input "$873.6"
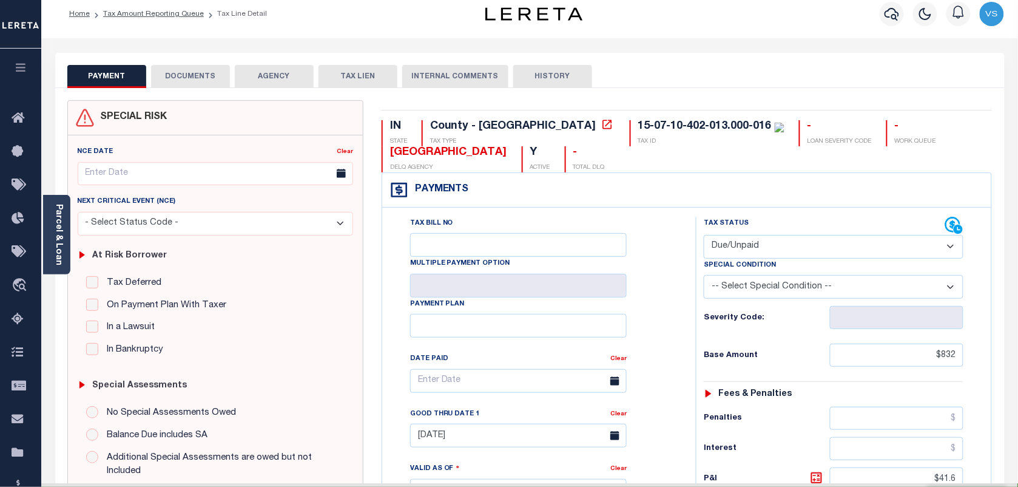
scroll to position [0, 0]
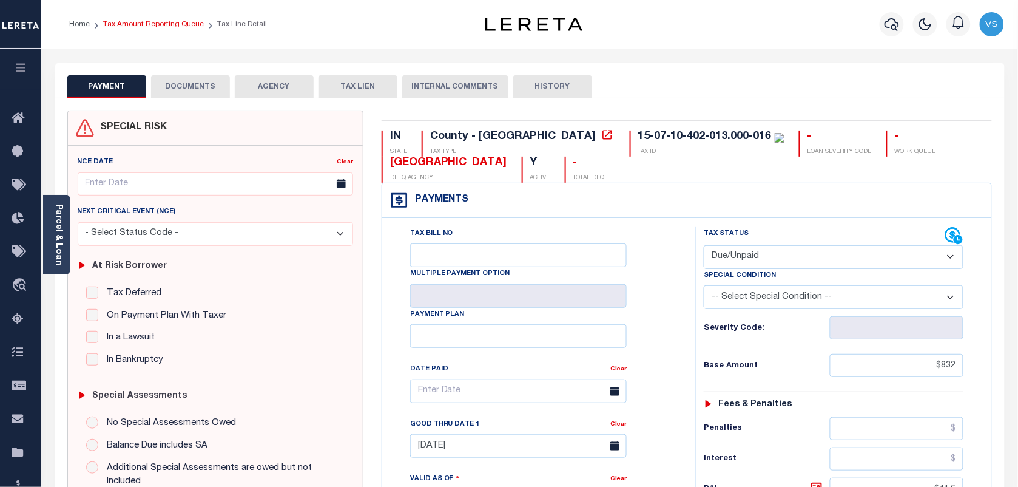
click at [129, 22] on link "Tax Amount Reporting Queue" at bounding box center [153, 24] width 101 height 7
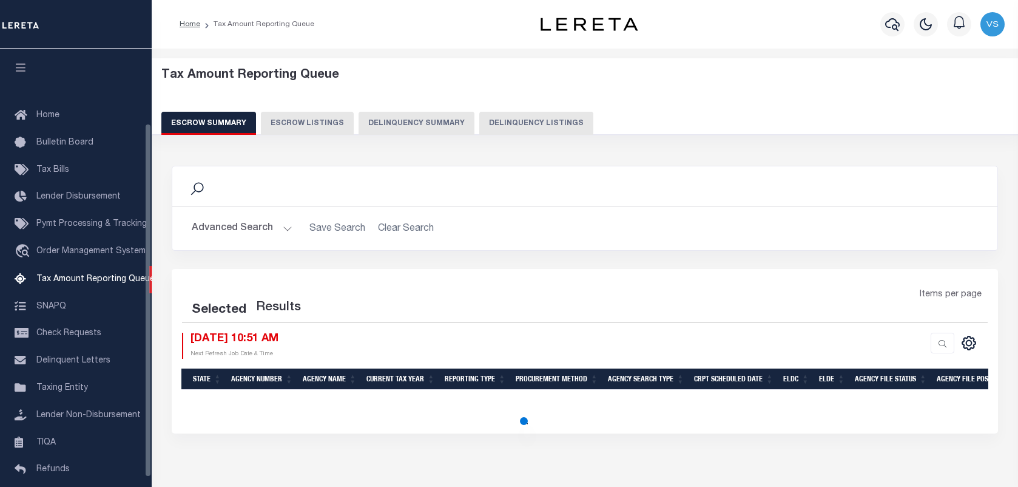
select select "100"
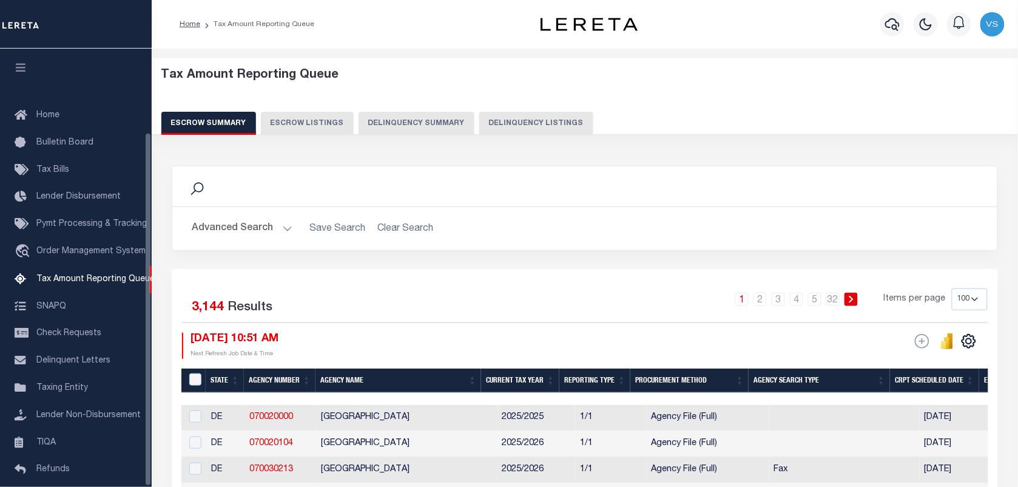
scroll to position [104, 0]
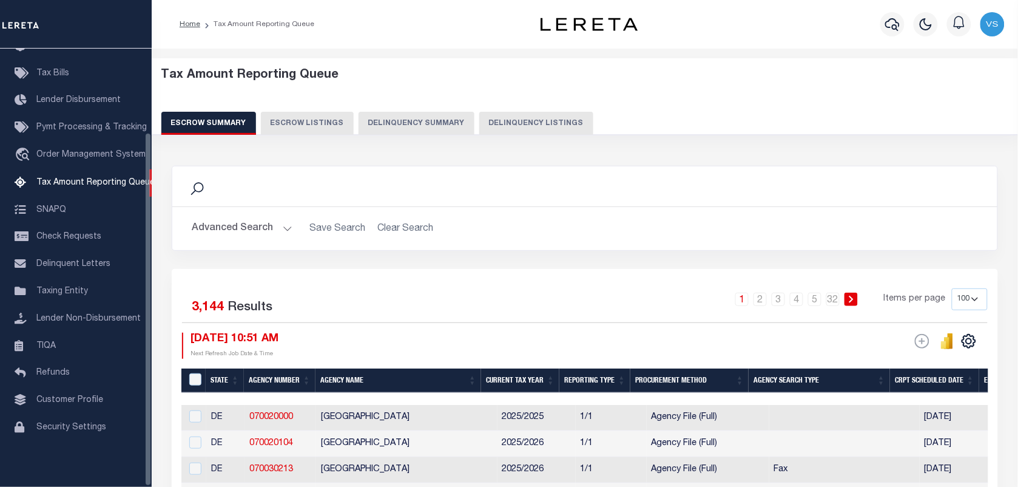
click at [510, 117] on button "Delinquency Listings" at bounding box center [536, 123] width 114 height 23
select select "100"
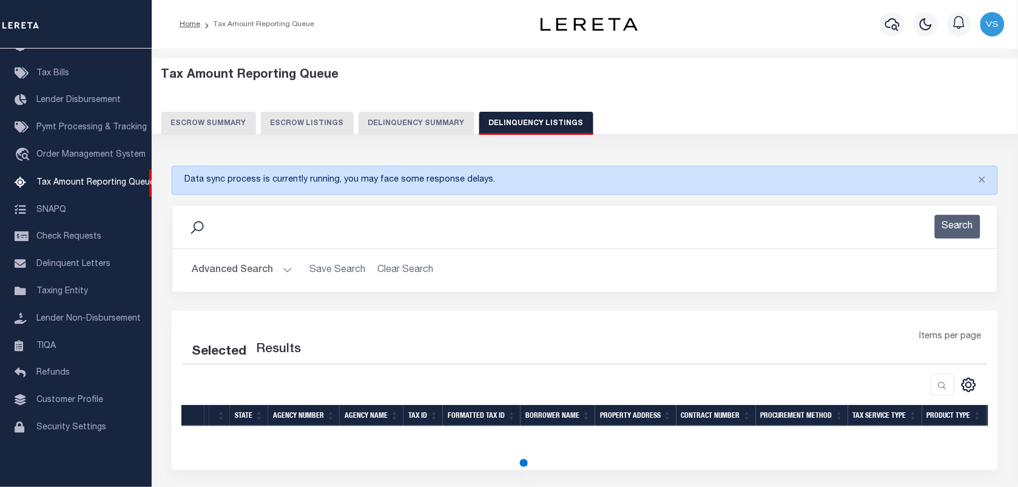
select select "100"
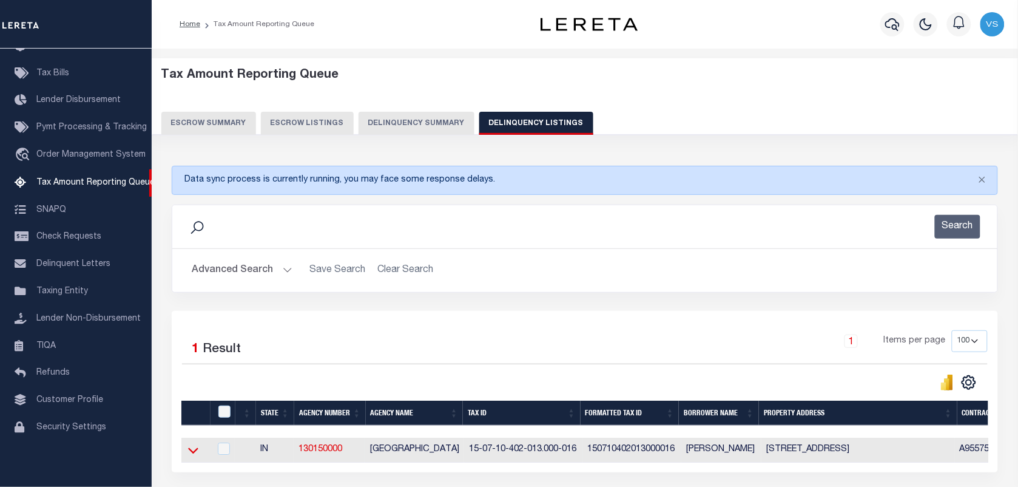
click at [195, 456] on icon at bounding box center [193, 450] width 10 height 13
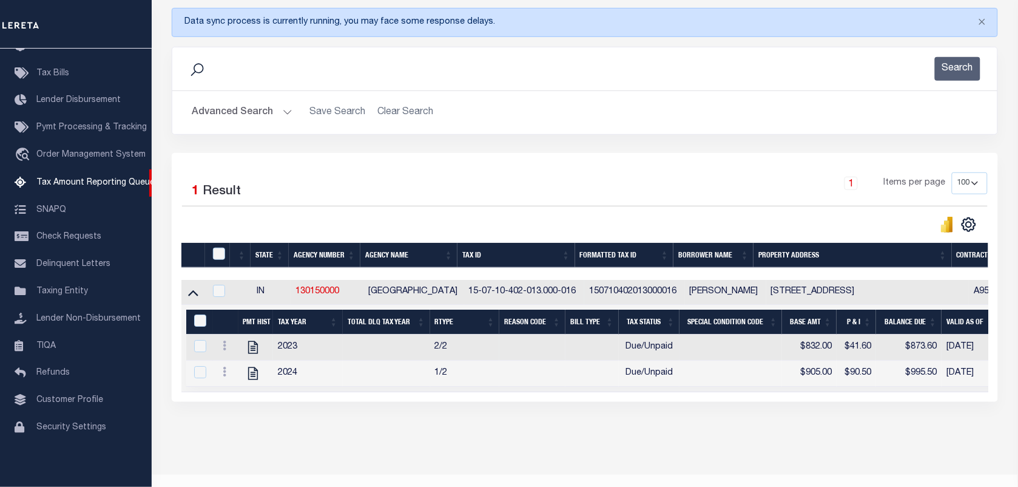
scroll to position [195, 0]
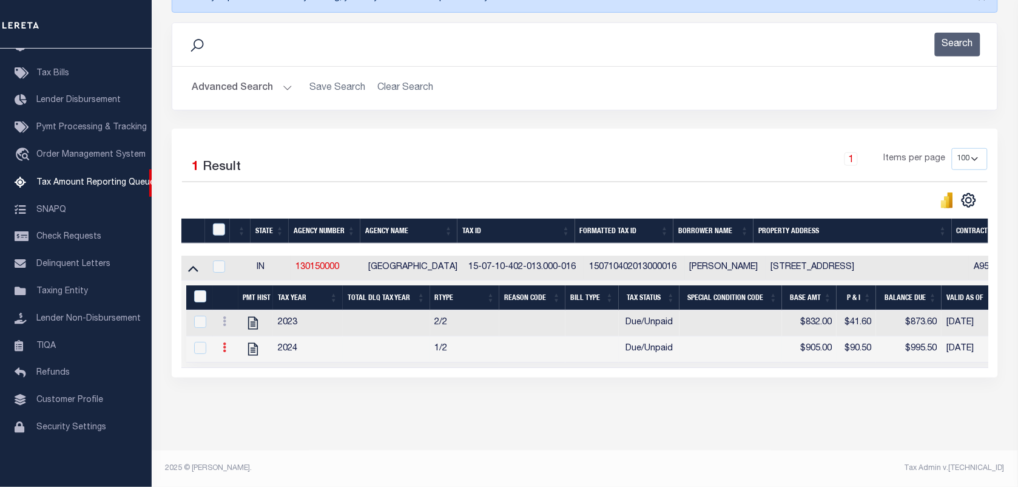
click at [220, 344] on link at bounding box center [224, 349] width 13 height 10
click at [237, 365] on img "" at bounding box center [239, 367] width 12 height 12
checkbox input "true"
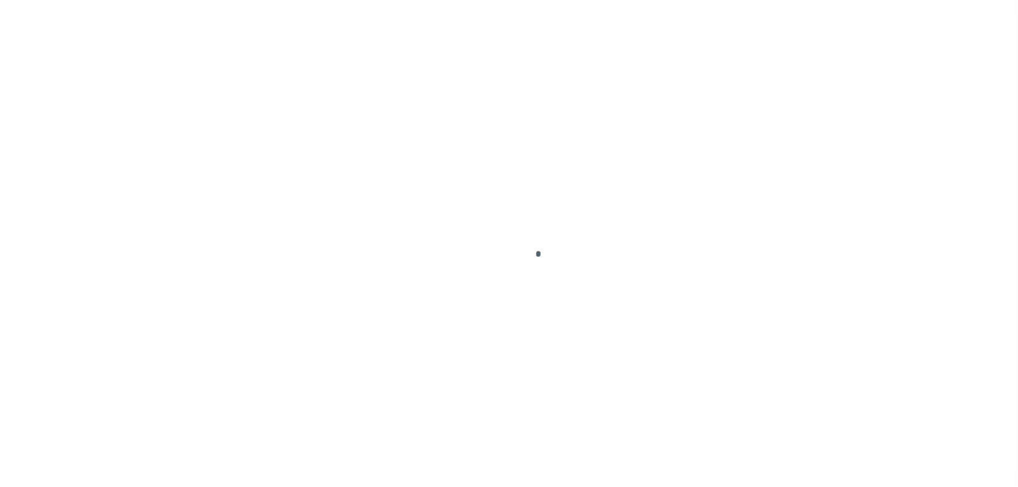
select select "DUE"
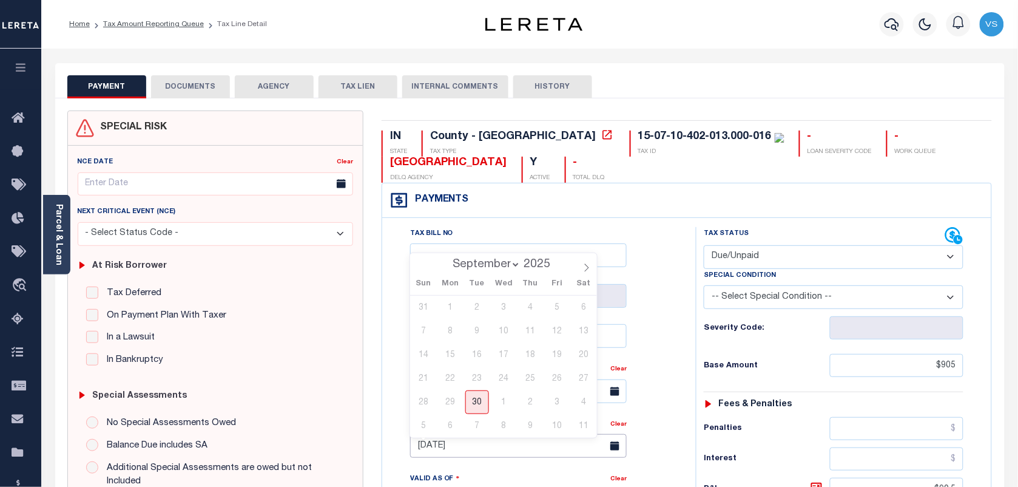
click at [437, 451] on input "[DATE]" at bounding box center [518, 446] width 217 height 24
click at [476, 399] on span "30" at bounding box center [477, 402] width 24 height 24
type input "[DATE]"
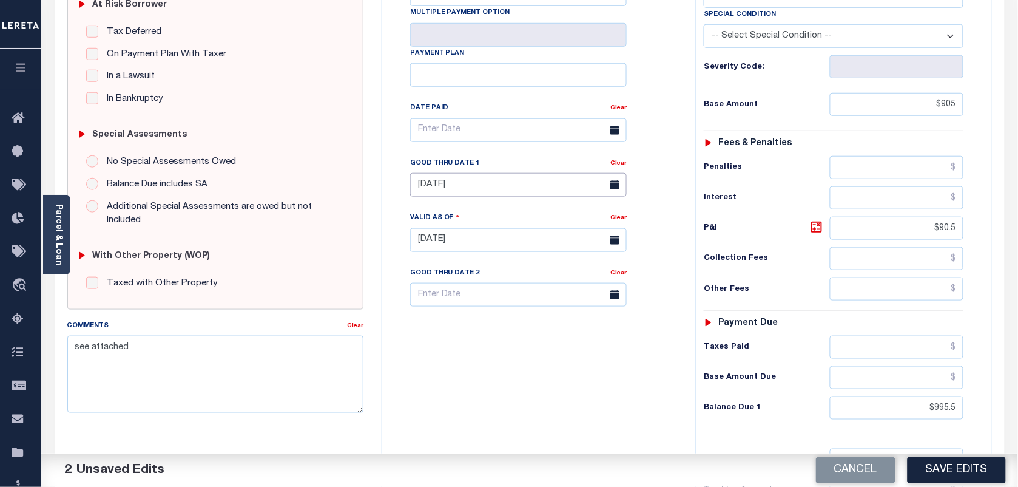
scroll to position [228, 0]
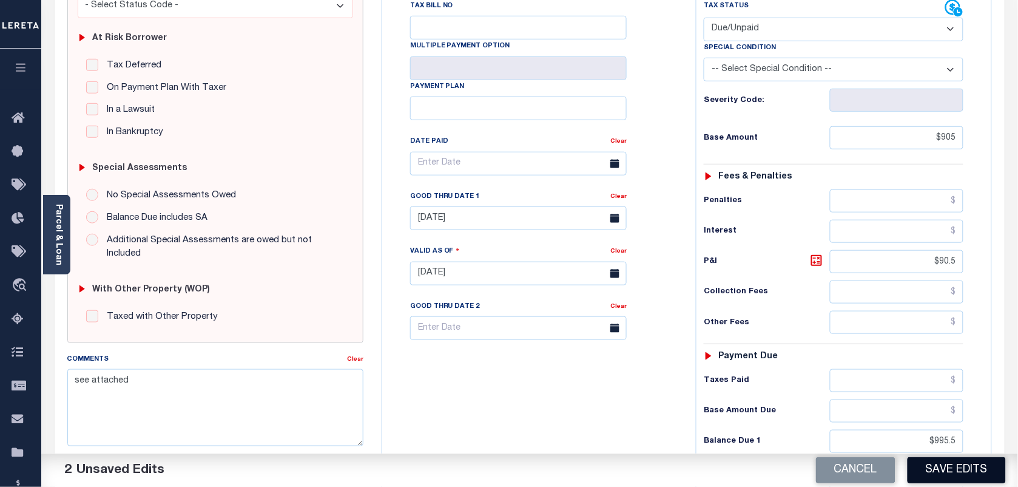
click at [932, 470] on button "Save Edits" at bounding box center [957, 470] width 98 height 26
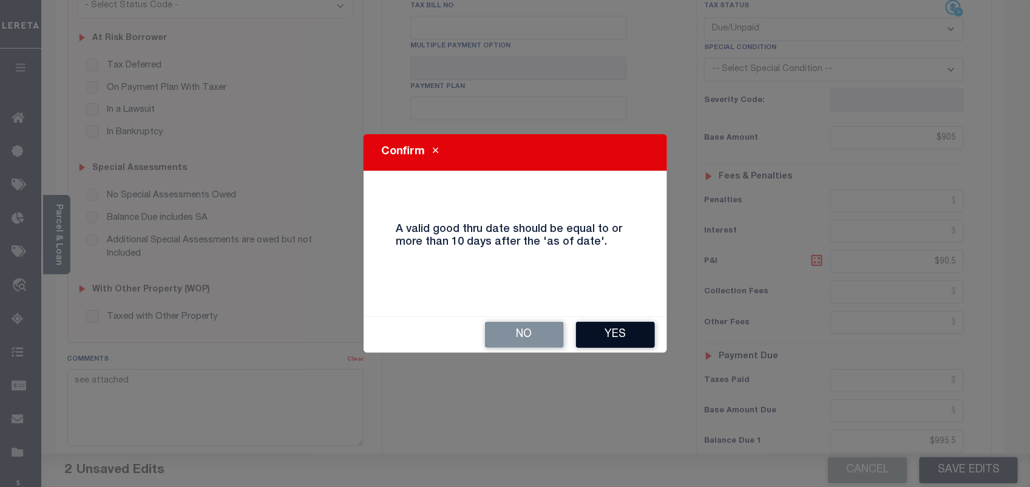
click at [607, 328] on button "Yes" at bounding box center [615, 335] width 79 height 26
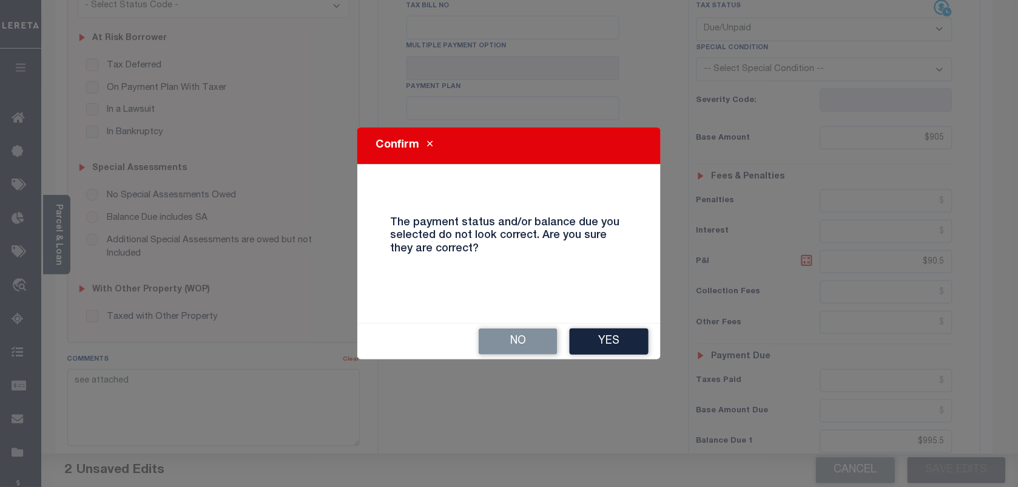
scroll to position [0, 0]
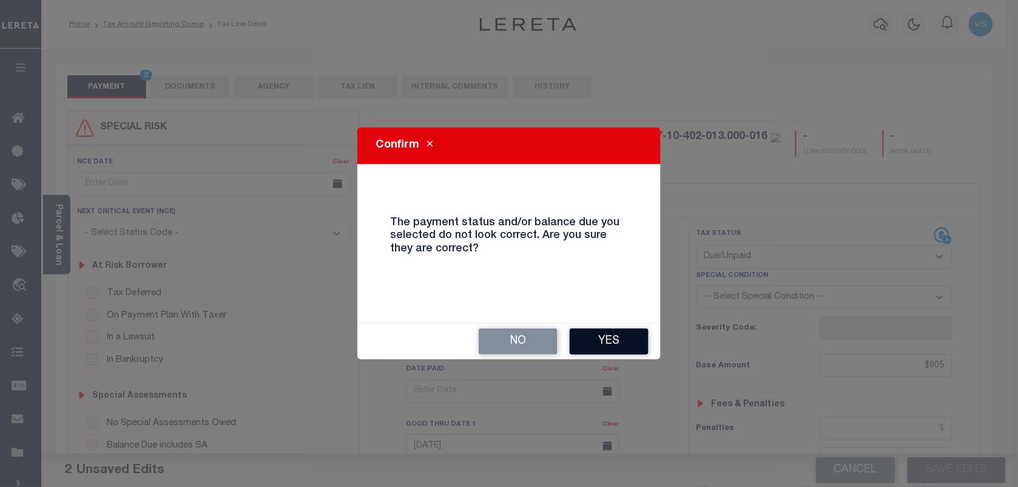
click at [622, 340] on button "Yes" at bounding box center [609, 341] width 79 height 26
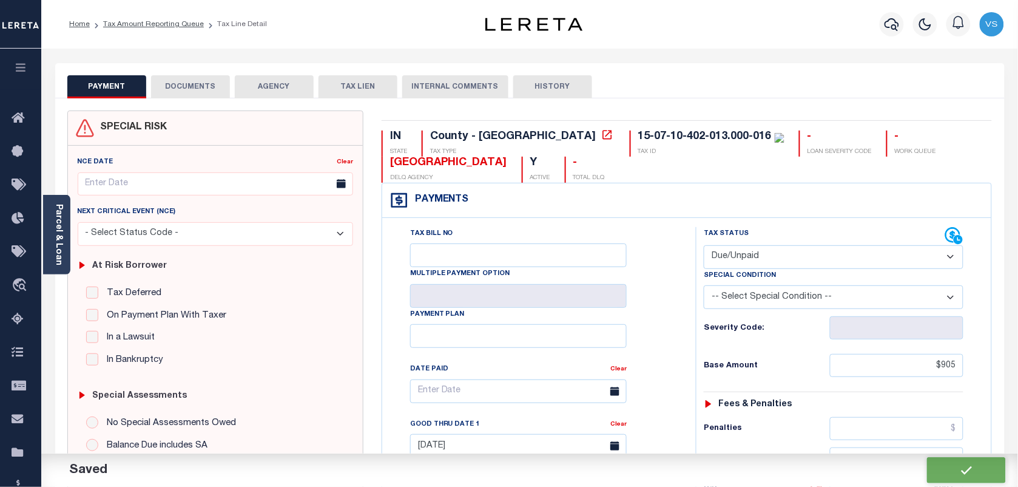
checkbox input "false"
type input "$905"
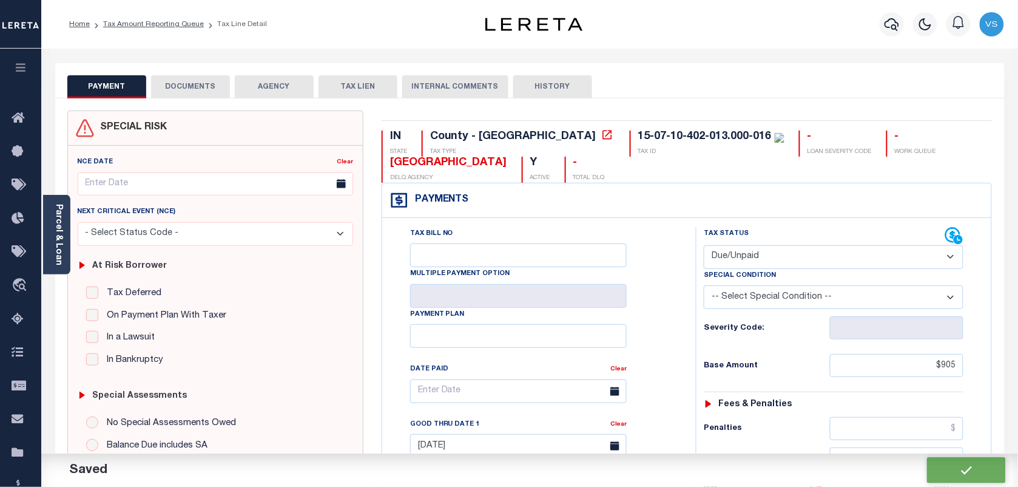
type input "$90.5"
type input "$995.5"
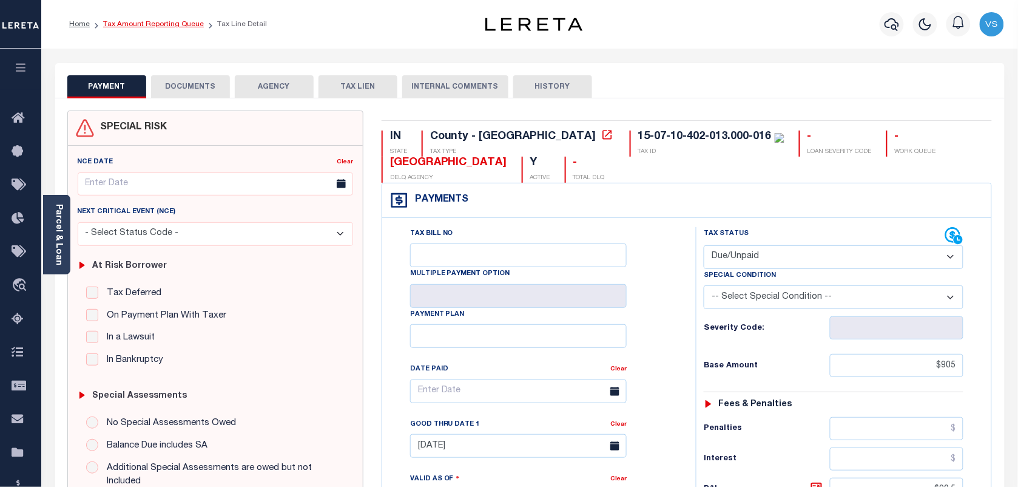
click at [133, 21] on link "Tax Amount Reporting Queue" at bounding box center [153, 24] width 101 height 7
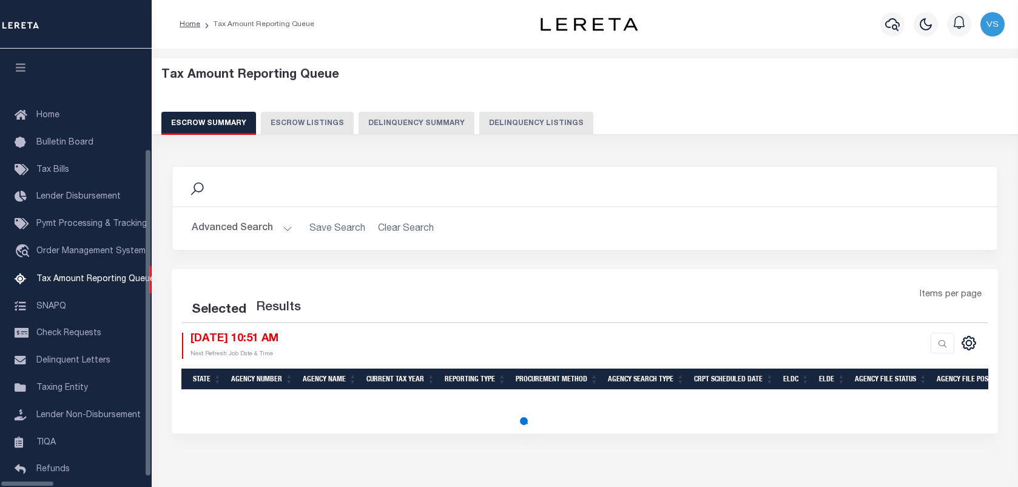
click at [489, 123] on button "Delinquency Listings" at bounding box center [536, 123] width 114 height 23
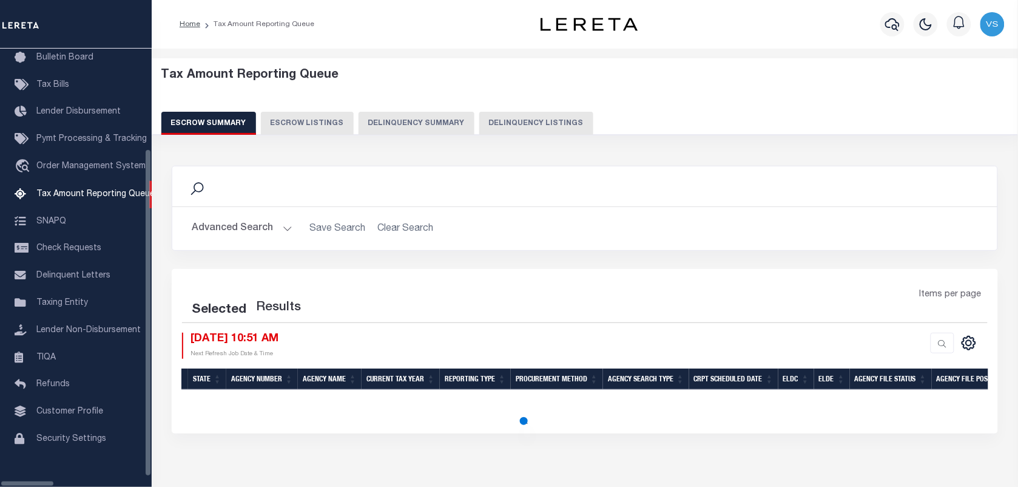
select select "100"
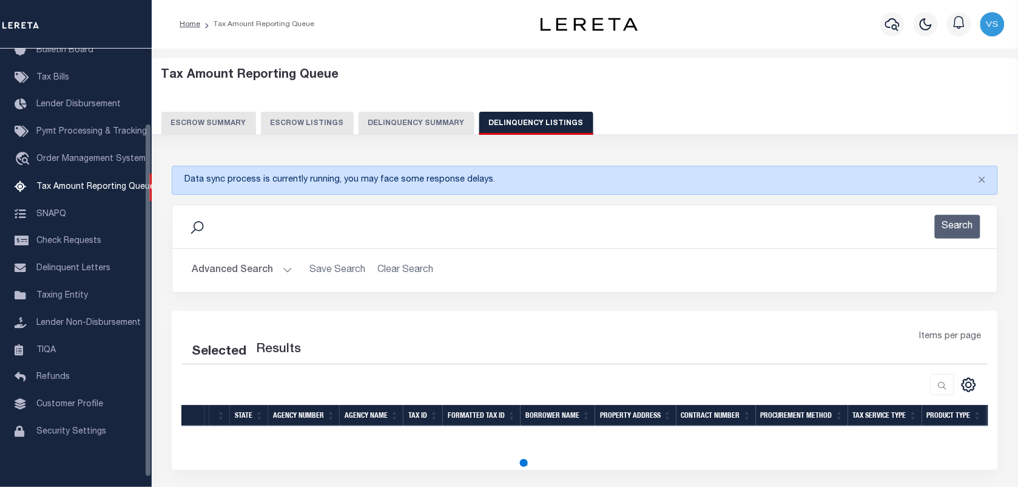
select select "100"
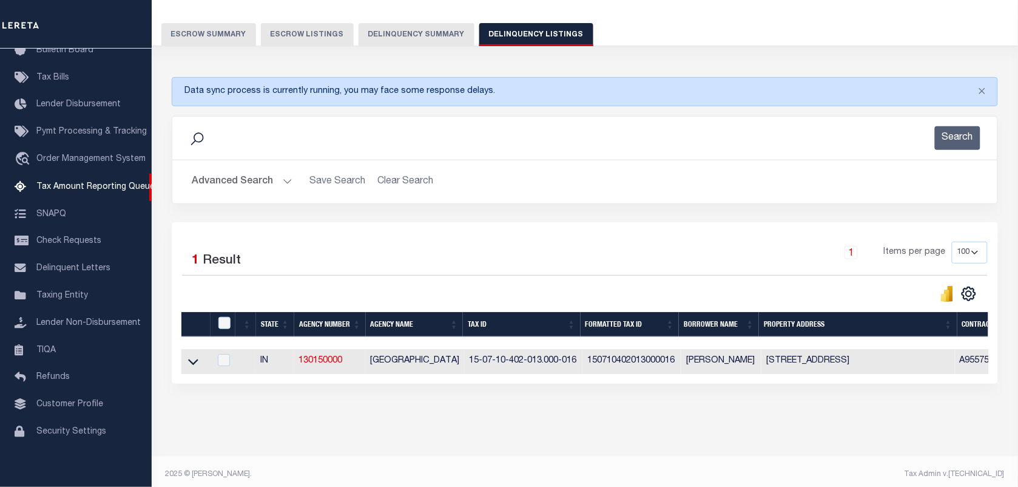
scroll to position [106, 0]
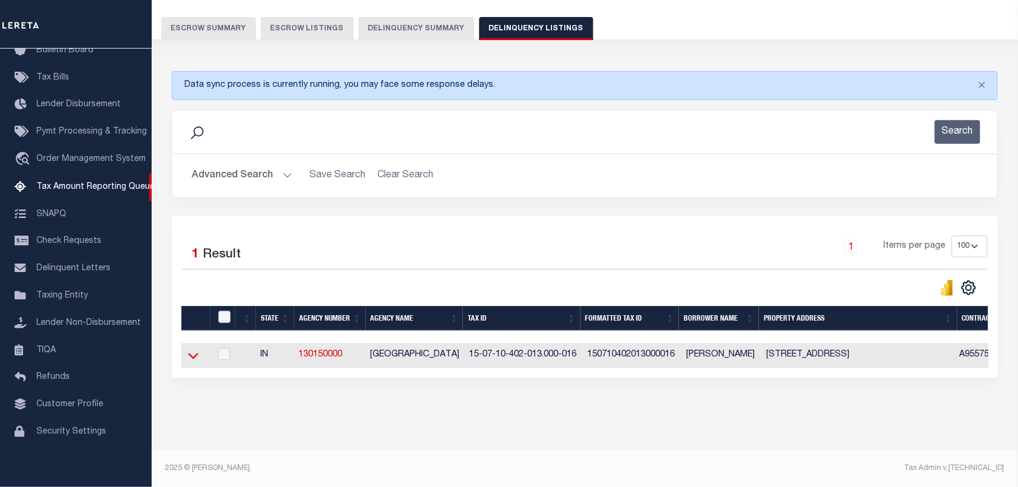
click at [195, 350] on icon at bounding box center [193, 355] width 10 height 13
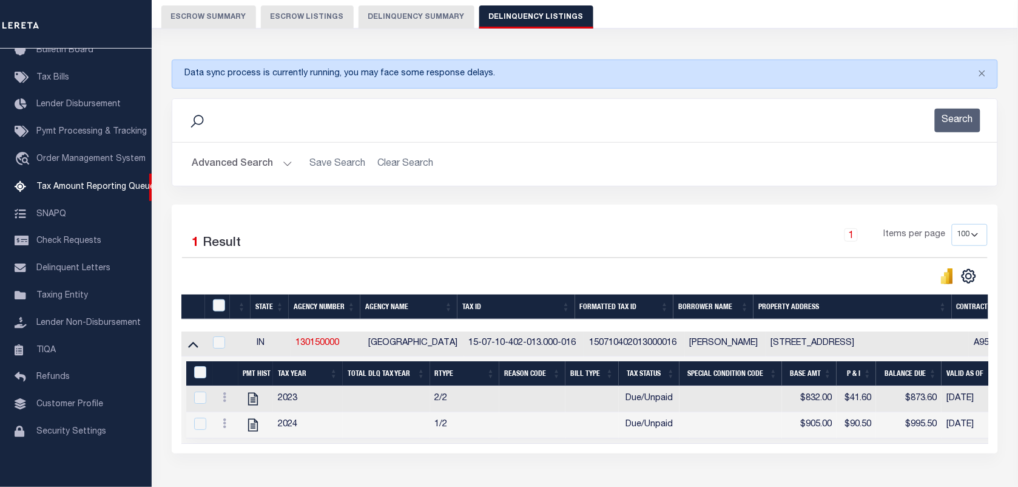
scroll to position [195, 0]
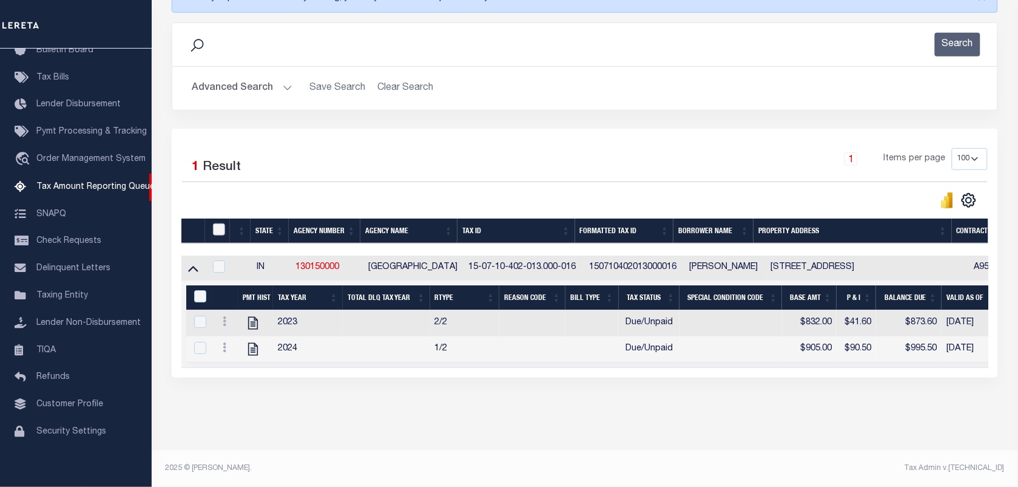
click at [217, 223] on input "checkbox" at bounding box center [219, 229] width 12 height 12
checkbox input "true"
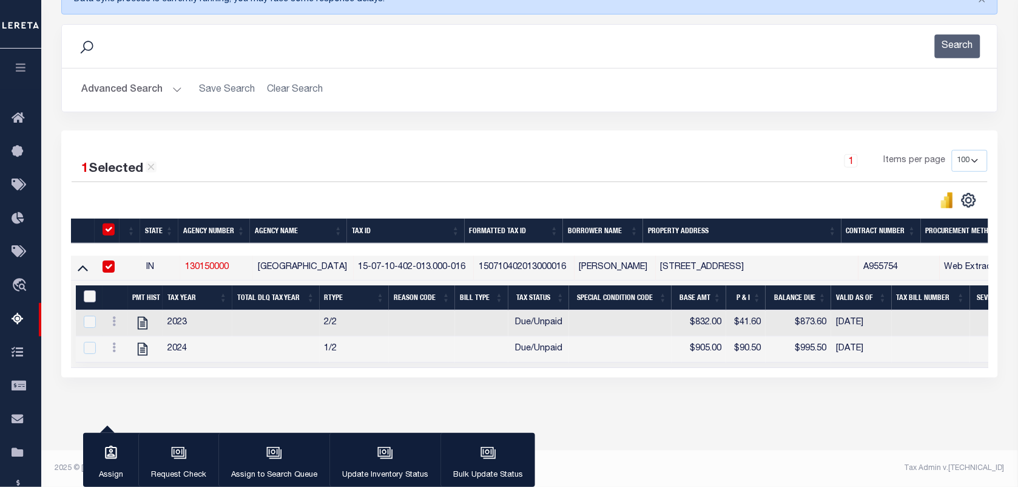
click at [87, 290] on input "&nbsp;" at bounding box center [90, 296] width 12 height 12
checkbox input "true"
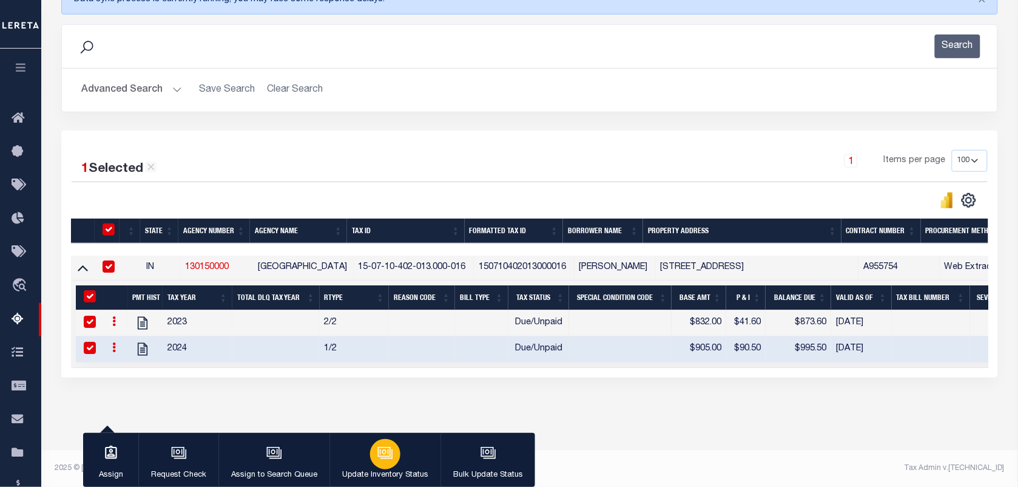
click at [386, 456] on icon "button" at bounding box center [385, 453] width 16 height 16
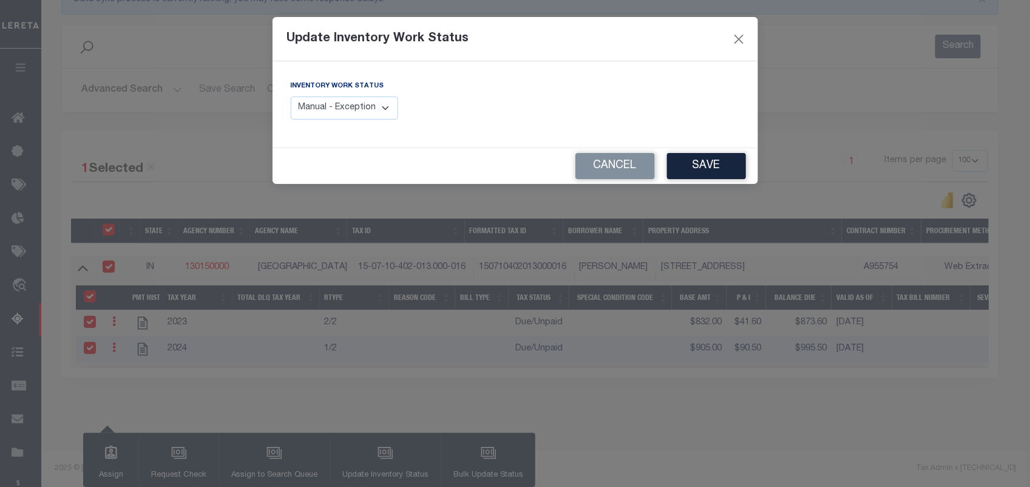
click at [364, 110] on select "Manual - Exception Pended - Awaiting Search Late Add Exception Completed" at bounding box center [345, 108] width 108 height 24
select select "4"
click at [291, 96] on select "Manual - Exception Pended - Awaiting Search Late Add Exception Completed" at bounding box center [345, 108] width 108 height 24
click at [714, 170] on button "Save" at bounding box center [706, 166] width 79 height 26
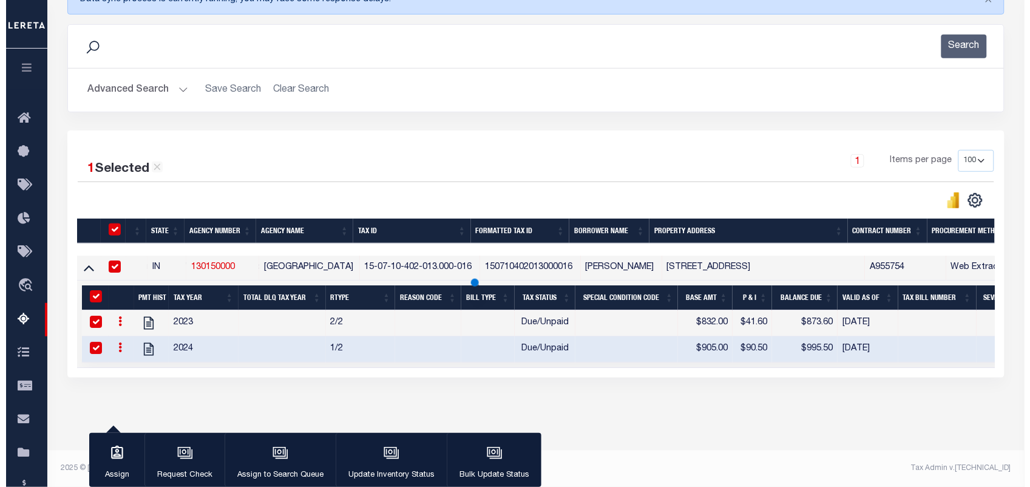
scroll to position [156, 0]
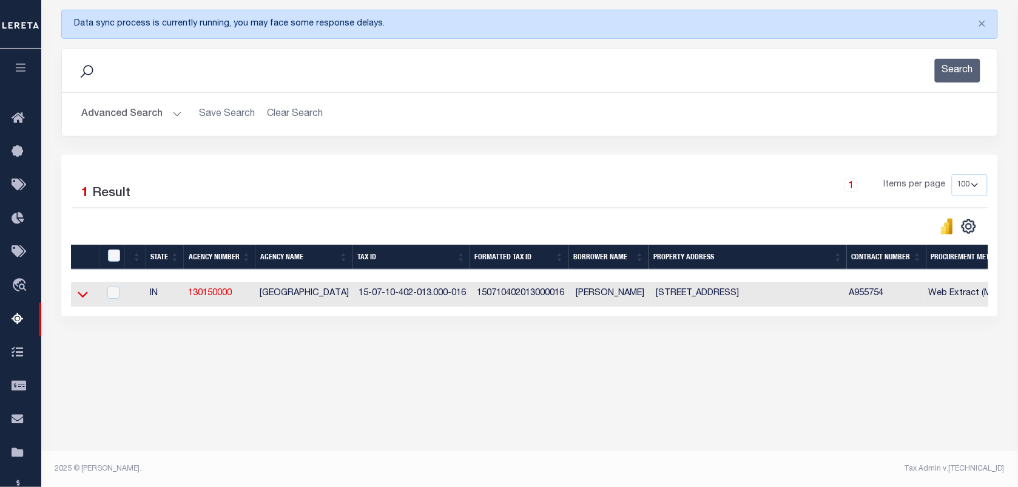
click at [79, 299] on icon at bounding box center [83, 294] width 10 height 13
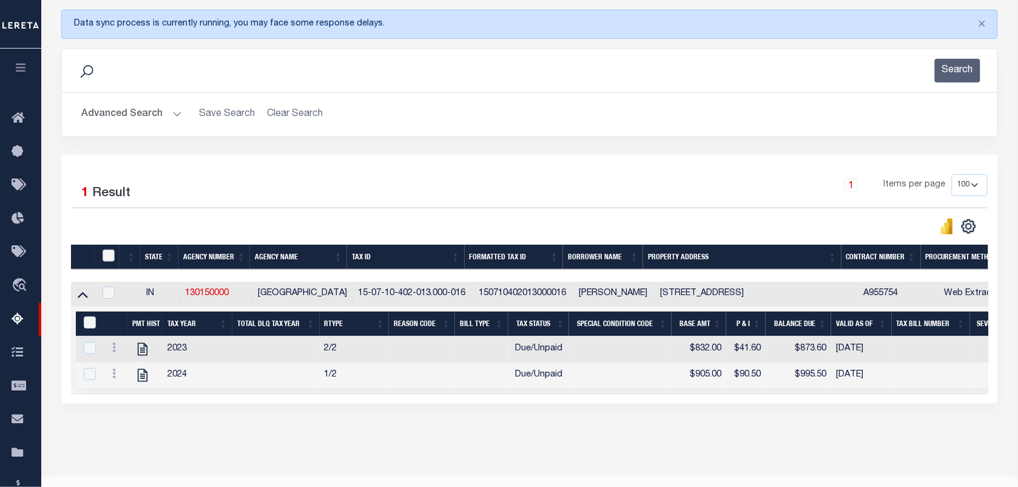
click at [108, 256] on input "checkbox" at bounding box center [109, 255] width 12 height 12
checkbox input "true"
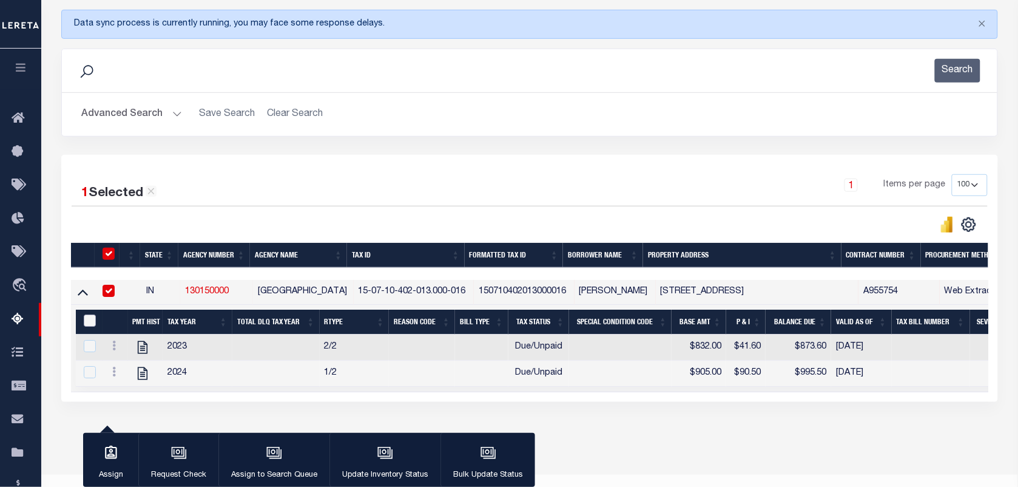
click at [91, 319] on input "&nbsp;" at bounding box center [90, 320] width 12 height 12
checkbox input "true"
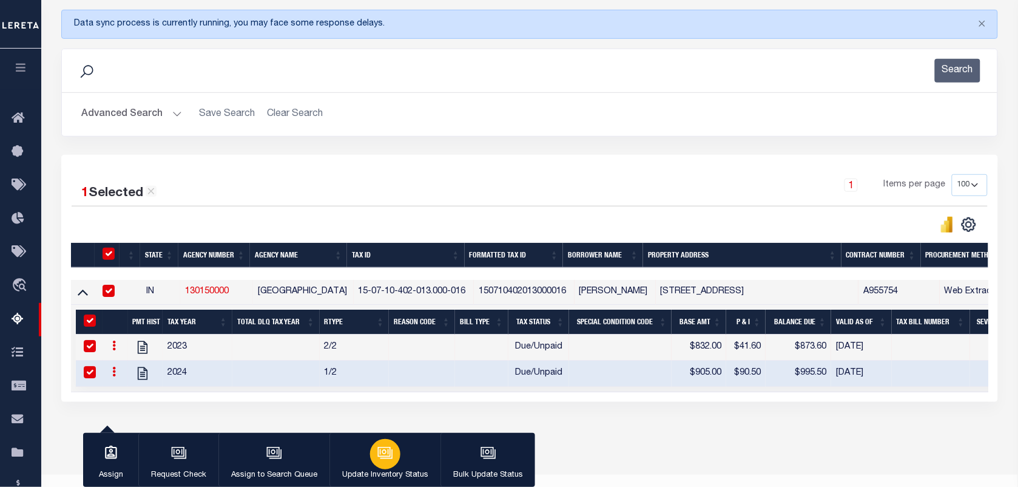
click at [384, 452] on icon "button" at bounding box center [384, 451] width 9 height 5
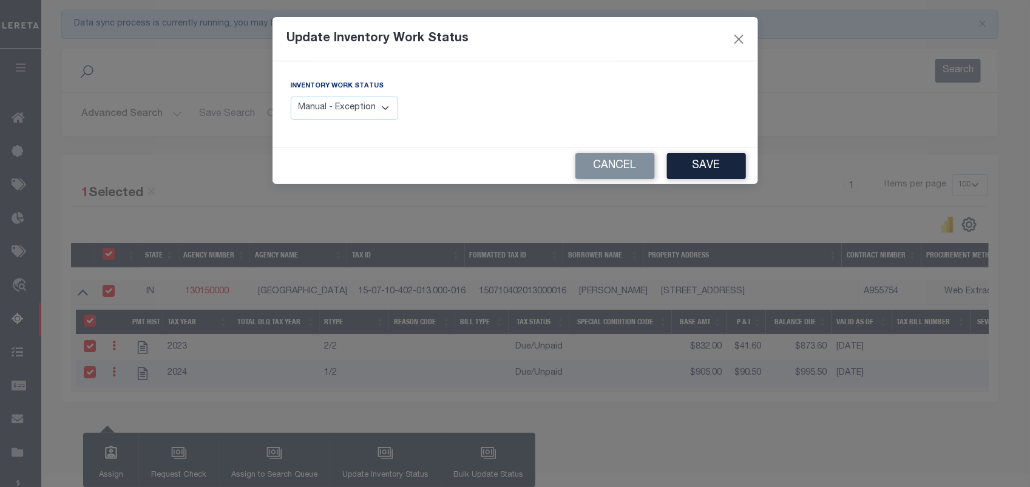
click at [346, 110] on select "Manual - Exception Pended - Awaiting Search Late Add Exception Completed" at bounding box center [345, 108] width 108 height 24
select select "4"
click at [291, 96] on select "Manual - Exception Pended - Awaiting Search Late Add Exception Completed" at bounding box center [345, 108] width 108 height 24
click at [710, 161] on button "Save" at bounding box center [706, 166] width 79 height 26
